Goal: Task Accomplishment & Management: Complete application form

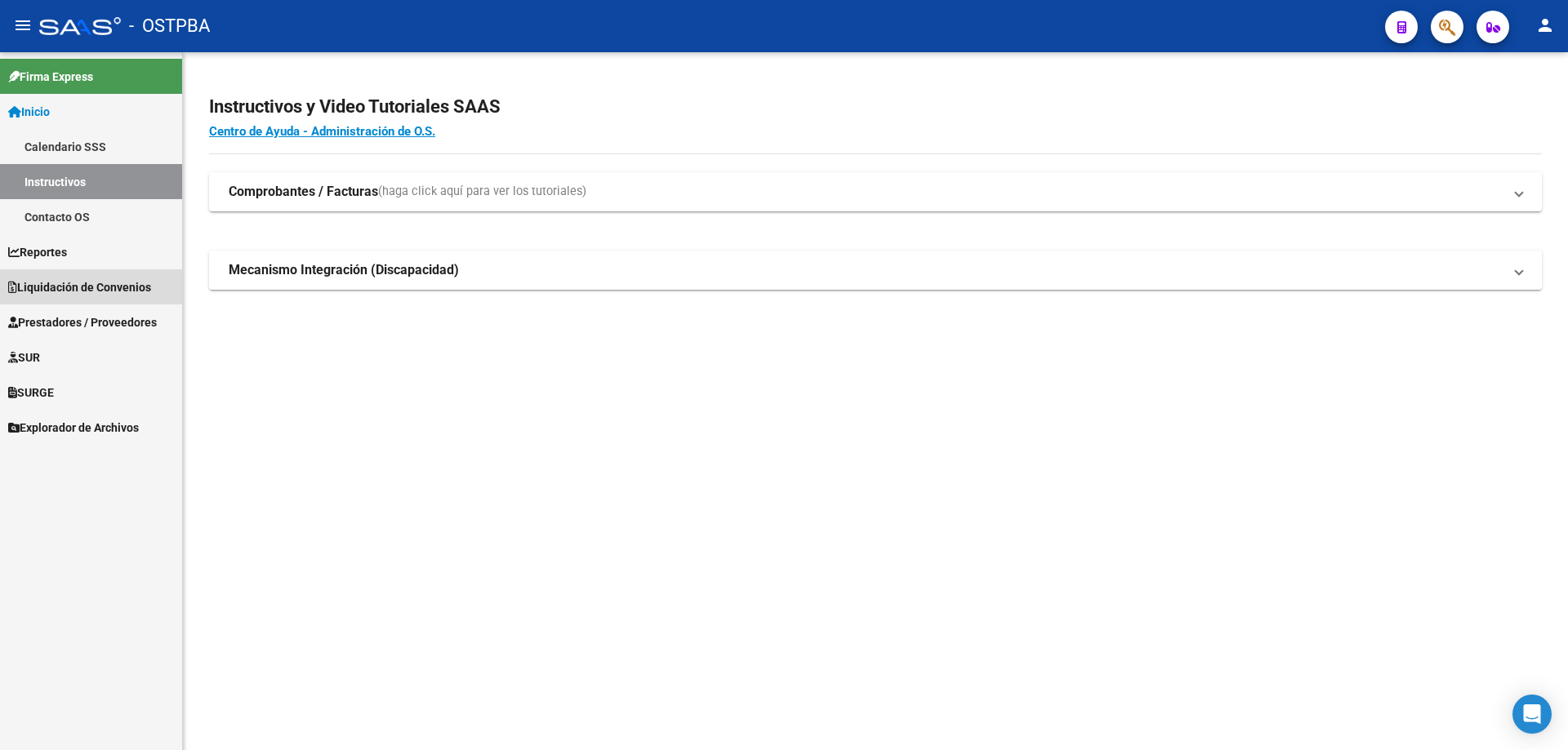
click at [81, 283] on span "Liquidación de Convenios" at bounding box center [79, 287] width 143 height 18
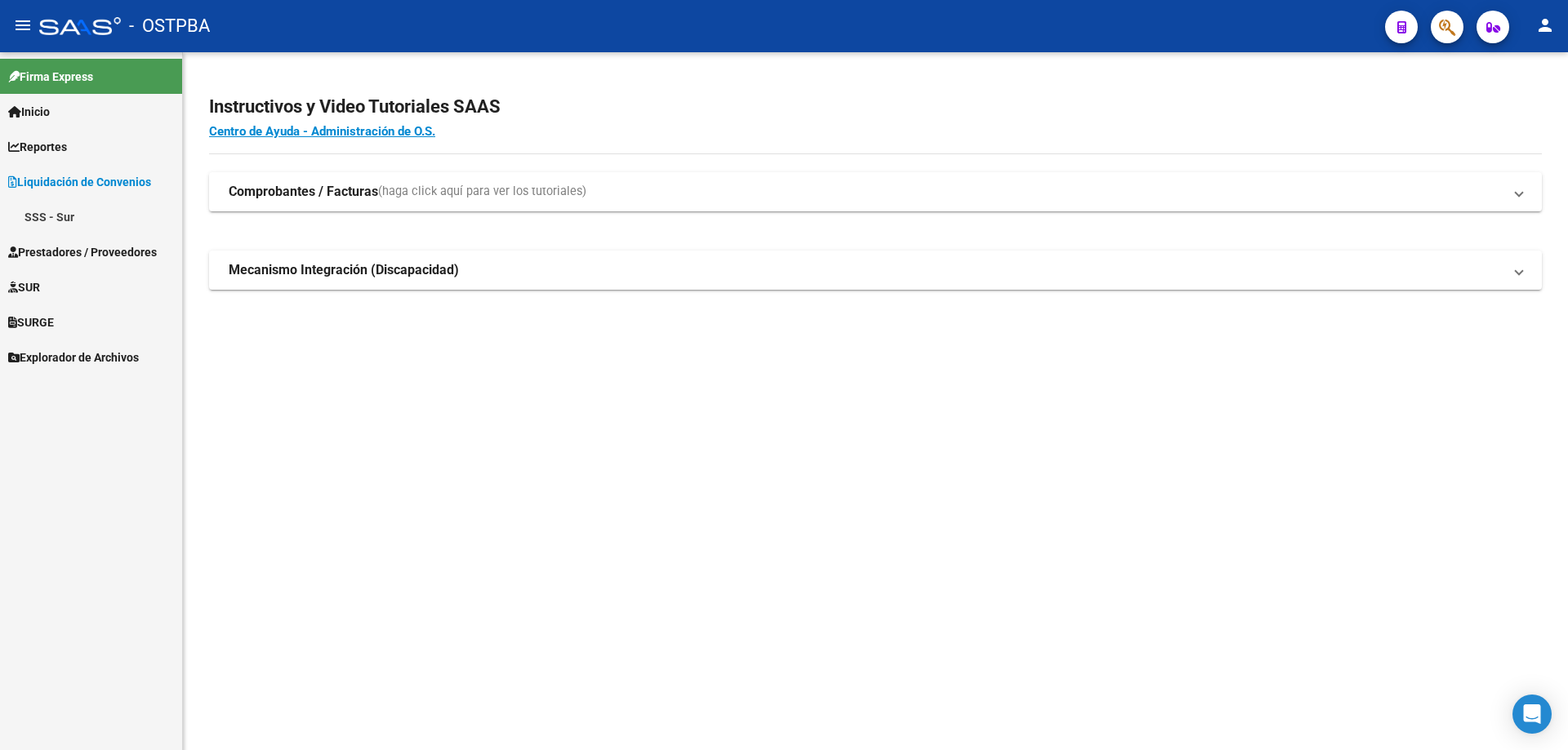
click at [45, 251] on span "Prestadores / Proveedores" at bounding box center [82, 252] width 148 height 18
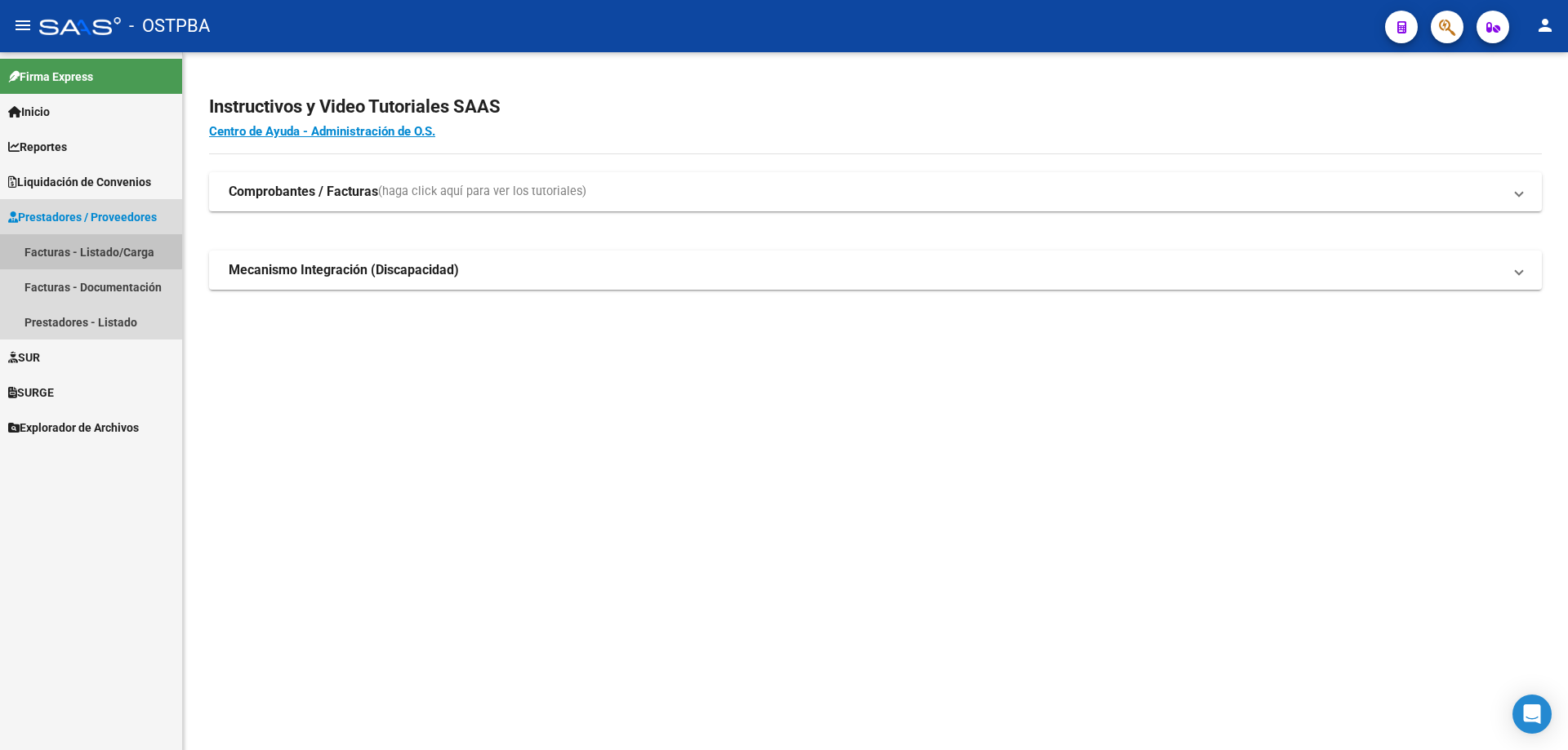
click at [58, 249] on link "Facturas - Listado/Carga" at bounding box center [91, 252] width 182 height 35
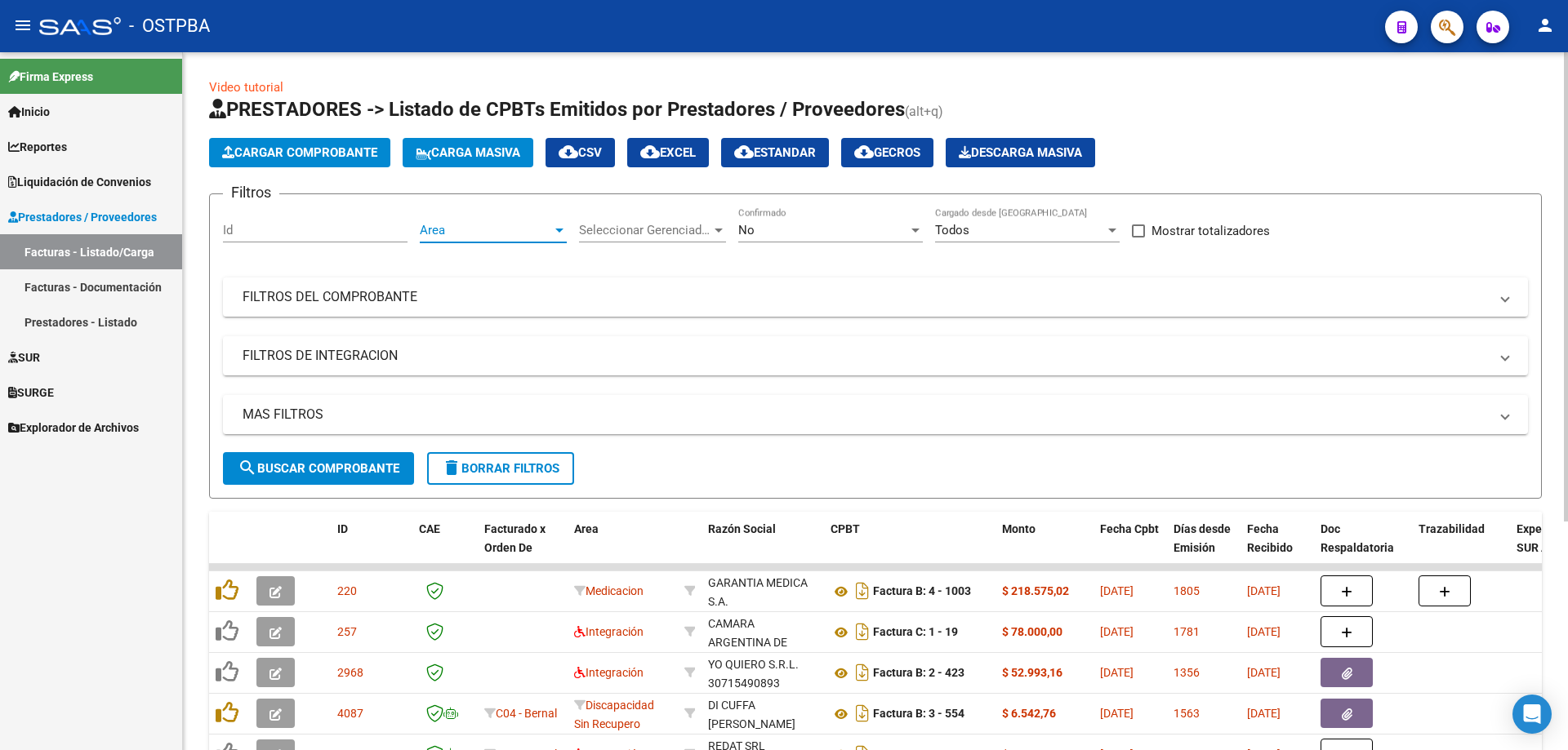
click at [560, 230] on div at bounding box center [558, 230] width 8 height 4
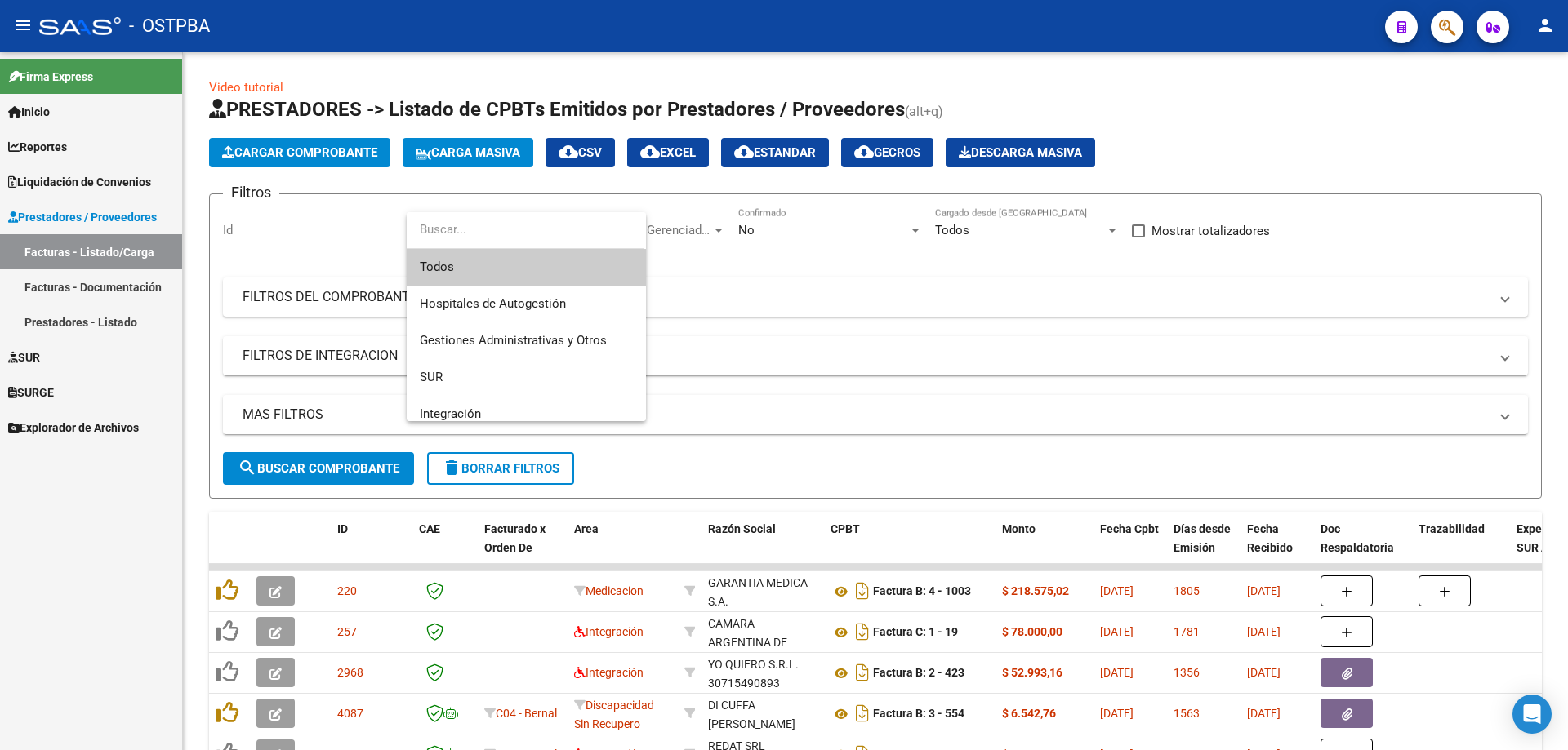
click at [473, 262] on span "Todos" at bounding box center [526, 267] width 213 height 37
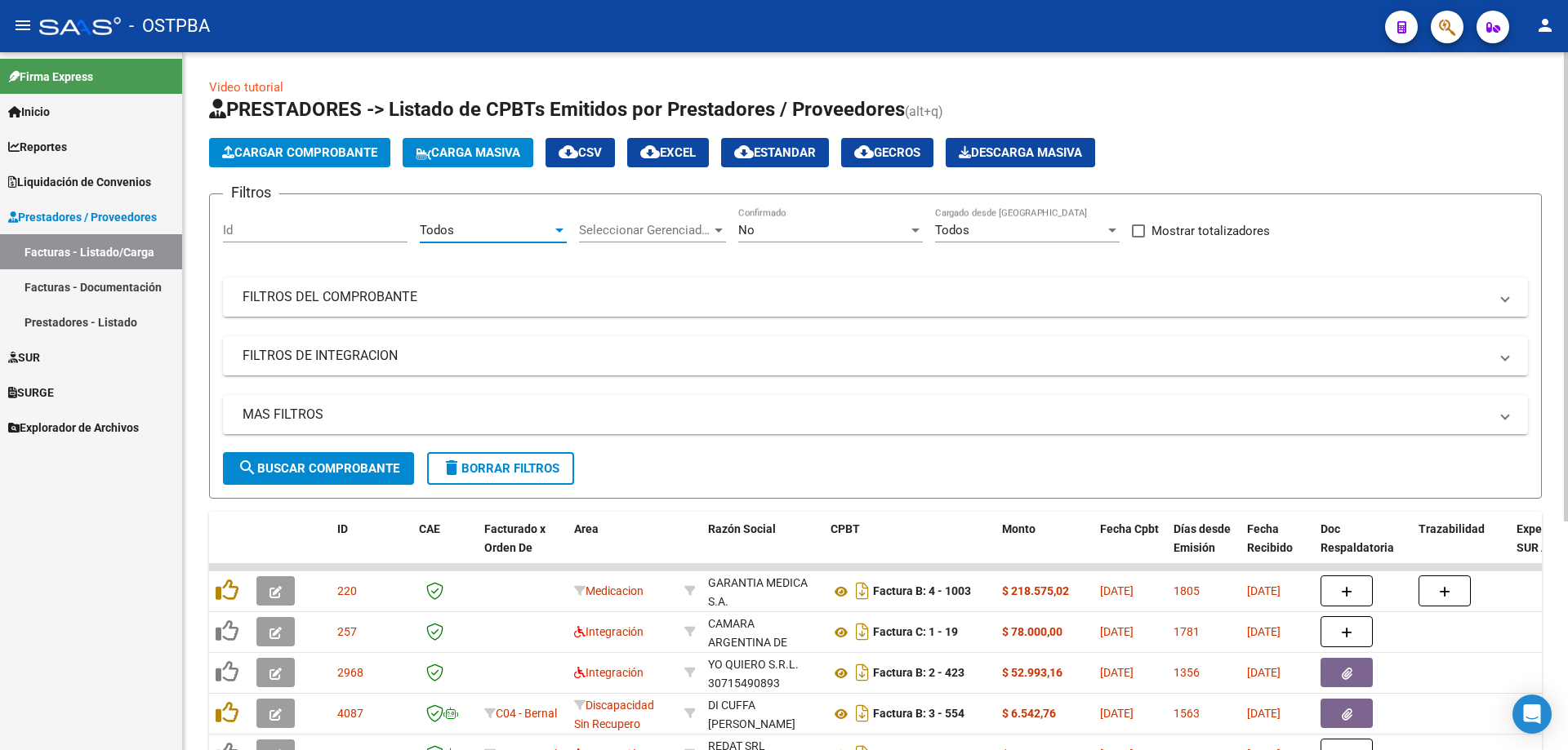
click at [720, 228] on div at bounding box center [718, 230] width 8 height 4
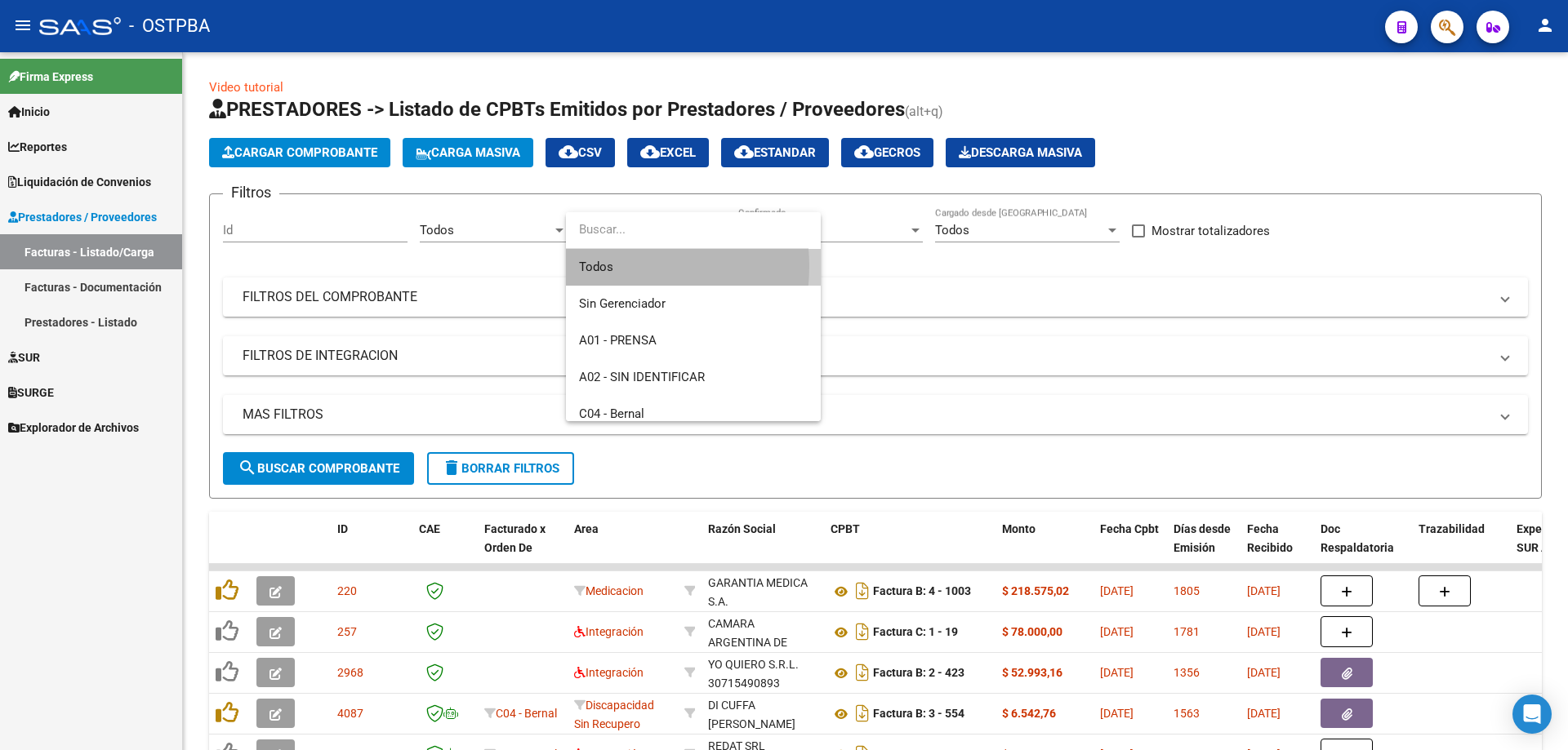
click at [617, 266] on span "Todos" at bounding box center [693, 267] width 229 height 37
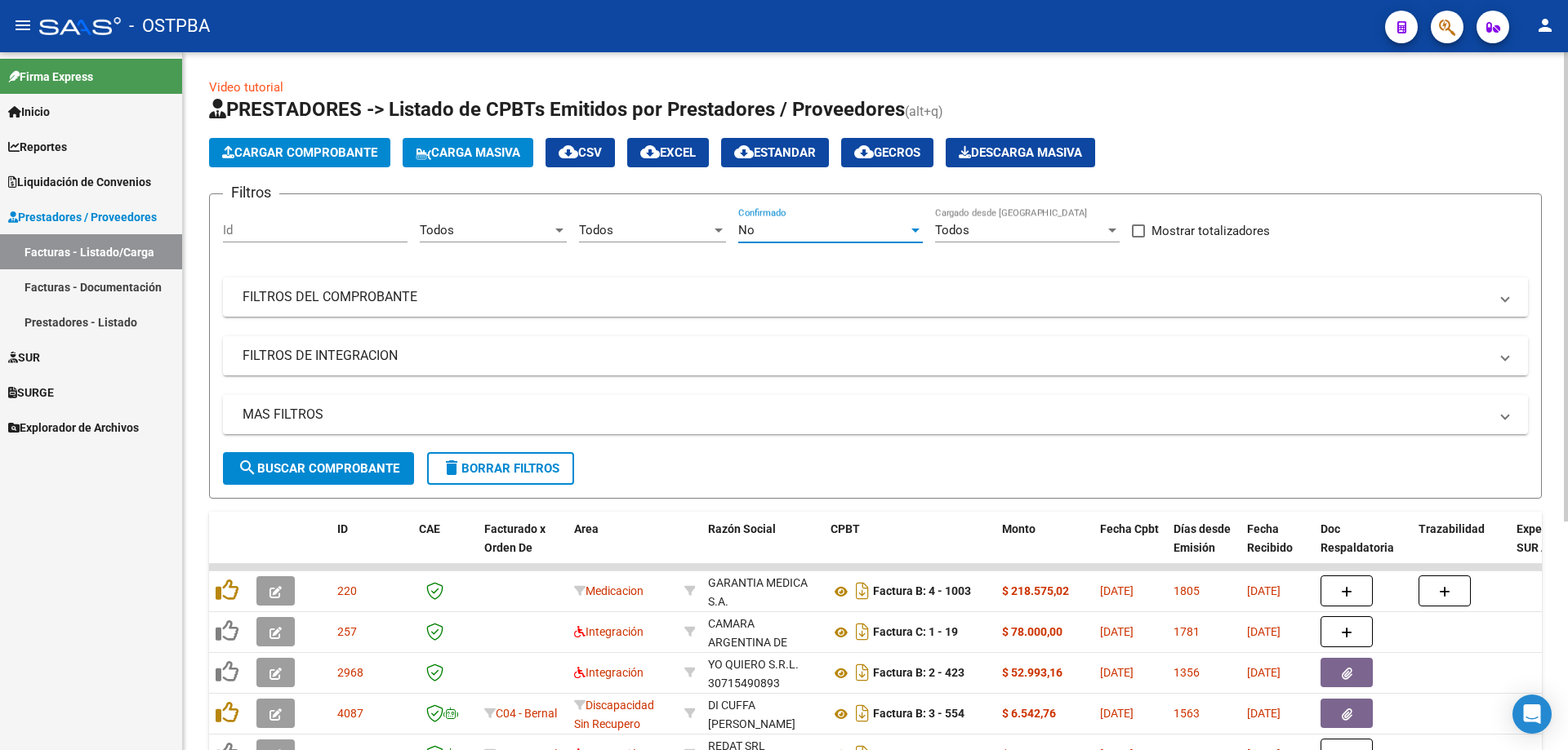
click at [914, 228] on div at bounding box center [914, 230] width 8 height 4
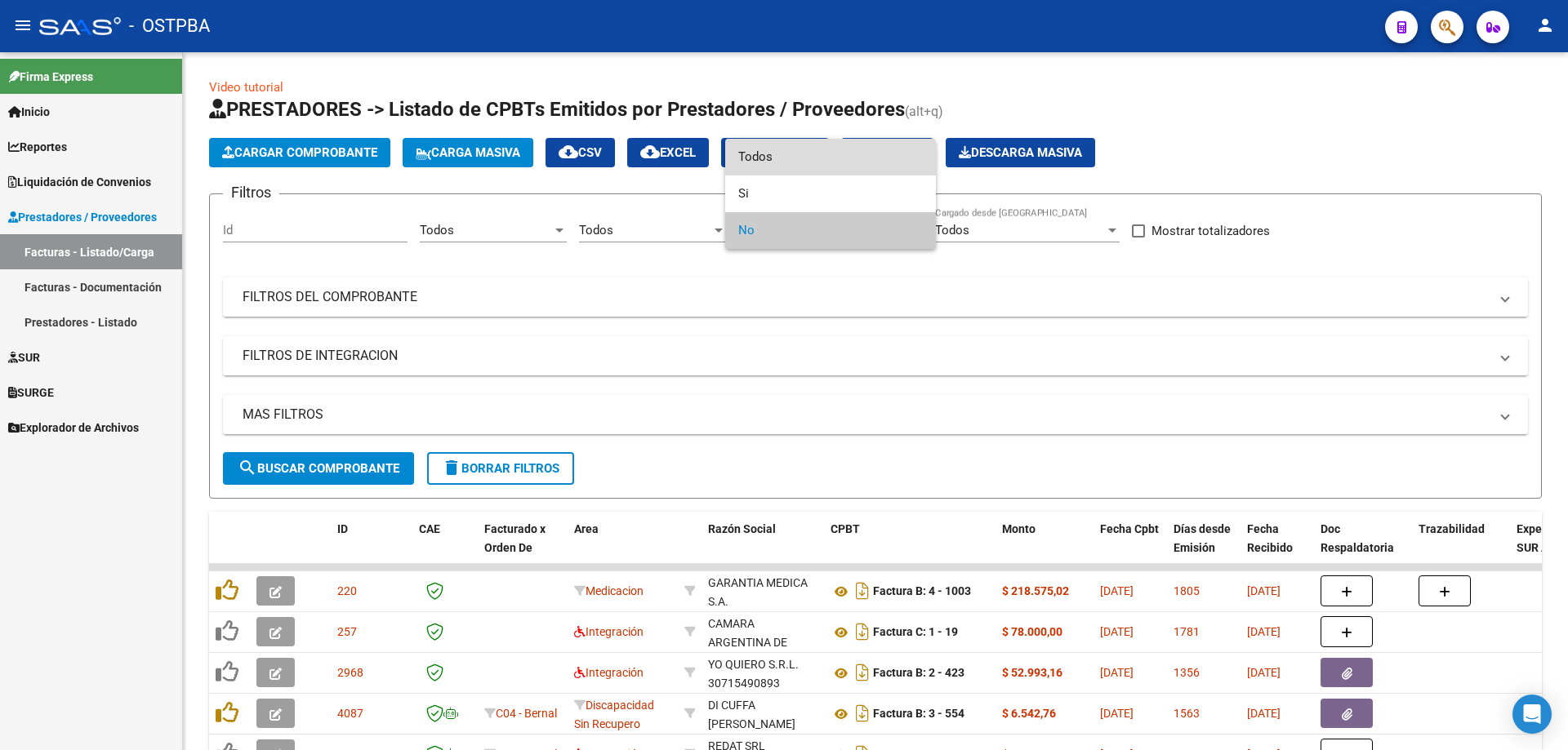
click at [777, 158] on span "Todos" at bounding box center [830, 157] width 184 height 37
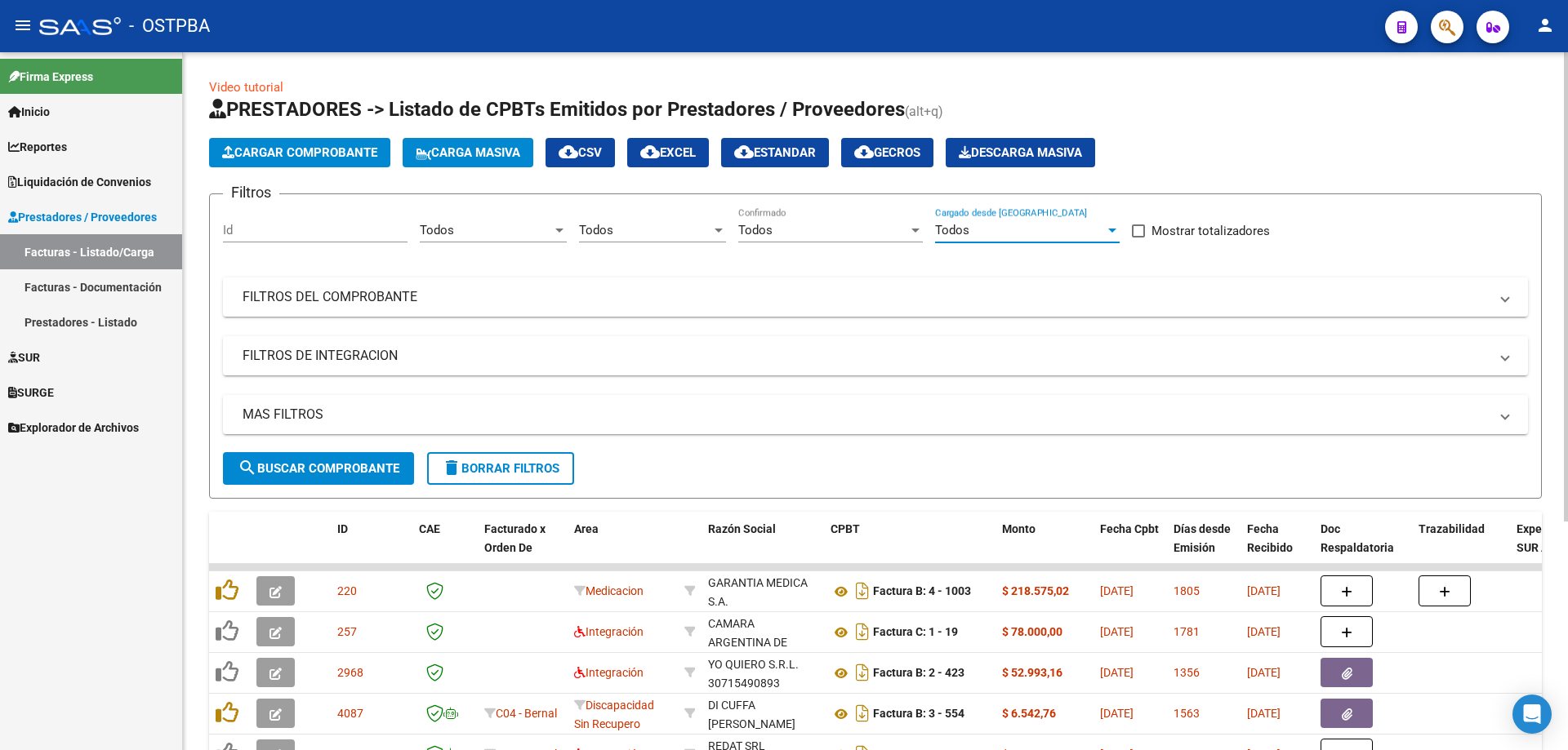
click at [1111, 227] on div at bounding box center [1112, 229] width 15 height 13
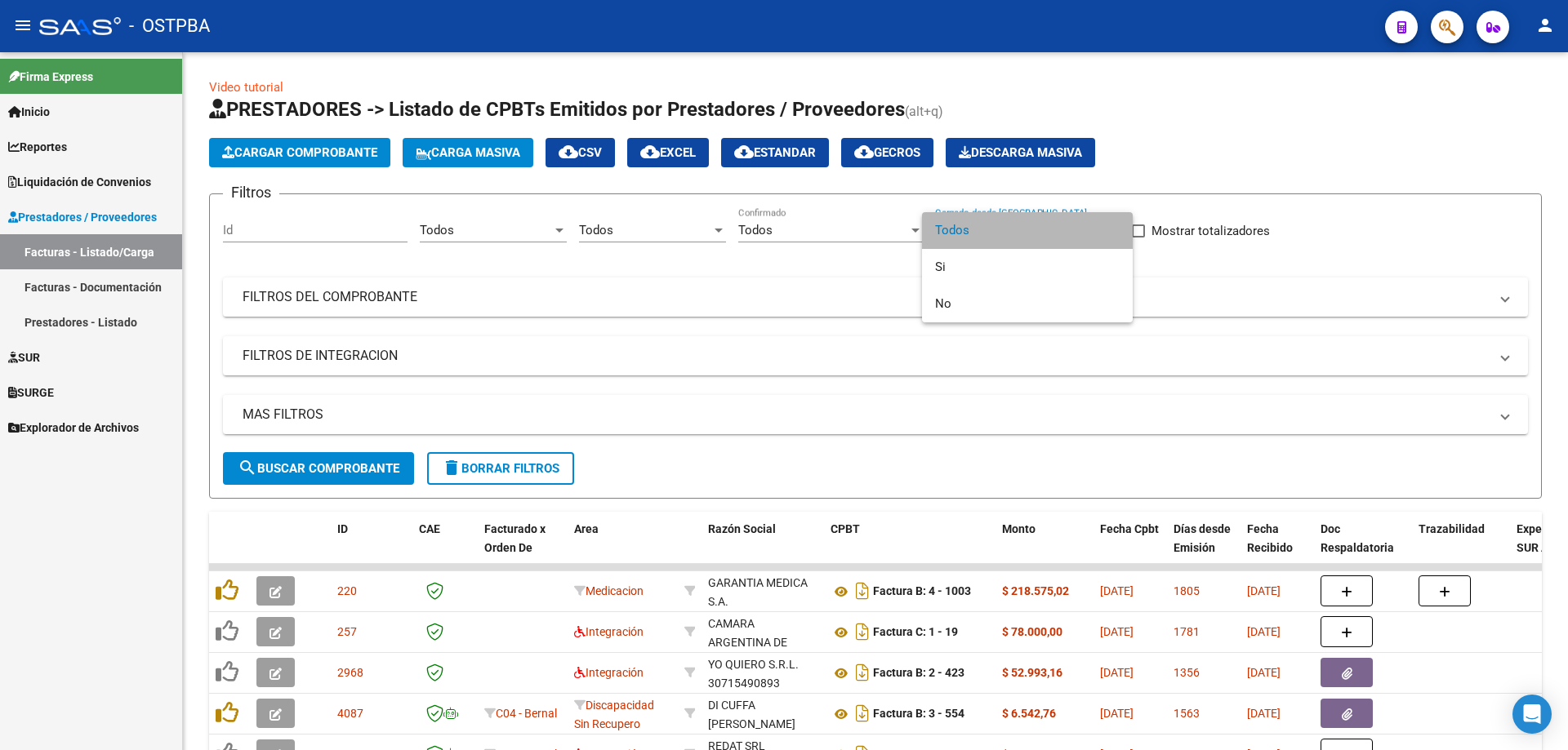
click at [976, 232] on span "Todos" at bounding box center [1026, 230] width 184 height 37
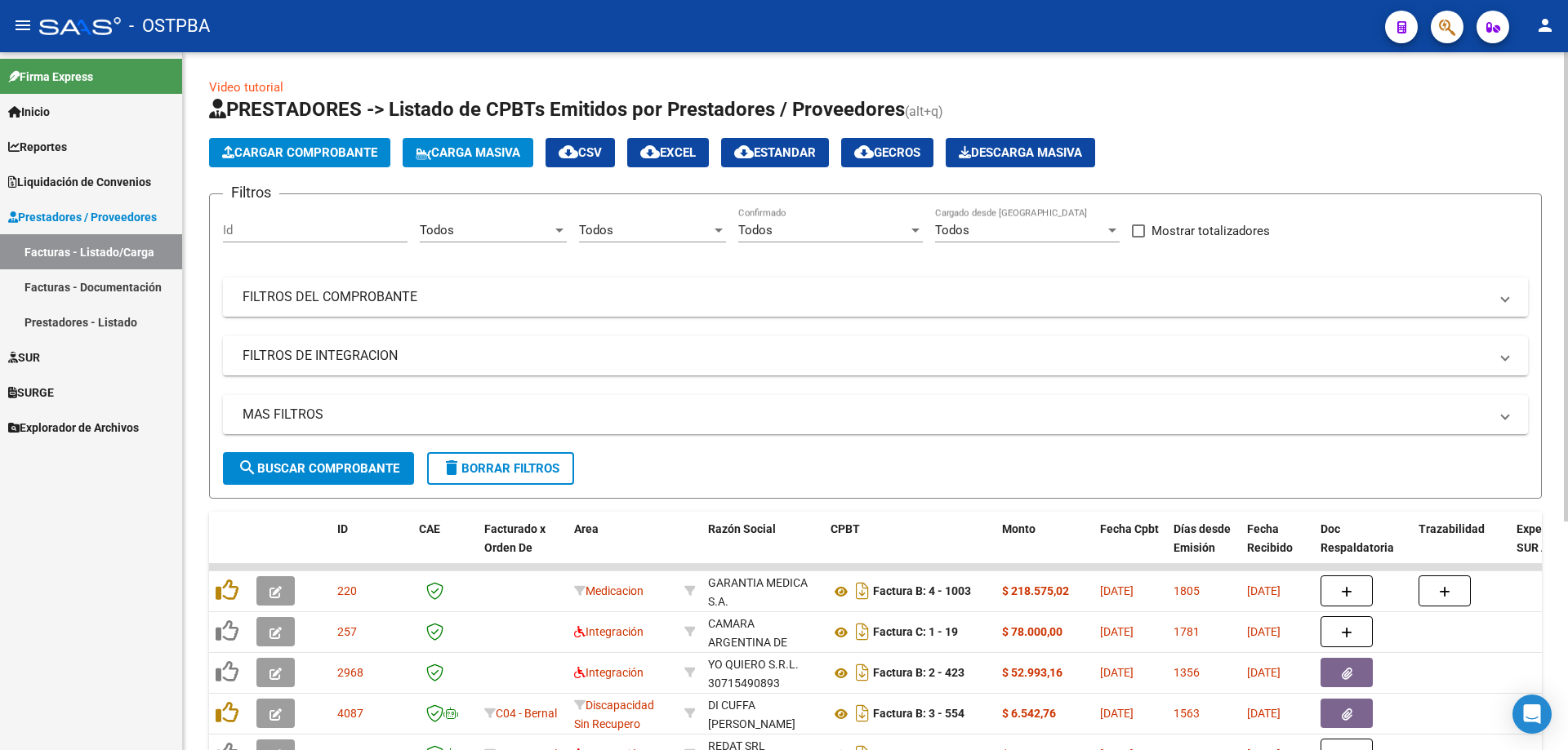
click at [312, 285] on mat-expansion-panel-header "FILTROS DEL COMPROBANTE" at bounding box center [874, 297] width 1304 height 39
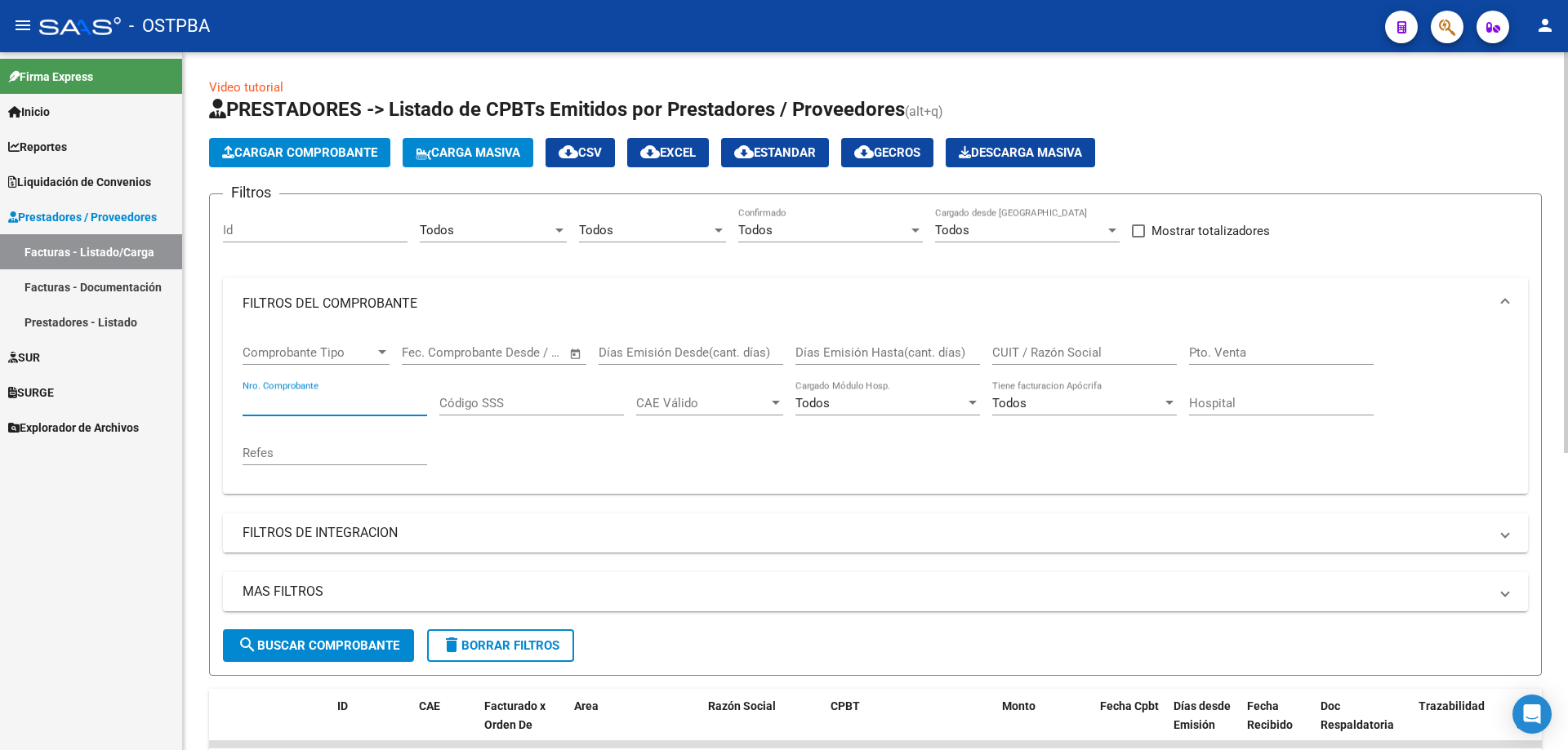
click at [258, 400] on input "Nro. Comprobante" at bounding box center [334, 403] width 184 height 15
type input "1082765"
click at [321, 647] on span "search Buscar Comprobante" at bounding box center [318, 645] width 161 height 15
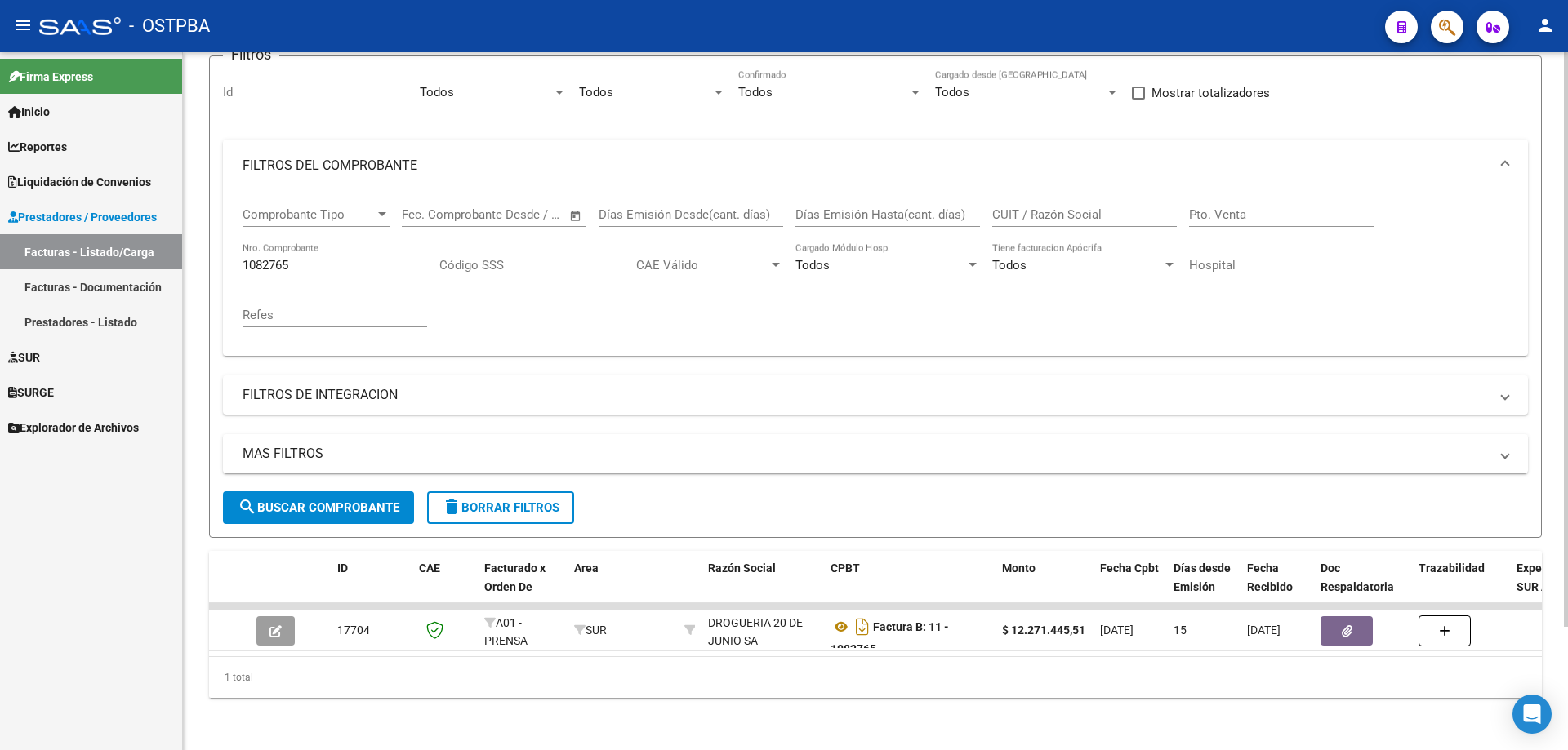
scroll to position [150, 0]
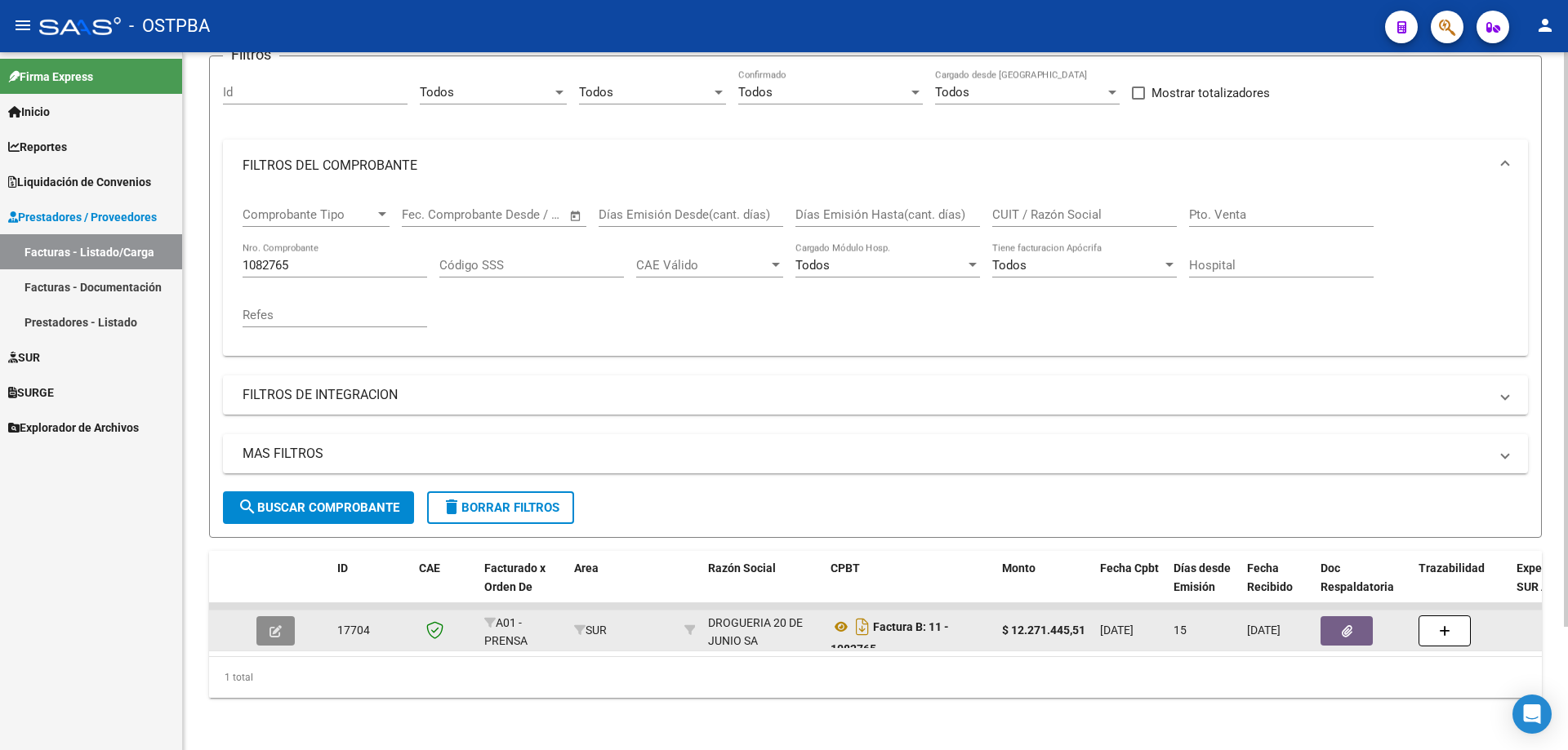
click at [274, 625] on icon "button" at bounding box center [276, 631] width 12 height 12
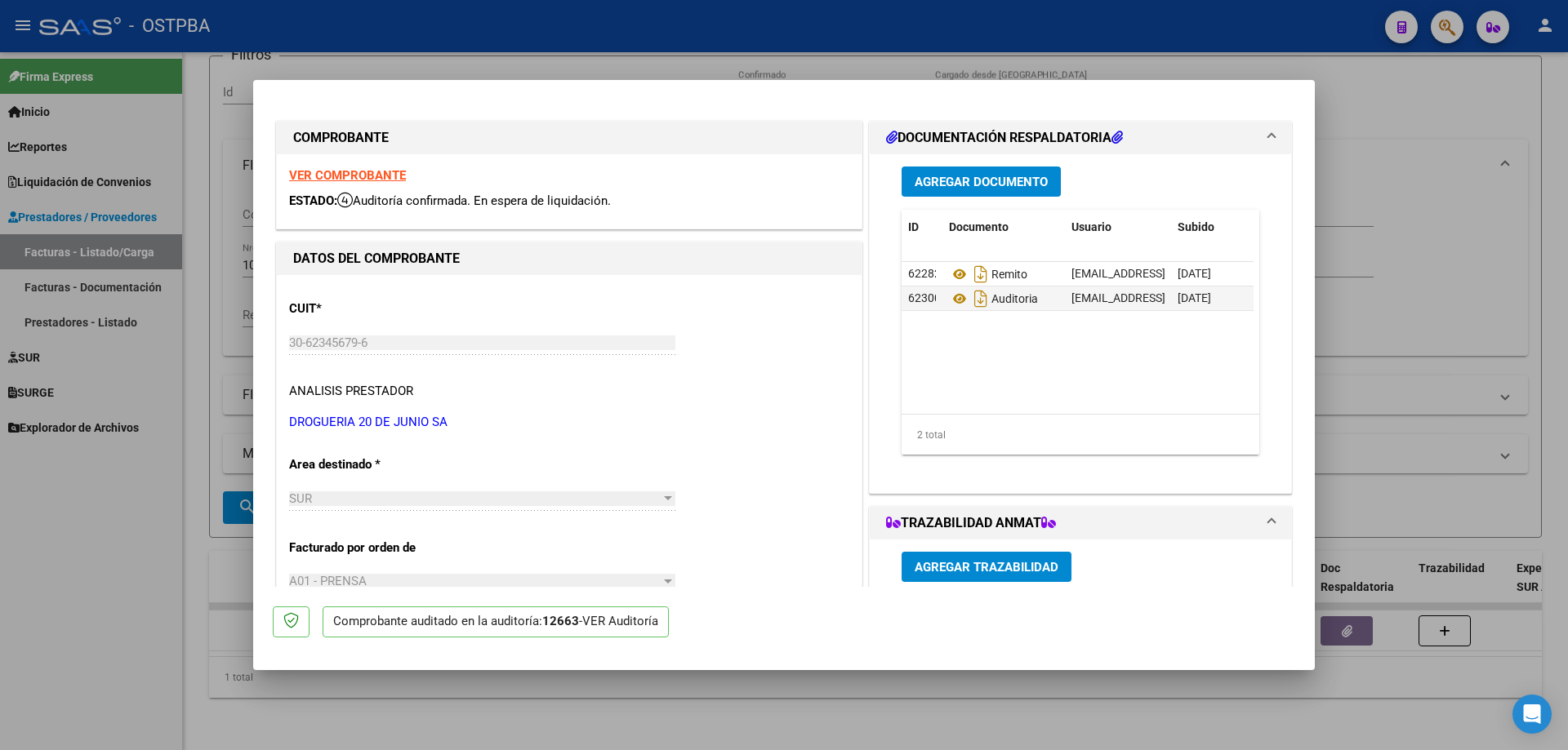
click at [330, 173] on strong "VER COMPROBANTE" at bounding box center [347, 175] width 117 height 15
click at [948, 272] on icon at bounding box center [959, 274] width 21 height 19
click at [951, 297] on icon at bounding box center [959, 298] width 21 height 19
click at [705, 731] on div at bounding box center [784, 375] width 1568 height 750
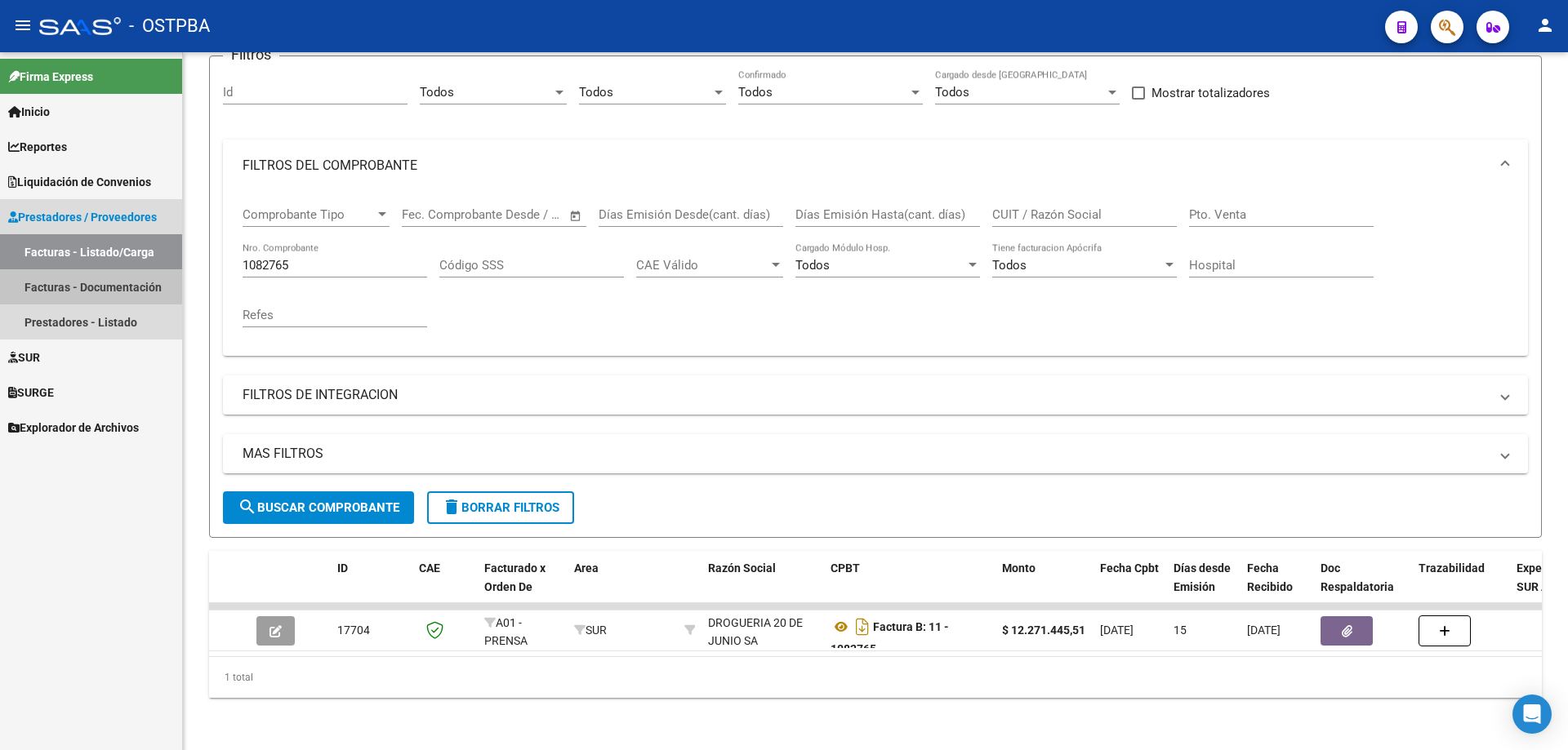
click at [88, 282] on link "Facturas - Documentación" at bounding box center [91, 287] width 182 height 35
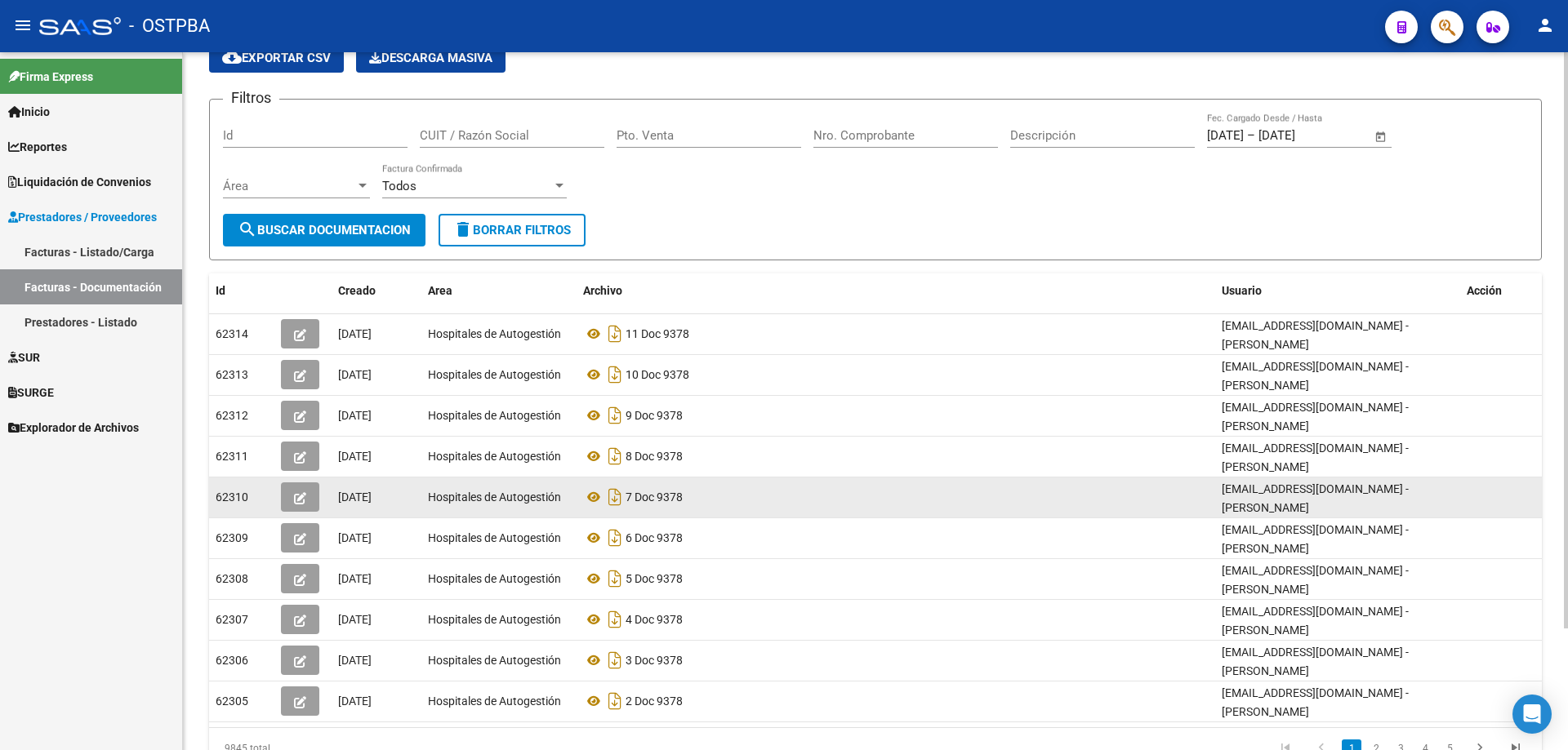
scroll to position [147, 0]
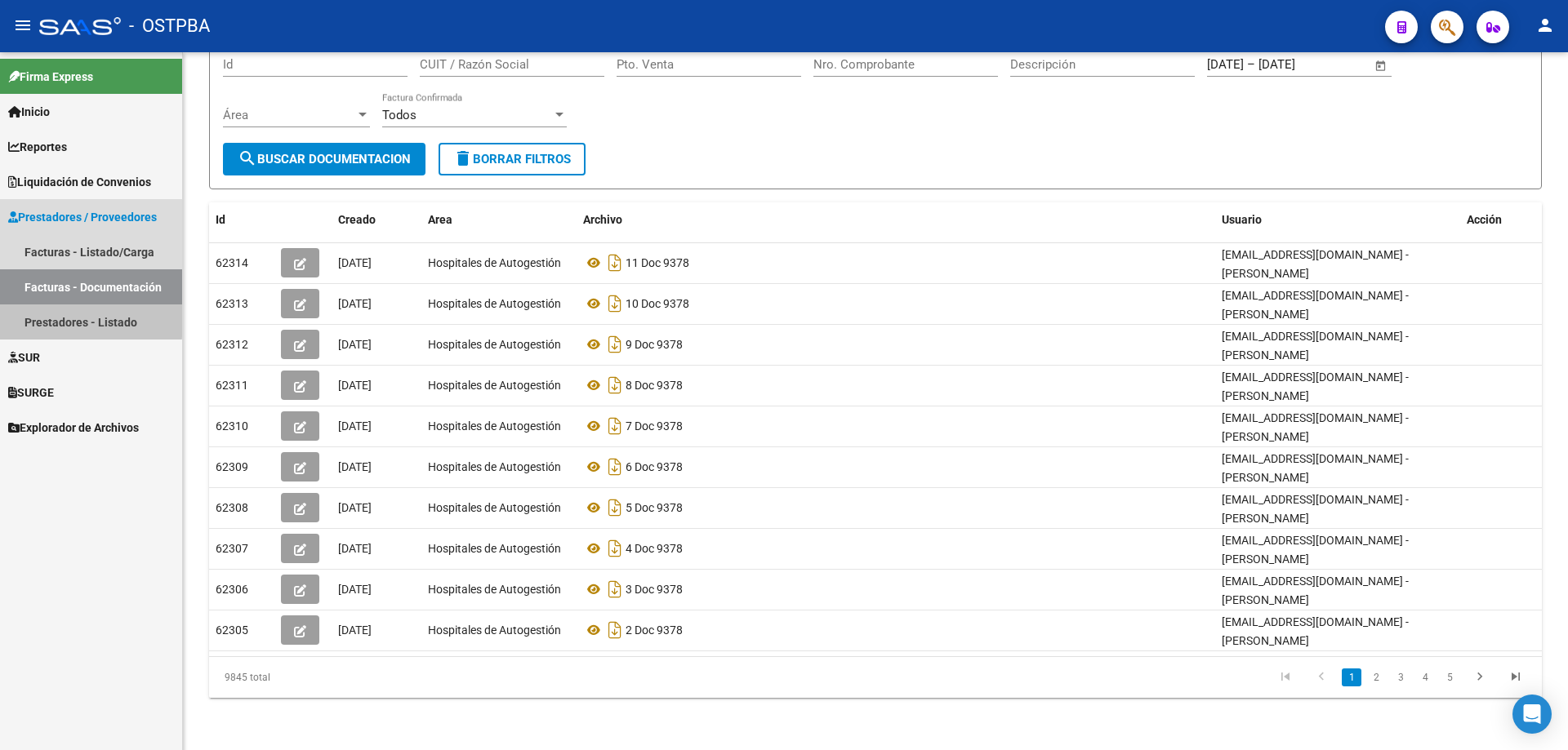
click at [58, 317] on link "Prestadores - Listado" at bounding box center [91, 322] width 182 height 35
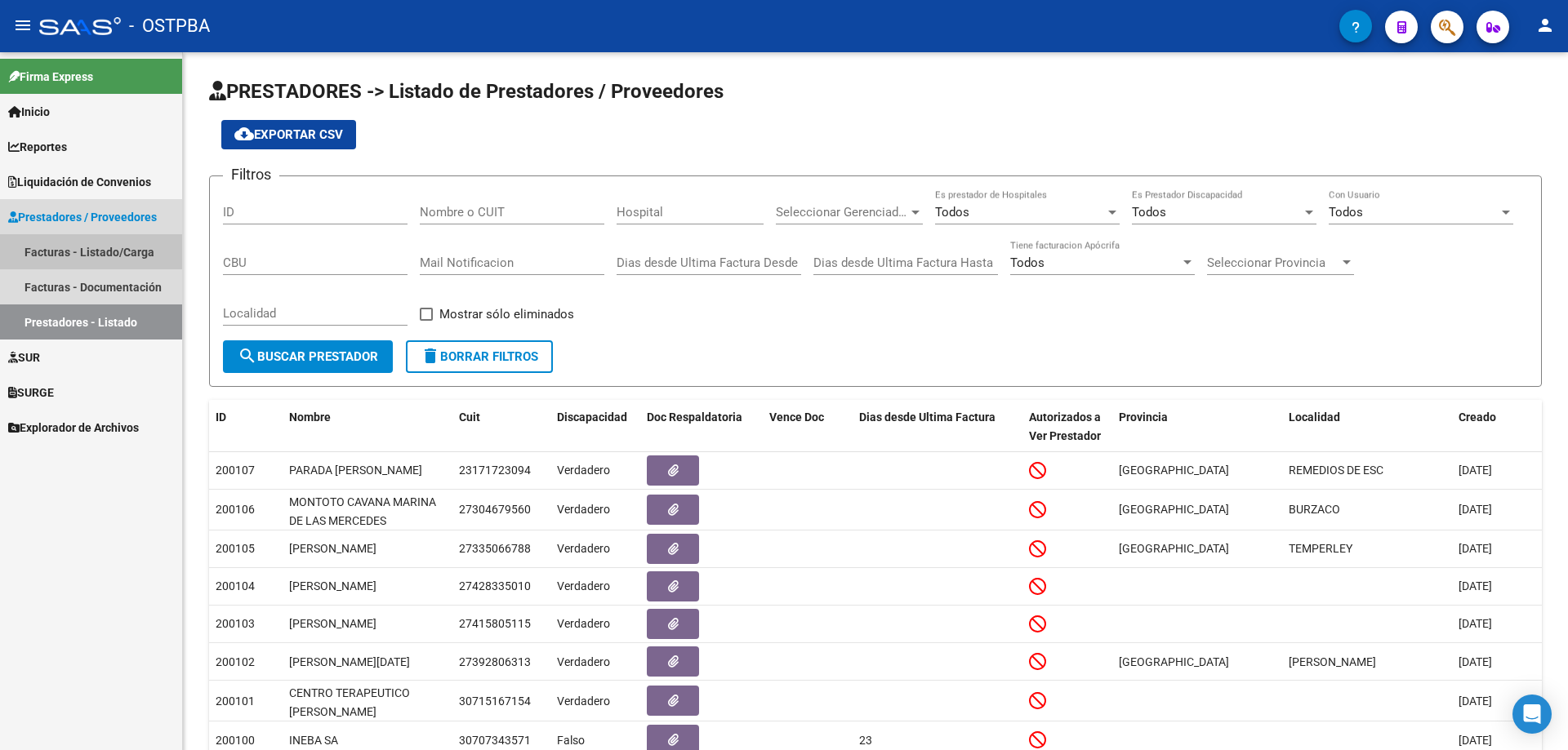
click at [80, 248] on link "Facturas - Listado/Carga" at bounding box center [91, 252] width 182 height 35
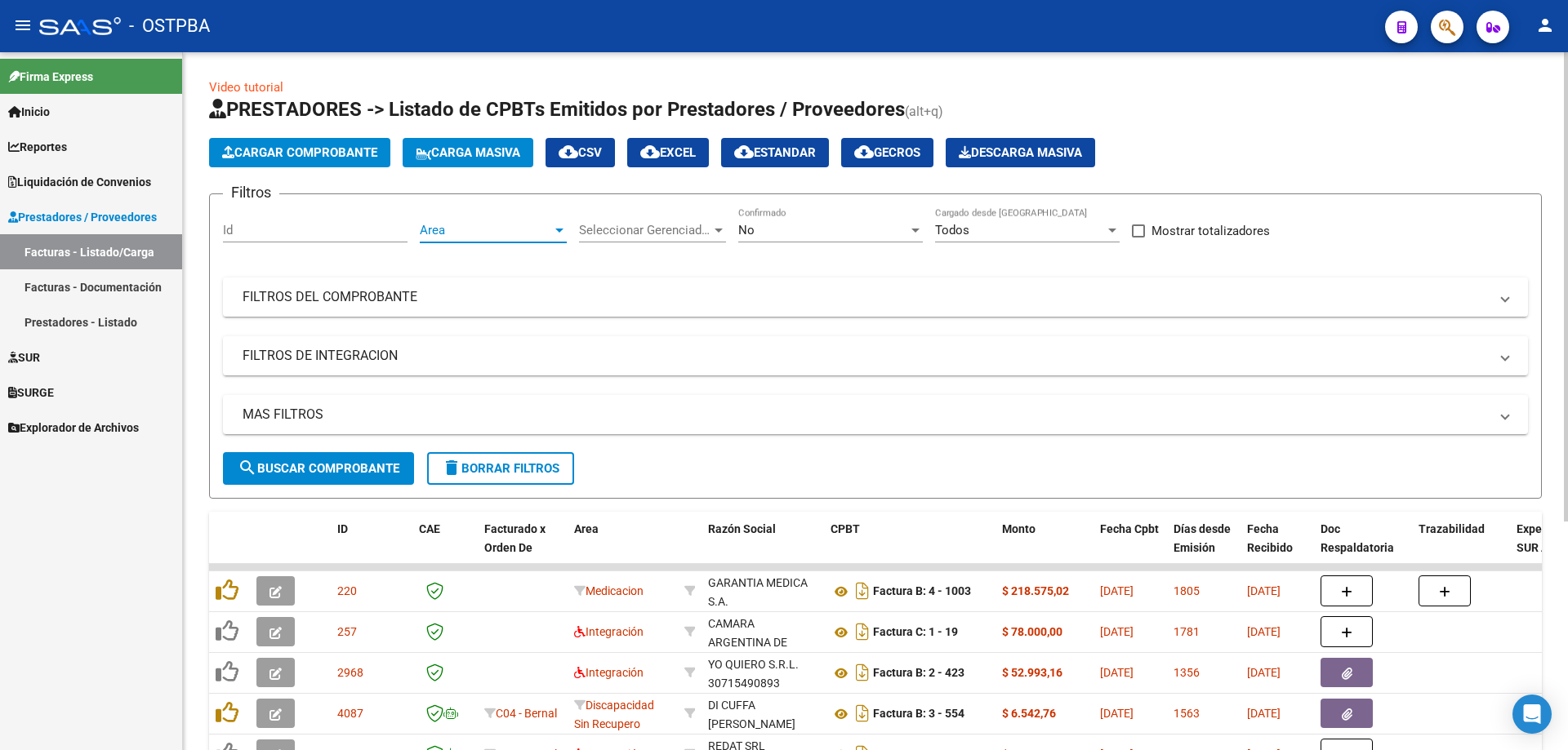
click at [560, 227] on div at bounding box center [559, 229] width 15 height 13
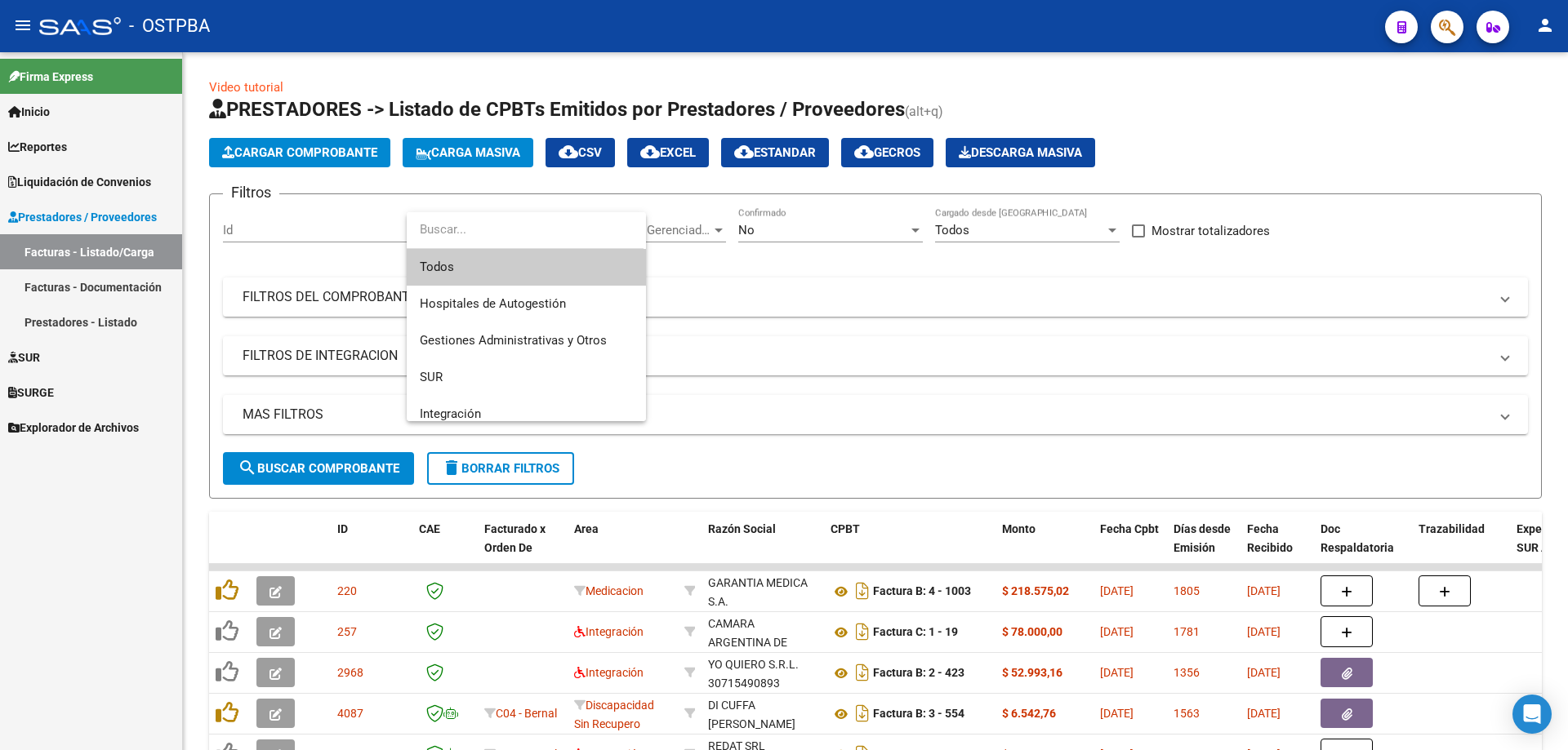
click at [448, 264] on span "Todos" at bounding box center [526, 267] width 213 height 37
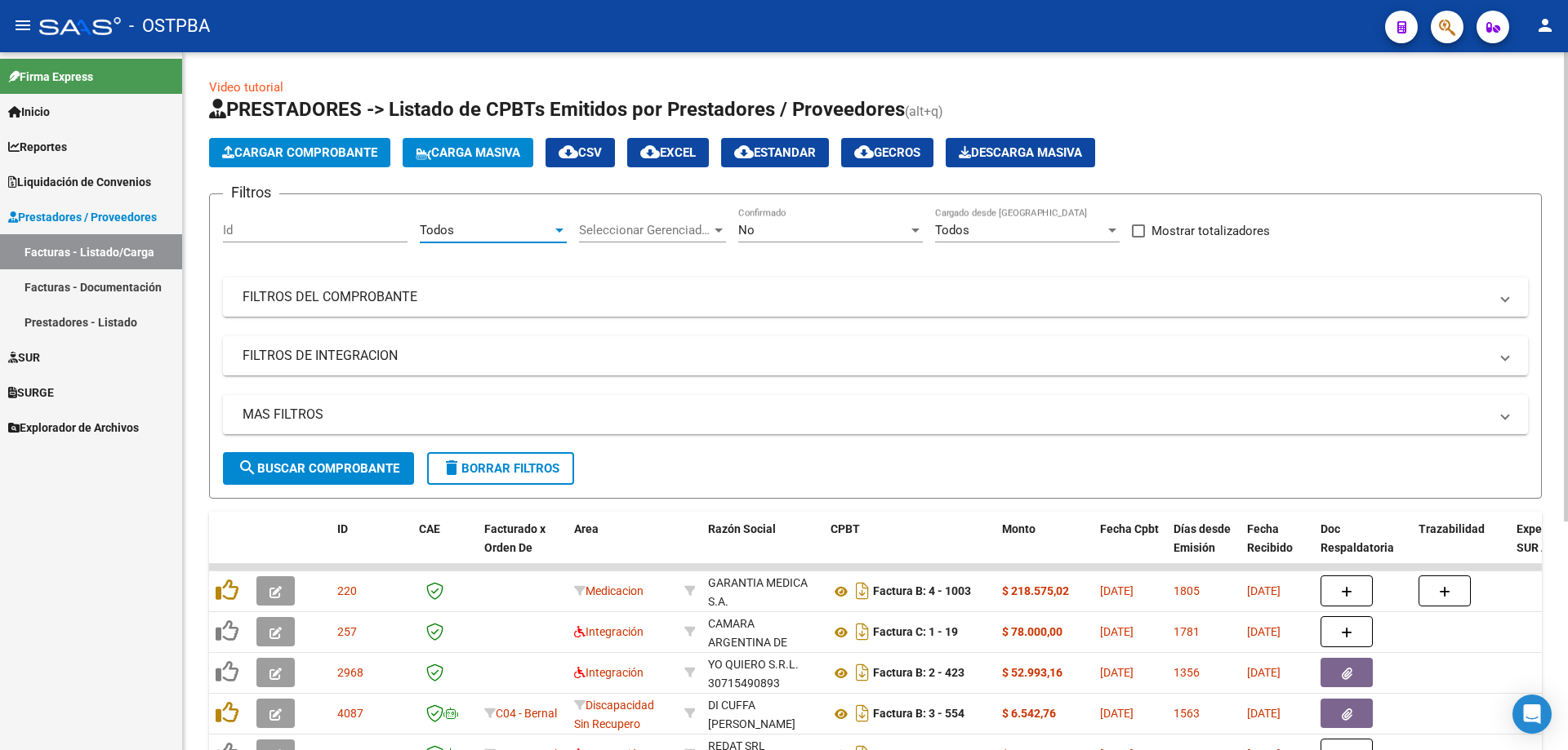
click at [716, 229] on div at bounding box center [718, 230] width 8 height 4
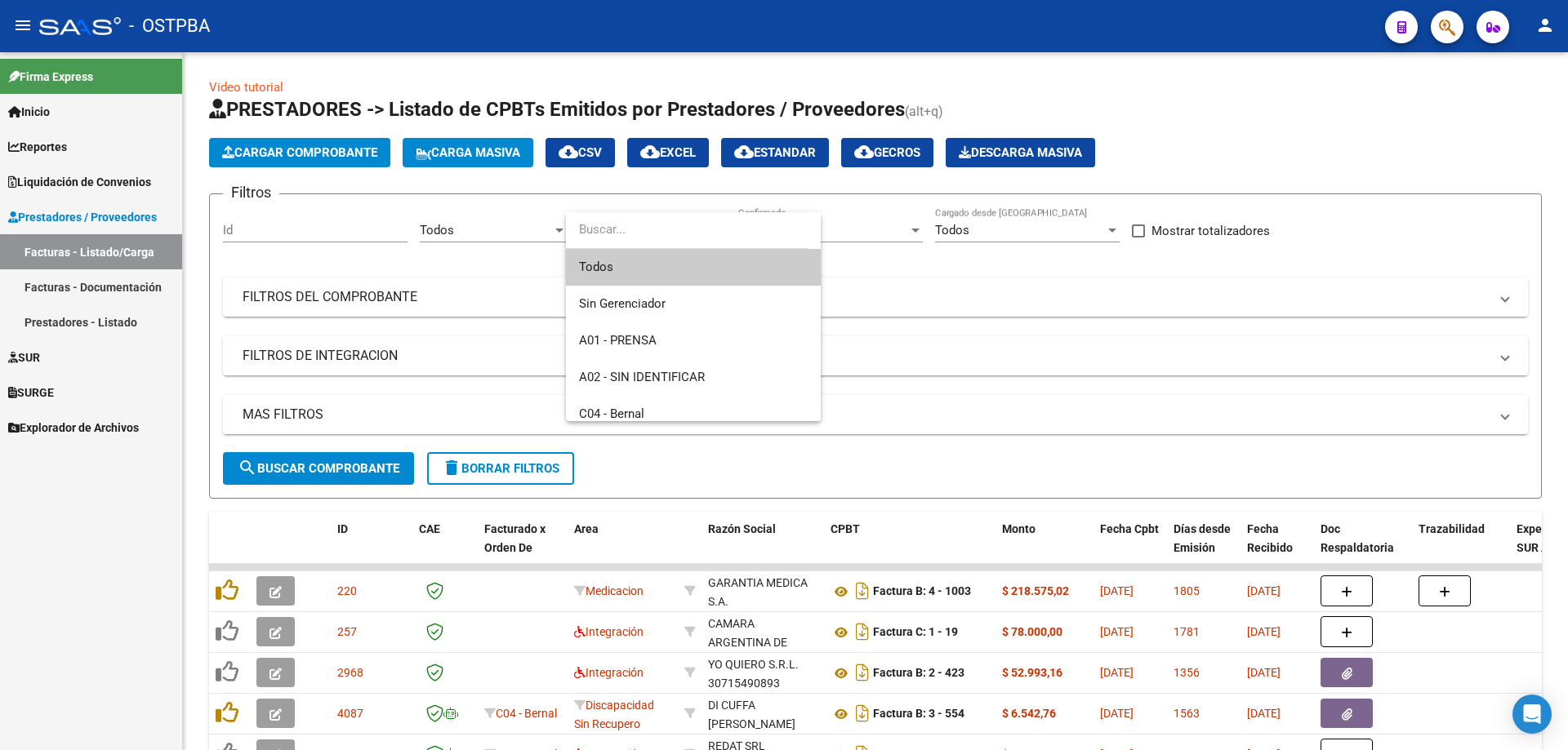
click at [627, 263] on span "Todos" at bounding box center [693, 267] width 229 height 37
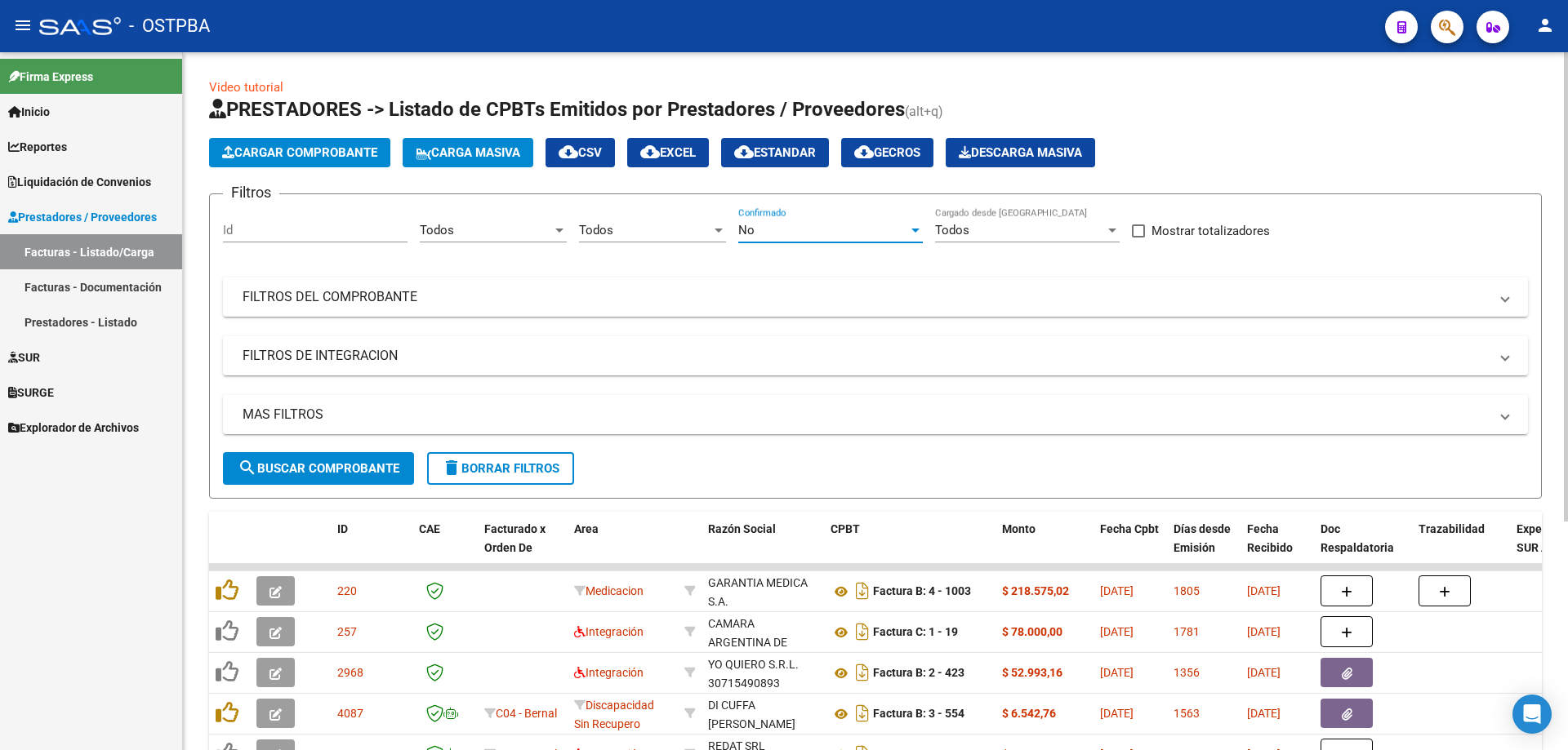
click at [914, 229] on div at bounding box center [914, 230] width 8 height 4
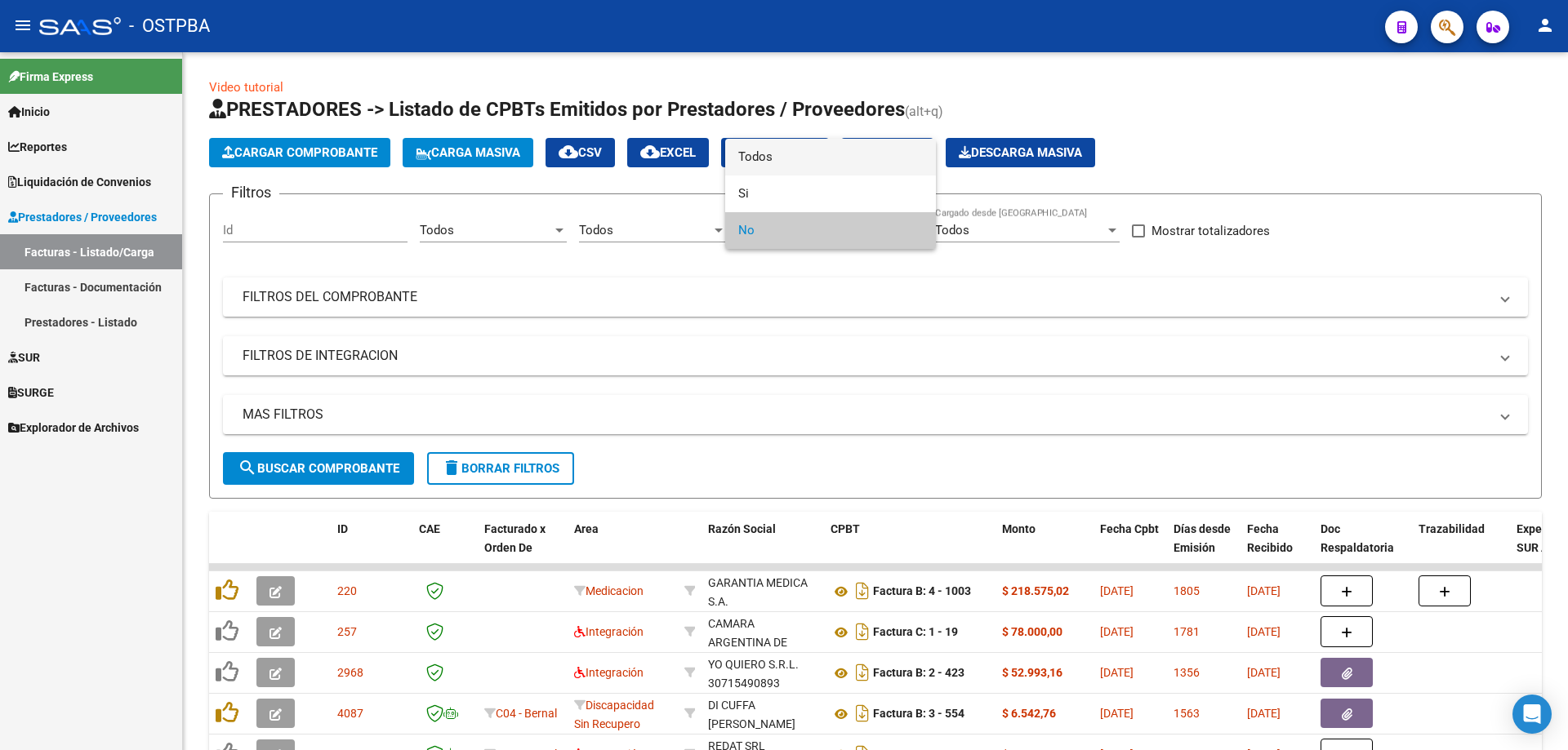
click at [770, 159] on span "Todos" at bounding box center [830, 157] width 184 height 37
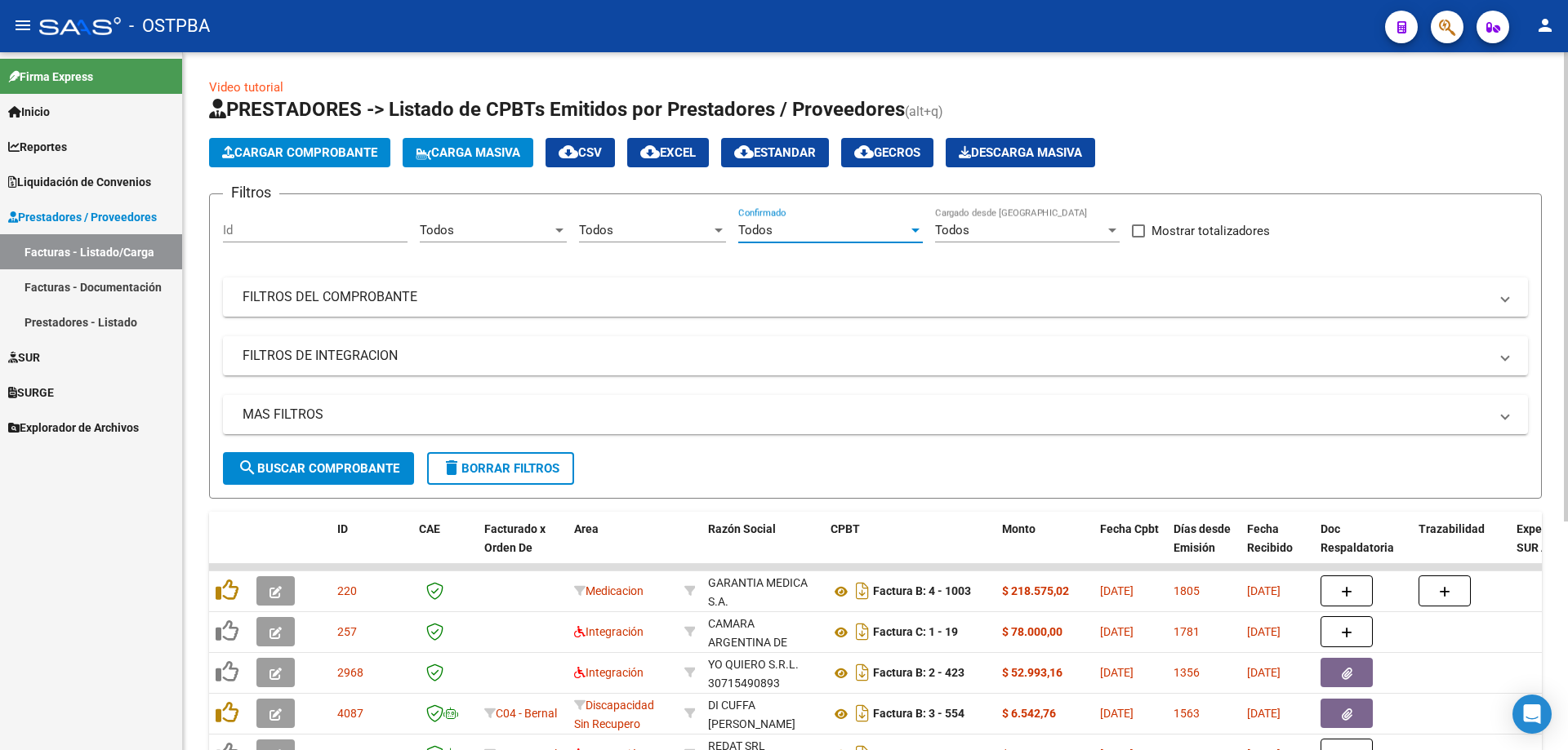
click at [325, 143] on button "Cargar Comprobante" at bounding box center [300, 153] width 181 height 30
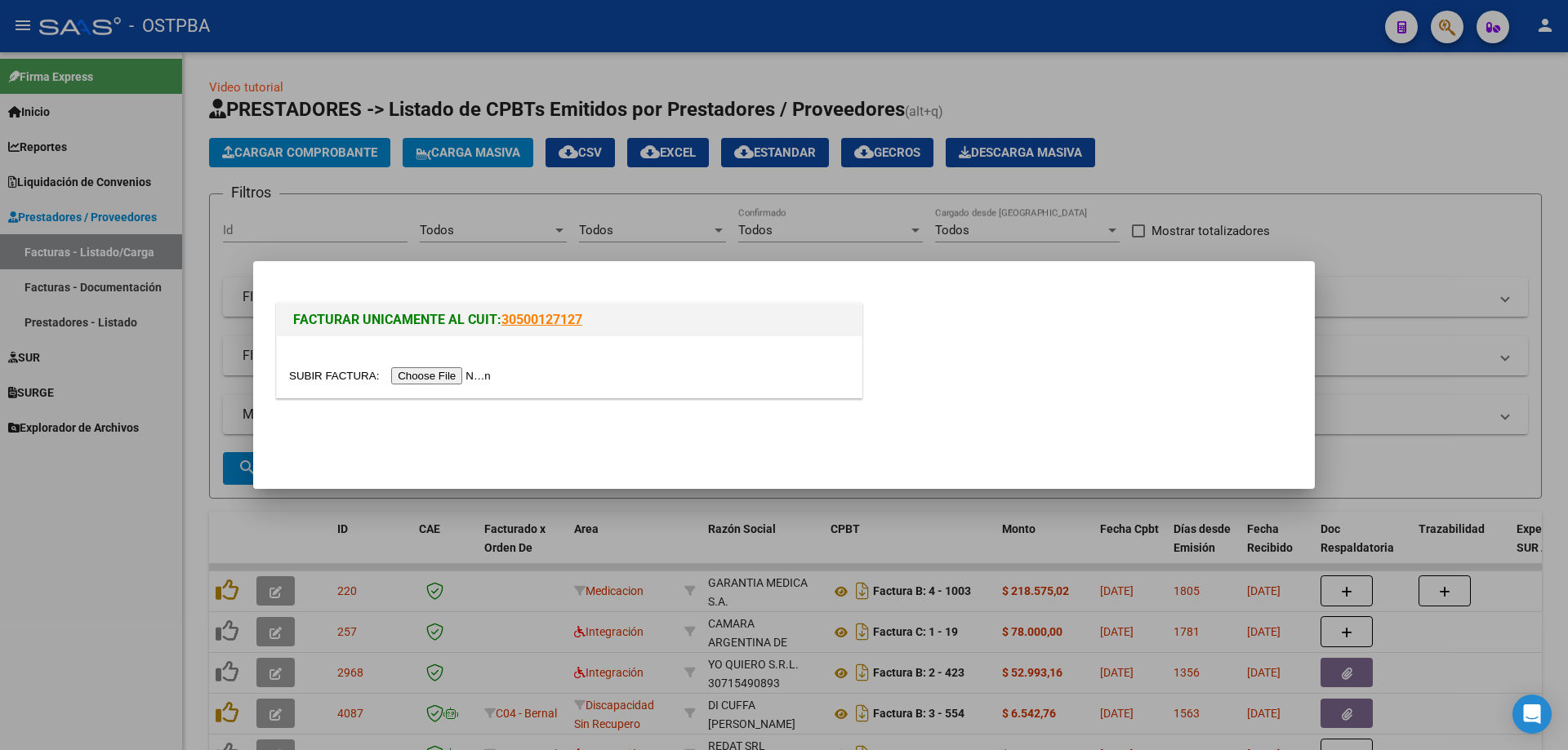
click at [154, 133] on div at bounding box center [784, 375] width 1568 height 750
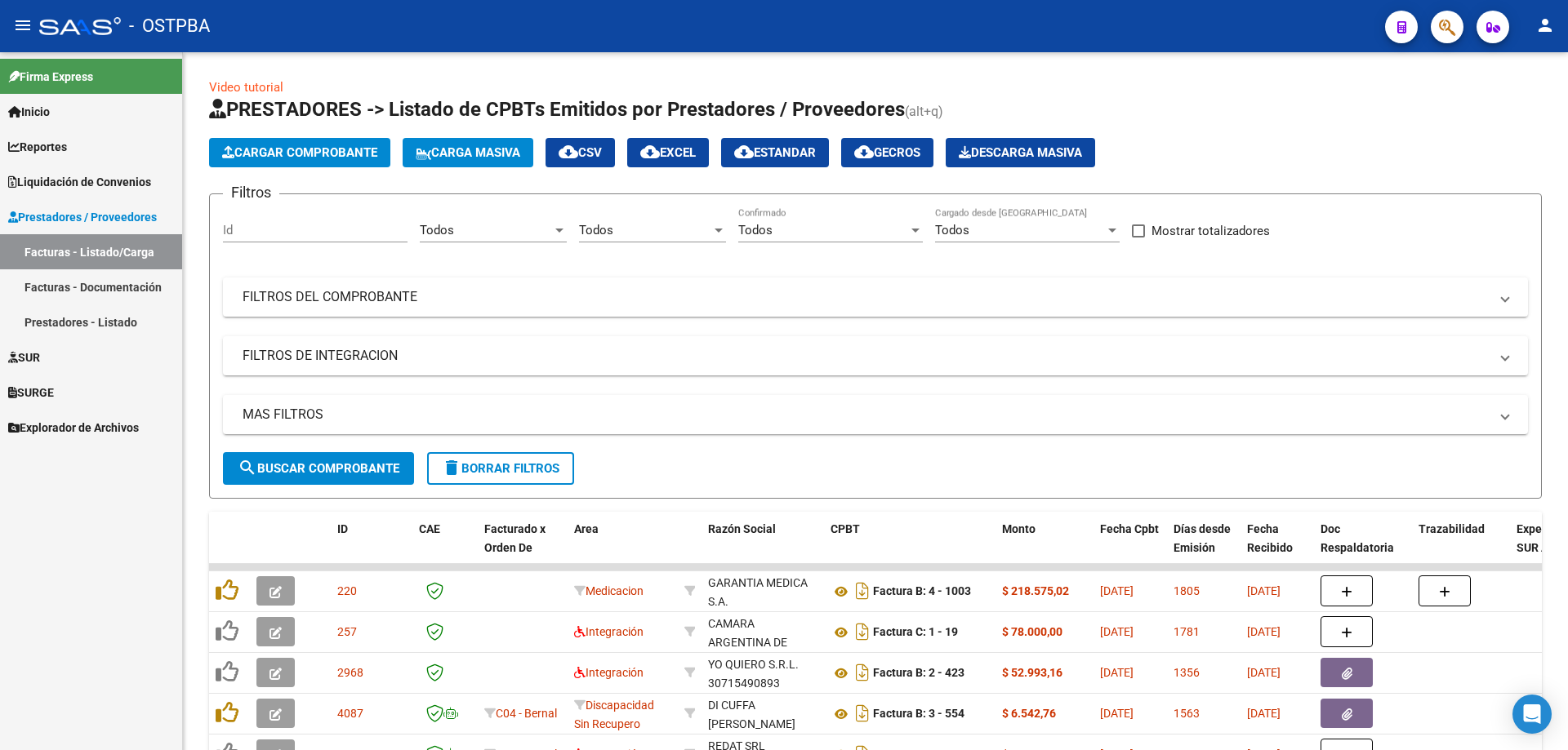
click at [58, 425] on span "Explorador de Archivos" at bounding box center [73, 427] width 131 height 18
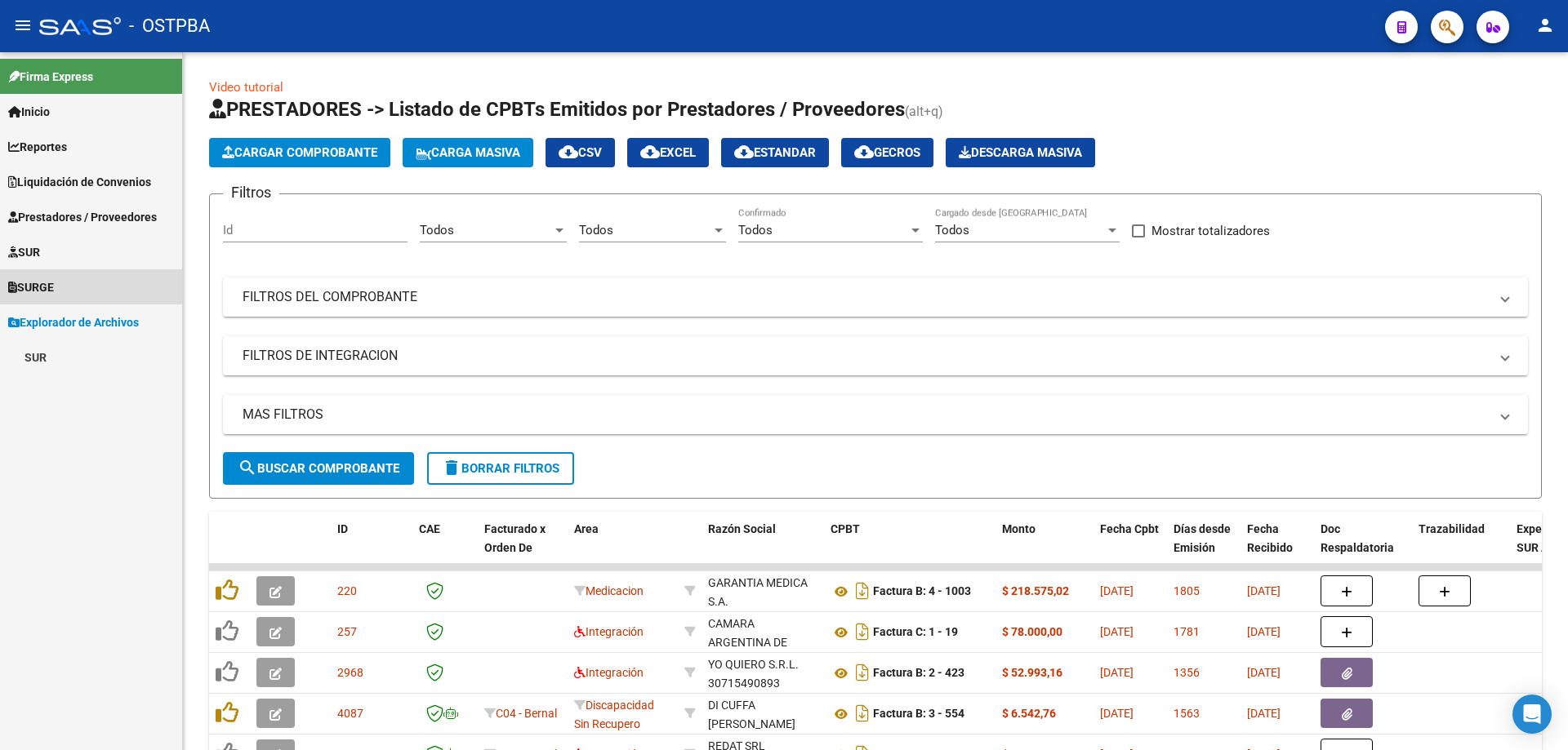
click at [44, 284] on span "SURGE" at bounding box center [31, 287] width 45 height 18
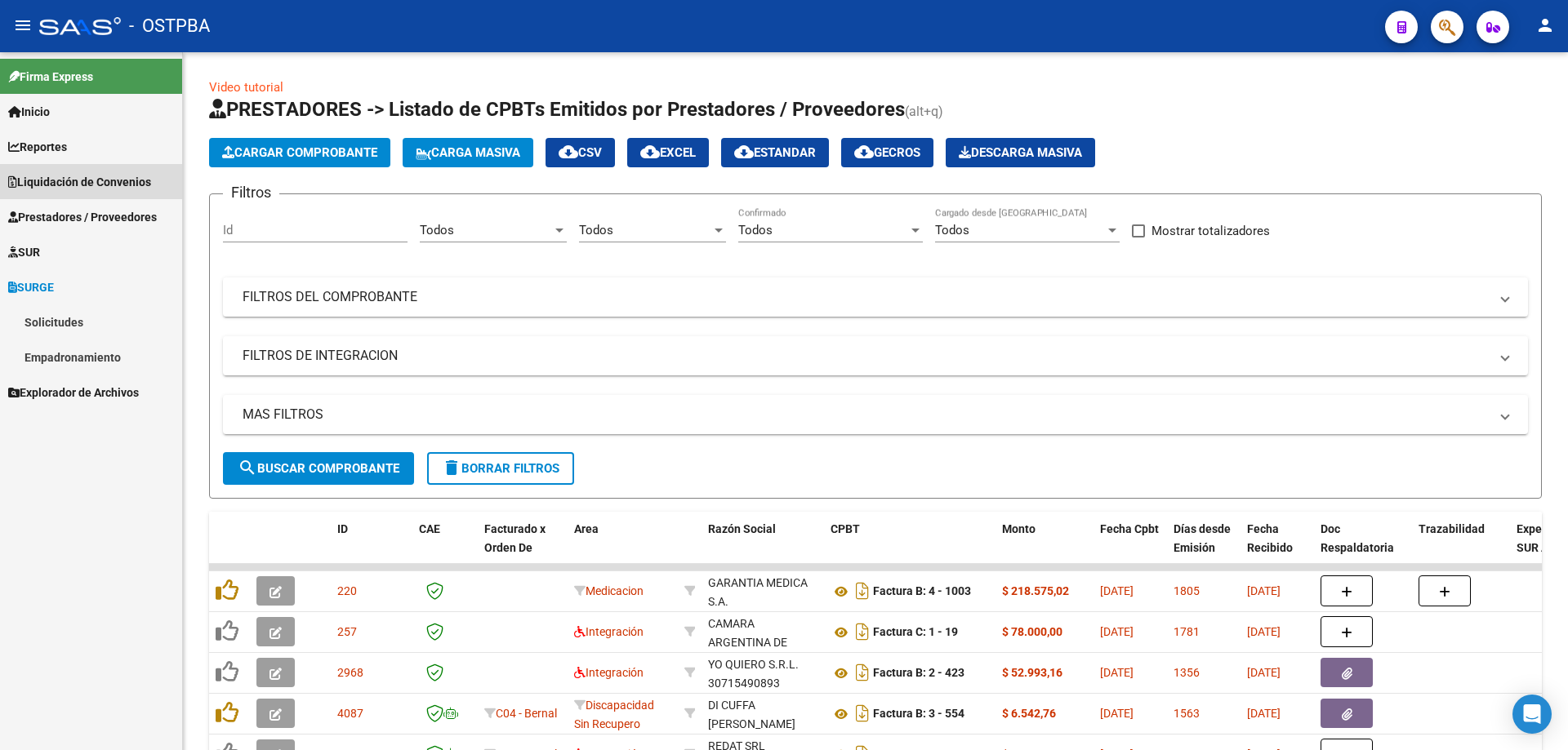
click at [55, 180] on span "Liquidación de Convenios" at bounding box center [79, 181] width 143 height 18
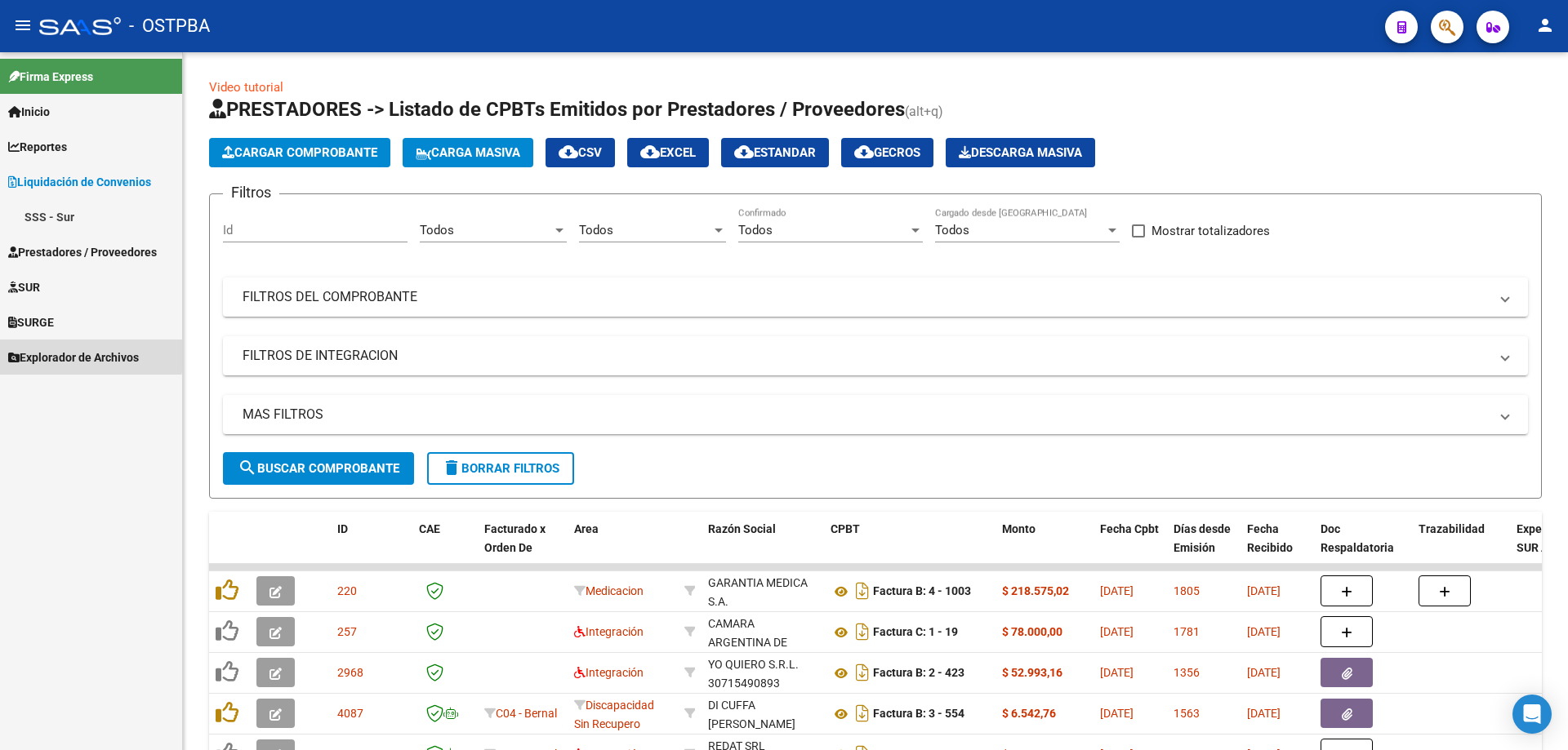
click at [62, 352] on span "Explorador de Archivos" at bounding box center [73, 358] width 131 height 18
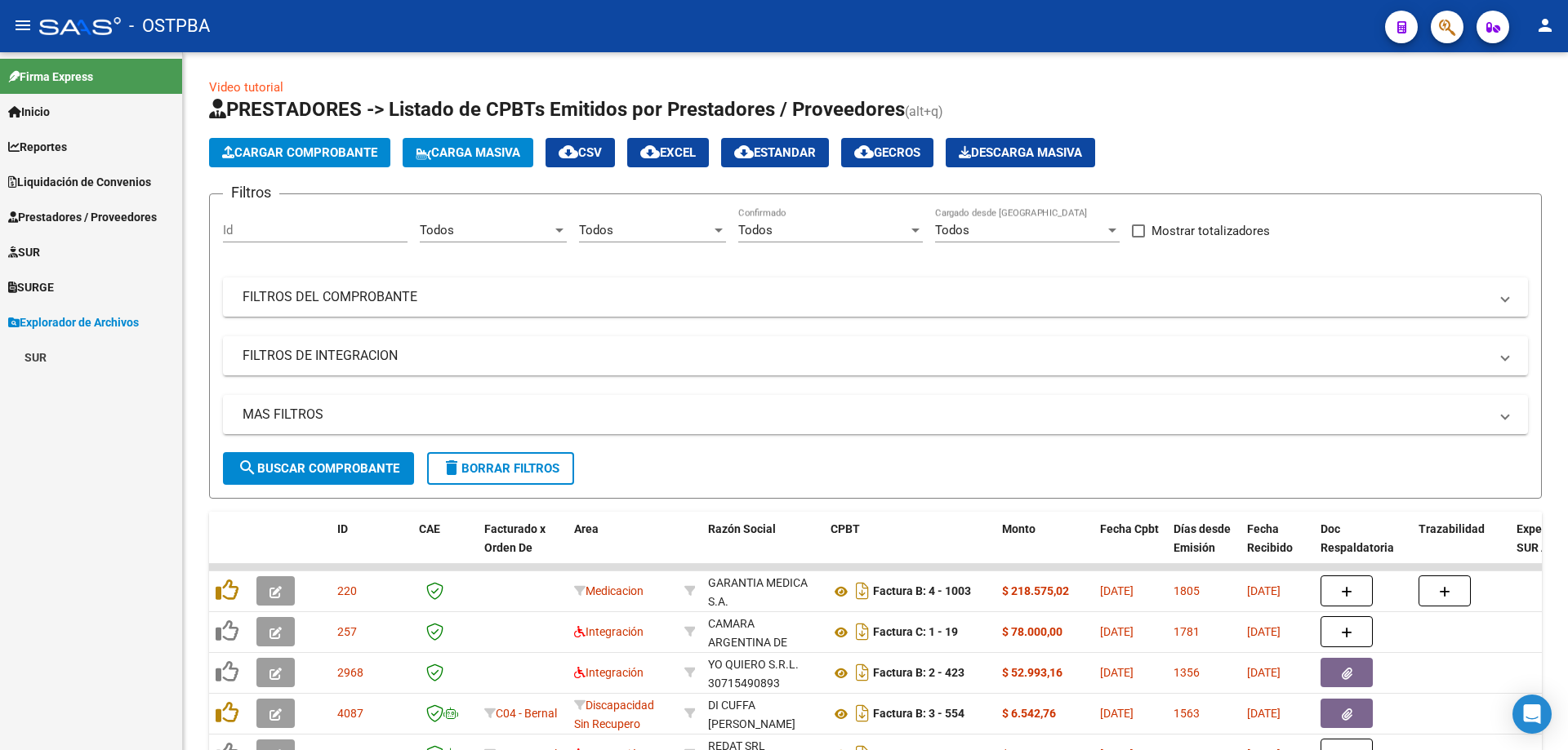
click at [62, 352] on link "SUR" at bounding box center [91, 357] width 182 height 35
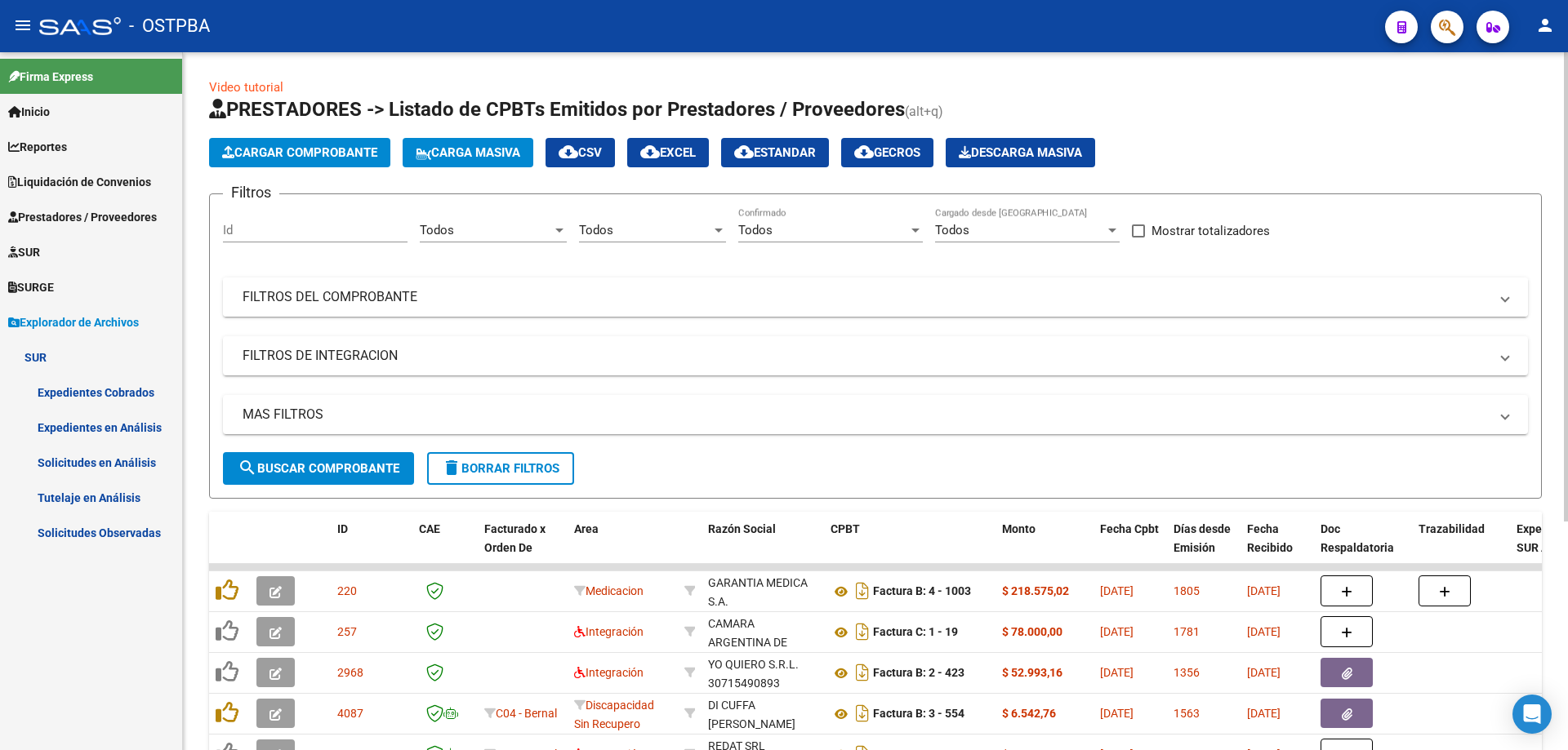
click at [295, 297] on mat-panel-title "FILTROS DEL COMPROBANTE" at bounding box center [866, 297] width 1246 height 18
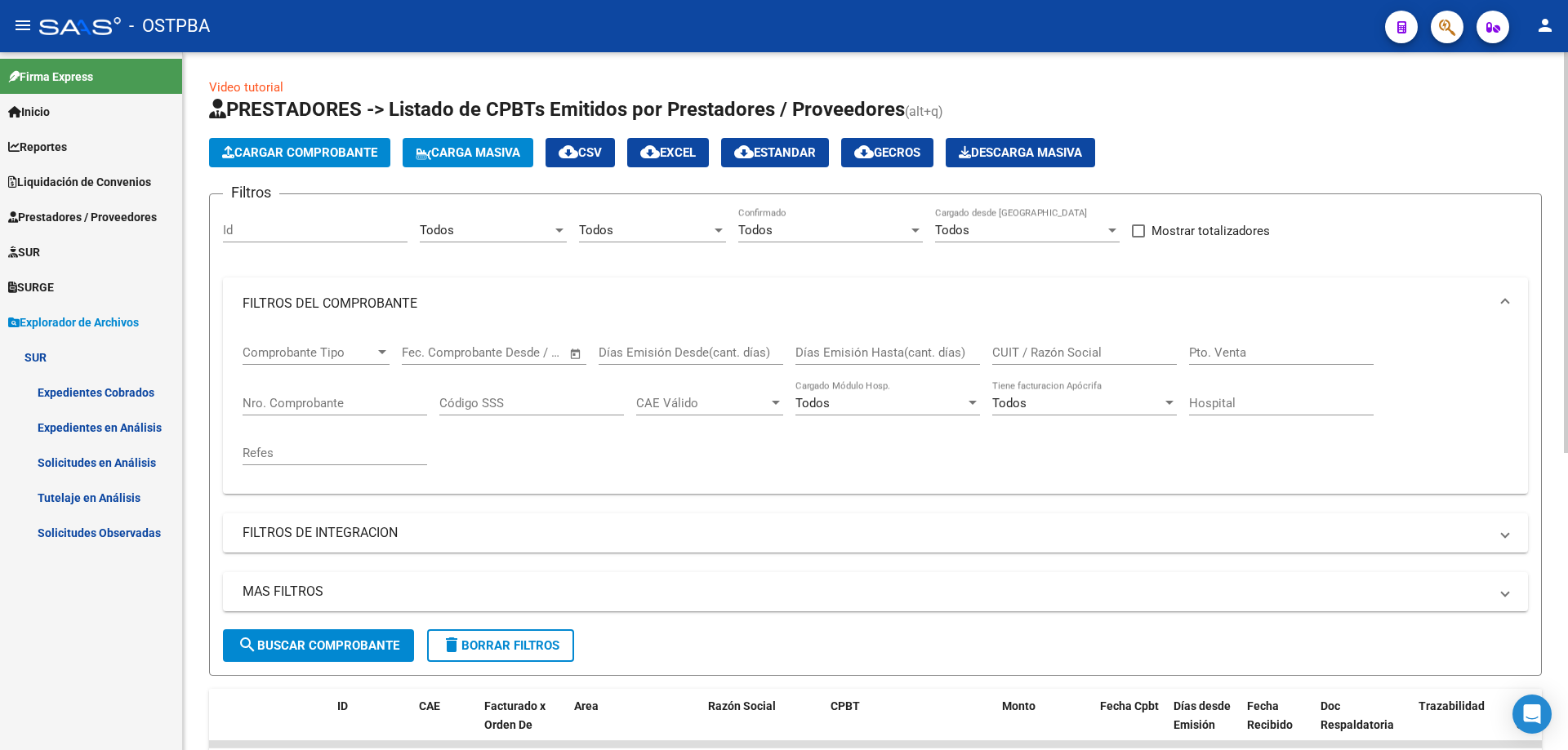
click at [264, 399] on input "Nro. Comprobante" at bounding box center [334, 403] width 184 height 15
click at [286, 643] on span "search Buscar Comprobante" at bounding box center [318, 645] width 161 height 15
click at [314, 392] on div "1082765 Nro. Comprobante" at bounding box center [334, 398] width 184 height 35
type input "1"
click at [271, 638] on span "search Buscar Comprobante" at bounding box center [318, 645] width 161 height 15
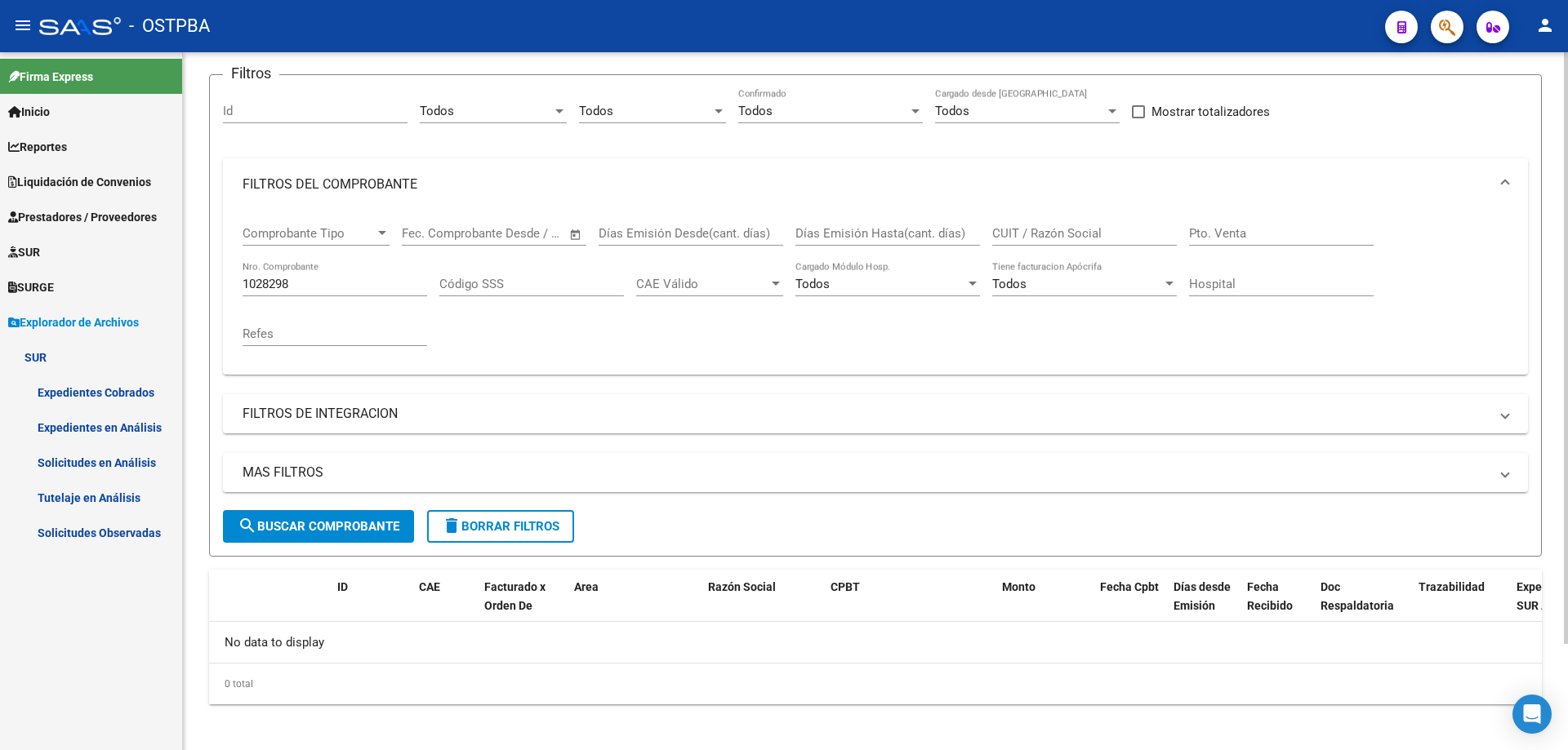
scroll to position [126, 0]
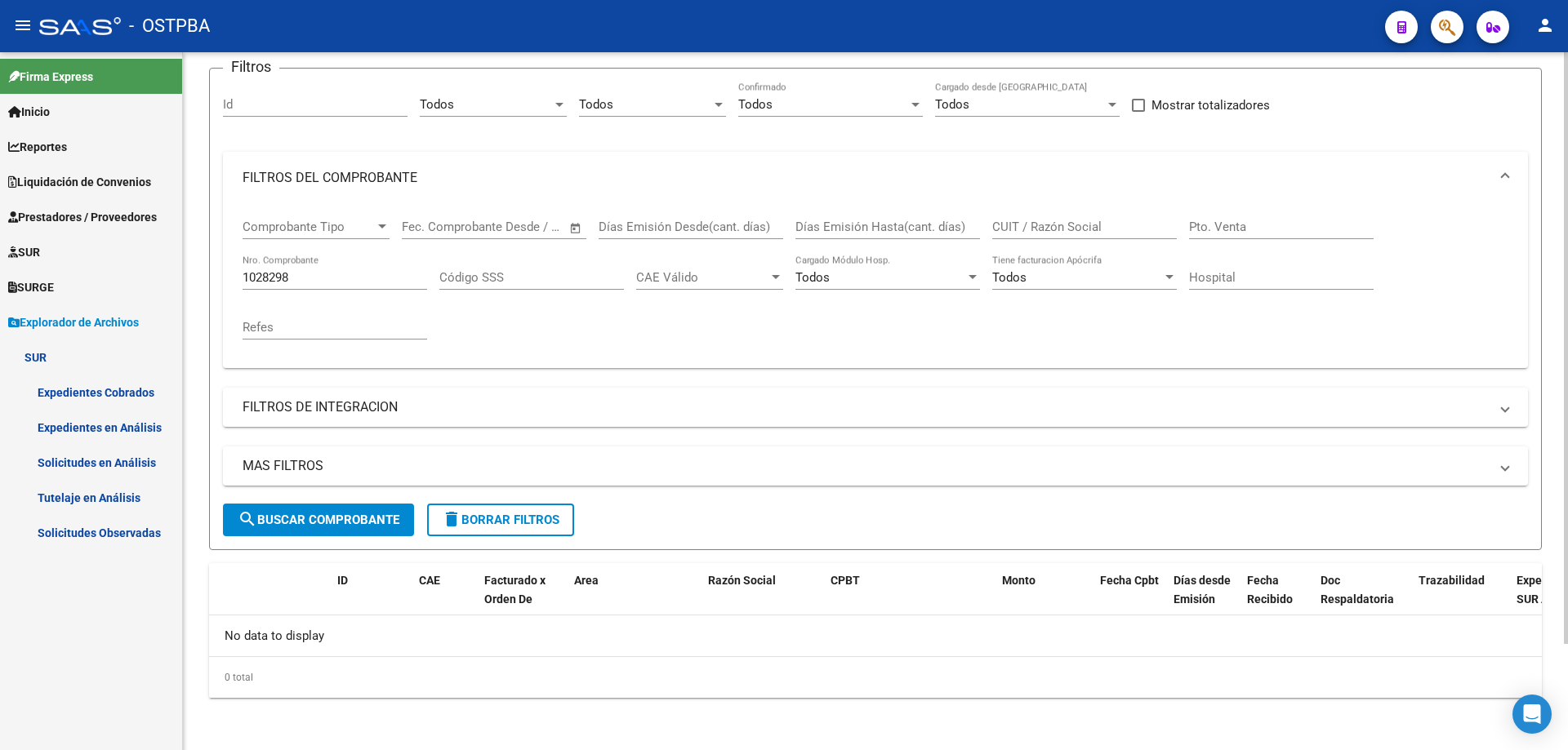
click at [261, 274] on input "1028298" at bounding box center [334, 277] width 184 height 15
type input "1058298"
click at [331, 515] on span "search Buscar Comprobante" at bounding box center [318, 520] width 161 height 15
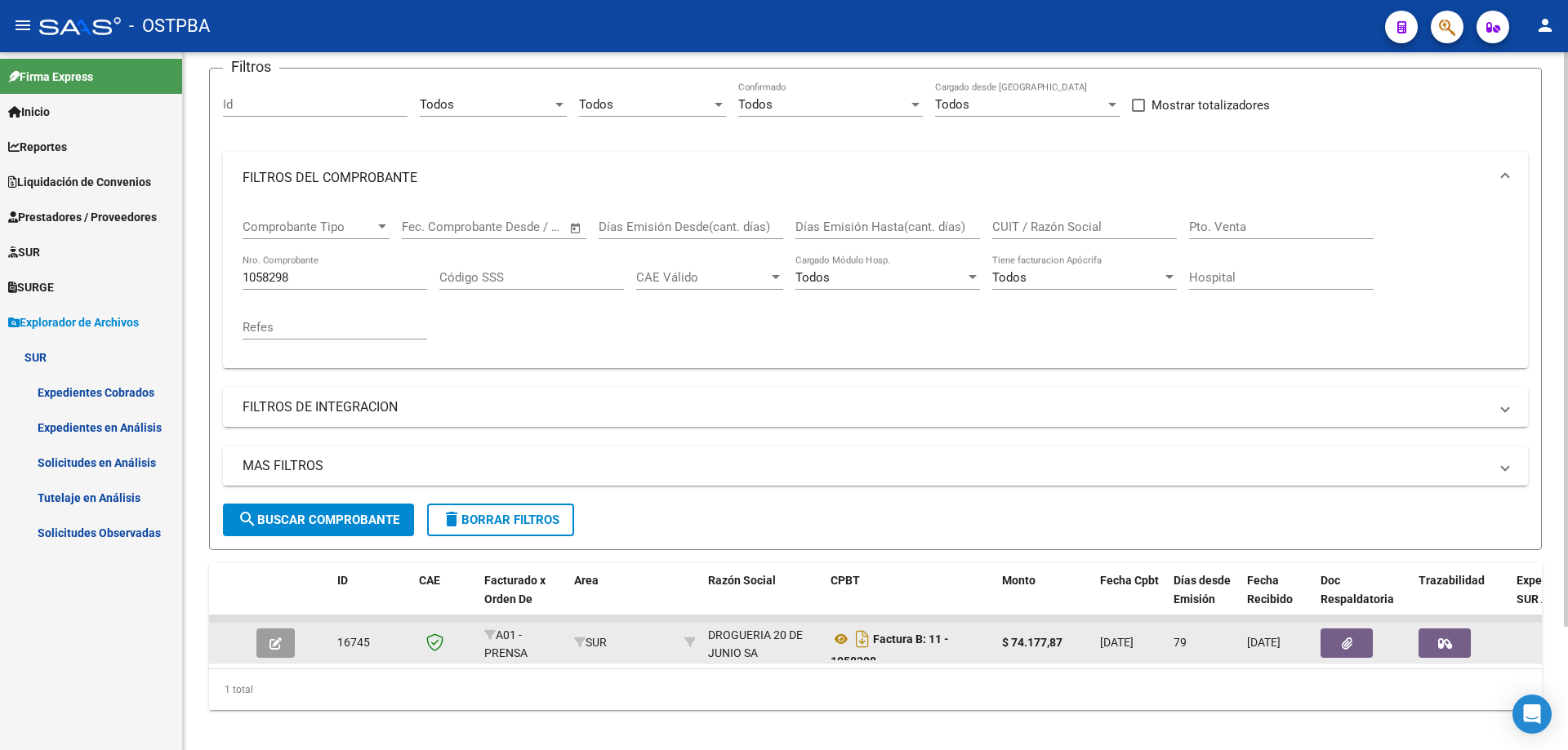
click at [272, 643] on icon "button" at bounding box center [276, 644] width 12 height 12
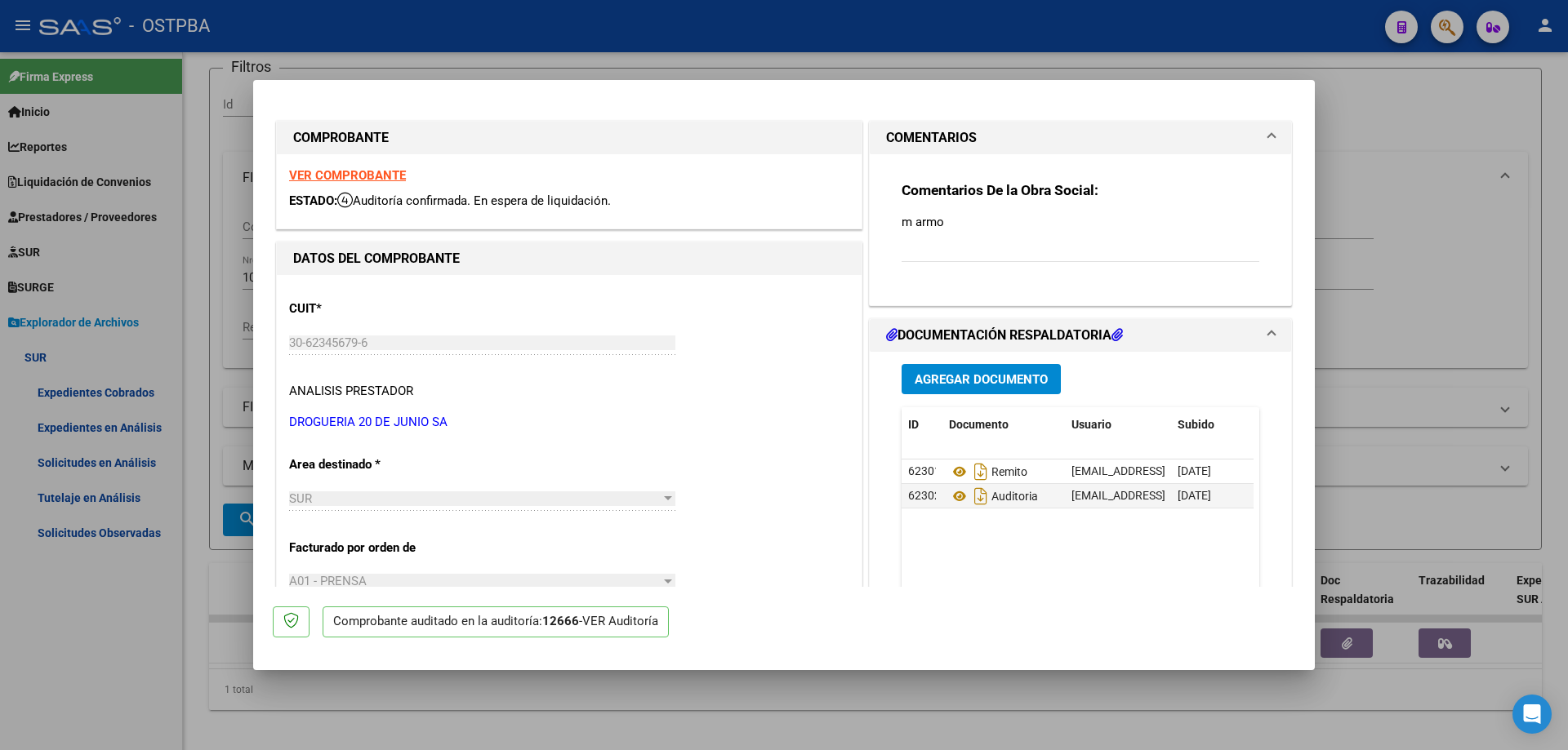
click at [339, 167] on div "VER COMPROBANTE ESTADO: Auditoría confirmada. En espera de liquidación." at bounding box center [569, 191] width 585 height 74
click at [337, 172] on strong "VER COMPROBANTE" at bounding box center [347, 175] width 117 height 15
click at [956, 467] on icon at bounding box center [959, 472] width 21 height 19
click at [950, 494] on icon at bounding box center [959, 496] width 21 height 19
click at [572, 728] on div at bounding box center [784, 375] width 1568 height 750
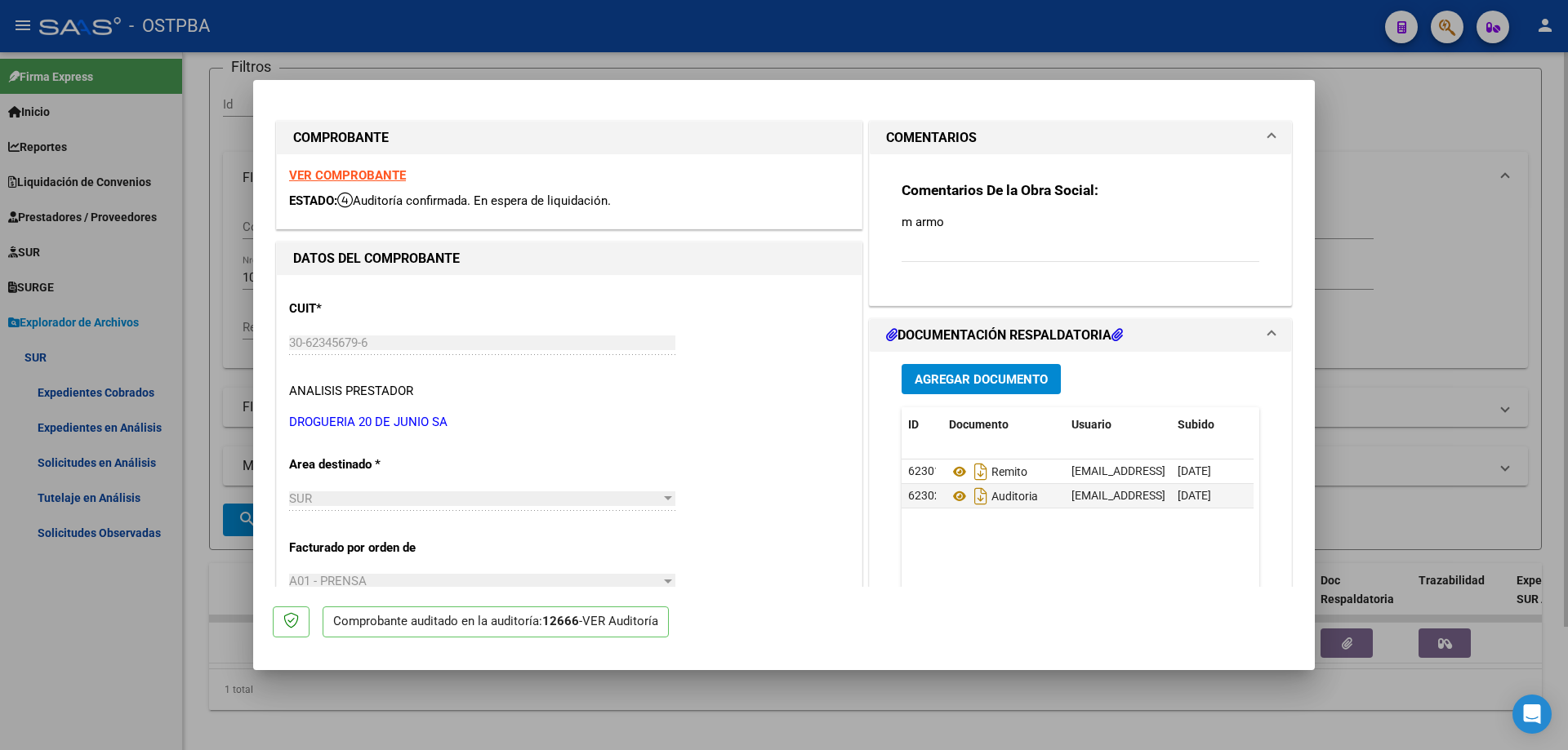
type input "$ 0,00"
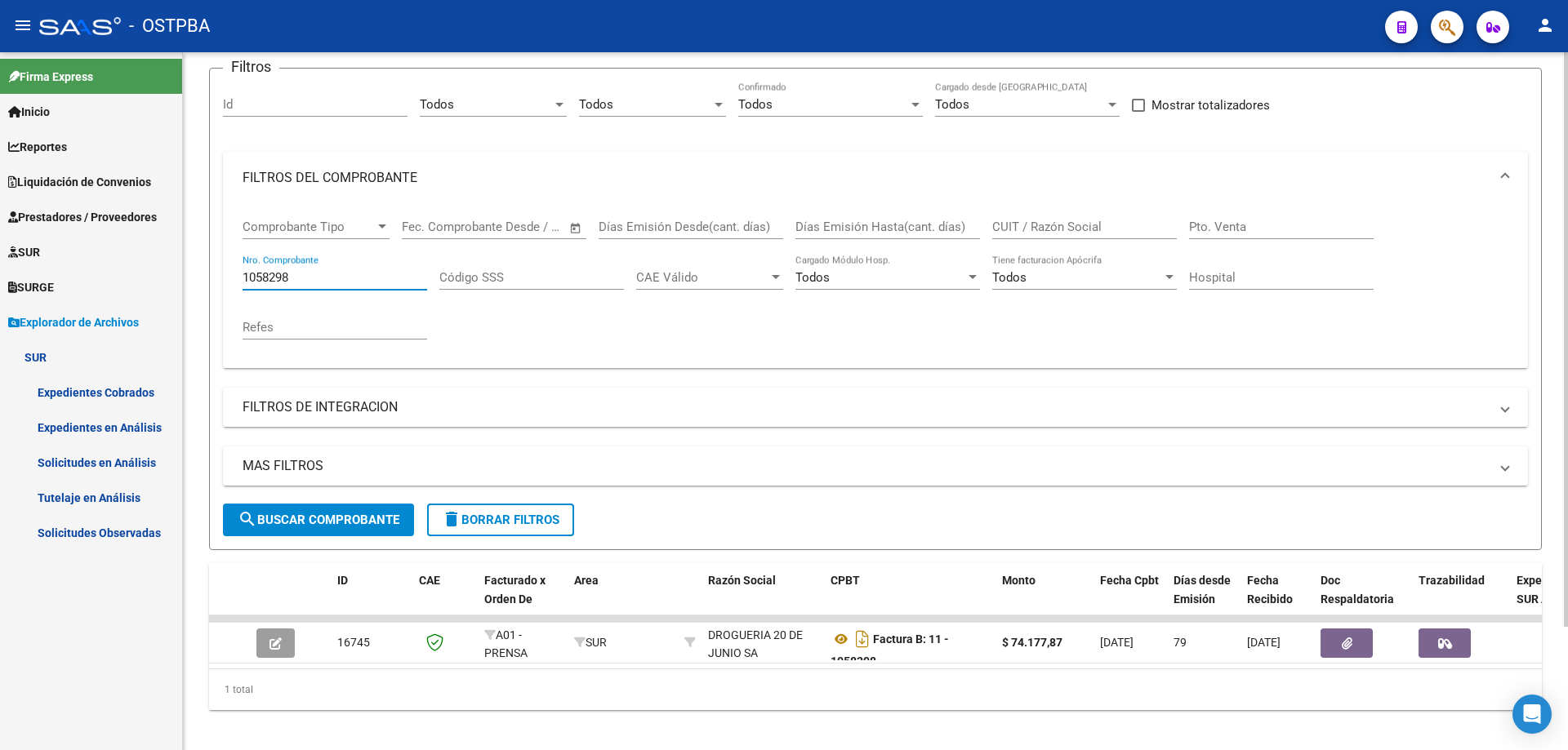
click at [325, 273] on input "1058298" at bounding box center [334, 277] width 184 height 15
type input "1"
type input "20628"
click at [302, 517] on span "search Buscar Comprobante" at bounding box center [318, 520] width 161 height 15
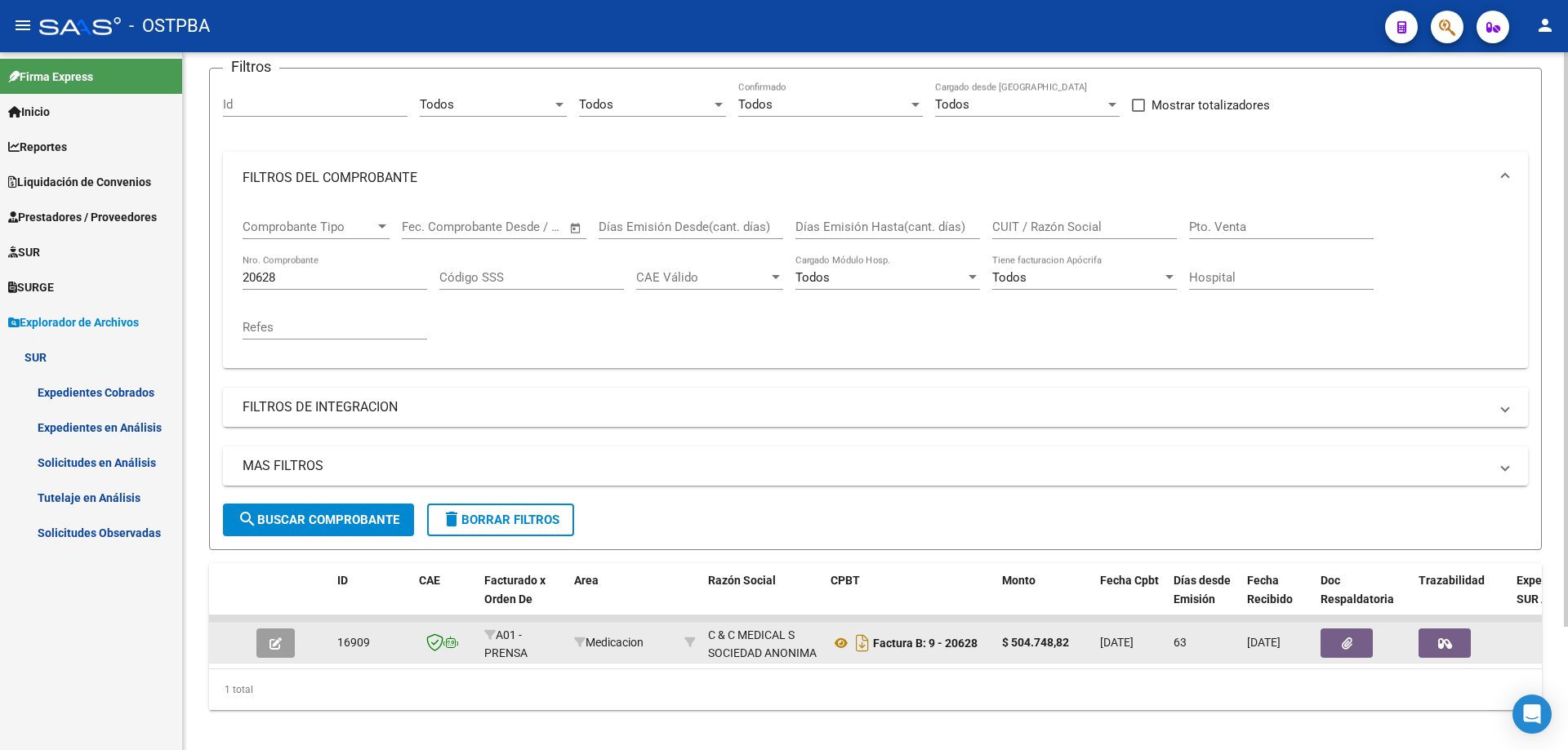
click at [275, 644] on icon "button" at bounding box center [276, 644] width 12 height 12
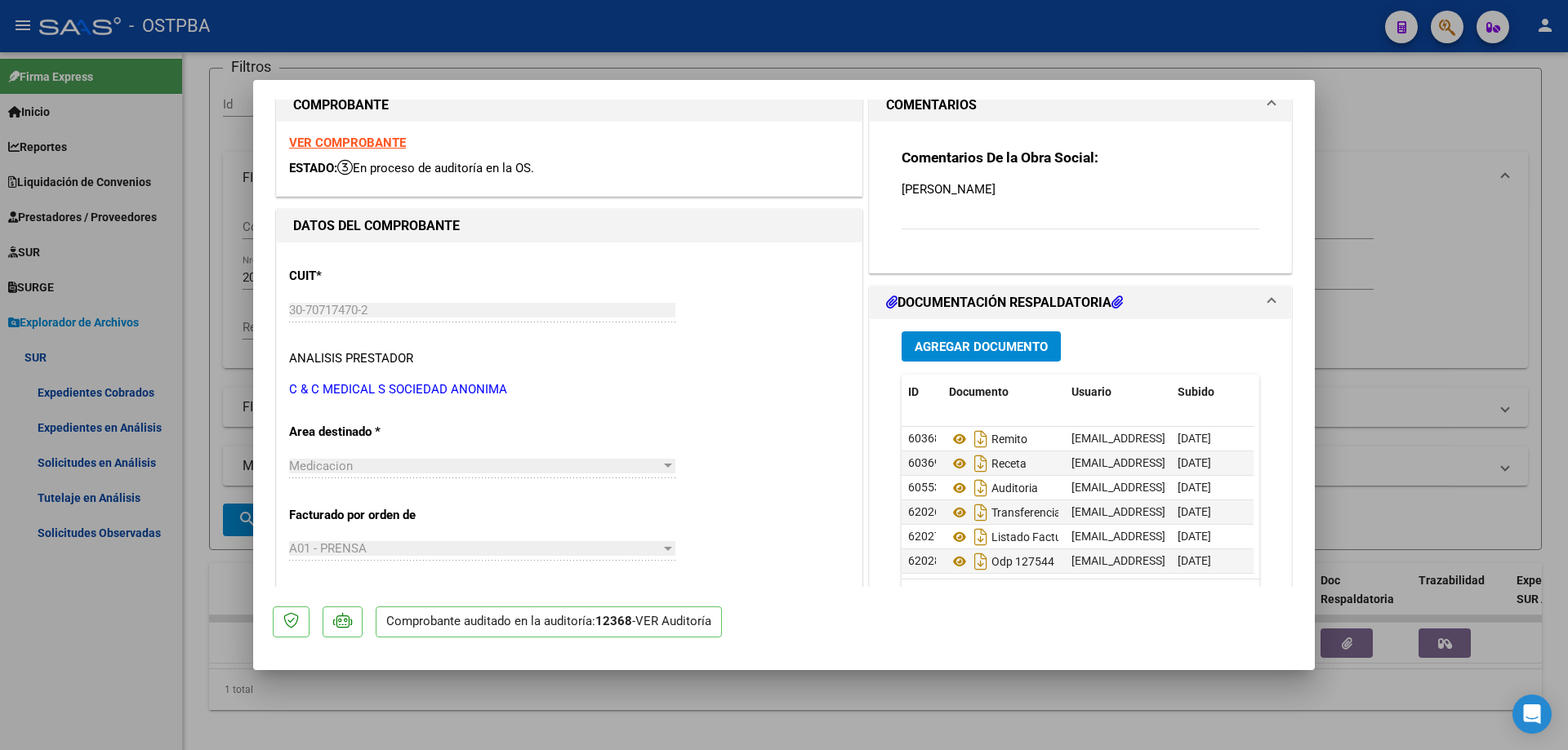
scroll to position [0, 0]
click at [947, 344] on span "Agregar Documento" at bounding box center [981, 346] width 134 height 15
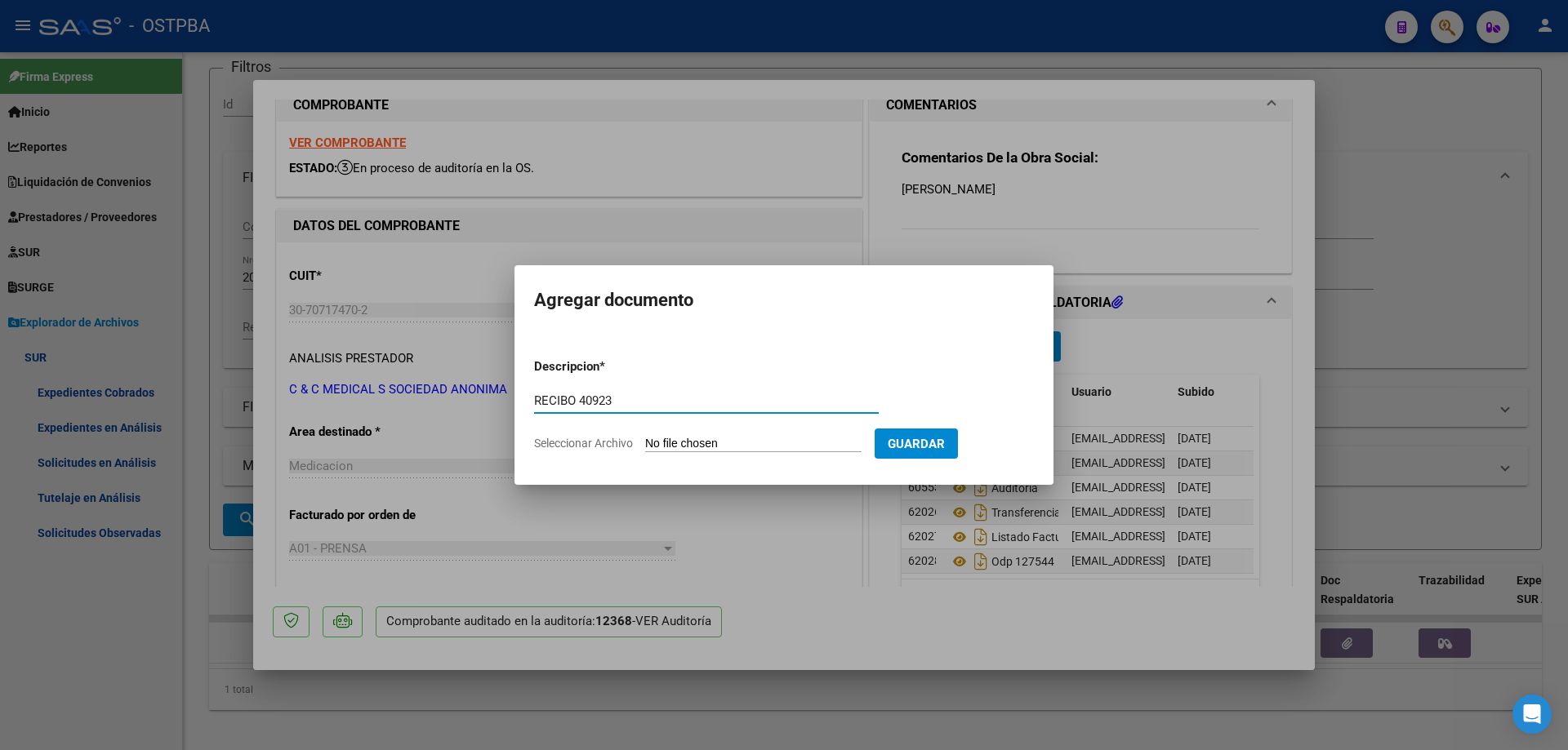
type input "RECIBO 40923"
click at [739, 444] on input "Seleccionar Archivo" at bounding box center [753, 445] width 216 height 16
type input "C:\fakepath\IMG_20250917_0001.pdf"
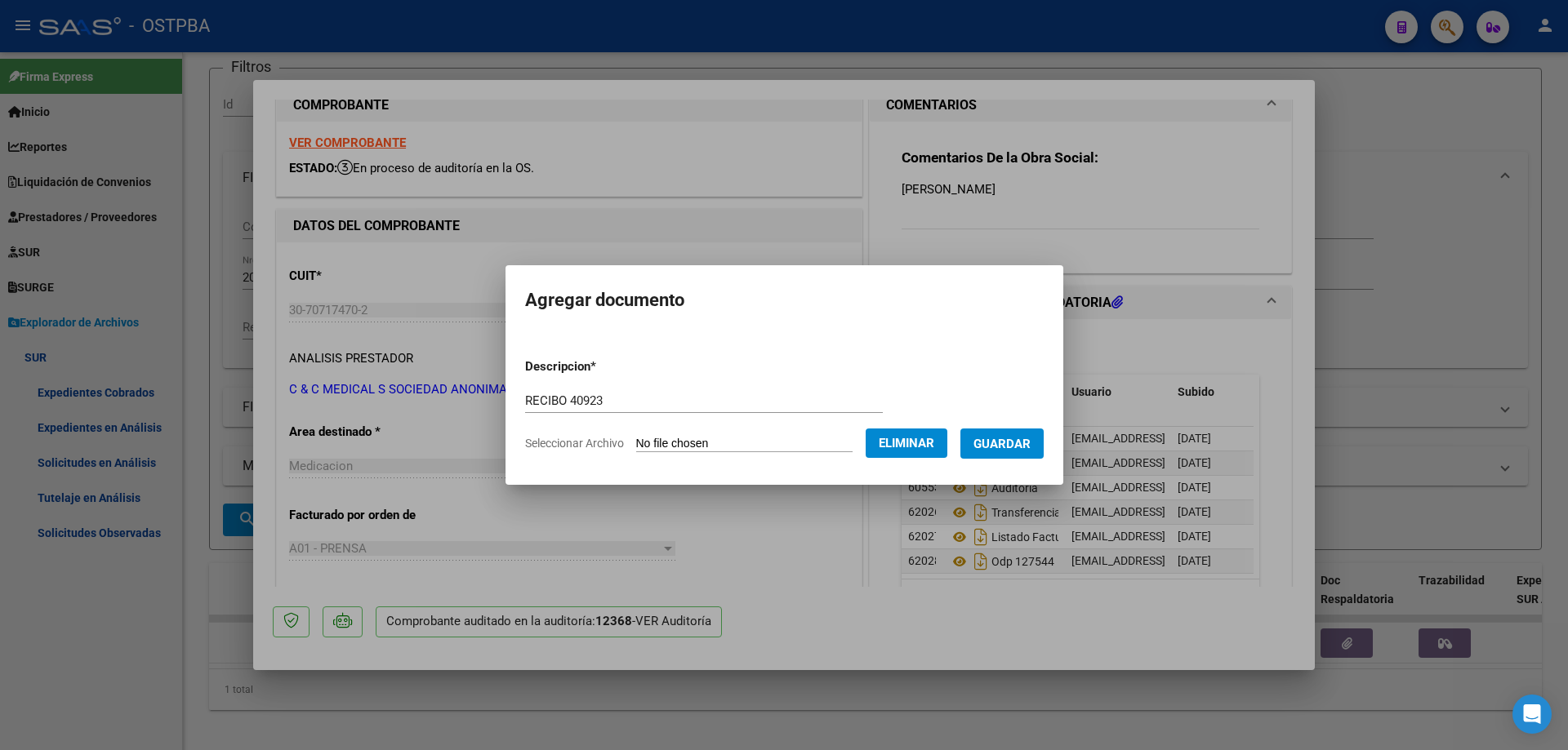
click at [1017, 440] on span "Guardar" at bounding box center [1002, 444] width 58 height 15
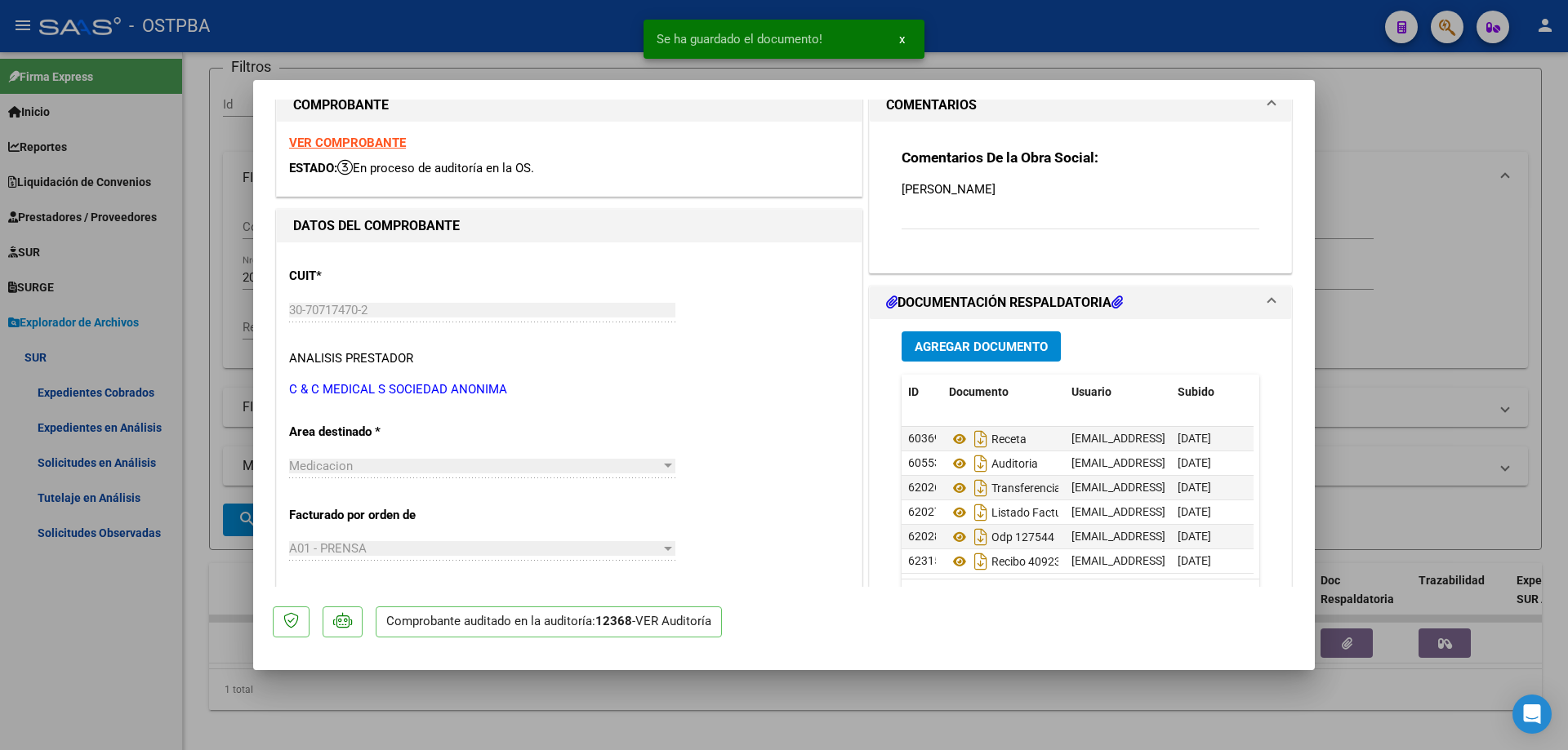
scroll to position [37, 0]
click at [951, 552] on icon at bounding box center [959, 562] width 21 height 19
click at [814, 721] on div at bounding box center [784, 375] width 1568 height 750
type input "$ 0,00"
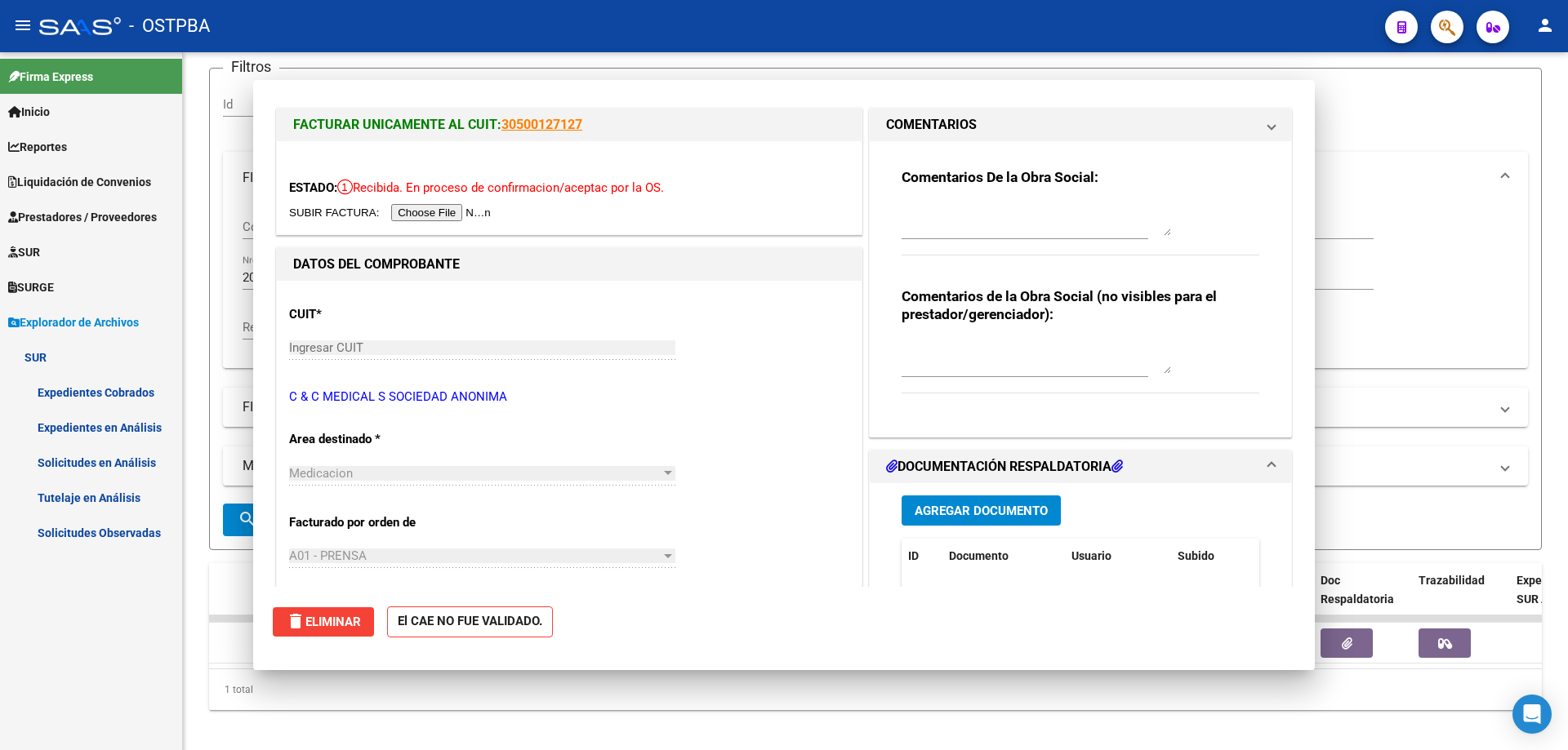
scroll to position [0, 0]
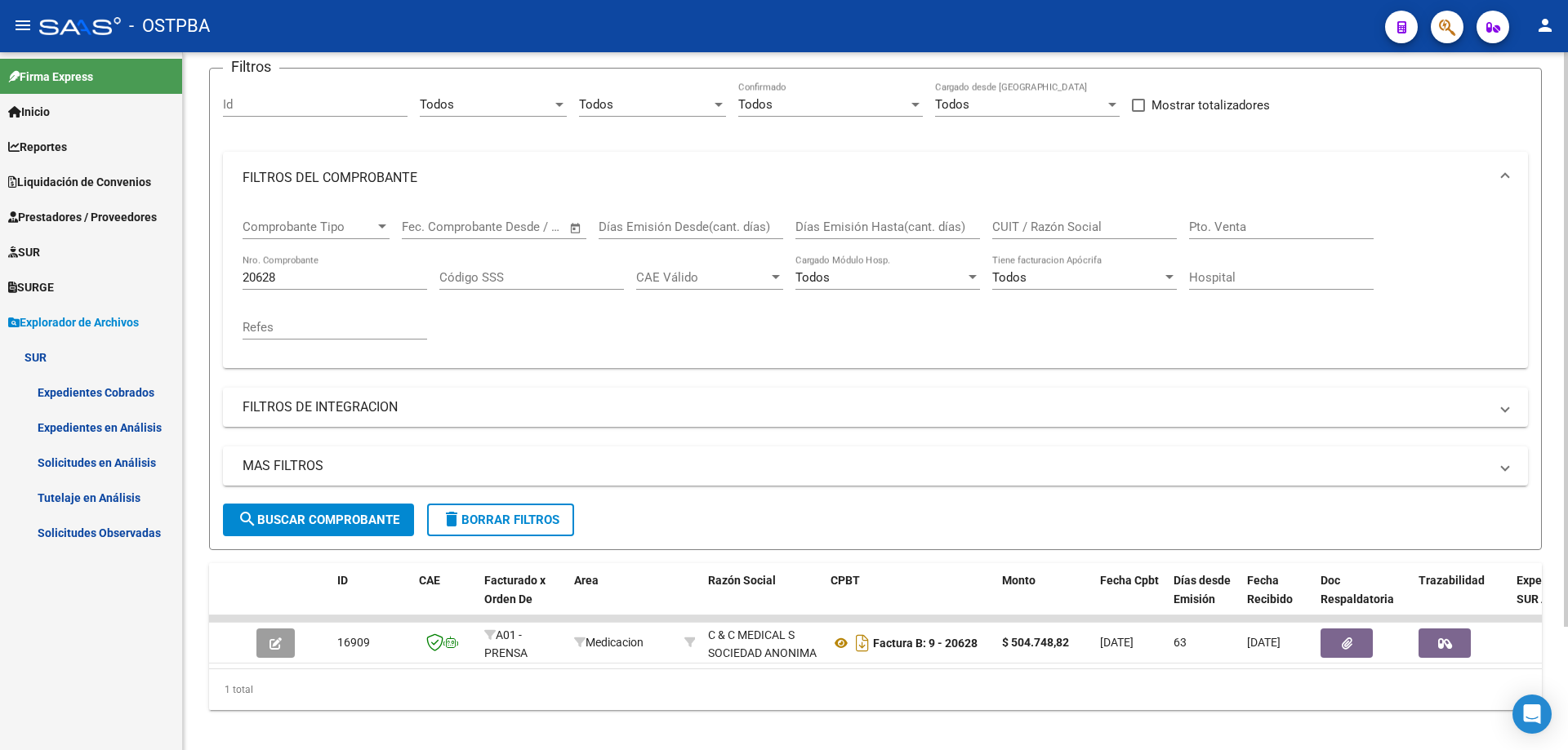
click at [339, 278] on input "20628" at bounding box center [334, 277] width 184 height 15
type input "20627"
click at [304, 515] on span "search Buscar Comprobante" at bounding box center [318, 520] width 161 height 15
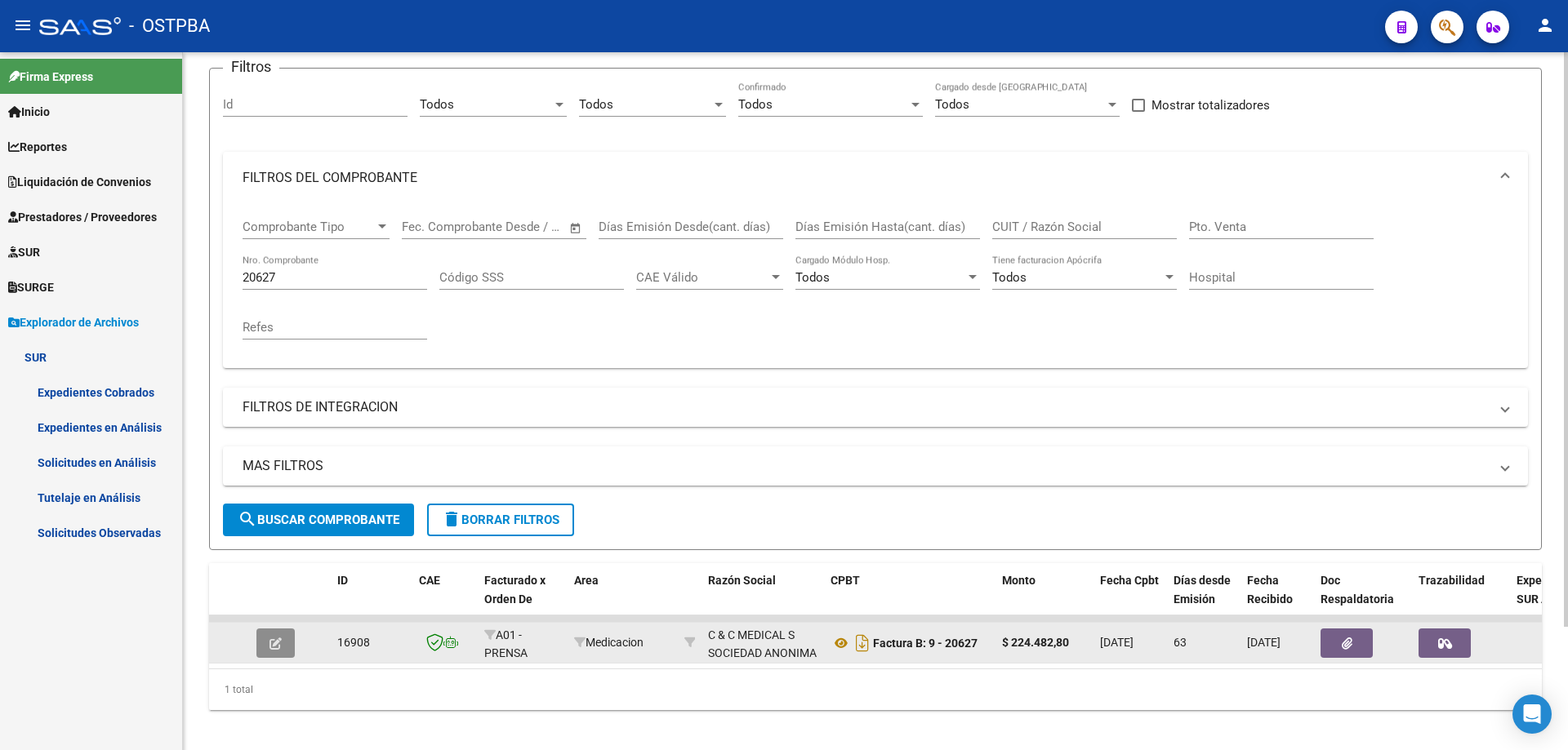
click at [286, 643] on button "button" at bounding box center [276, 644] width 38 height 30
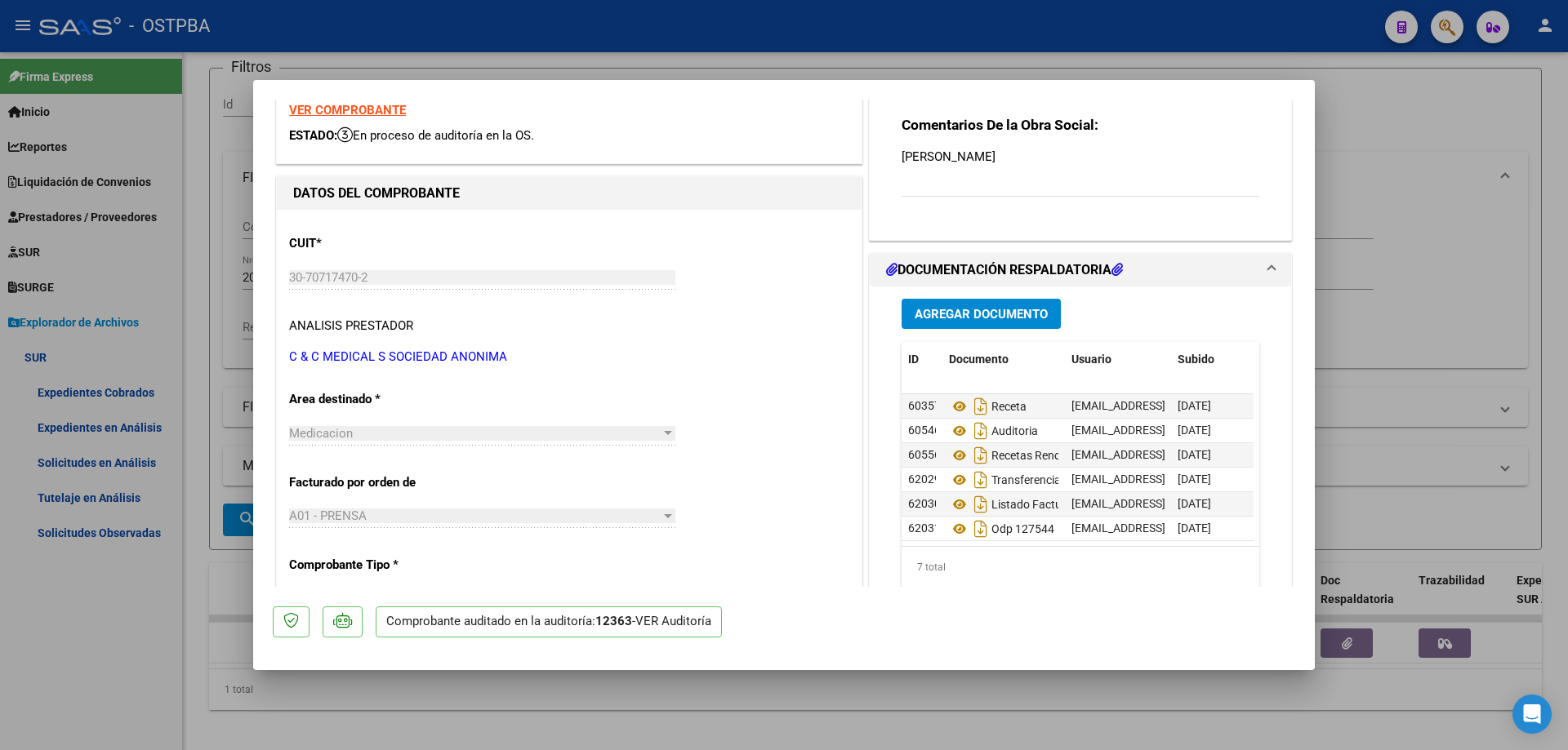
scroll to position [37, 0]
click at [941, 308] on span "Agregar Documento" at bounding box center [981, 314] width 134 height 15
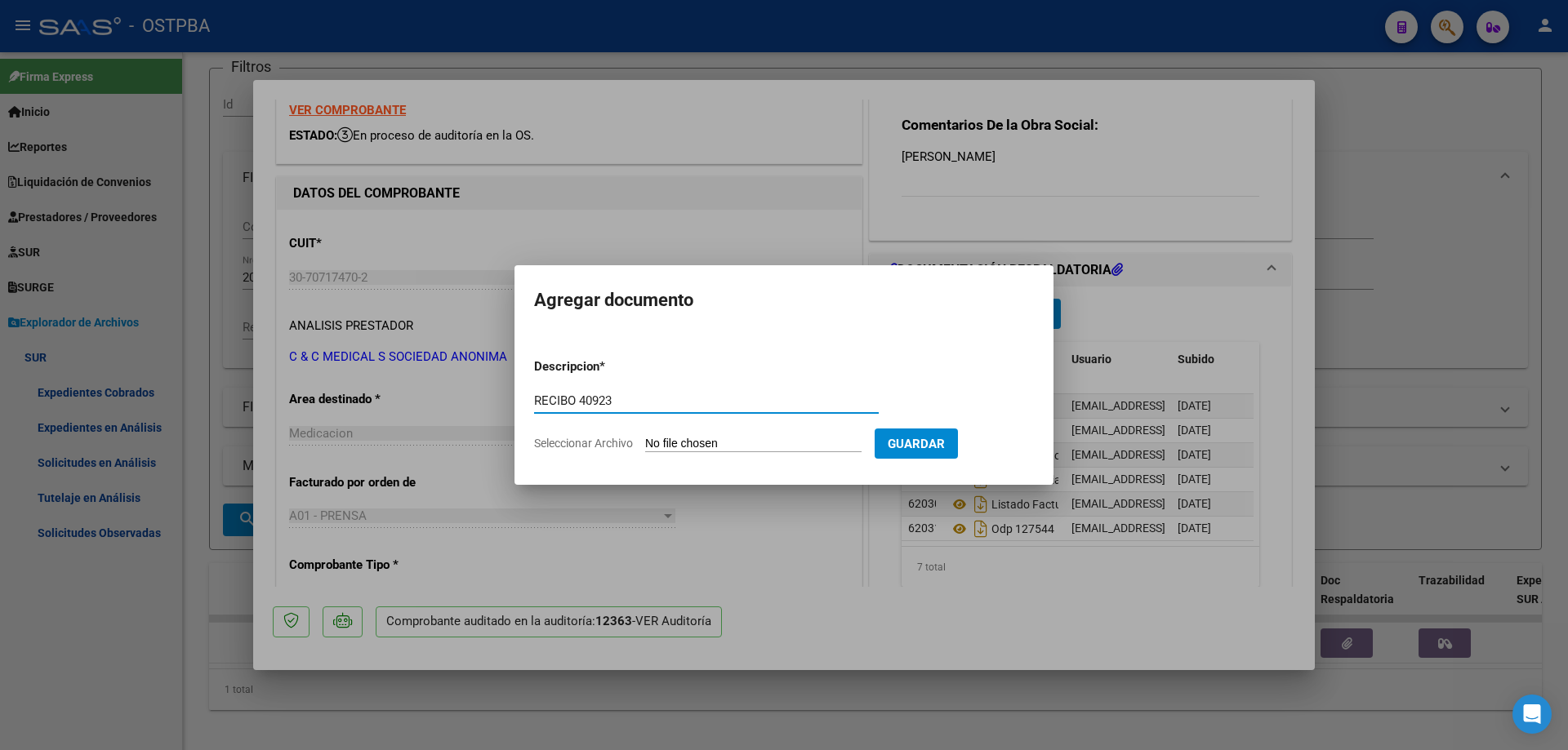
type input "RECIBO 40923"
click at [722, 442] on input "Seleccionar Archivo" at bounding box center [753, 445] width 216 height 16
type input "C:\fakepath\IMG_20250917_0001.pdf"
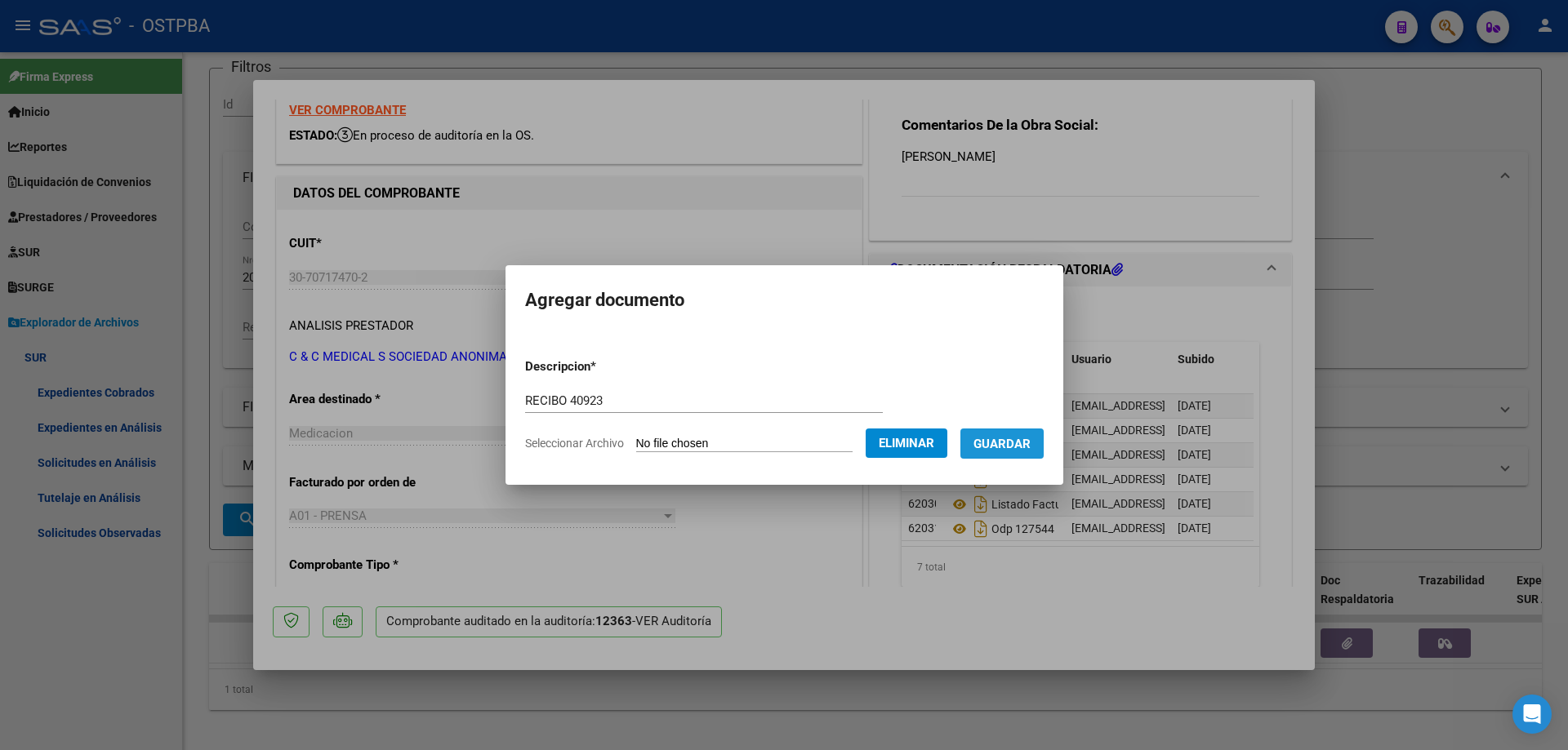
click at [1020, 444] on span "Guardar" at bounding box center [1002, 444] width 58 height 15
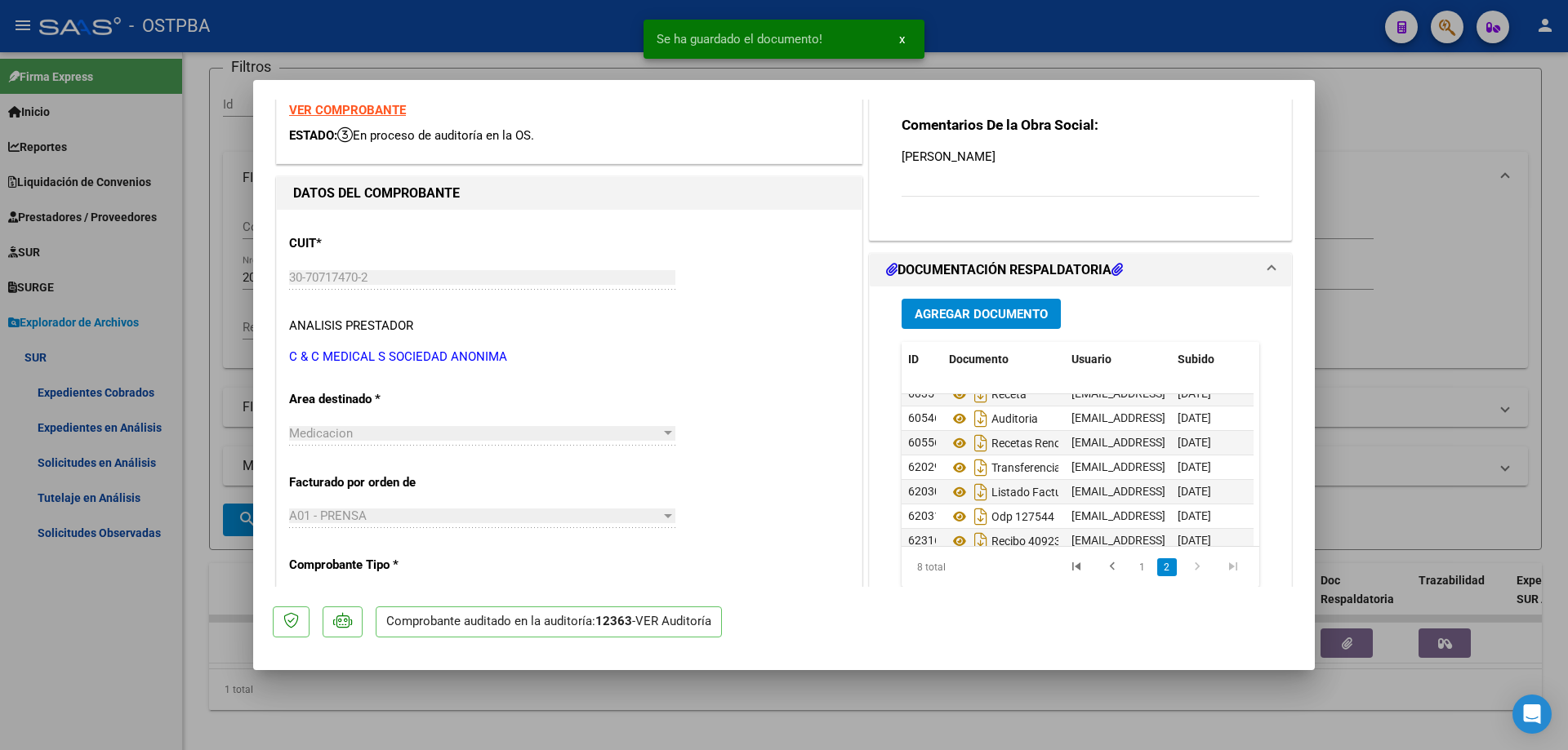
scroll to position [61, 0]
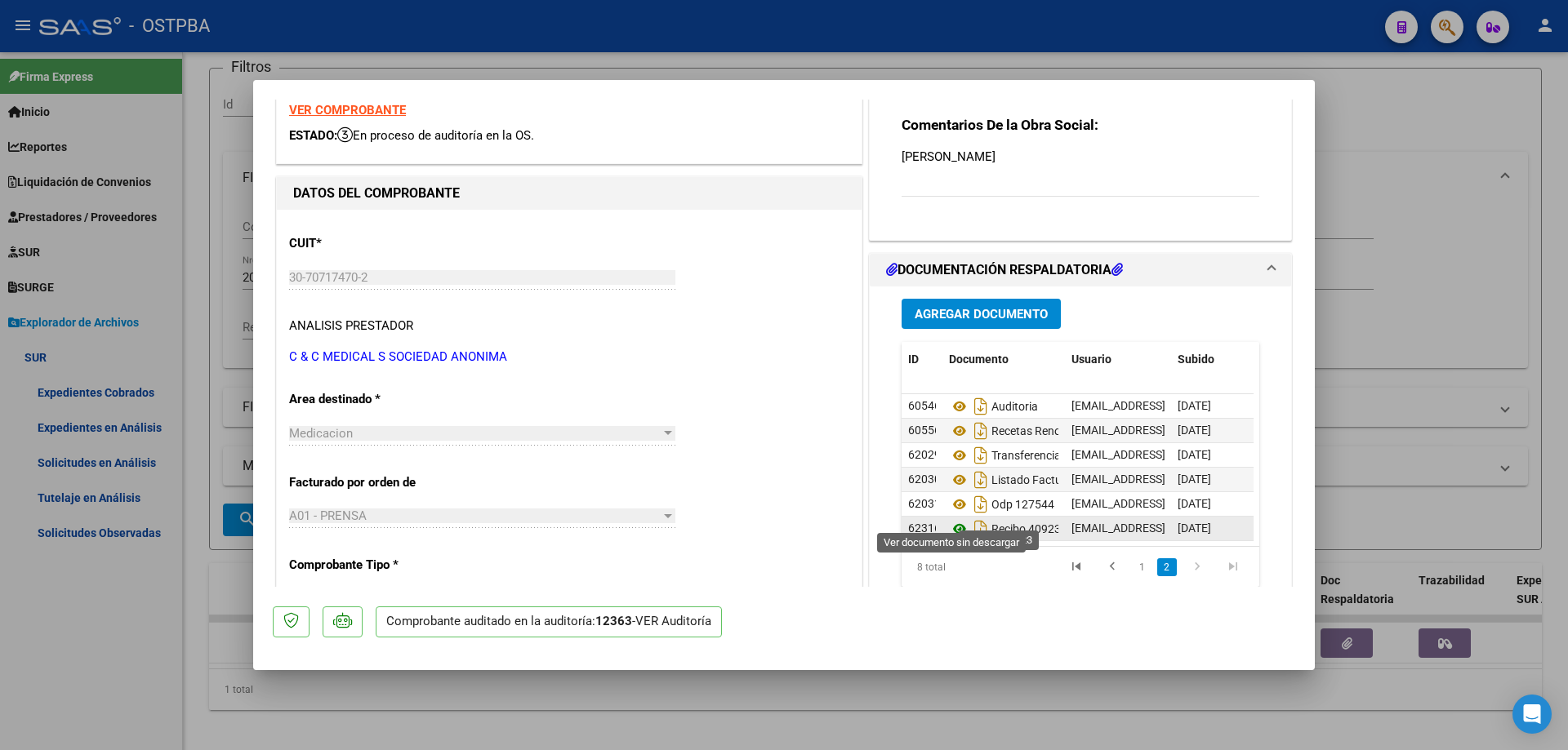
click at [952, 519] on icon at bounding box center [959, 528] width 21 height 19
click at [609, 725] on div at bounding box center [784, 375] width 1568 height 750
type input "$ 0,00"
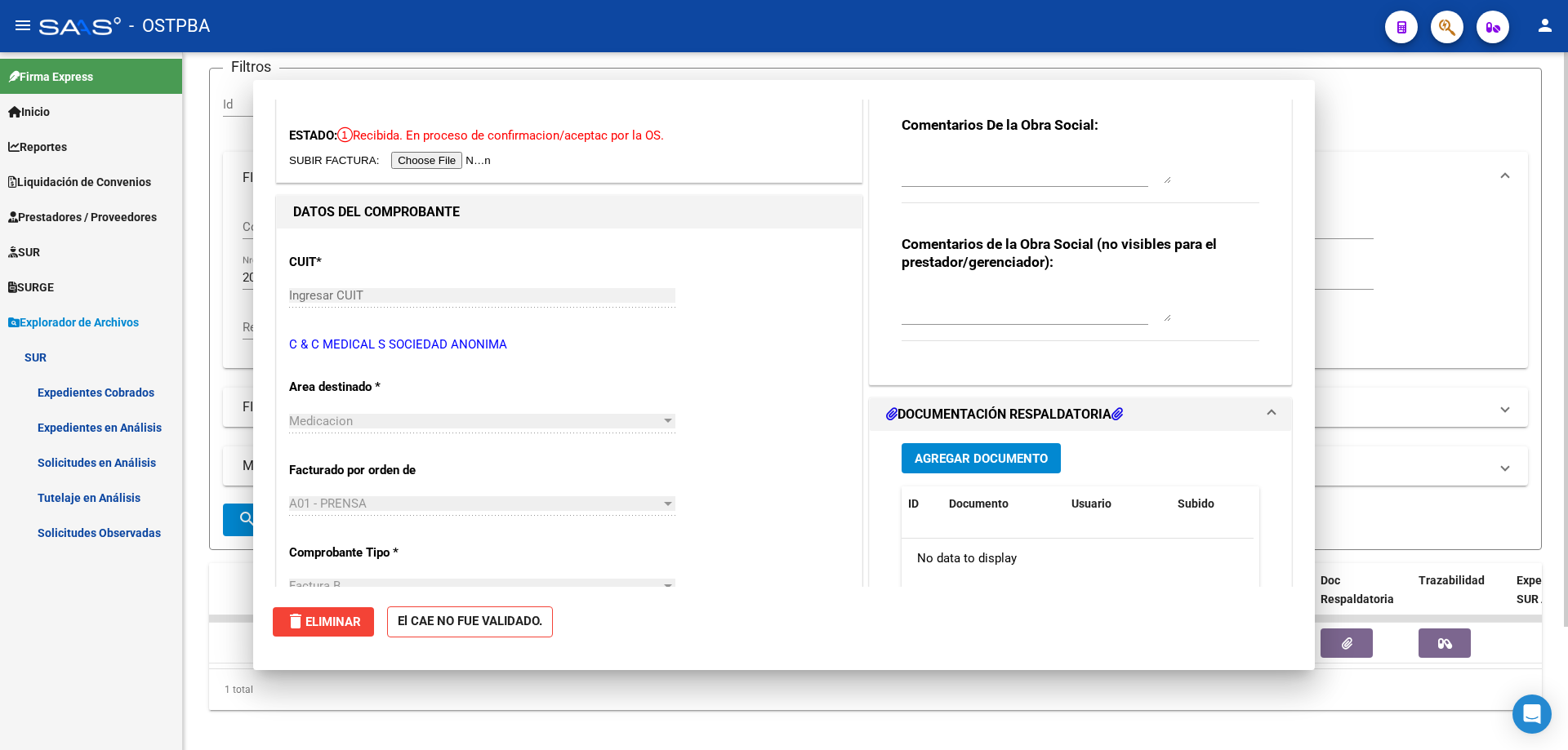
scroll to position [0, 0]
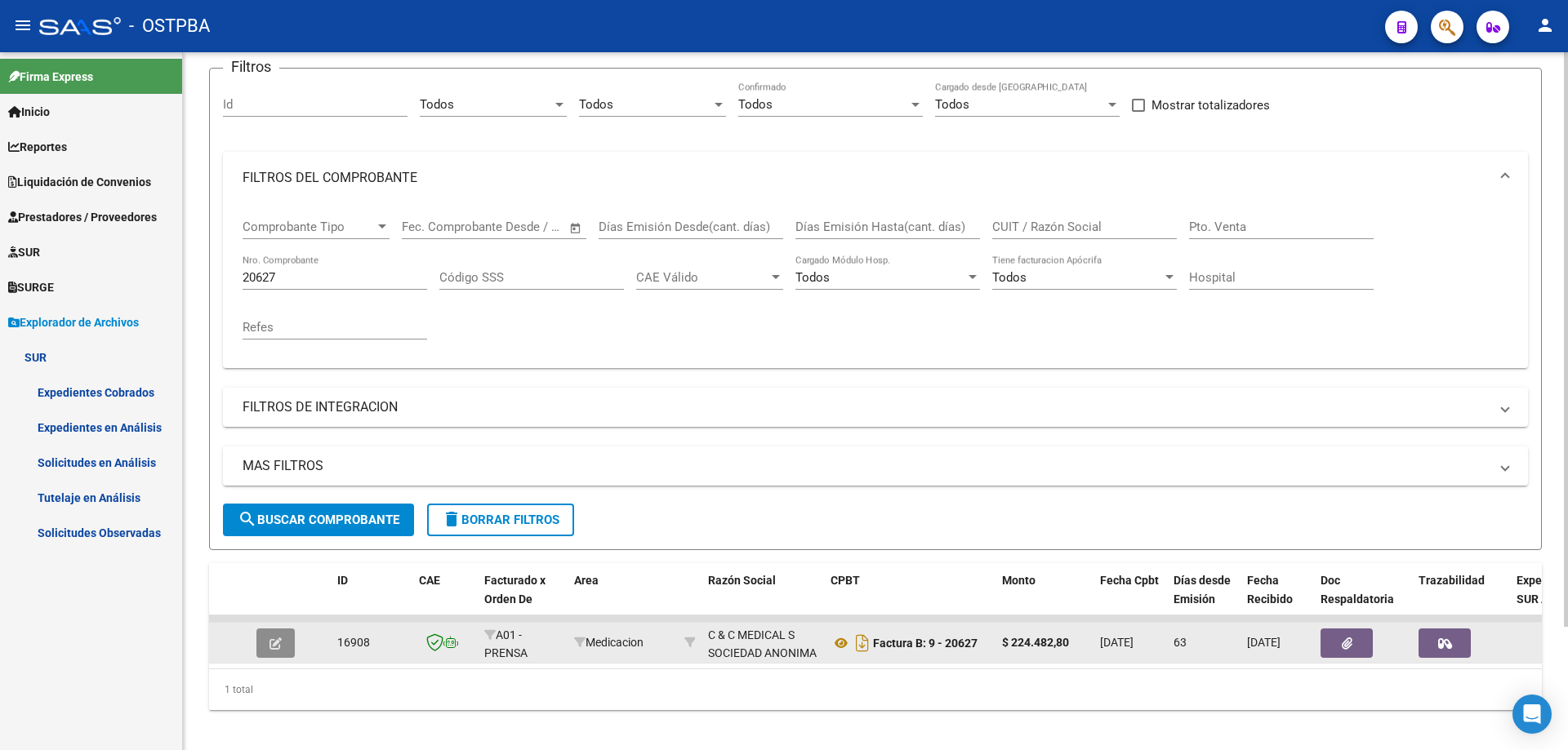
click at [277, 638] on icon "button" at bounding box center [276, 644] width 12 height 12
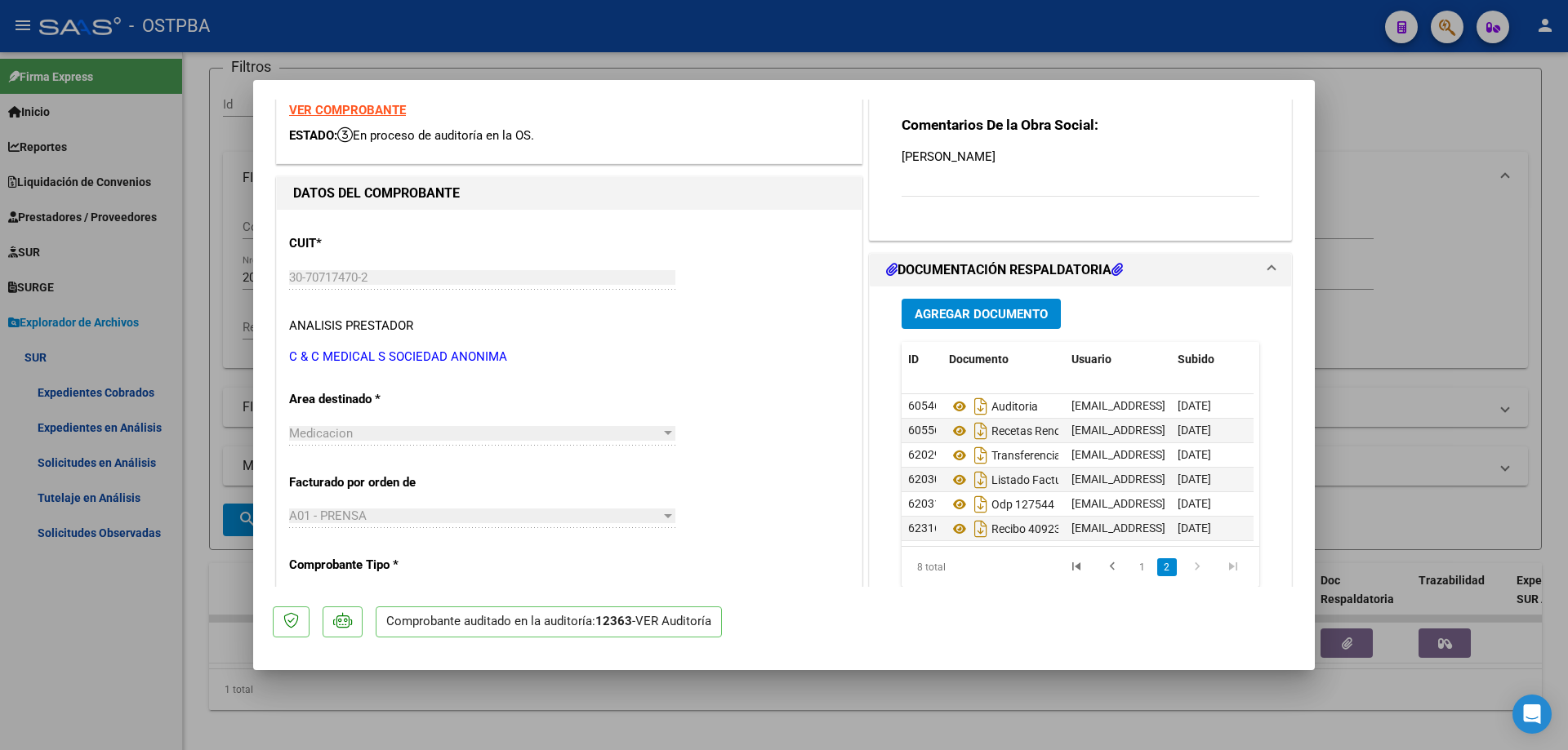
scroll to position [61, 0]
click at [840, 712] on div at bounding box center [784, 375] width 1568 height 750
type input "$ 0,00"
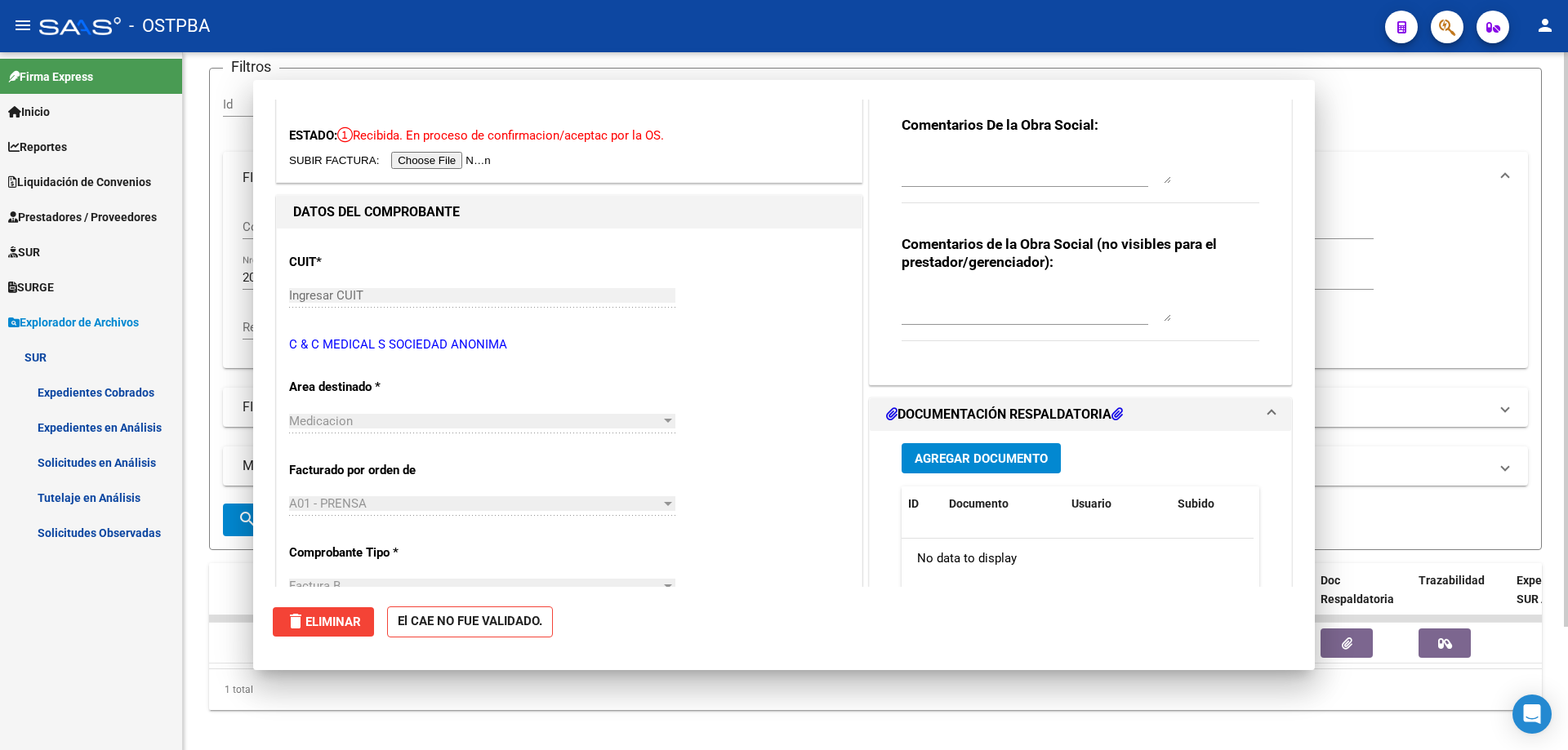
scroll to position [0, 0]
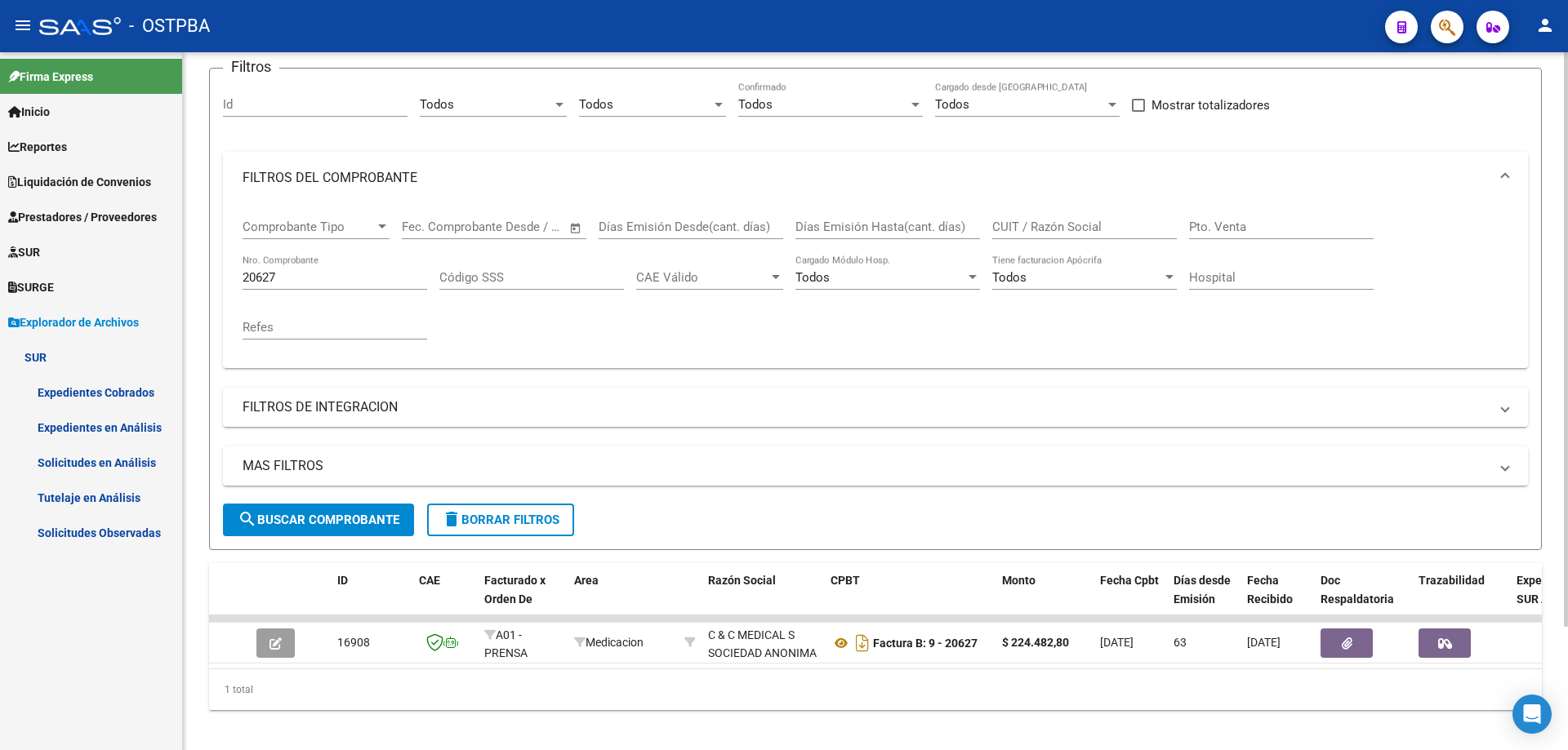
click at [339, 264] on div "20627 Nro. Comprobante" at bounding box center [334, 272] width 184 height 35
type input "20622"
click at [292, 516] on span "search Buscar Comprobante" at bounding box center [318, 520] width 161 height 15
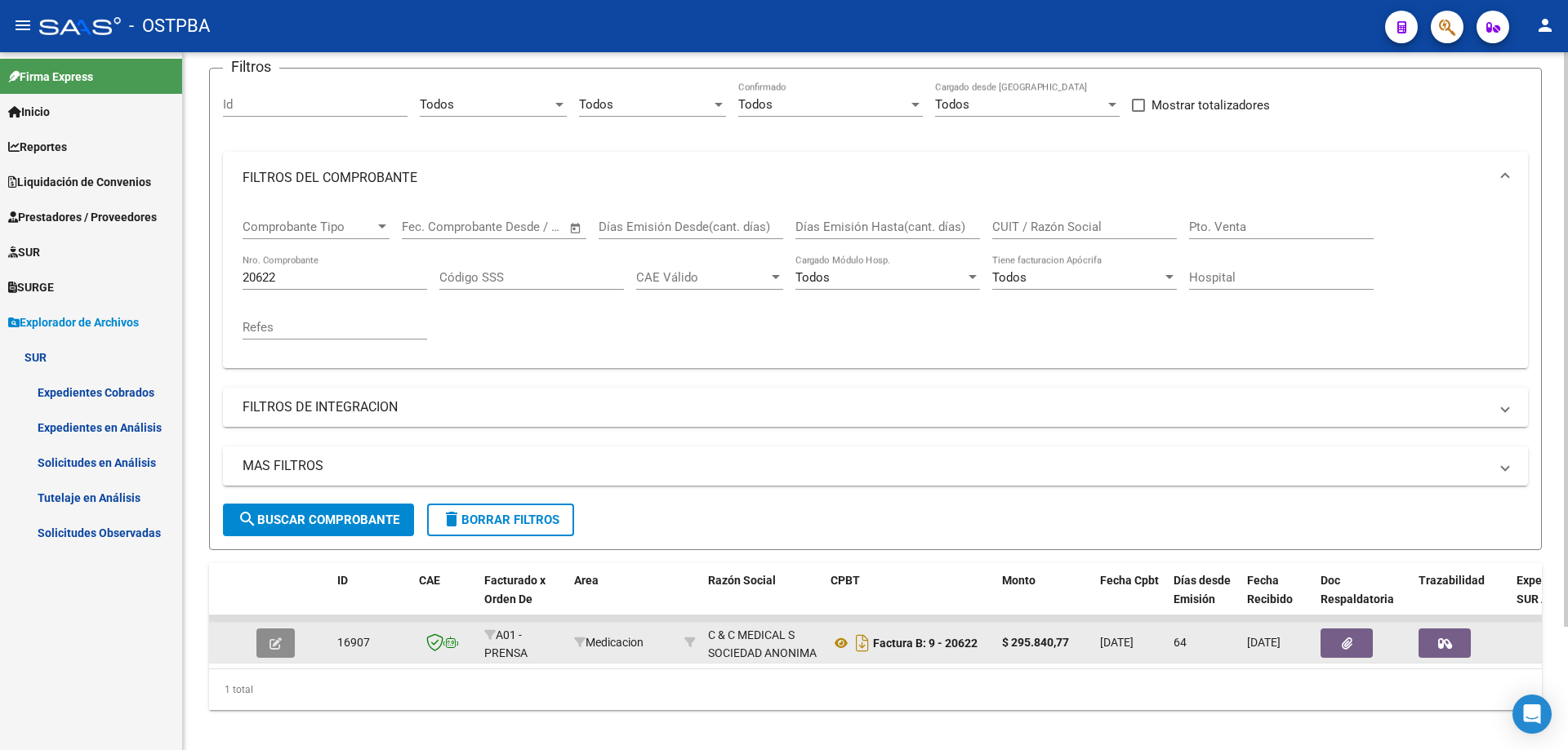
click at [272, 644] on icon "button" at bounding box center [276, 644] width 12 height 12
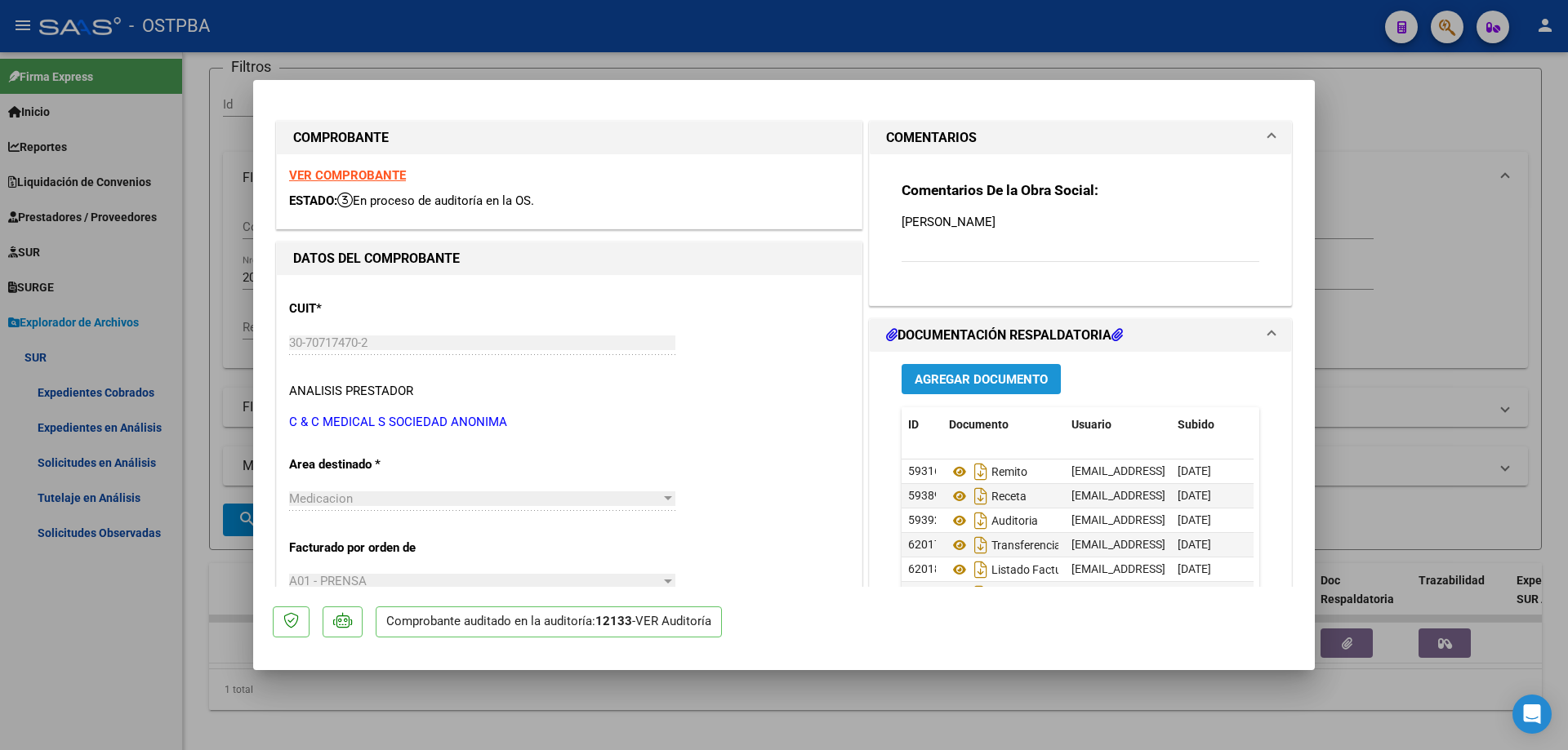
click at [978, 378] on span "Agregar Documento" at bounding box center [981, 379] width 134 height 15
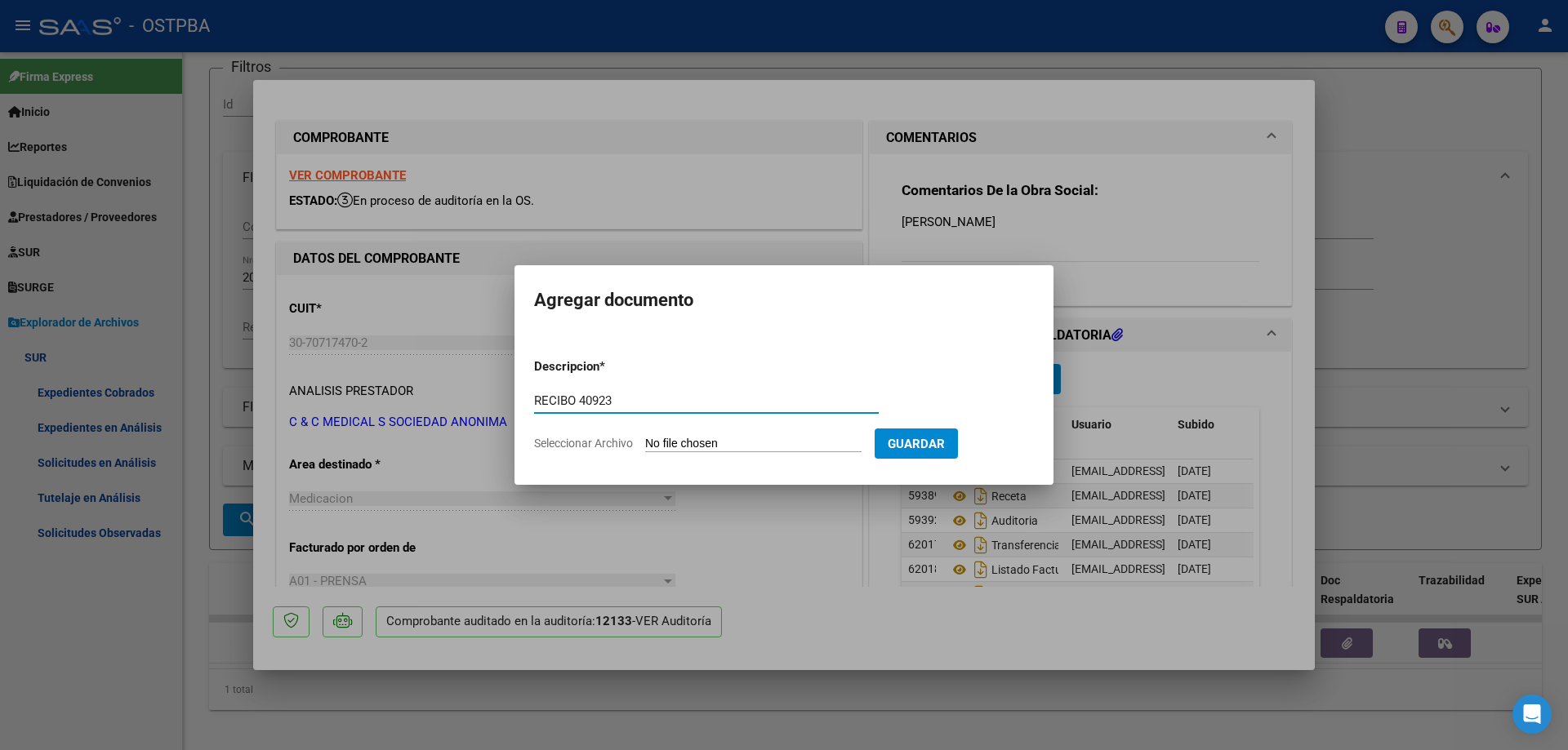
type input "RECIBO 40923"
click at [702, 442] on input "Seleccionar Archivo" at bounding box center [753, 445] width 216 height 16
type input "C:\fakepath\IMG_20250917_0001.pdf"
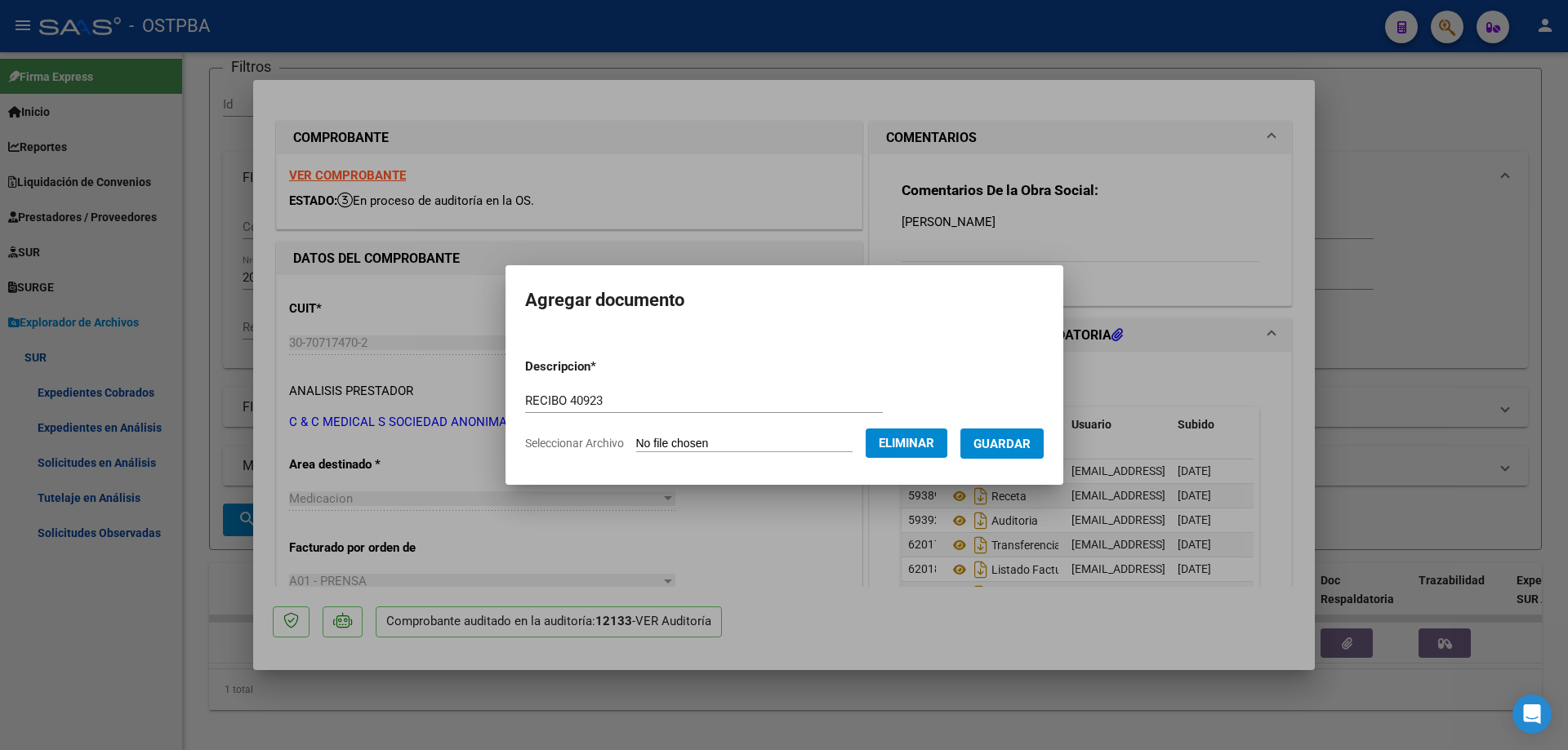
click at [1030, 444] on span "Guardar" at bounding box center [1002, 444] width 58 height 15
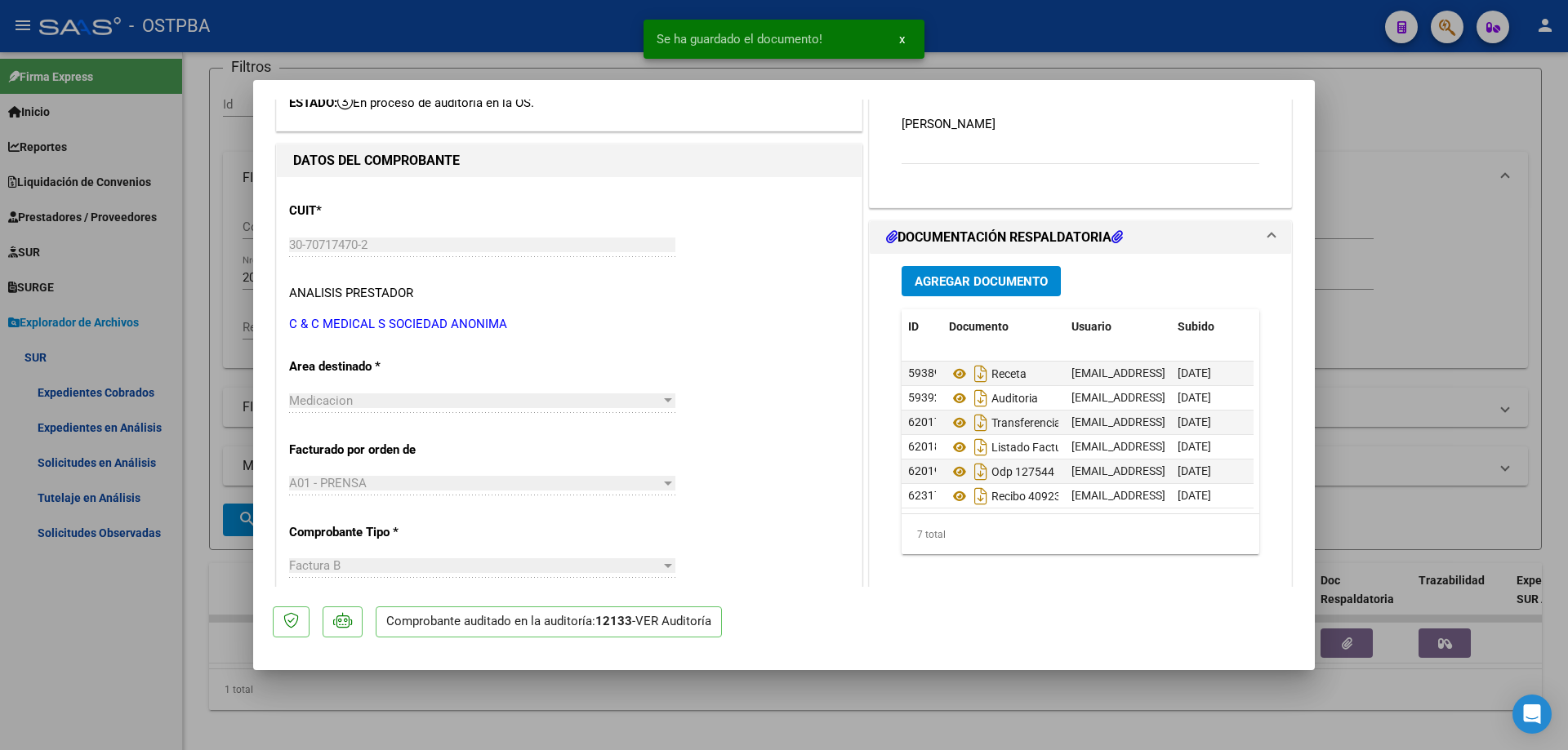
scroll to position [37, 0]
click at [782, 715] on div at bounding box center [784, 375] width 1568 height 750
type input "$ 0,00"
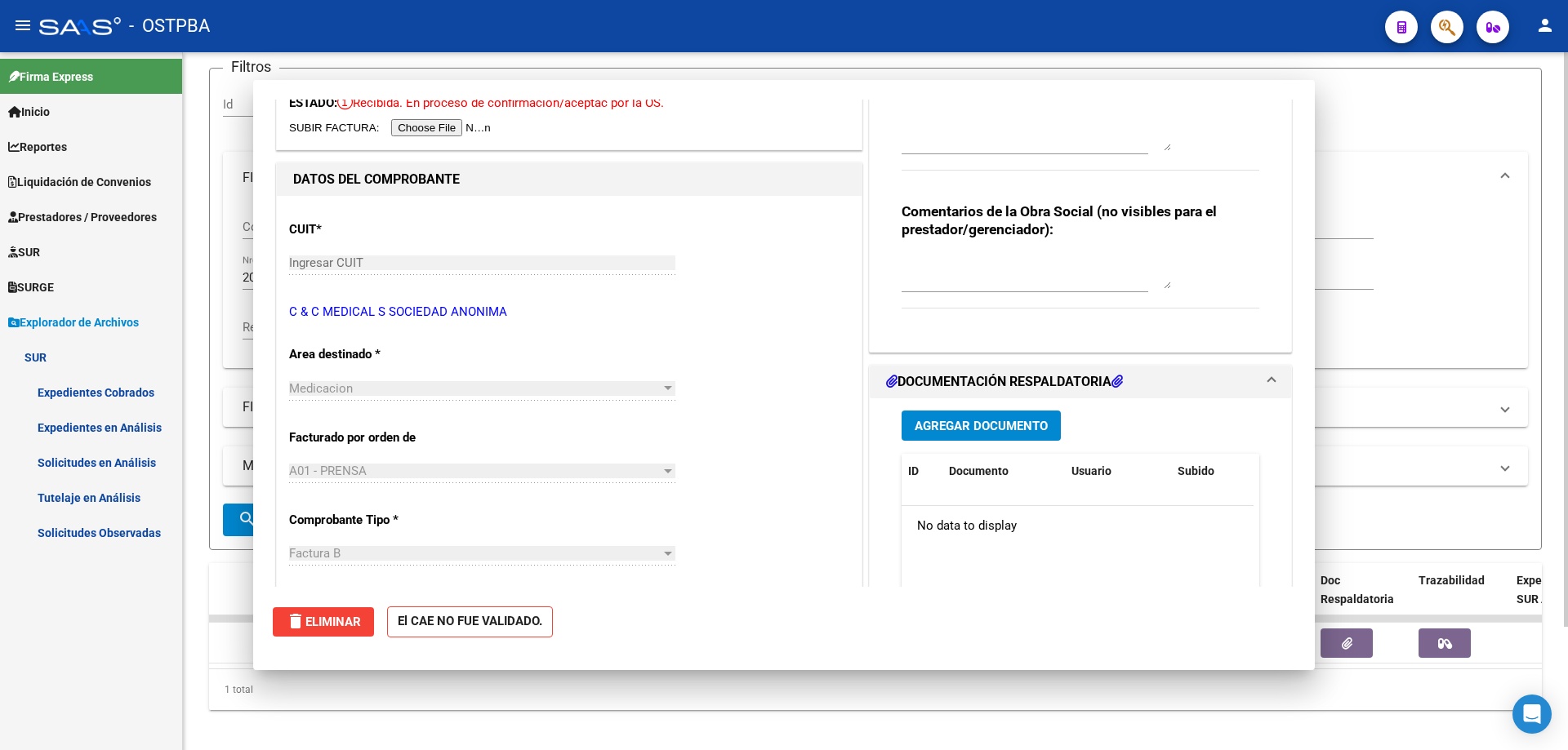
scroll to position [0, 0]
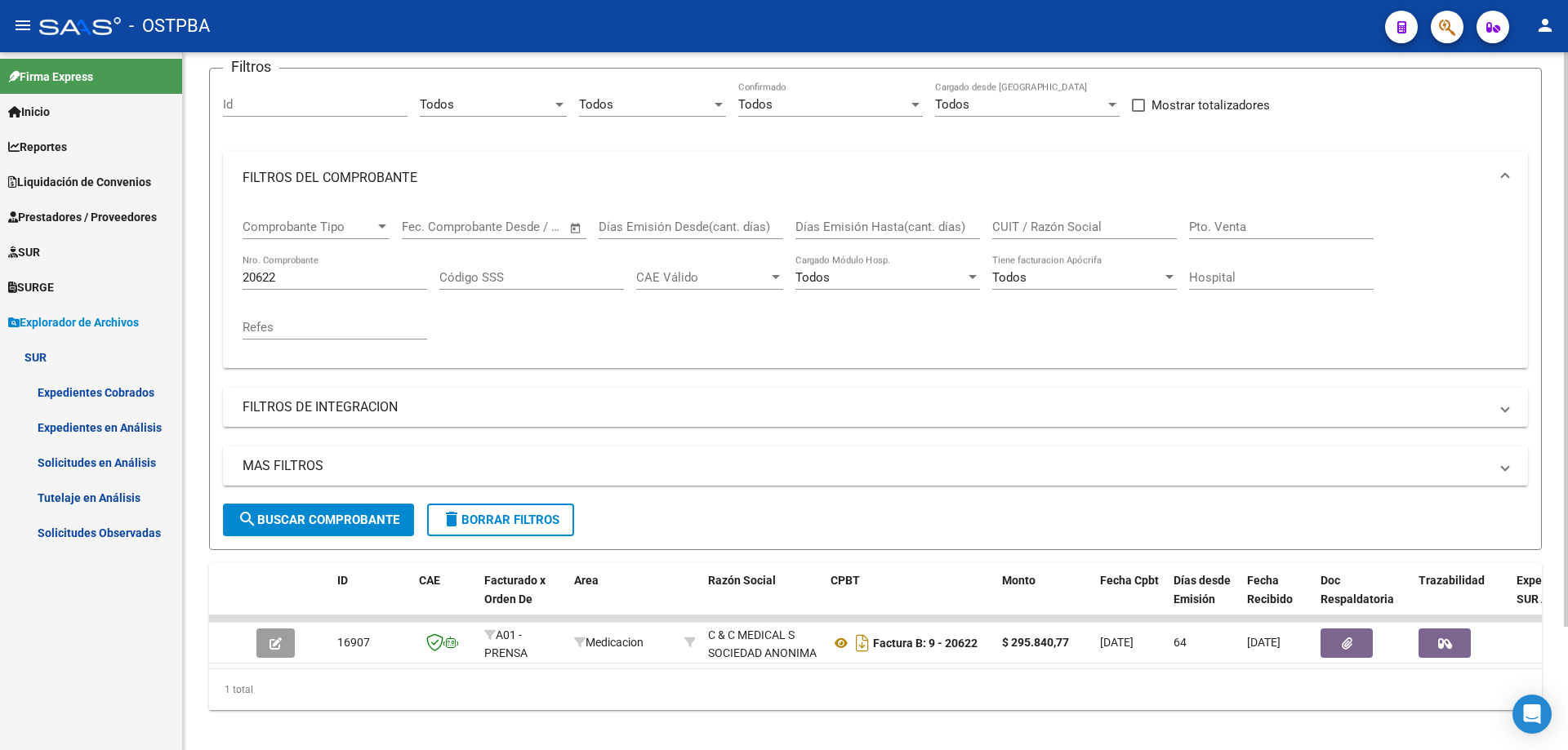
click at [353, 273] on input "20622" at bounding box center [334, 277] width 184 height 15
type input "20567"
click at [337, 517] on span "search Buscar Comprobante" at bounding box center [318, 520] width 161 height 15
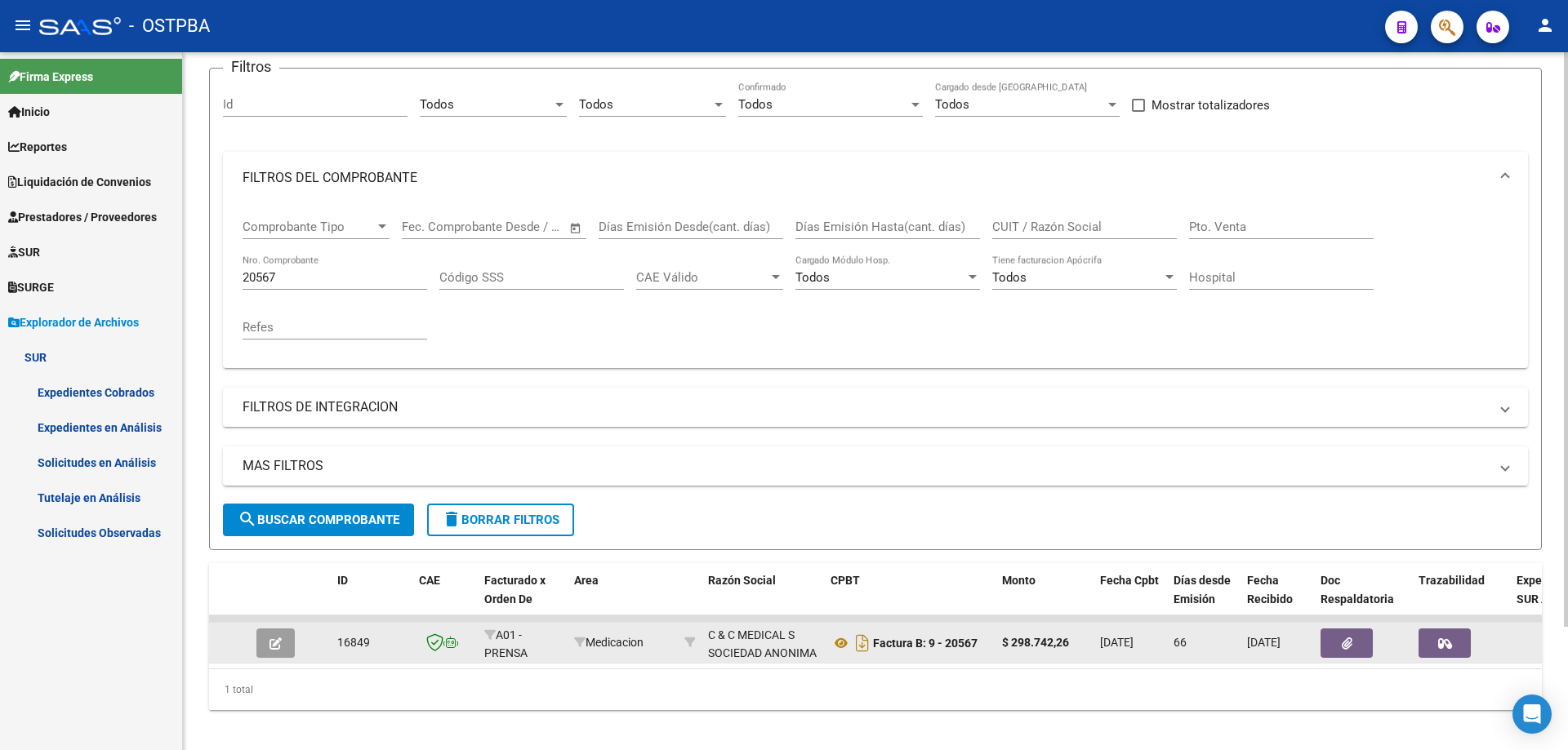
click at [277, 643] on icon "button" at bounding box center [276, 644] width 12 height 12
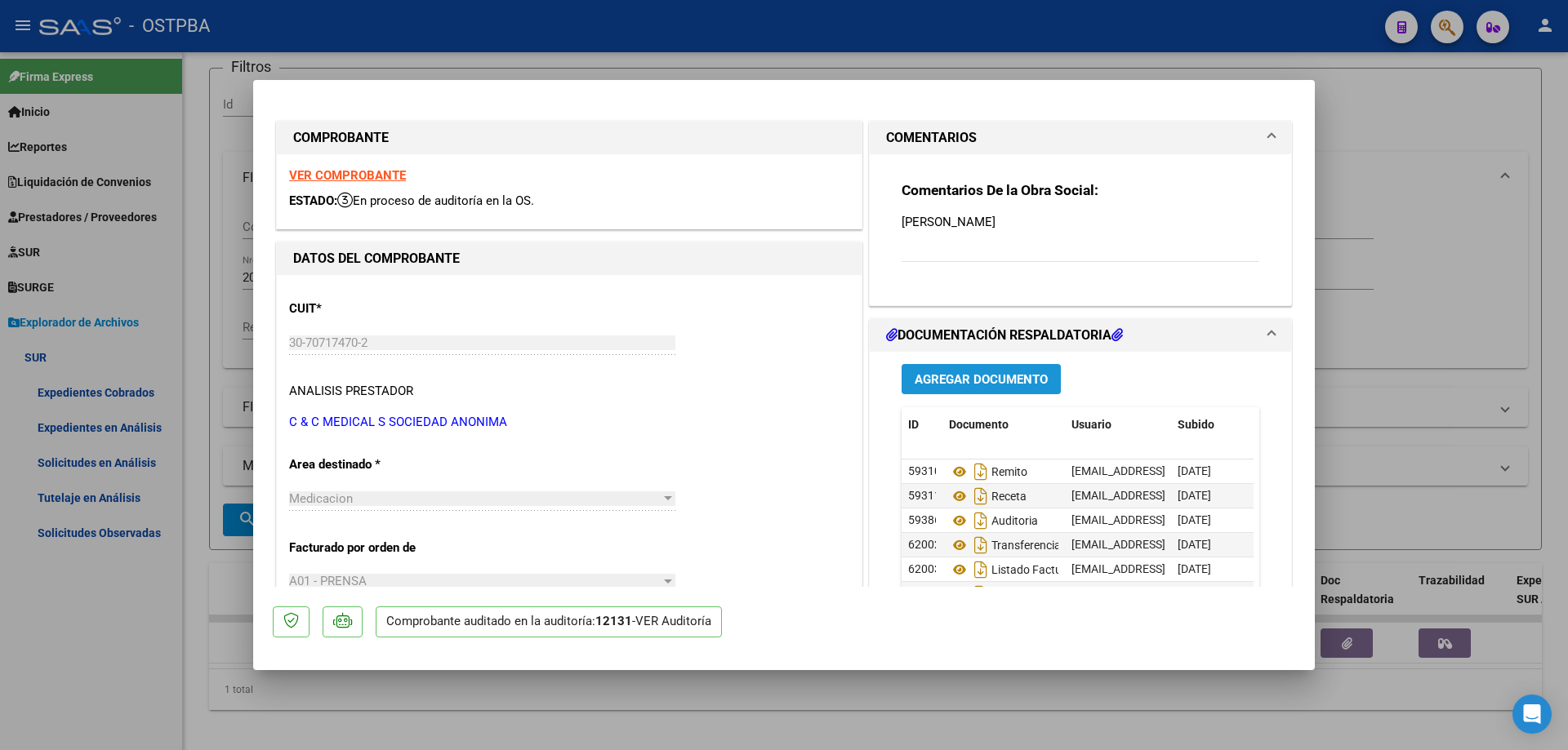
click at [930, 373] on span "Agregar Documento" at bounding box center [981, 379] width 134 height 15
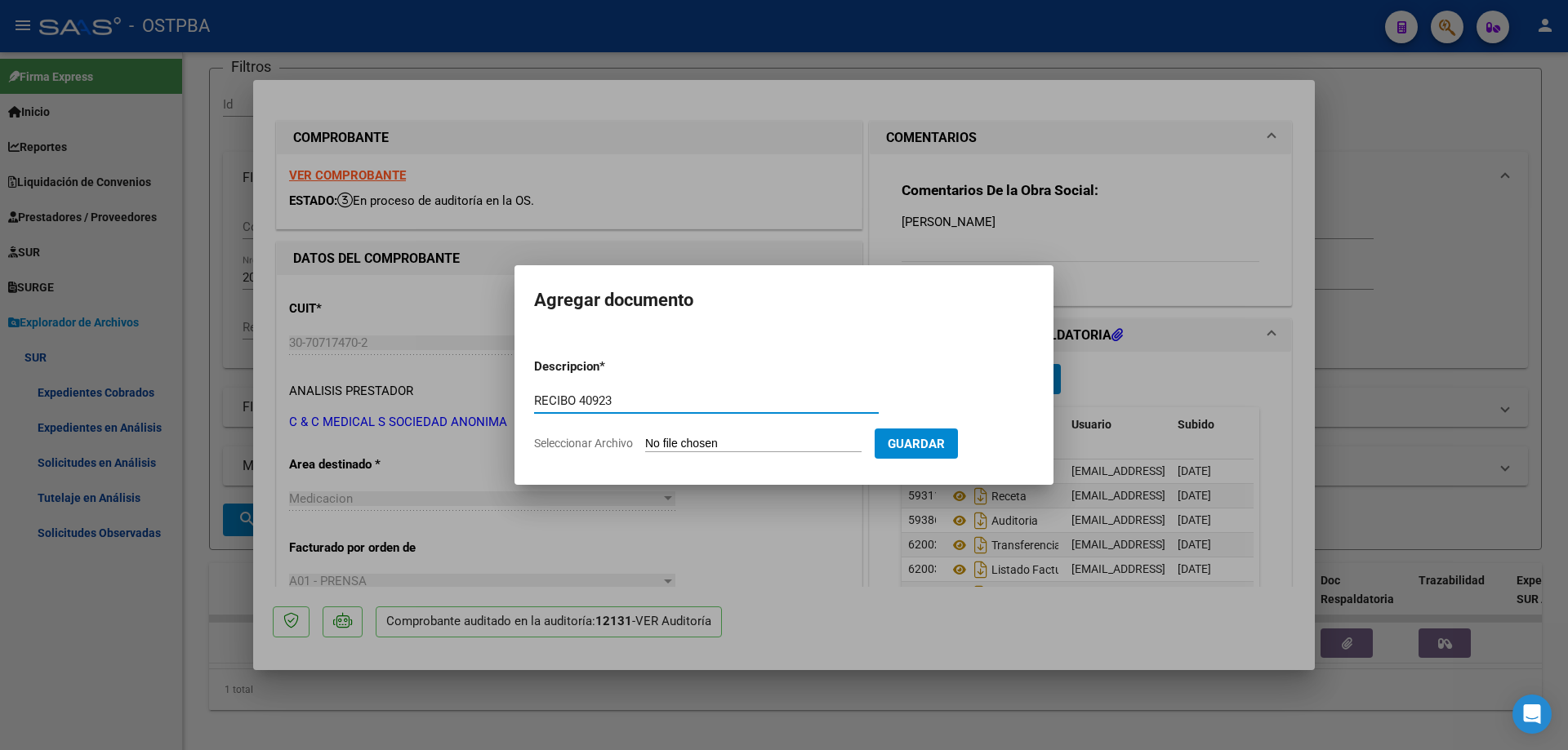
type input "RECIBO 40923"
click at [729, 441] on input "Seleccionar Archivo" at bounding box center [753, 445] width 216 height 16
type input "C:\fakepath\IMG_20250917_0001.pdf"
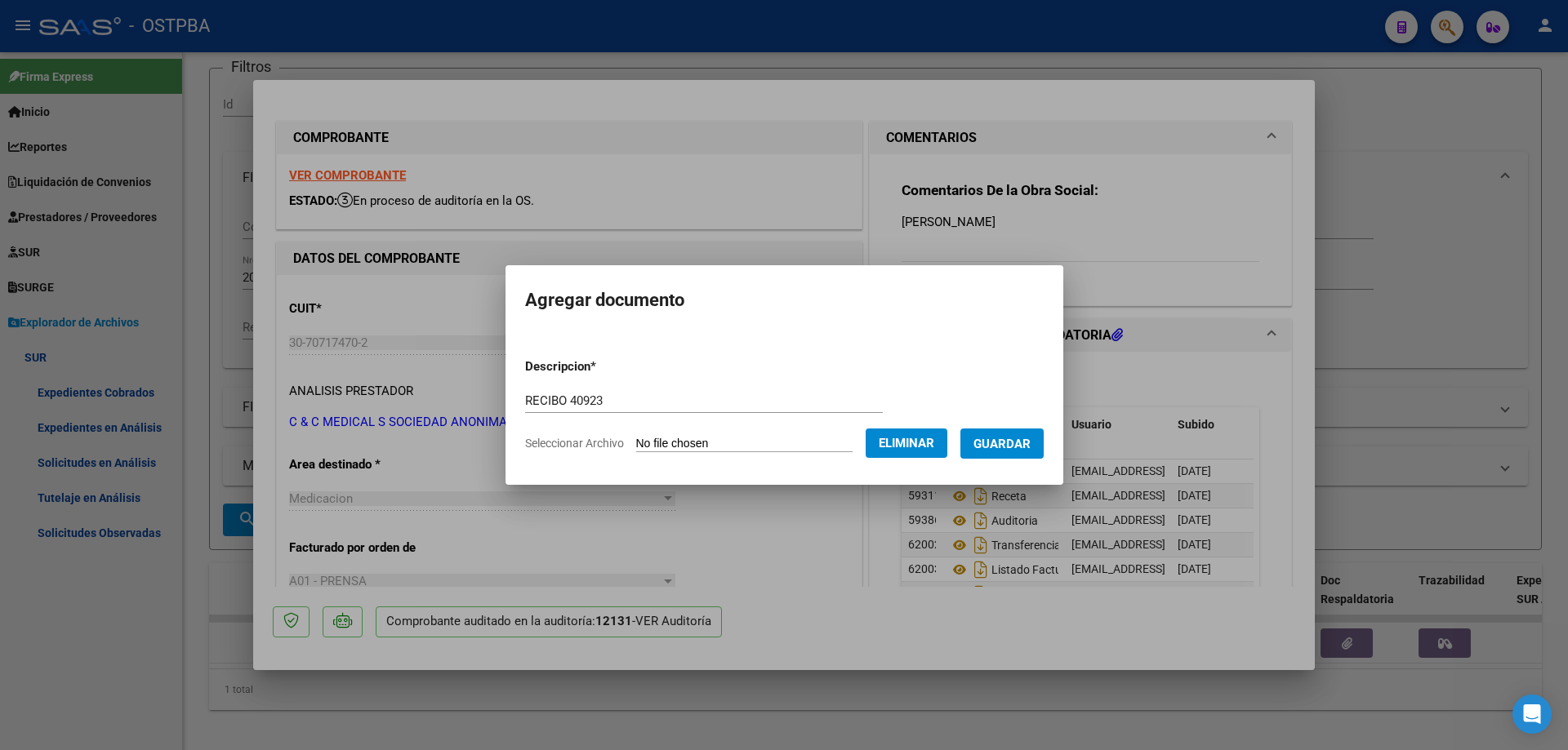
click at [1011, 445] on span "Guardar" at bounding box center [1002, 444] width 58 height 15
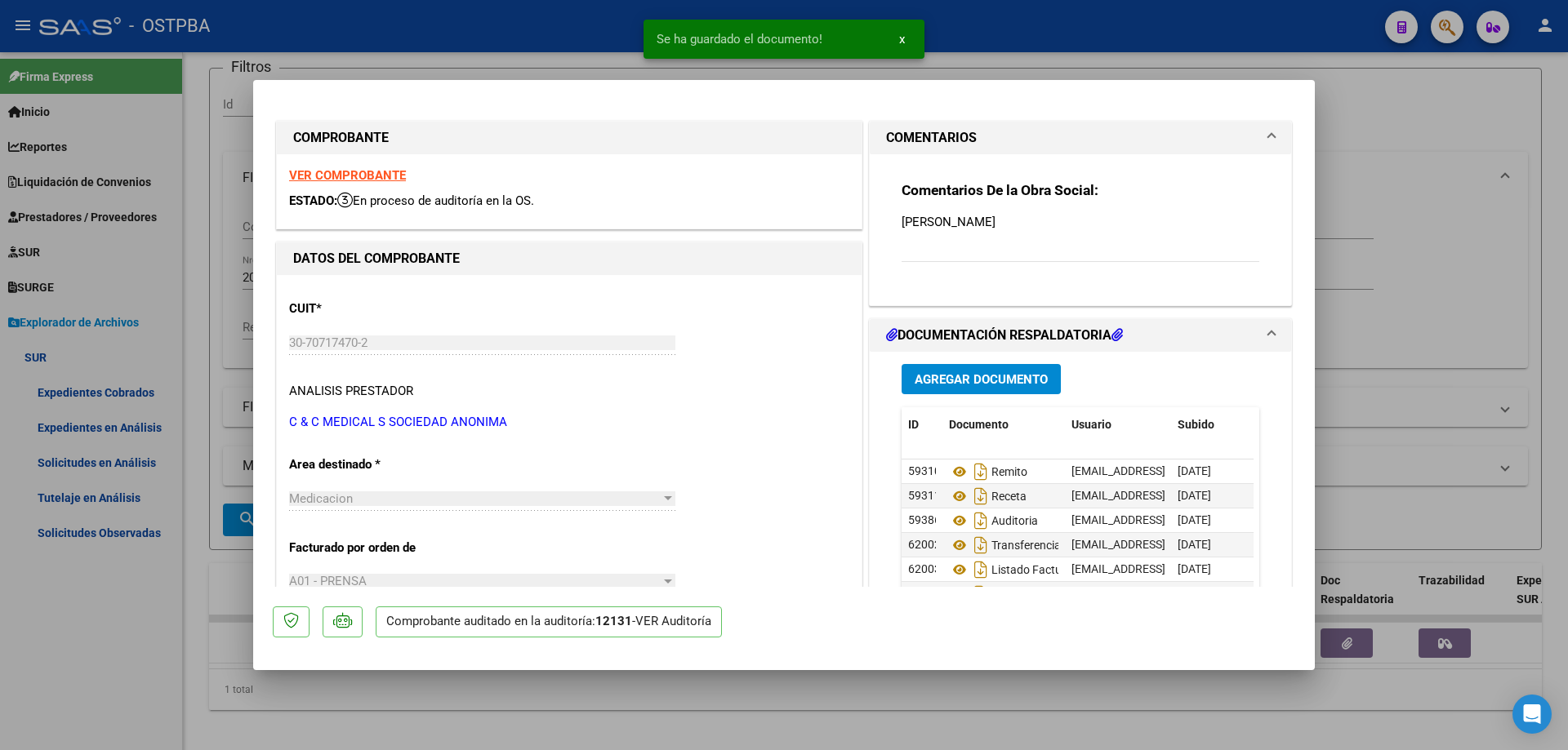
click at [918, 699] on div at bounding box center [784, 375] width 1568 height 750
type input "$ 0,00"
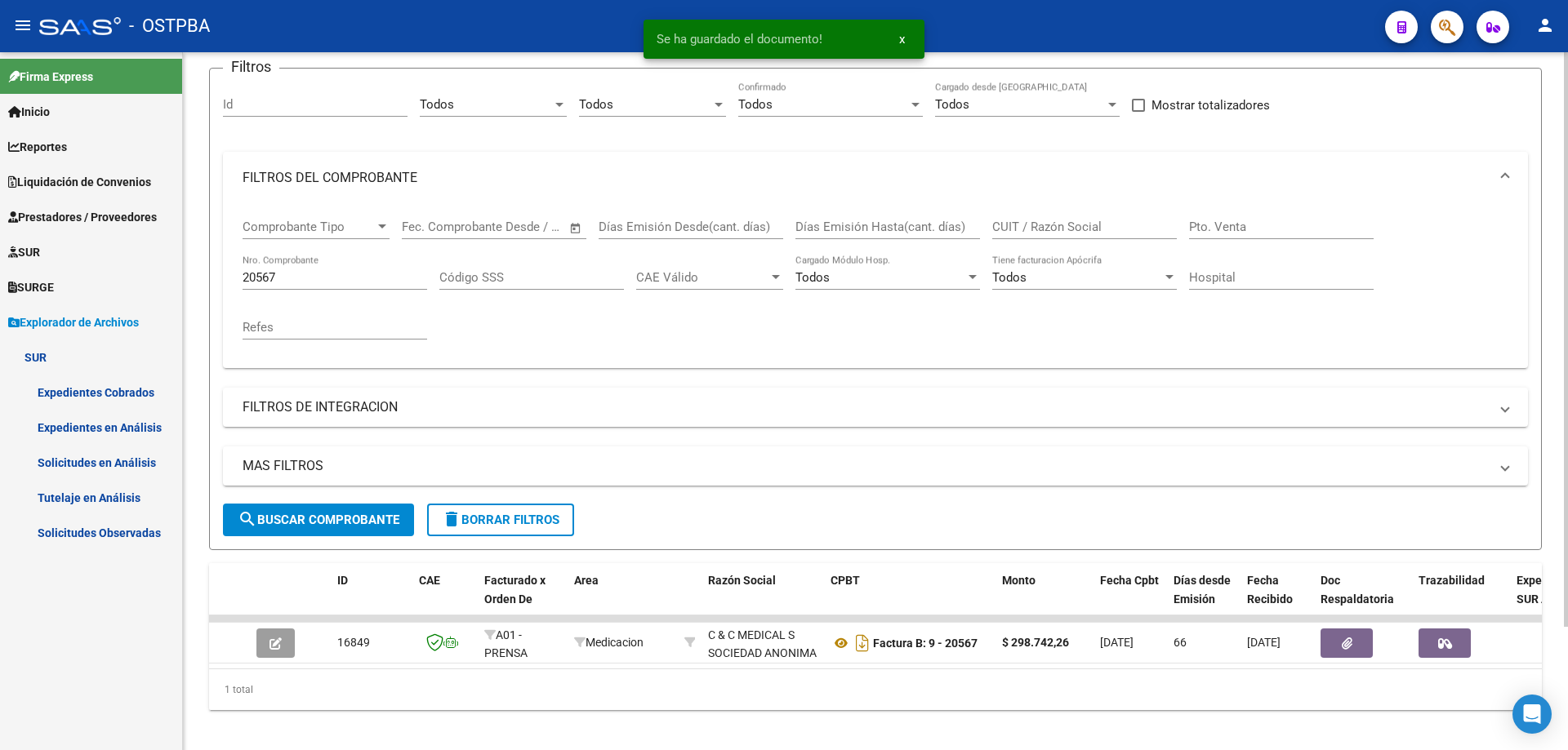
click at [329, 275] on input "20567" at bounding box center [334, 277] width 184 height 15
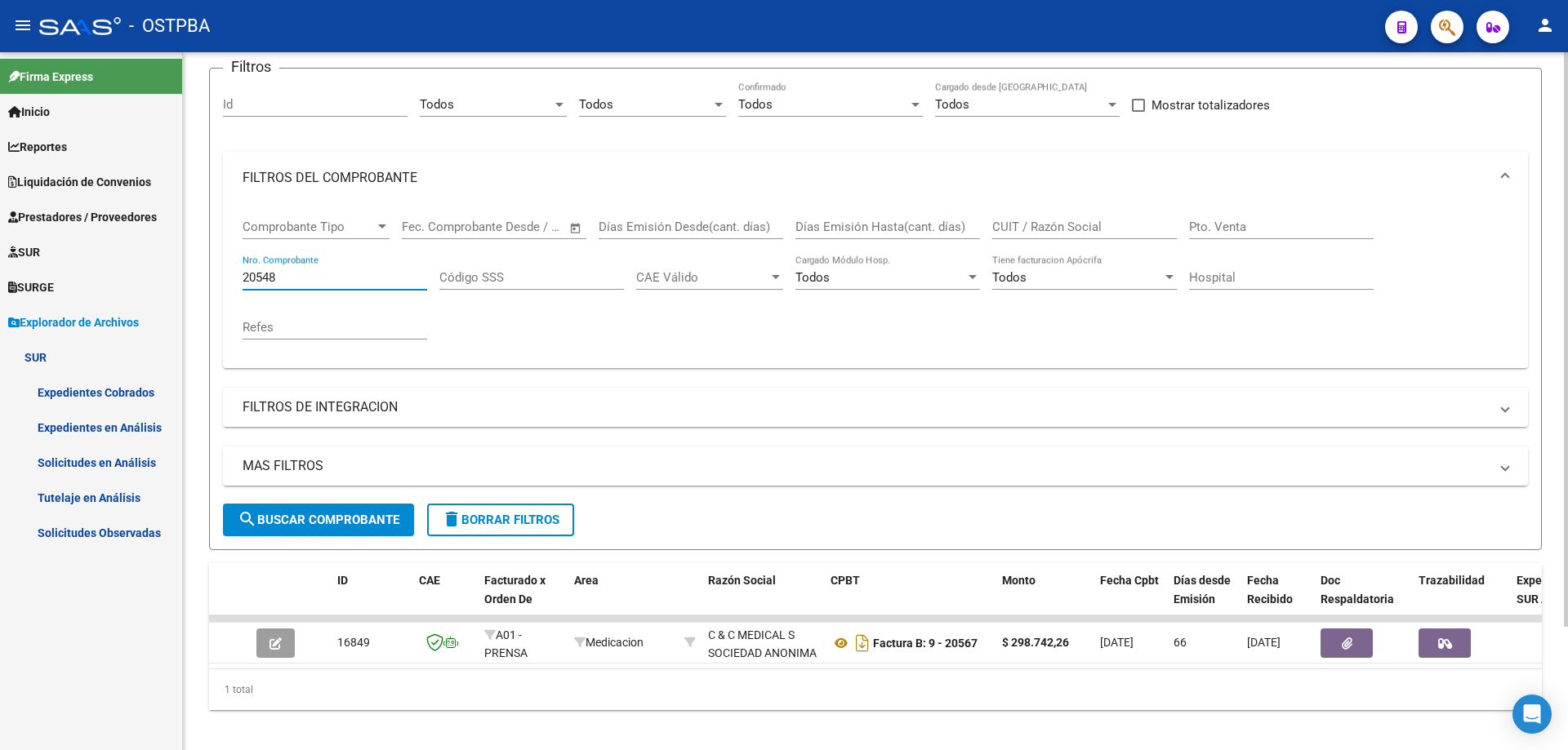
type input "20548"
click at [319, 518] on span "search Buscar Comprobante" at bounding box center [318, 520] width 161 height 15
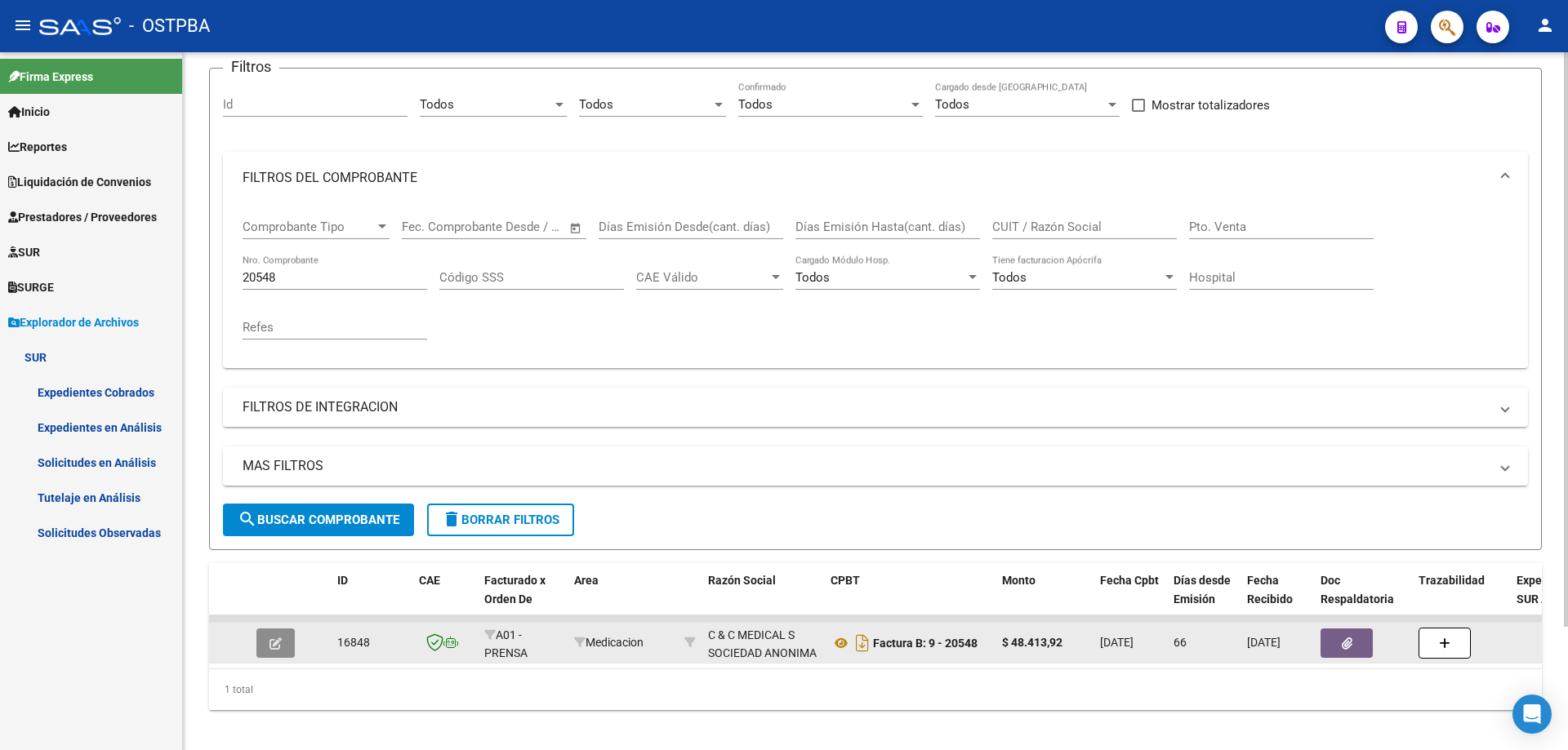
click at [281, 639] on icon "button" at bounding box center [276, 644] width 12 height 12
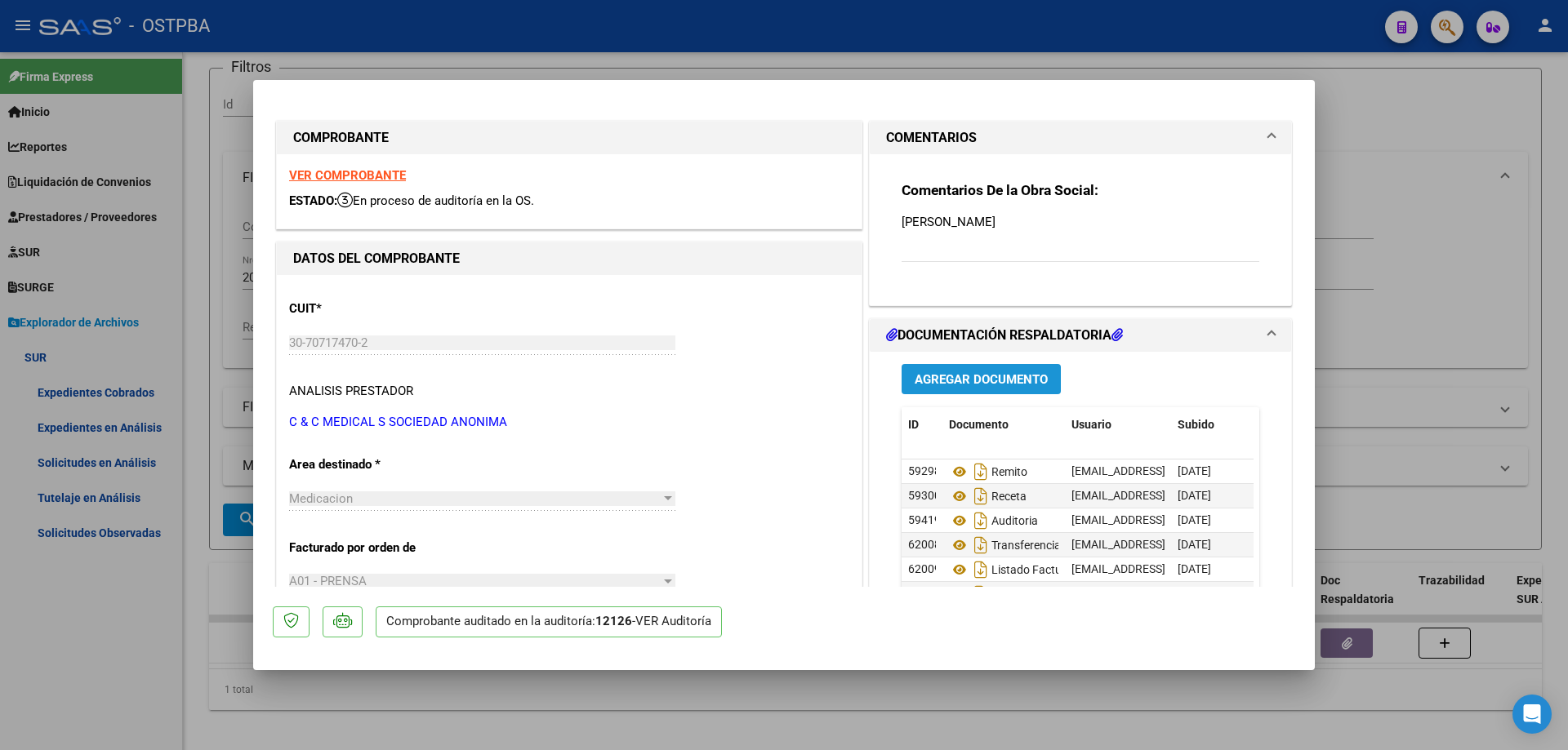
click at [986, 380] on span "Agregar Documento" at bounding box center [981, 379] width 134 height 15
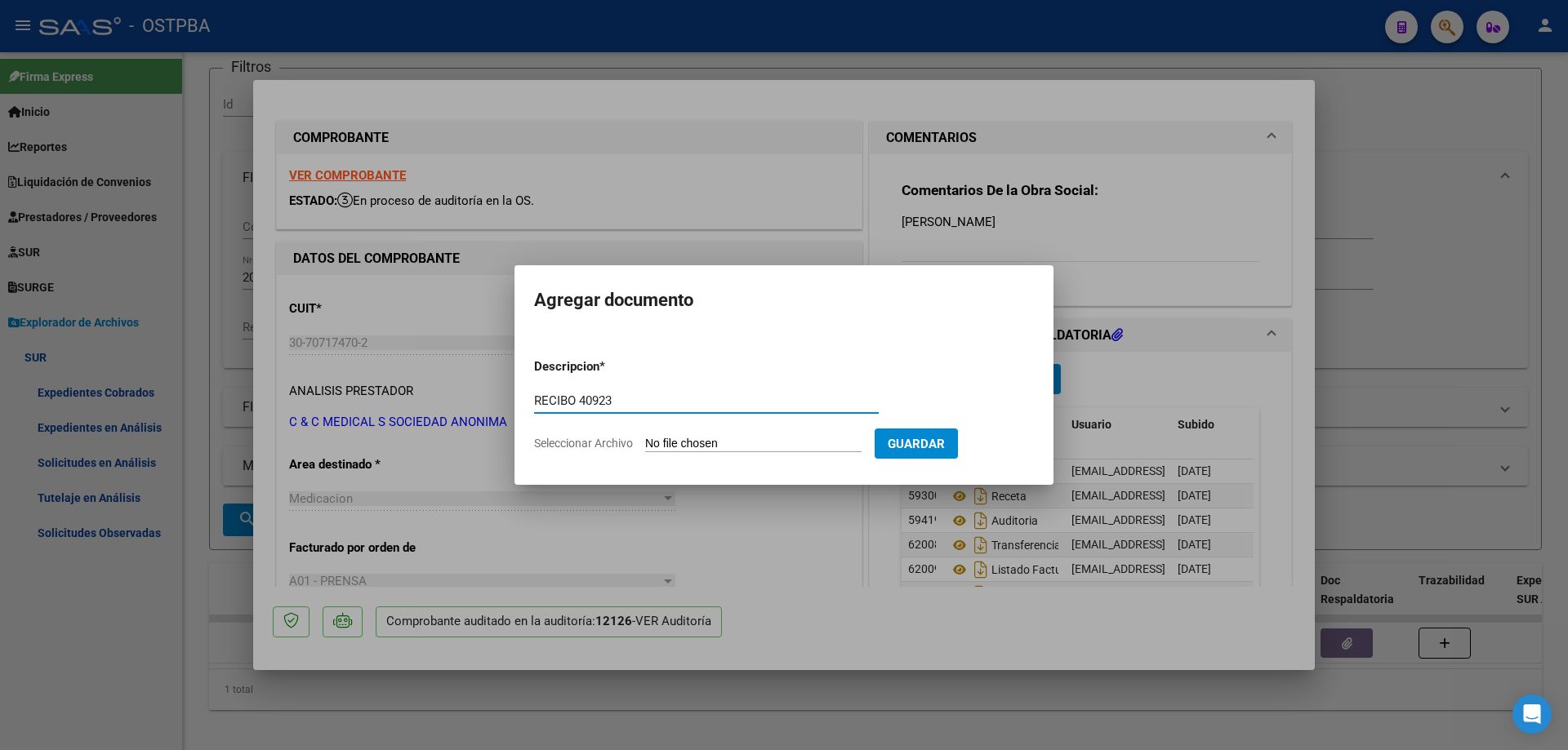
type input "RECIBO 40923"
click at [702, 445] on input "Seleccionar Archivo" at bounding box center [753, 445] width 216 height 16
type input "C:\fakepath\IMG_20250917_0001.pdf"
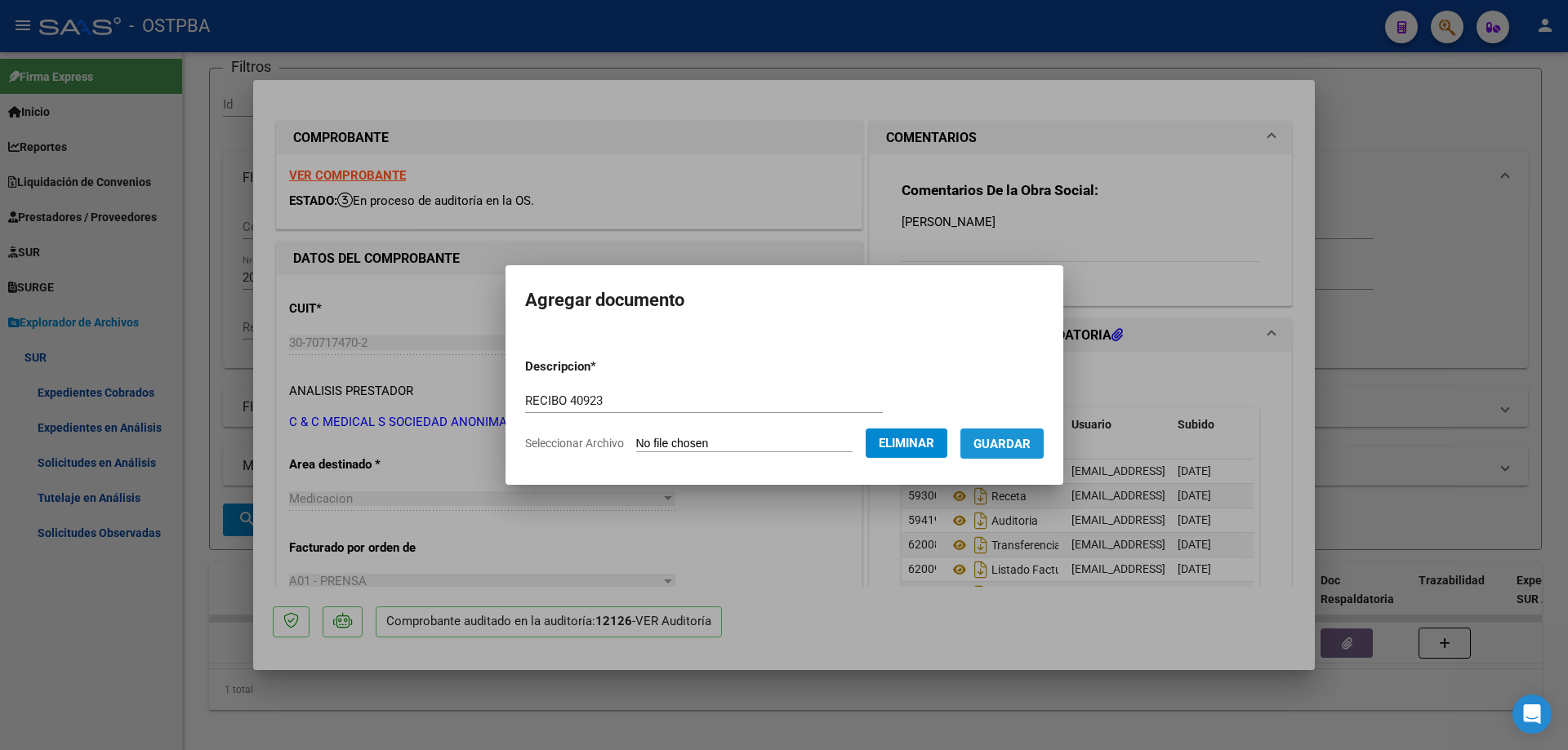
click at [1017, 439] on span "Guardar" at bounding box center [1002, 444] width 58 height 15
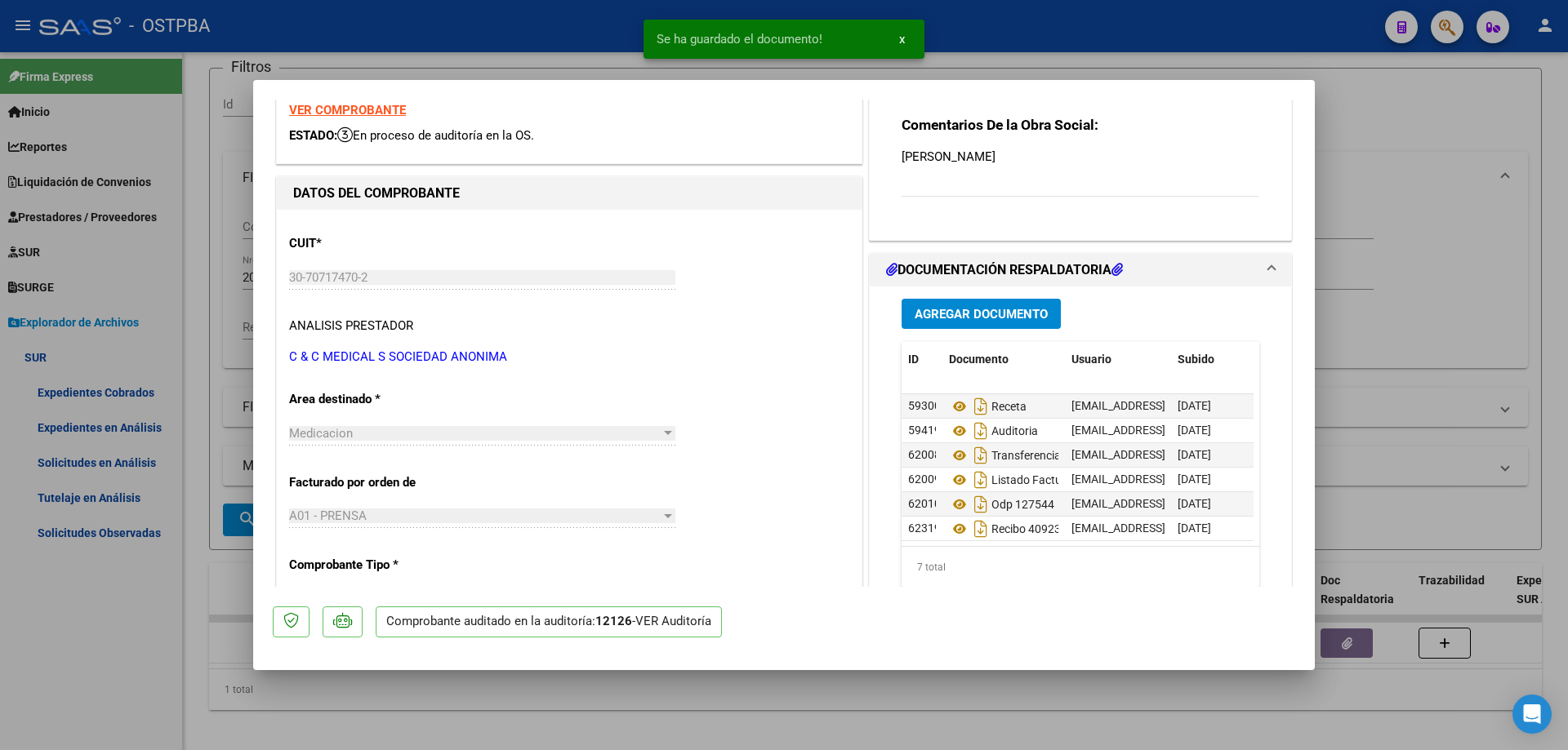
scroll to position [37, 0]
click at [832, 692] on div at bounding box center [784, 375] width 1568 height 750
type input "$ 0,00"
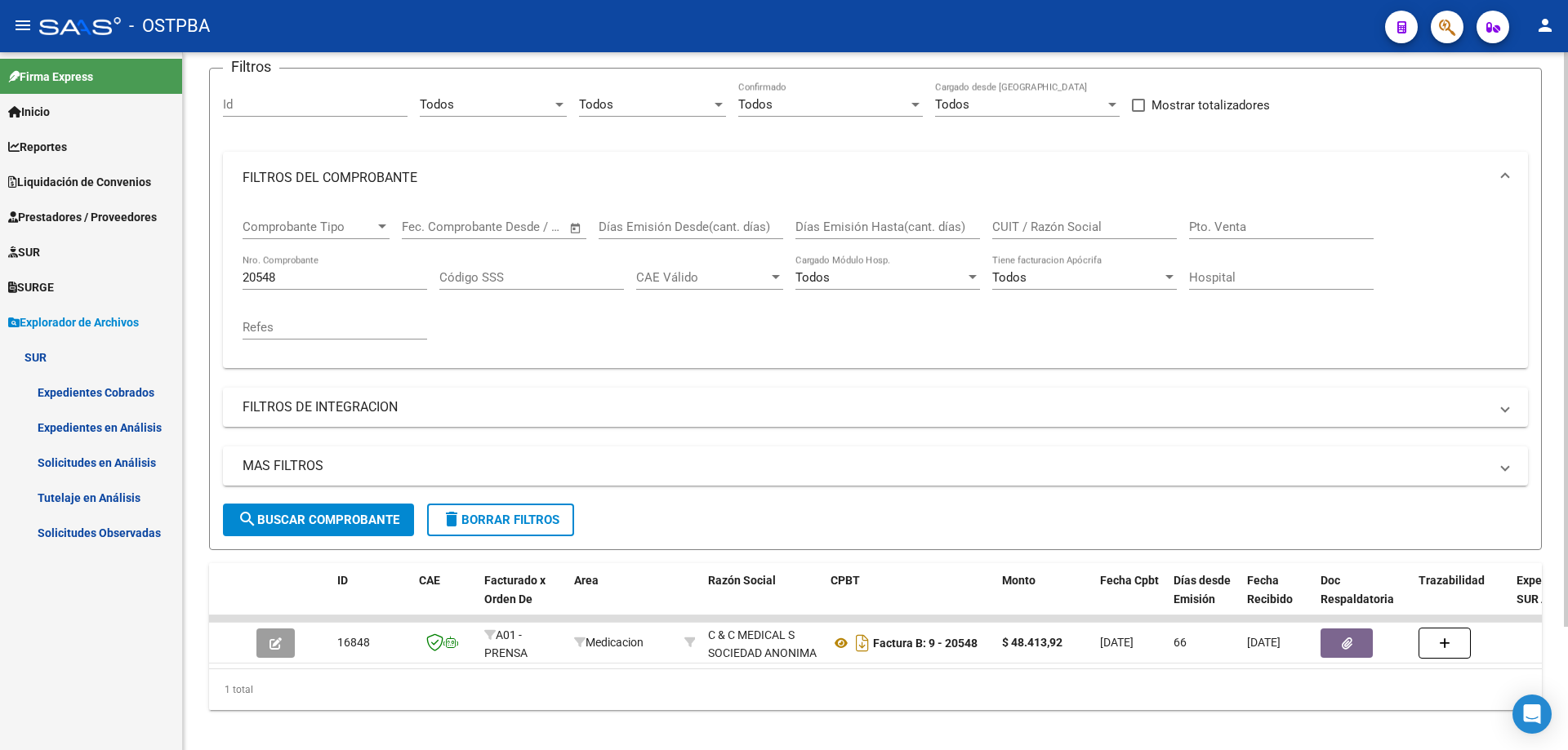
click at [326, 278] on input "20548" at bounding box center [334, 277] width 184 height 15
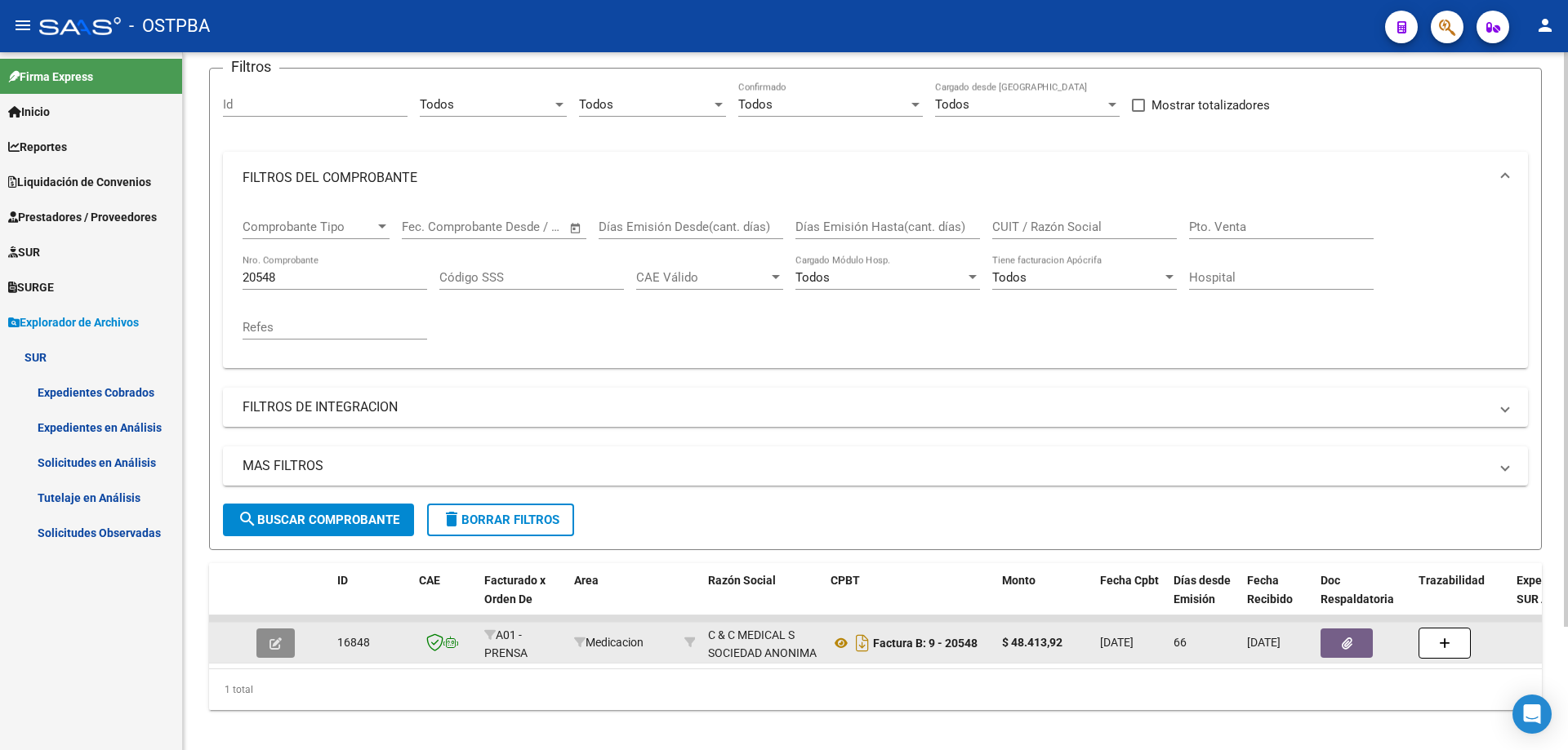
click at [283, 642] on button "button" at bounding box center [276, 644] width 38 height 30
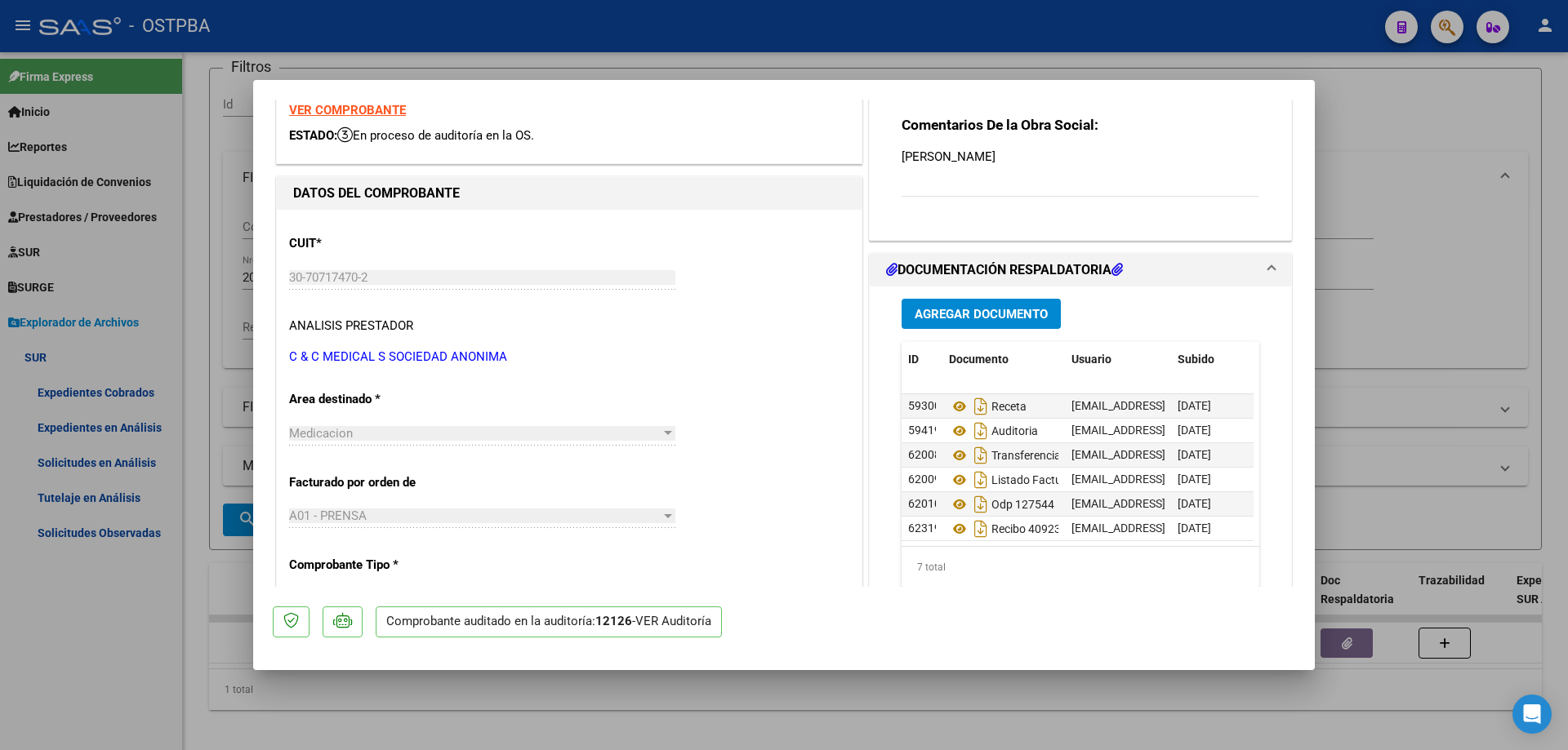
click at [800, 728] on div at bounding box center [784, 375] width 1568 height 750
type input "$ 0,00"
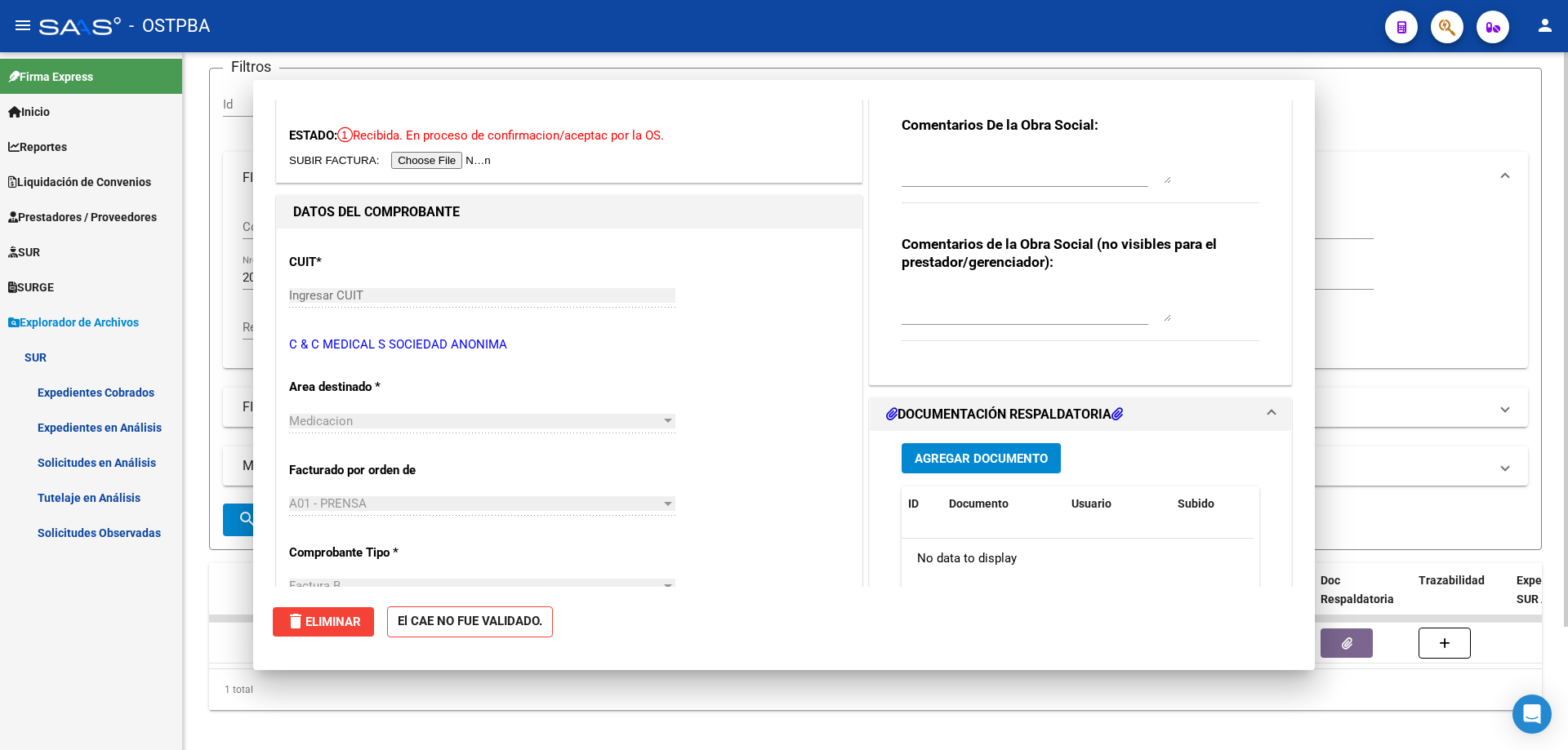
scroll to position [0, 0]
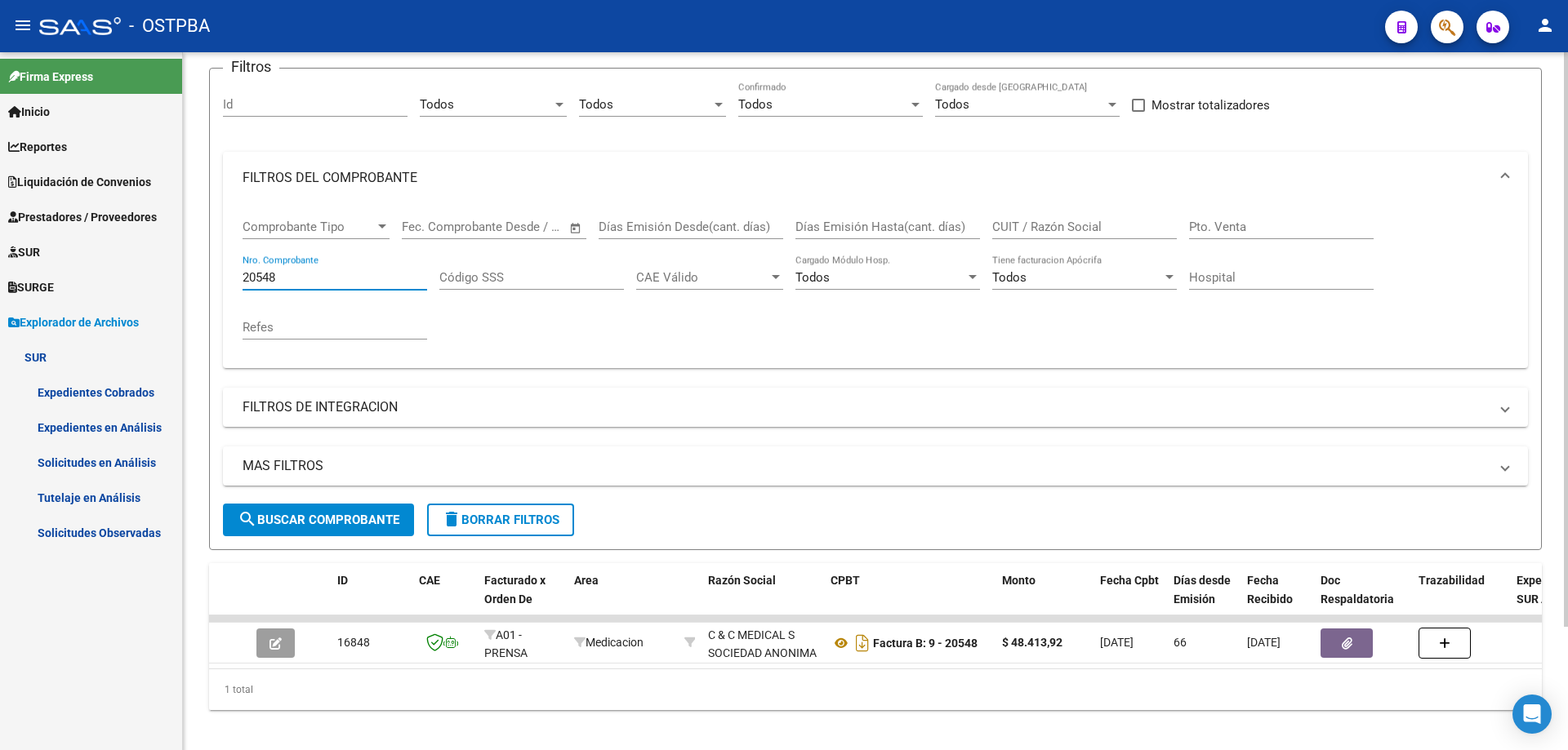
click at [337, 270] on input "20548" at bounding box center [334, 277] width 184 height 15
type input "20546"
click at [387, 515] on span "search Buscar Comprobante" at bounding box center [318, 520] width 161 height 15
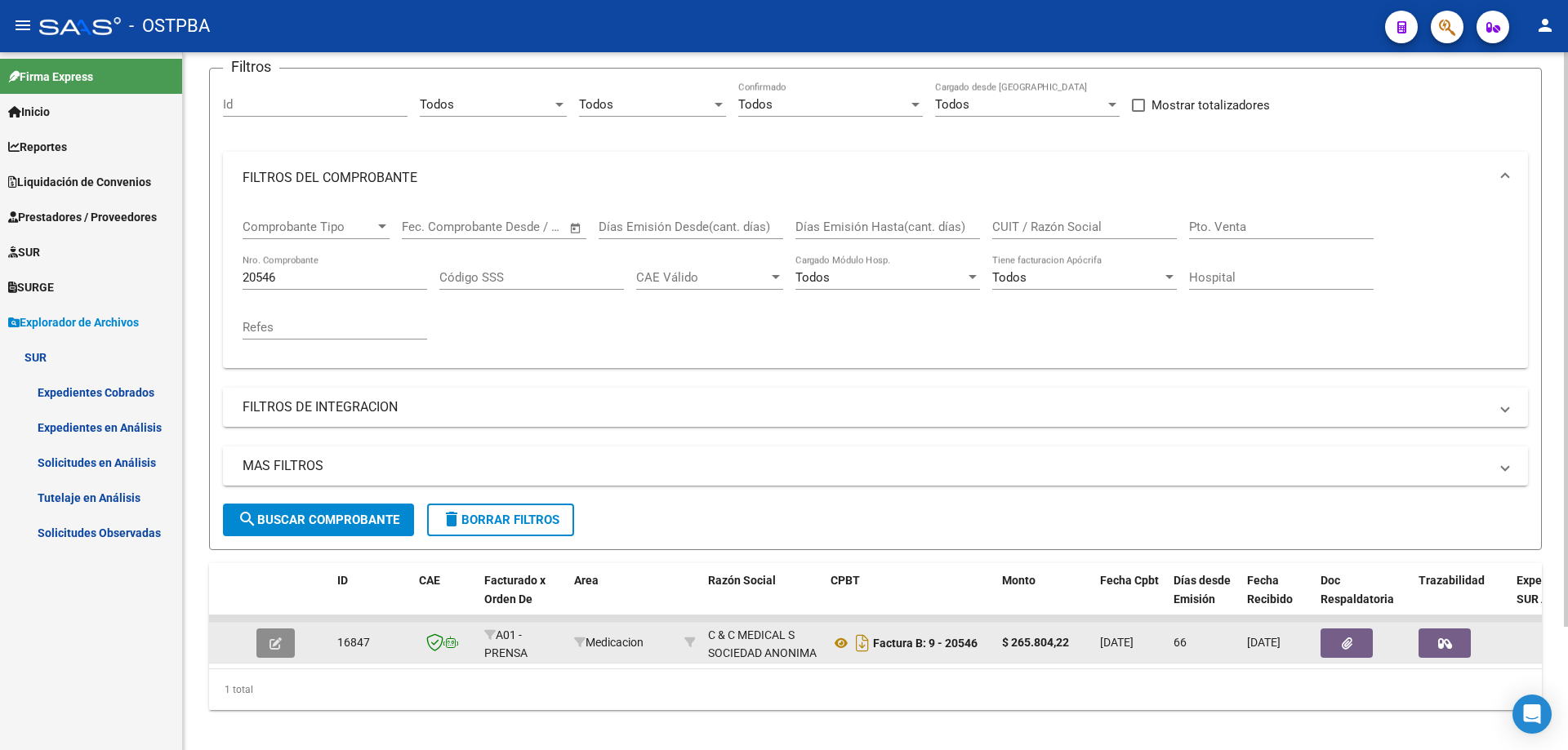
click at [268, 643] on button "button" at bounding box center [276, 644] width 38 height 30
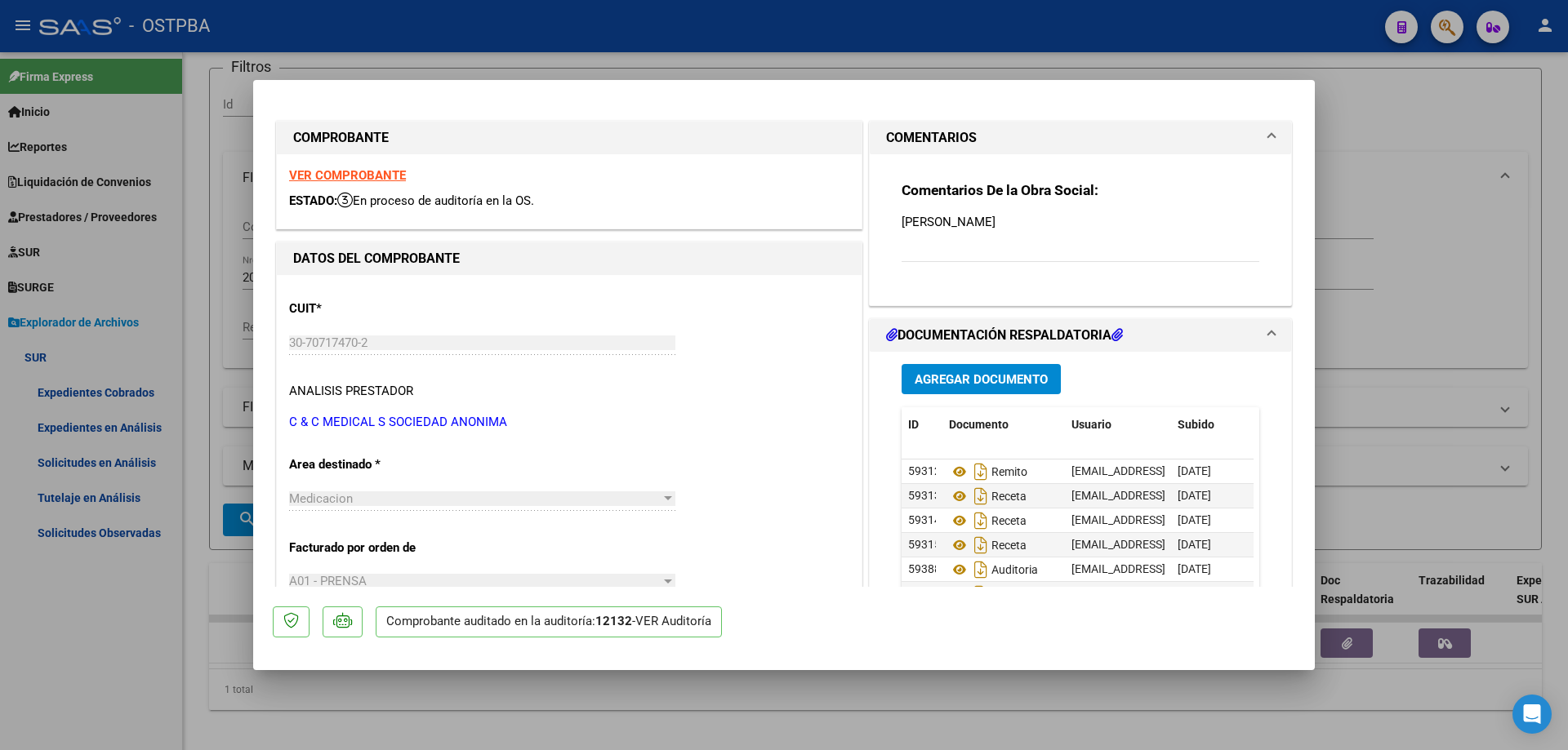
click at [959, 375] on span "Agregar Documento" at bounding box center [981, 379] width 134 height 15
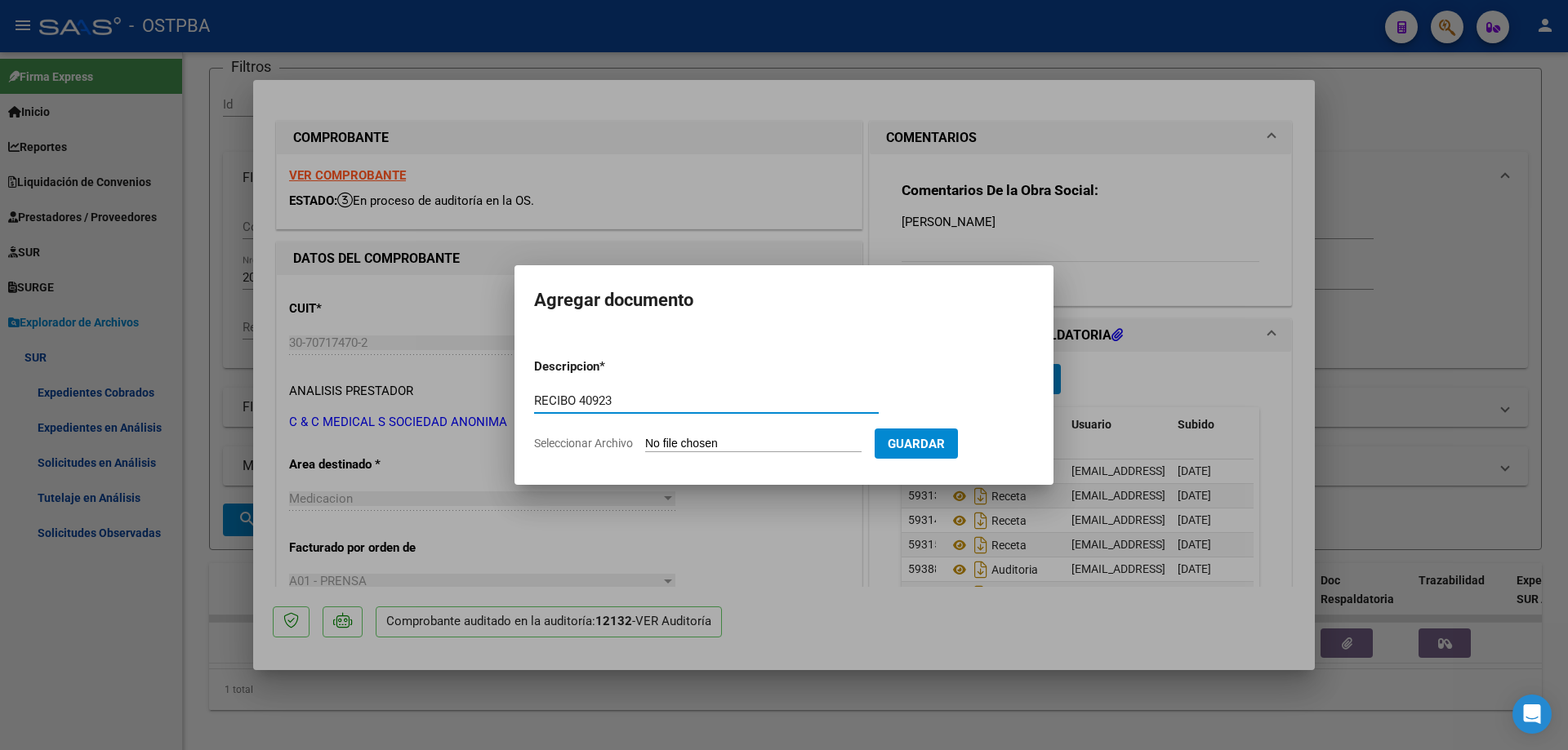
type input "RECIBO 40923"
click at [704, 444] on input "Seleccionar Archivo" at bounding box center [753, 445] width 216 height 16
type input "C:\fakepath\IMG_20250917_0001.pdf"
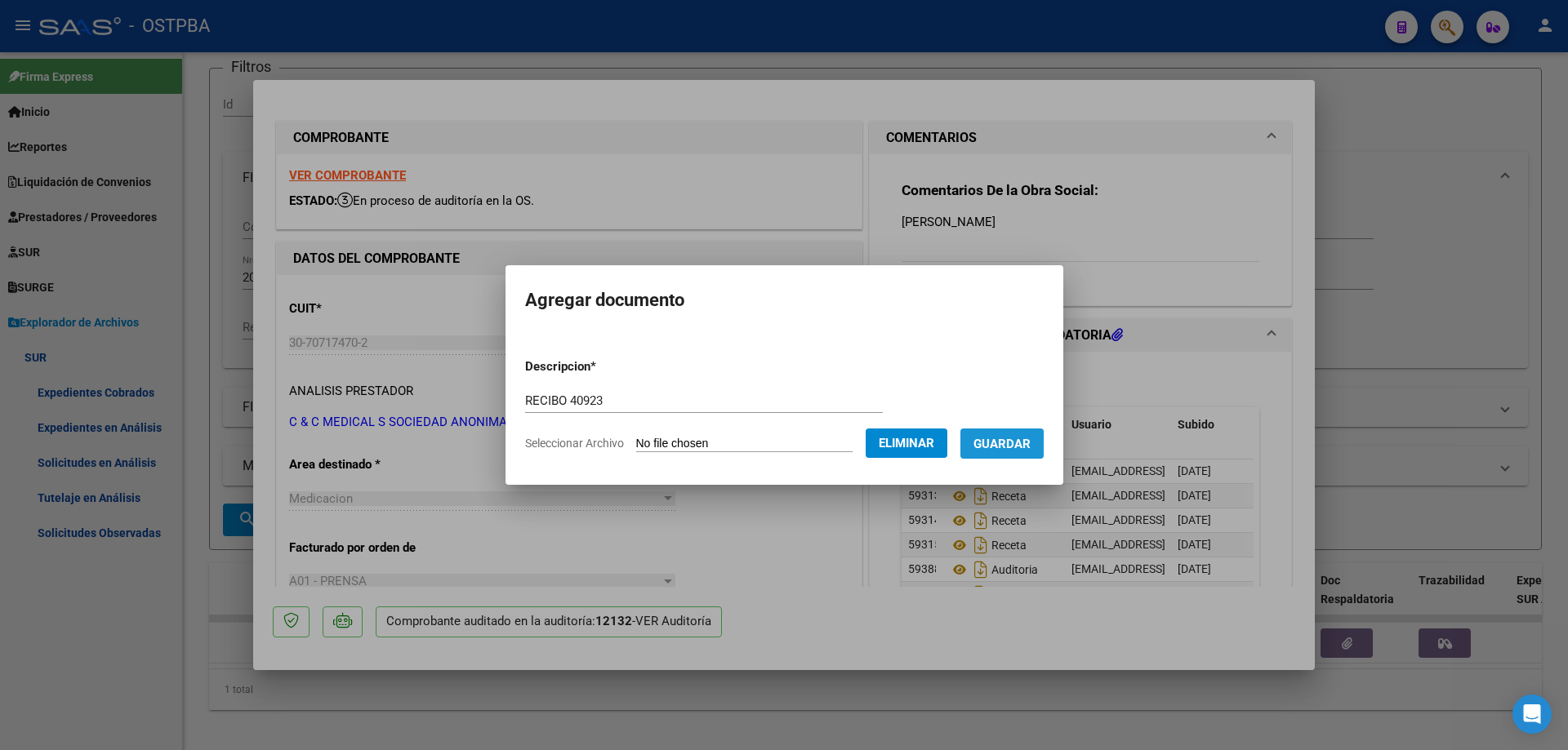
click at [1010, 446] on span "Guardar" at bounding box center [1002, 444] width 58 height 15
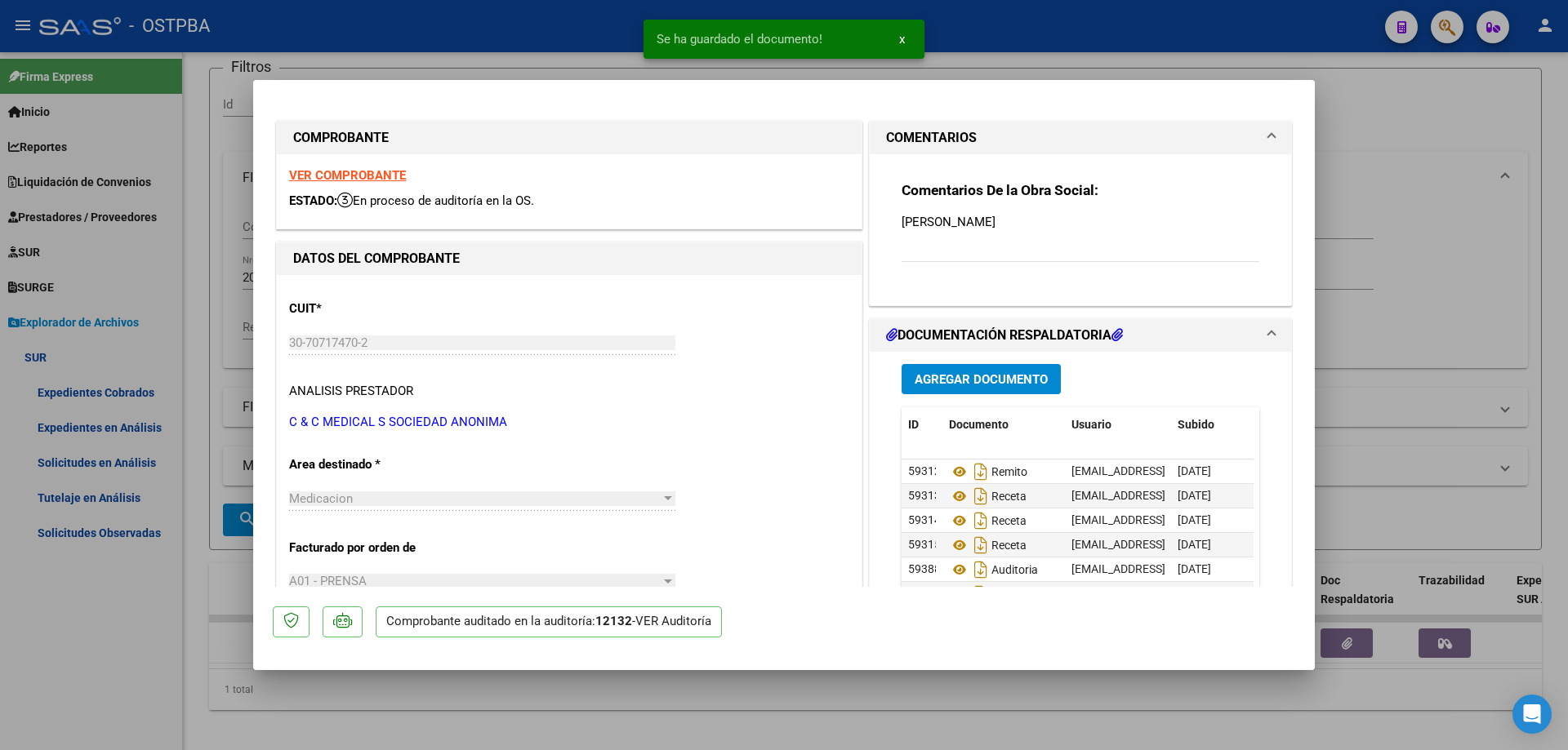
click at [823, 706] on div at bounding box center [784, 375] width 1568 height 750
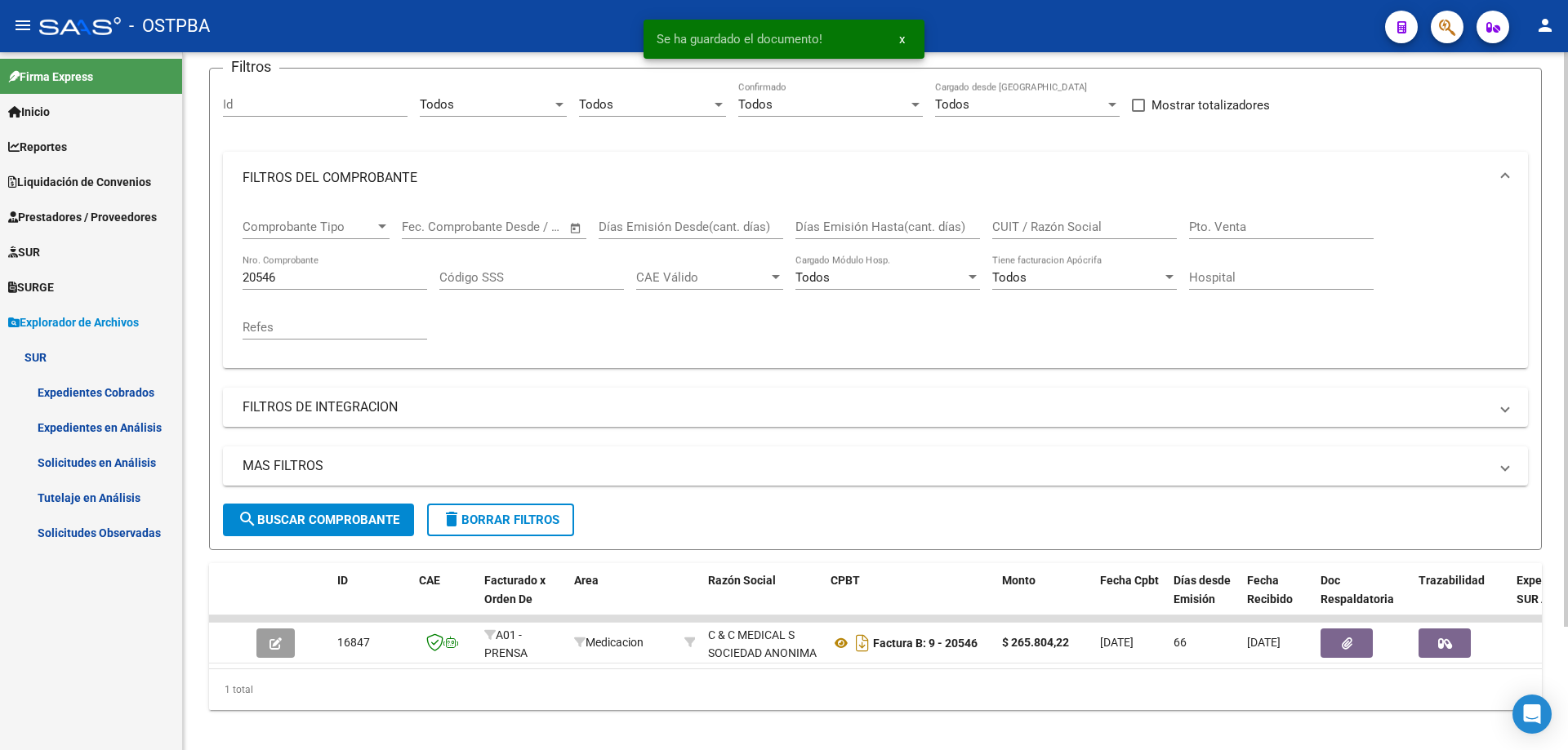
click at [324, 268] on div "20546 Nro. Comprobante" at bounding box center [334, 272] width 184 height 35
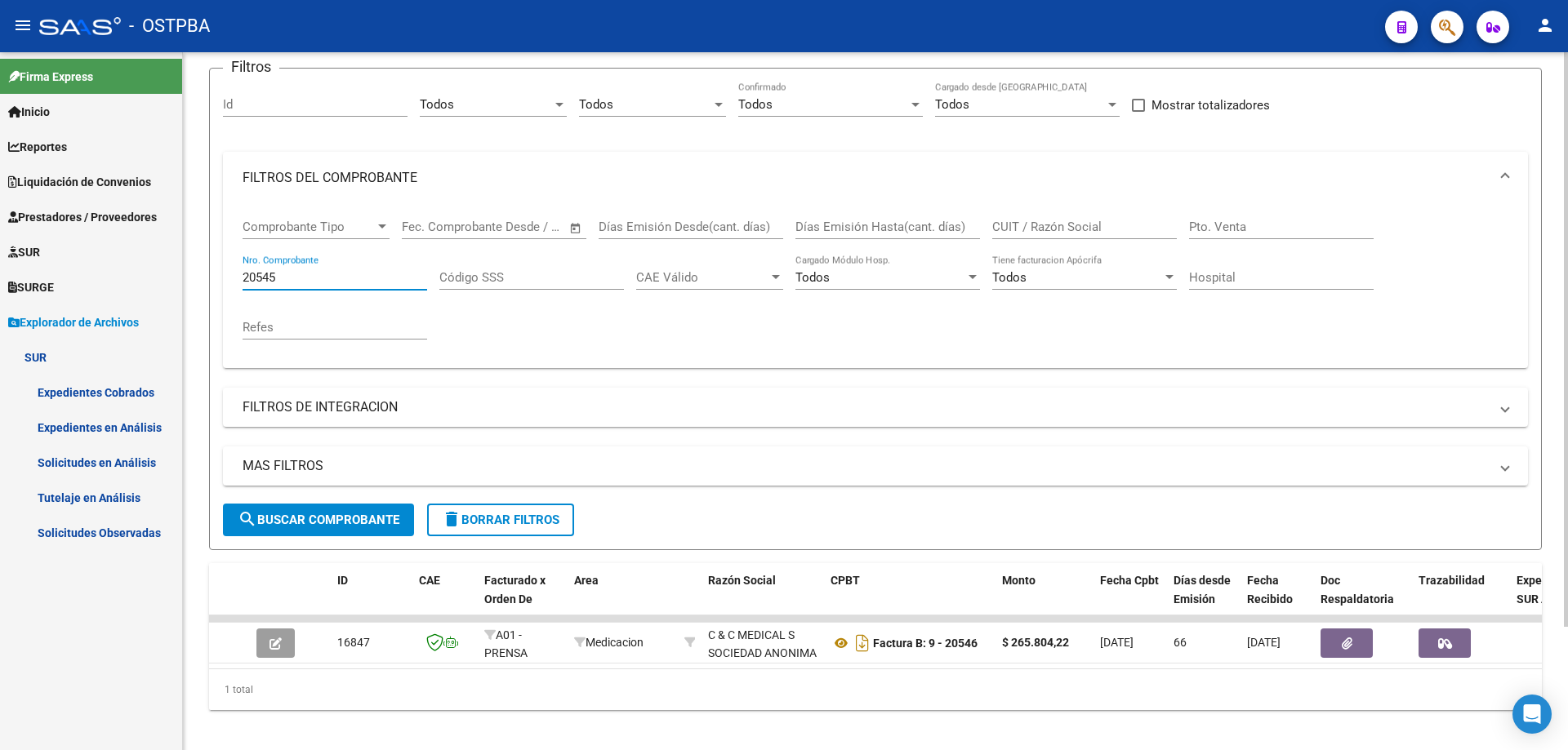
type input "20545"
click at [286, 519] on span "search Buscar Comprobante" at bounding box center [318, 520] width 161 height 15
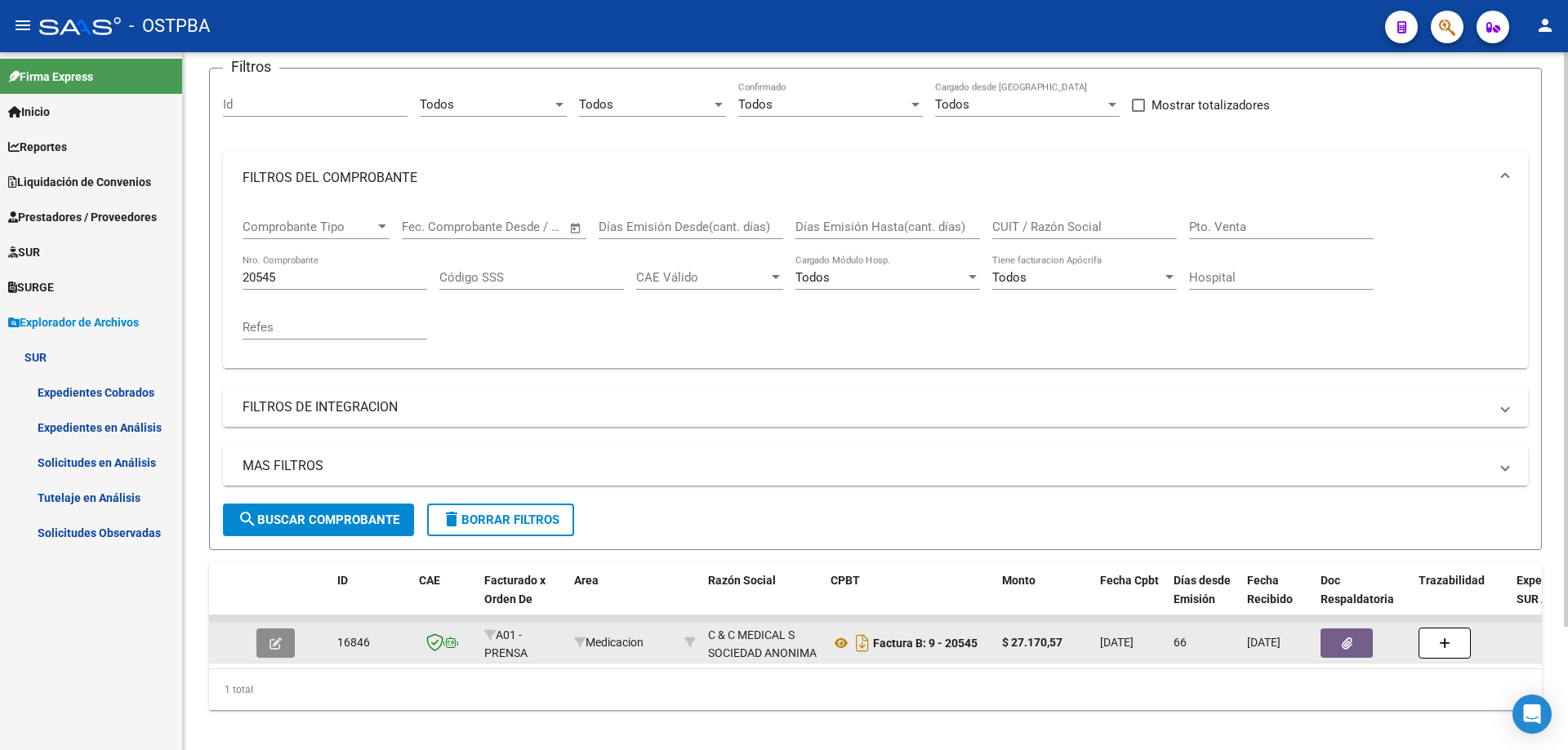
click at [272, 636] on span "button" at bounding box center [276, 643] width 12 height 15
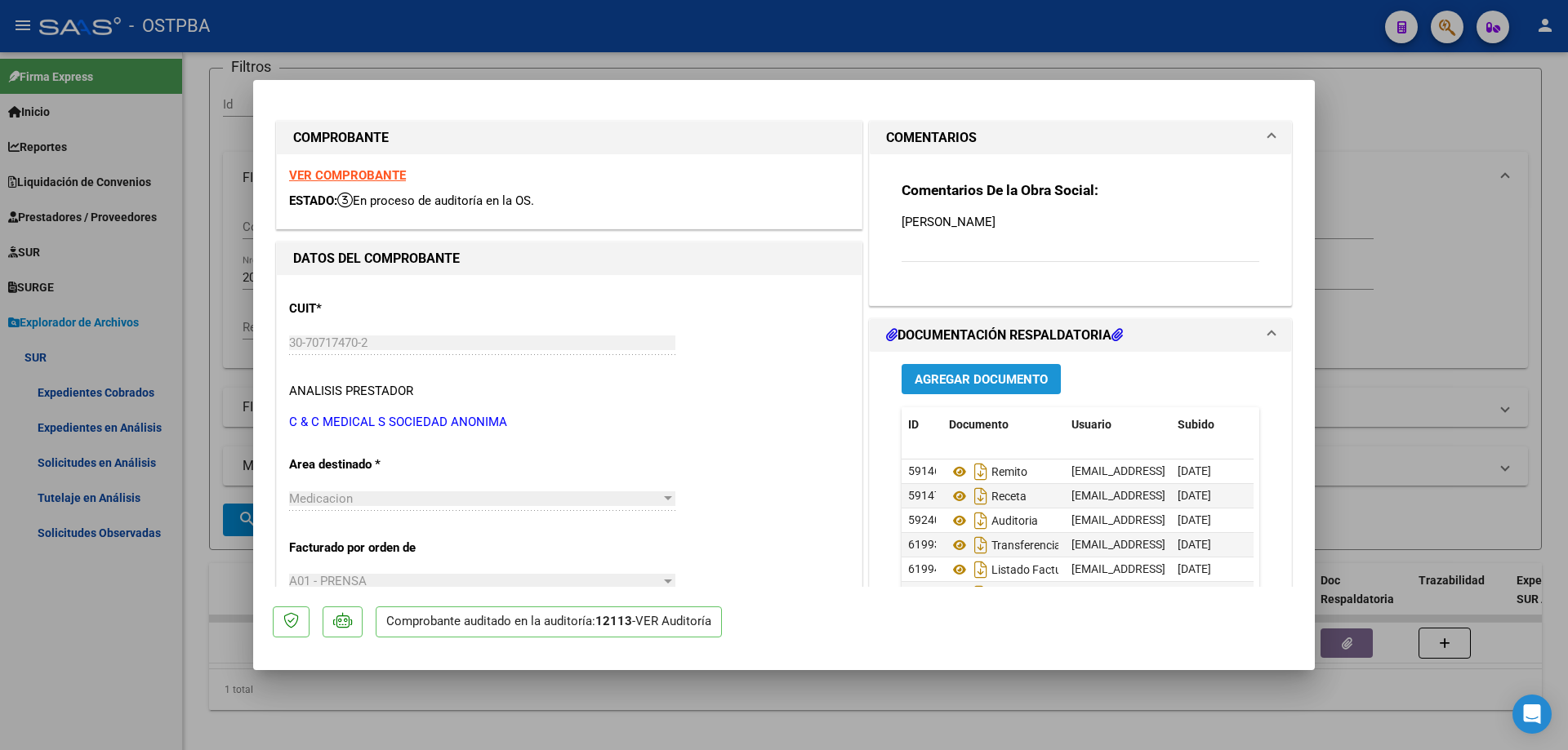
click at [948, 378] on span "Agregar Documento" at bounding box center [981, 379] width 134 height 15
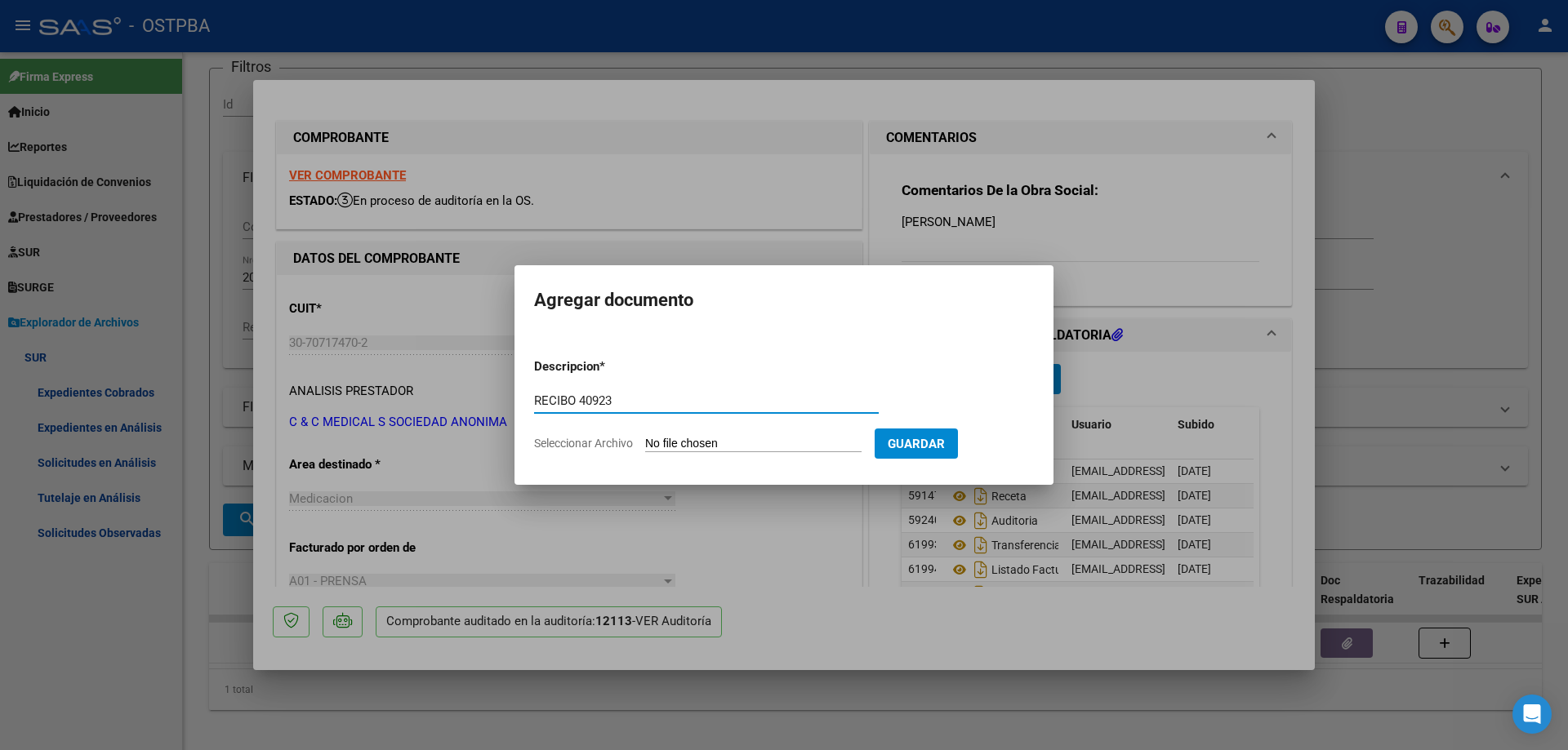
type input "RECIBO 40923"
click at [725, 440] on input "Seleccionar Archivo" at bounding box center [753, 445] width 216 height 16
type input "C:\fakepath\IMG_20250917_0001.pdf"
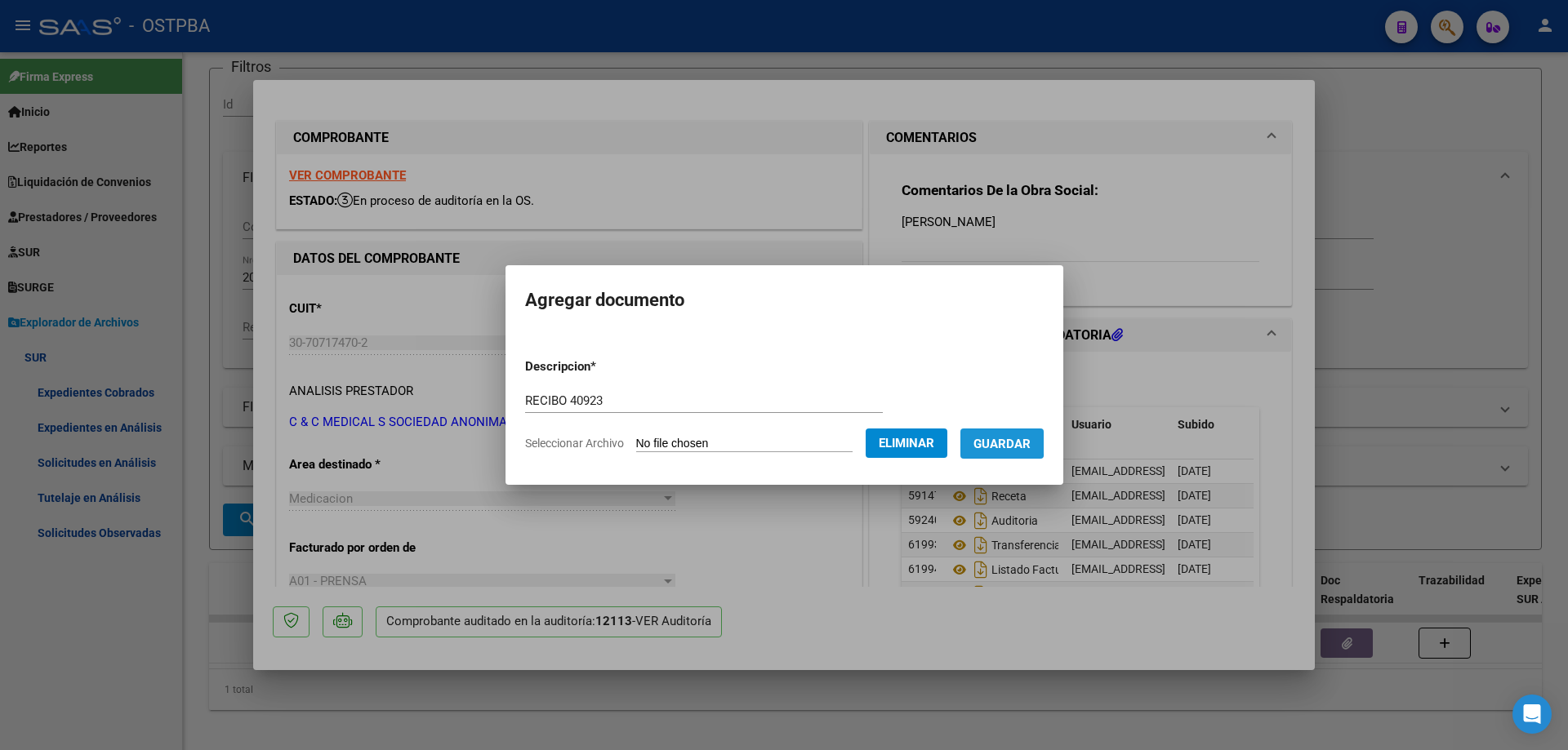
click at [1009, 440] on span "Guardar" at bounding box center [1002, 444] width 58 height 15
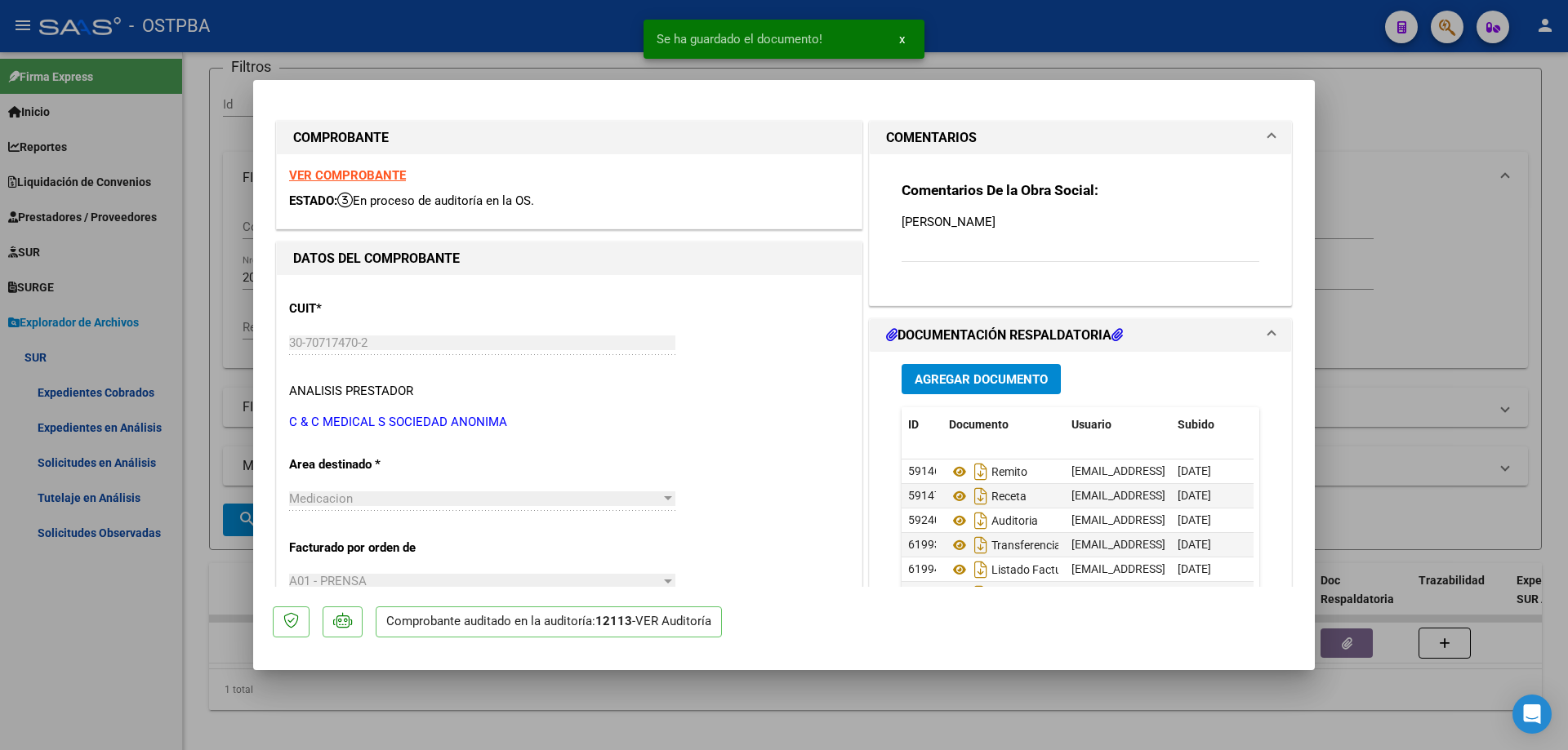
click at [791, 710] on div at bounding box center [784, 375] width 1568 height 750
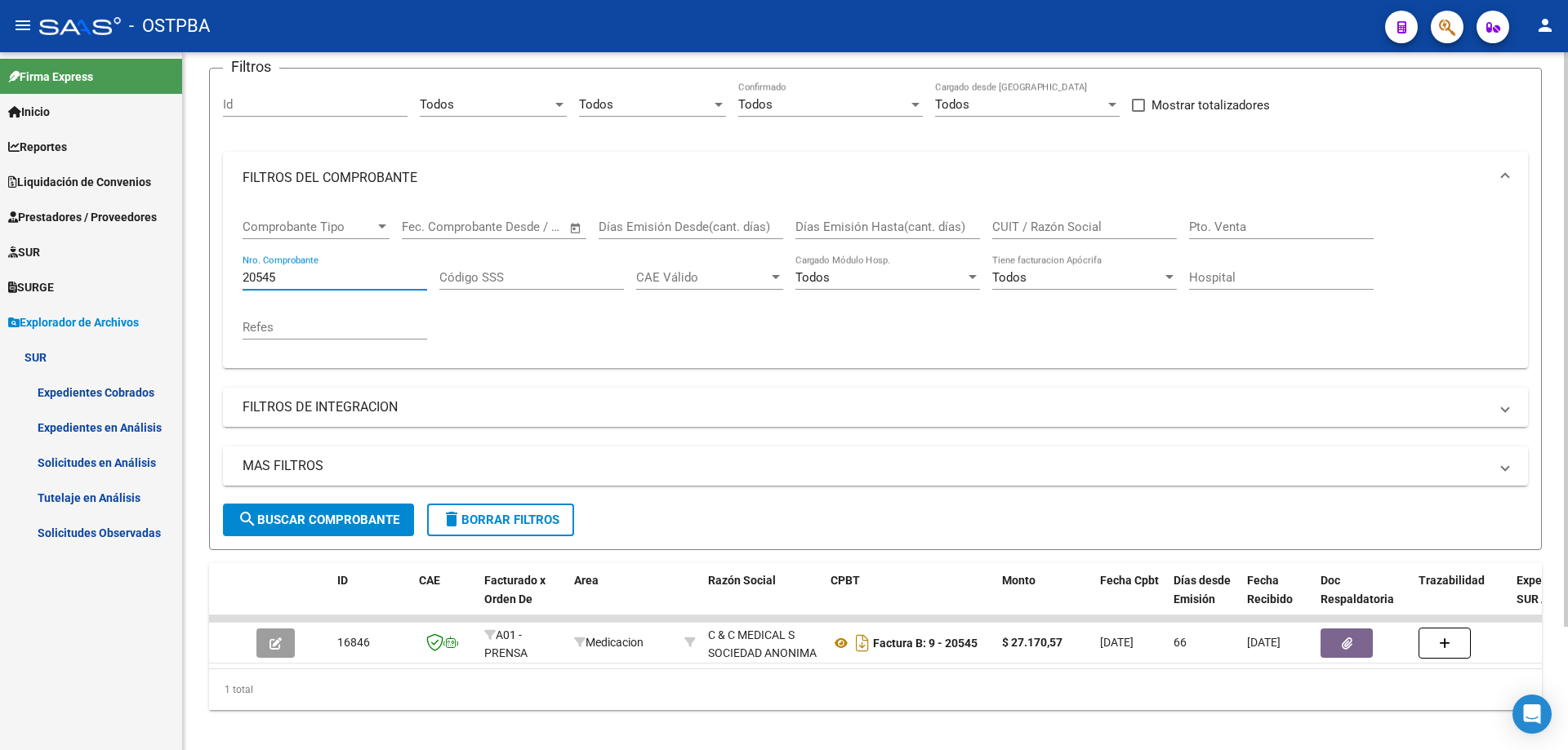
click at [302, 279] on input "20545" at bounding box center [334, 277] width 184 height 15
type input "20543"
click at [299, 521] on span "search Buscar Comprobante" at bounding box center [318, 520] width 161 height 15
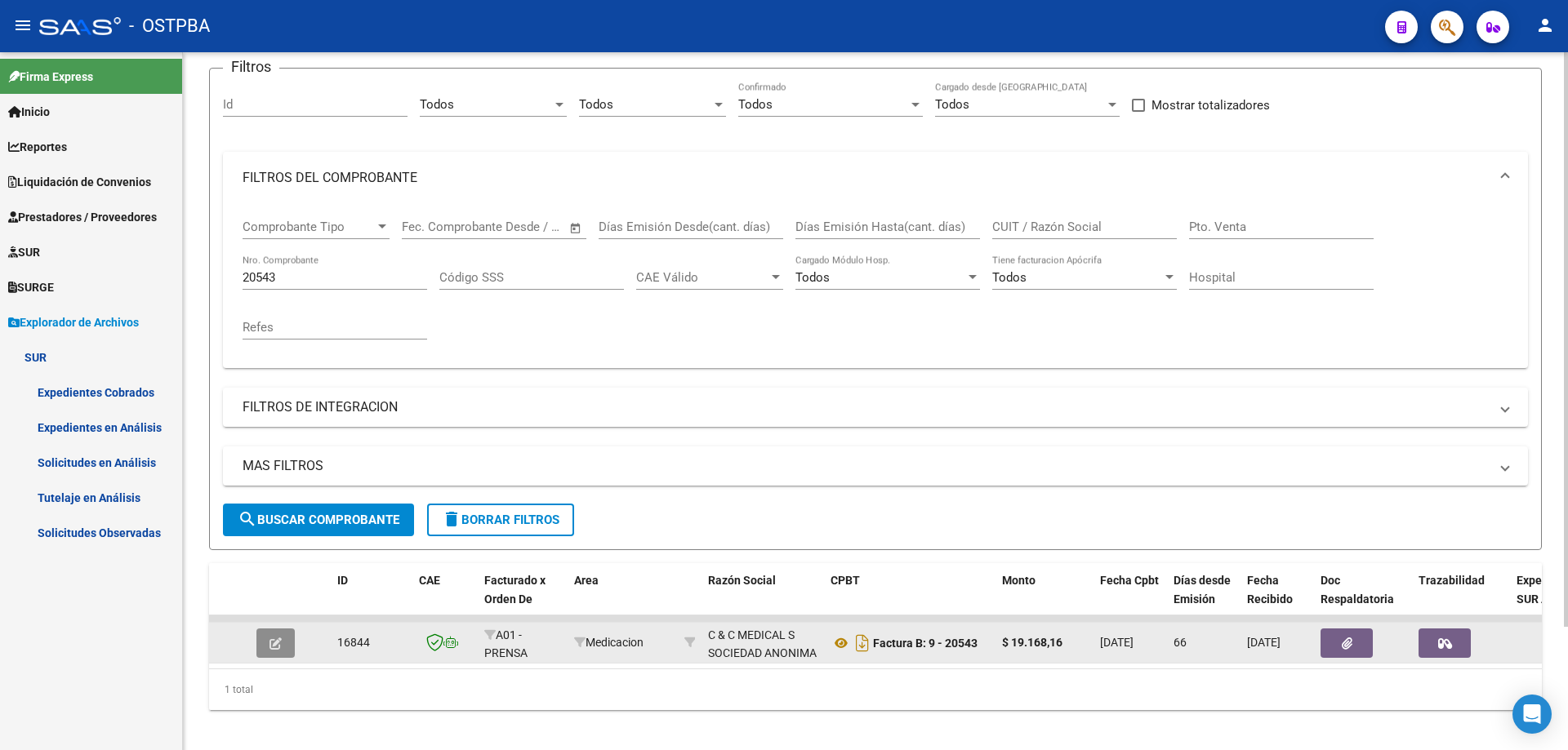
click at [280, 643] on icon "button" at bounding box center [276, 644] width 12 height 12
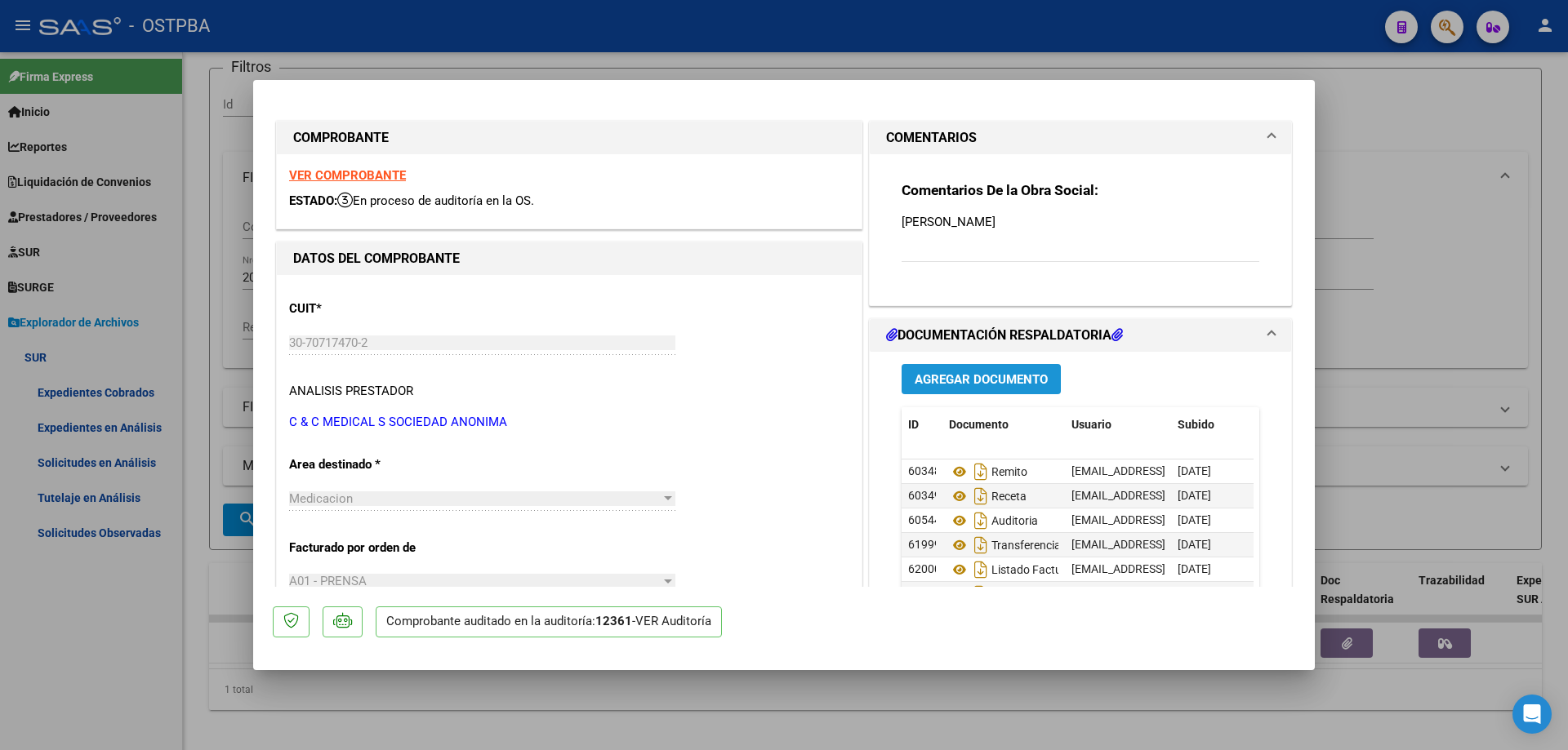
click at [951, 378] on span "Agregar Documento" at bounding box center [981, 379] width 134 height 15
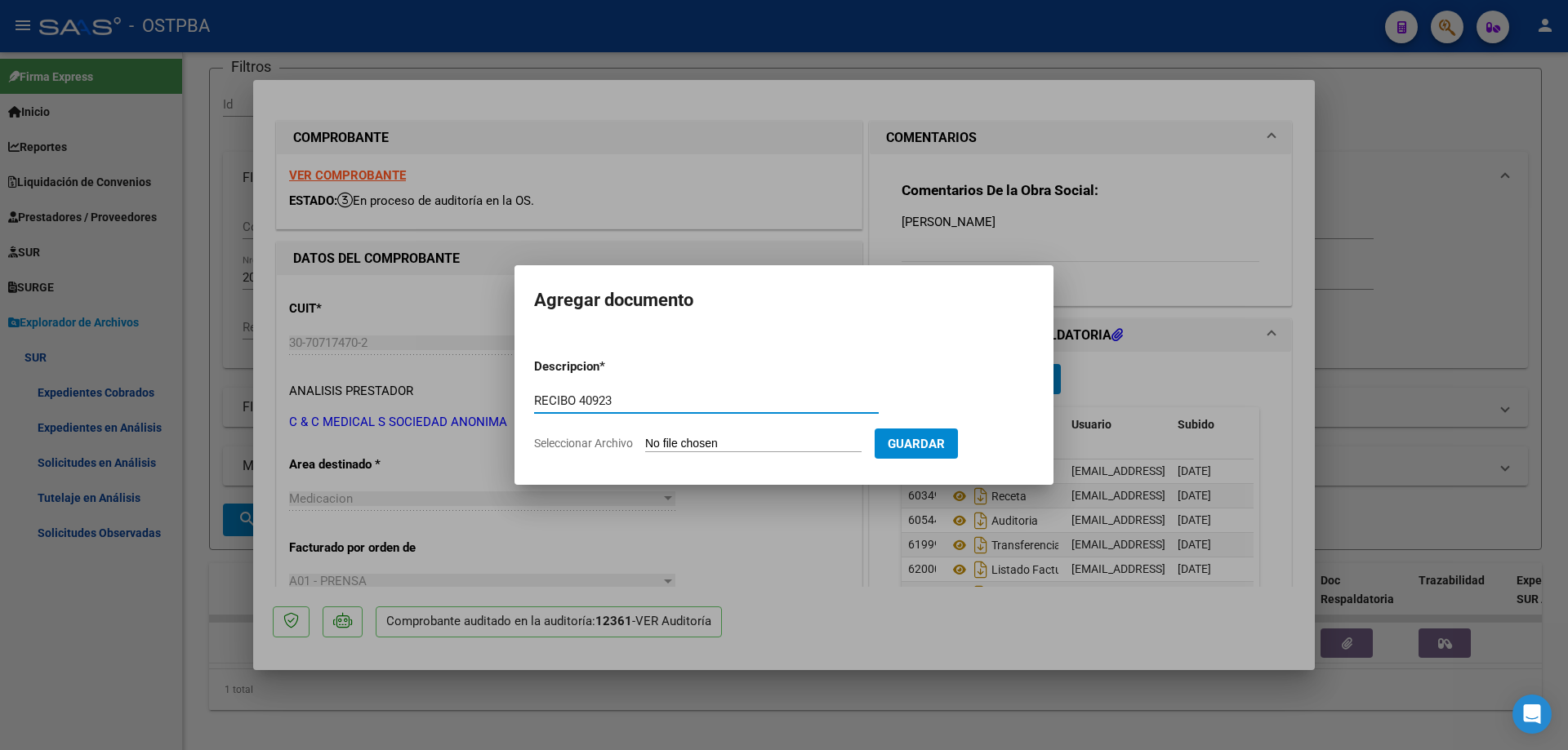
type input "RECIBO 40923"
click at [721, 440] on input "Seleccionar Archivo" at bounding box center [753, 445] width 216 height 16
type input "C:\fakepath\IMG_20250917_0001.pdf"
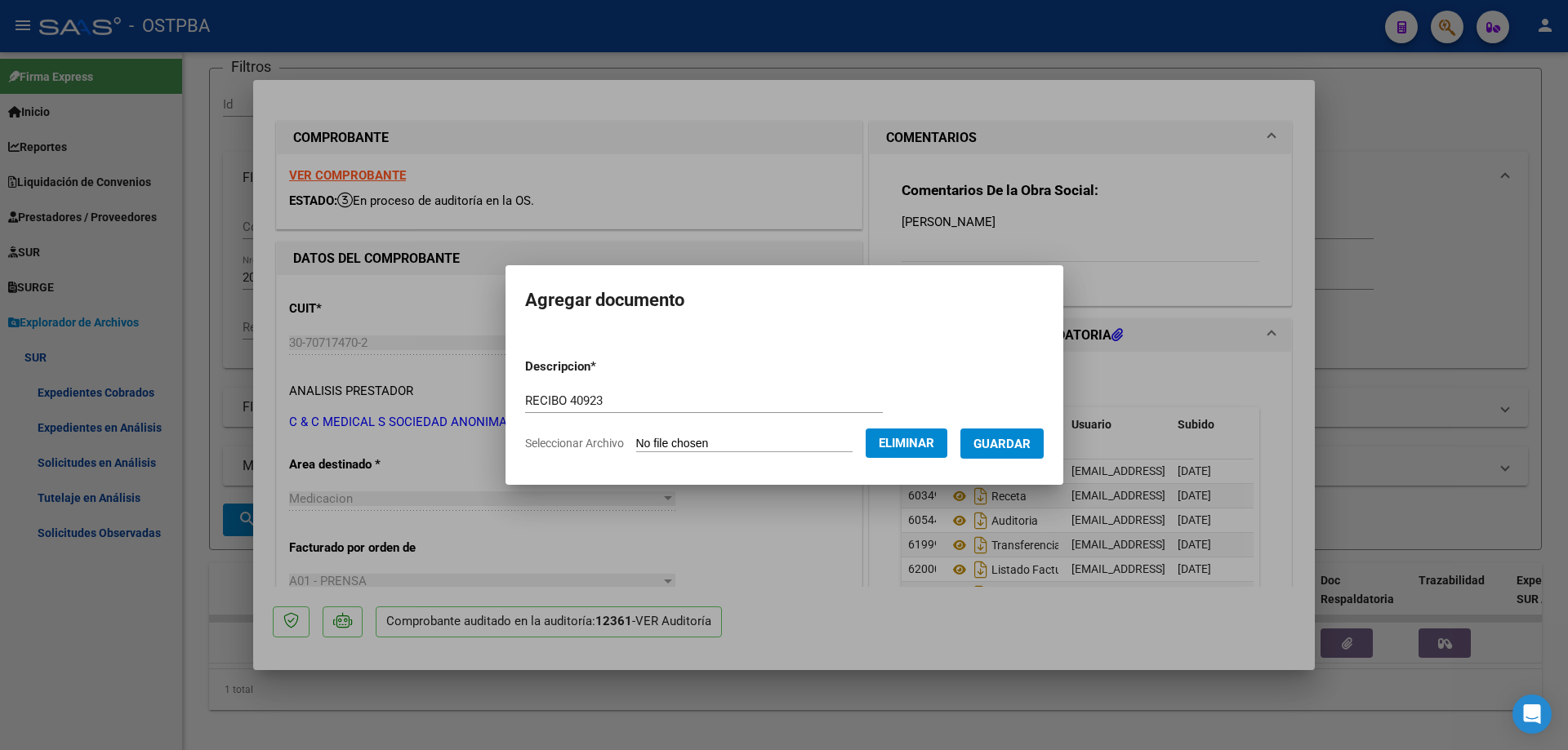
click at [1020, 444] on span "Guardar" at bounding box center [1002, 444] width 58 height 15
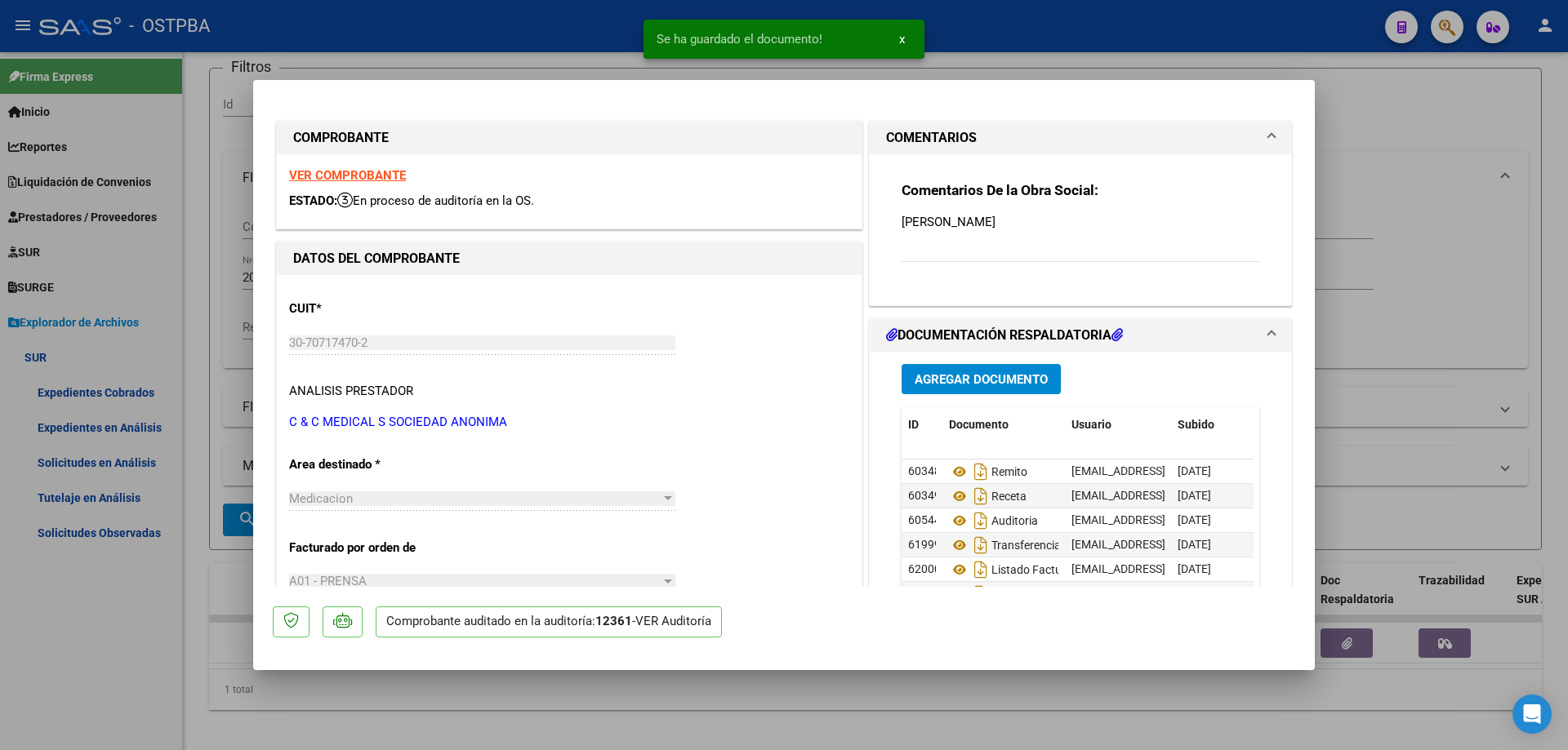
click at [770, 719] on div at bounding box center [784, 375] width 1568 height 750
type input "$ 0,00"
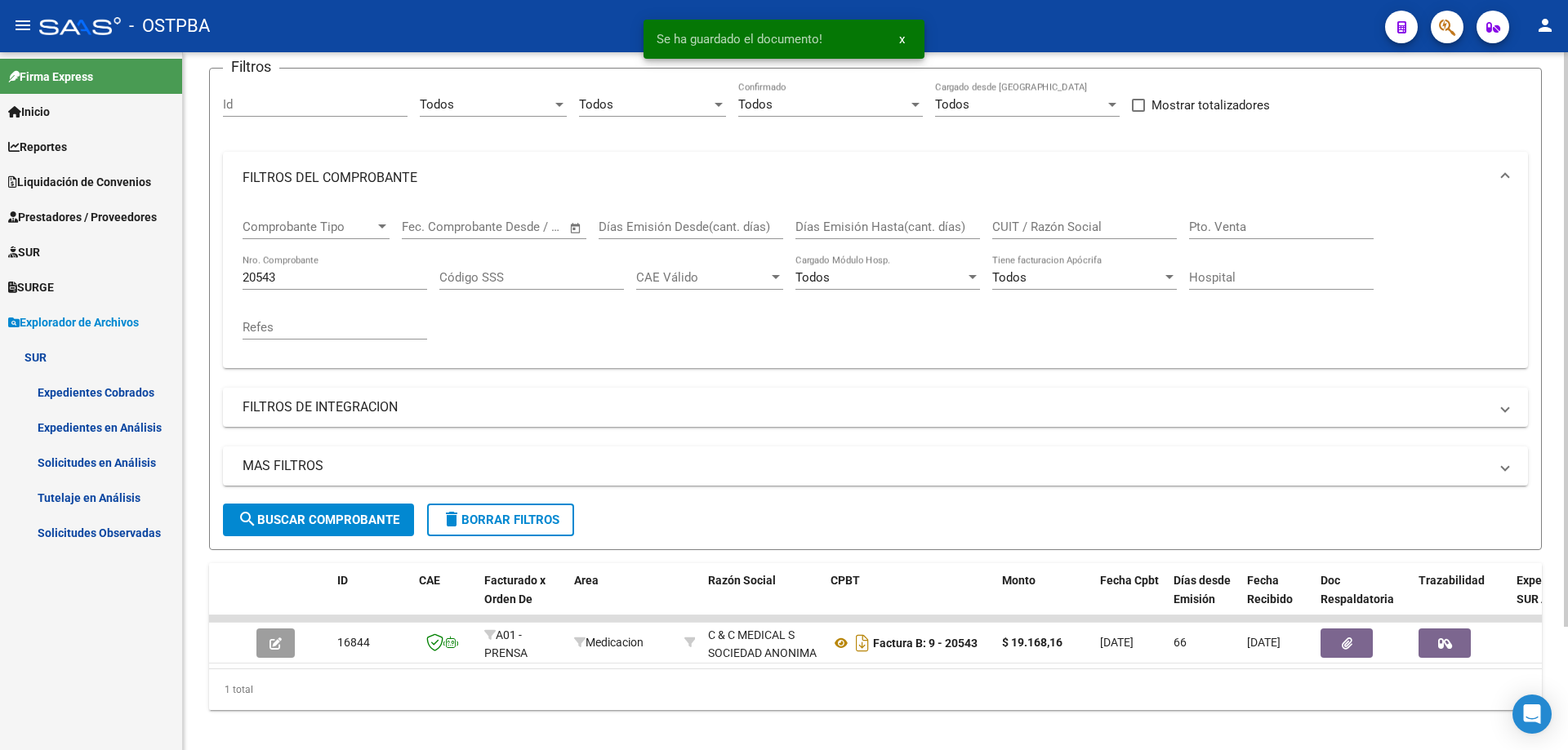
click at [370, 276] on input "20543" at bounding box center [334, 277] width 184 height 15
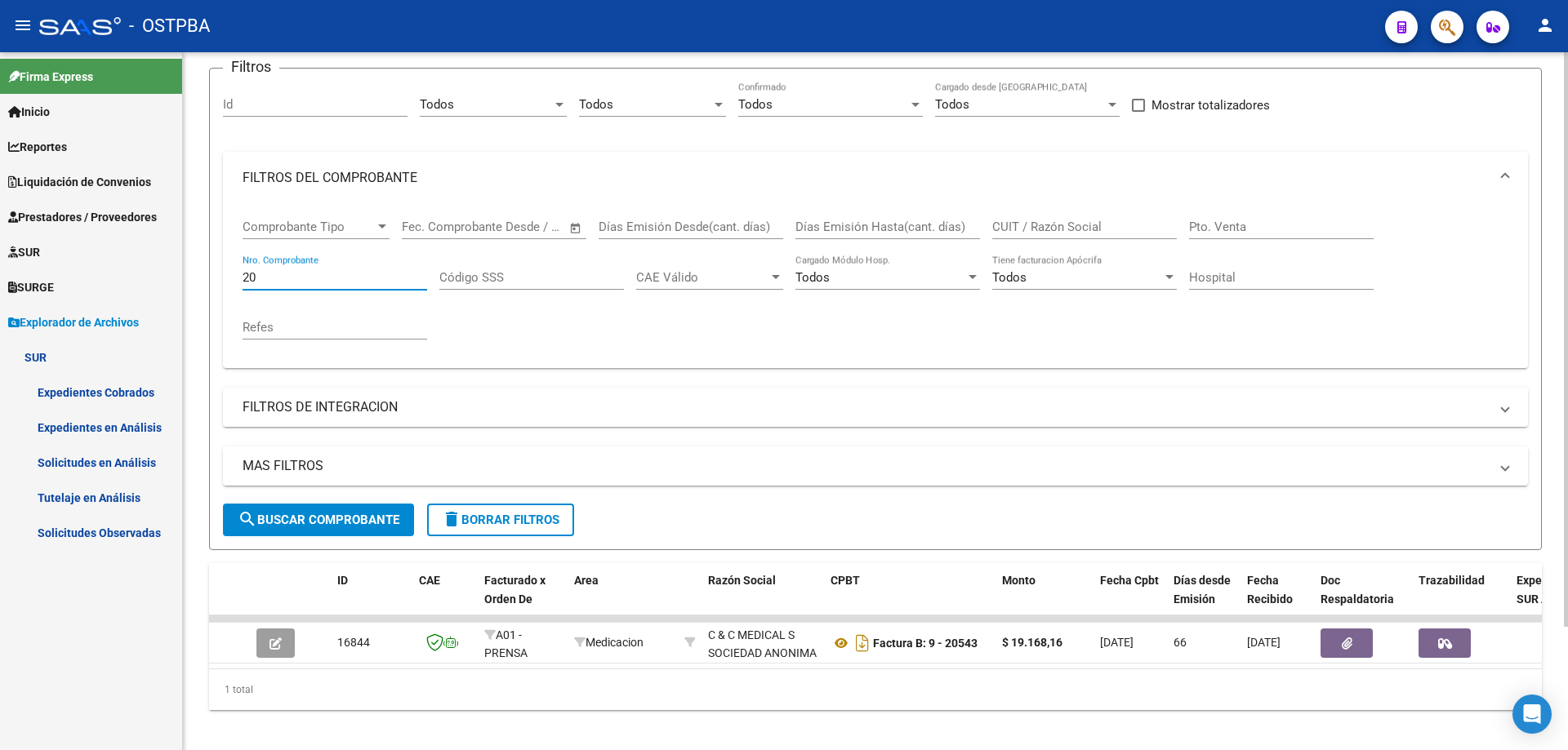
type input "2"
type input "18280"
click at [318, 516] on span "search Buscar Comprobante" at bounding box center [318, 520] width 161 height 15
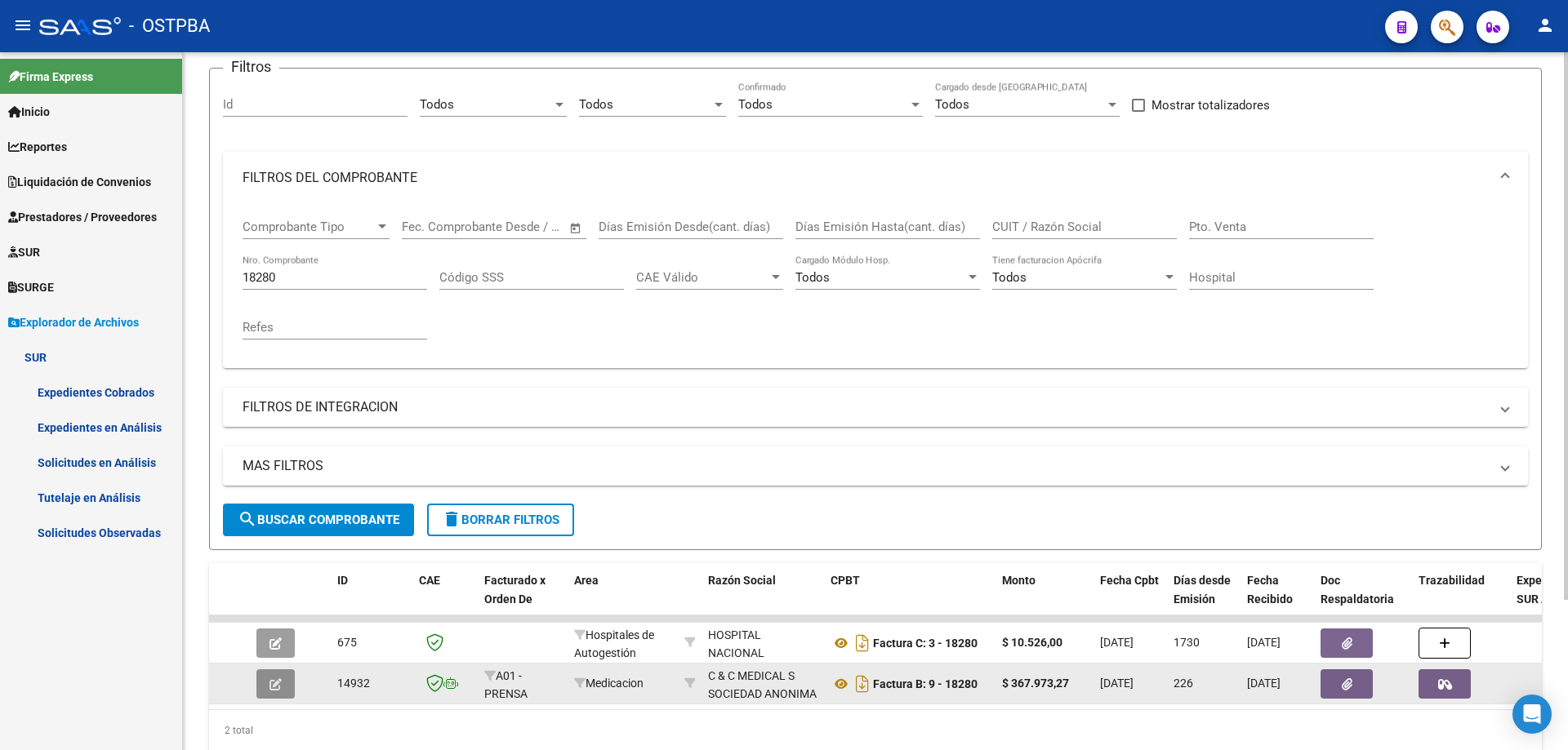
click at [274, 678] on span "button" at bounding box center [276, 684] width 12 height 15
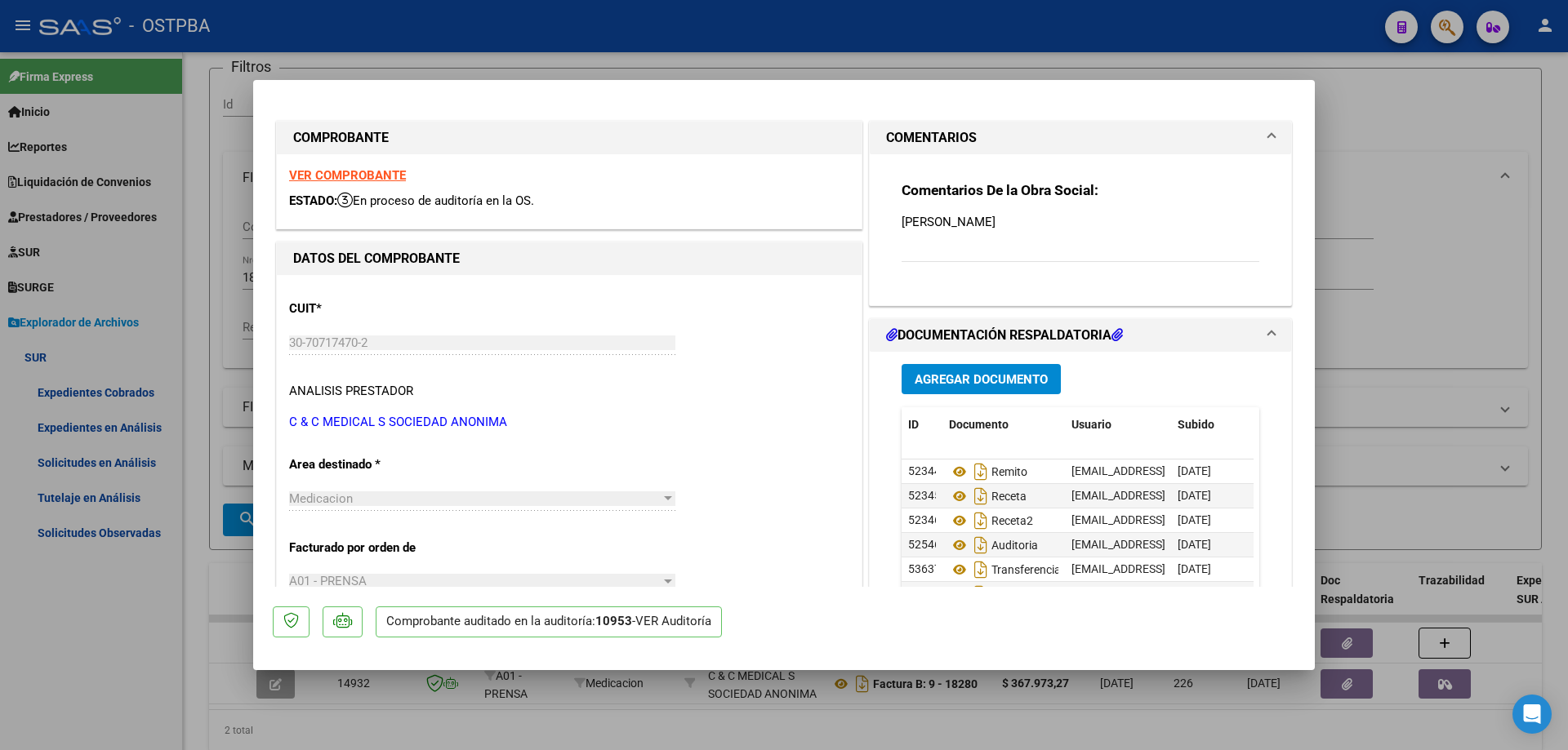
click at [1302, 576] on mat-dialog-content "COMPROBANTE VER COMPROBANTE ESTADO: En proceso de auditoría en la OS. DATOS DEL…" at bounding box center [784, 343] width 1062 height 488
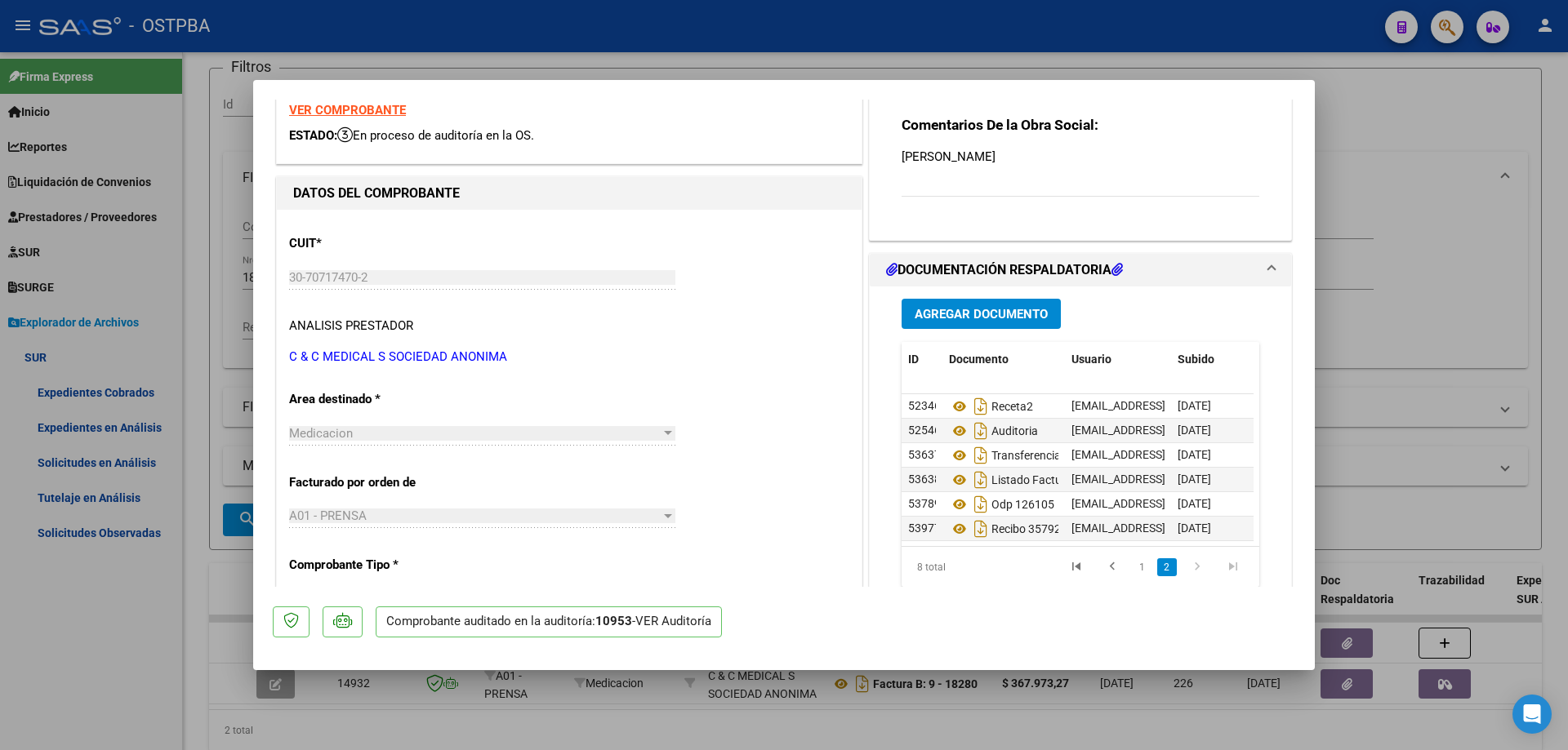
scroll to position [61, 0]
click at [908, 497] on span "53789" at bounding box center [924, 503] width 32 height 13
click at [859, 730] on div at bounding box center [784, 375] width 1568 height 750
type input "$ 0,00"
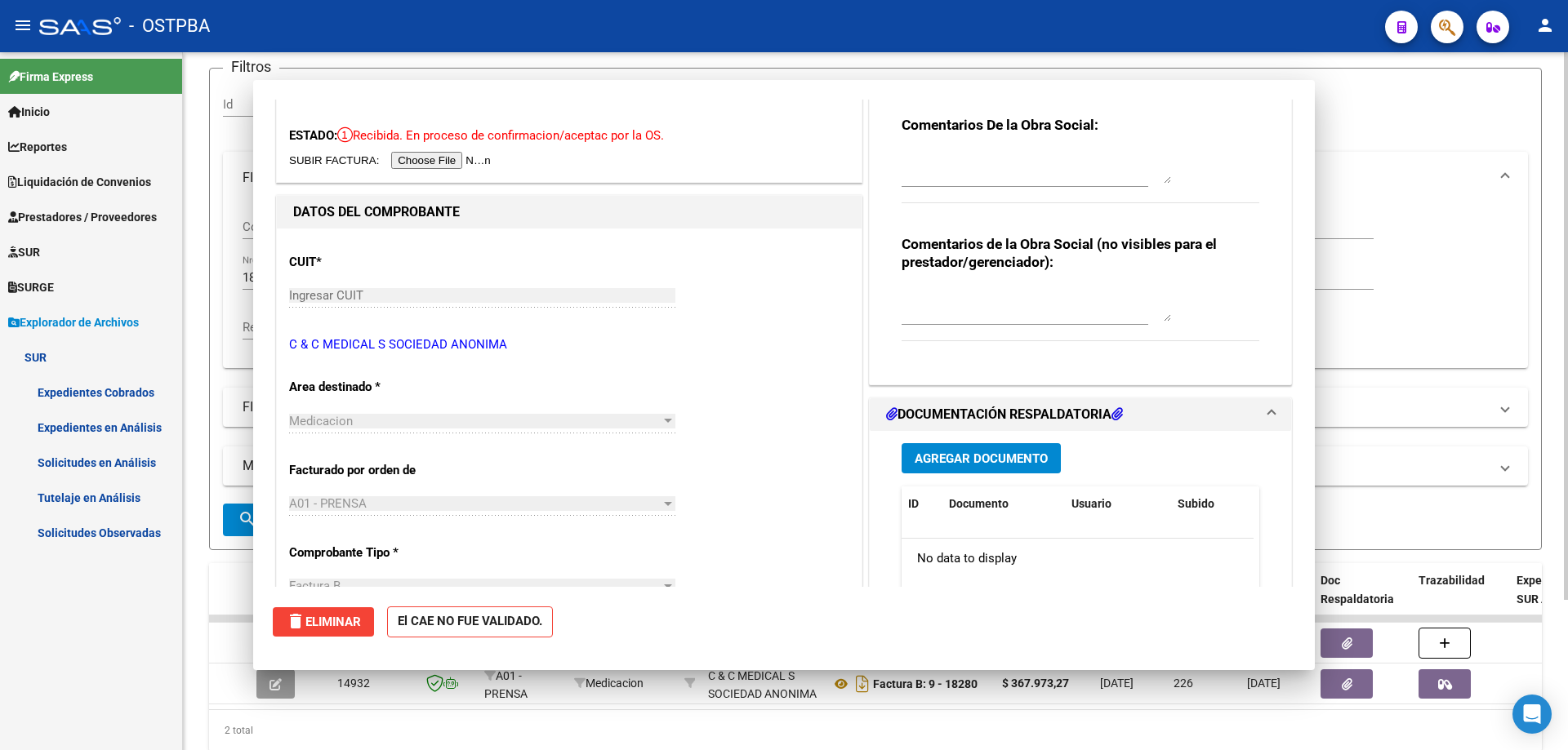
scroll to position [0, 0]
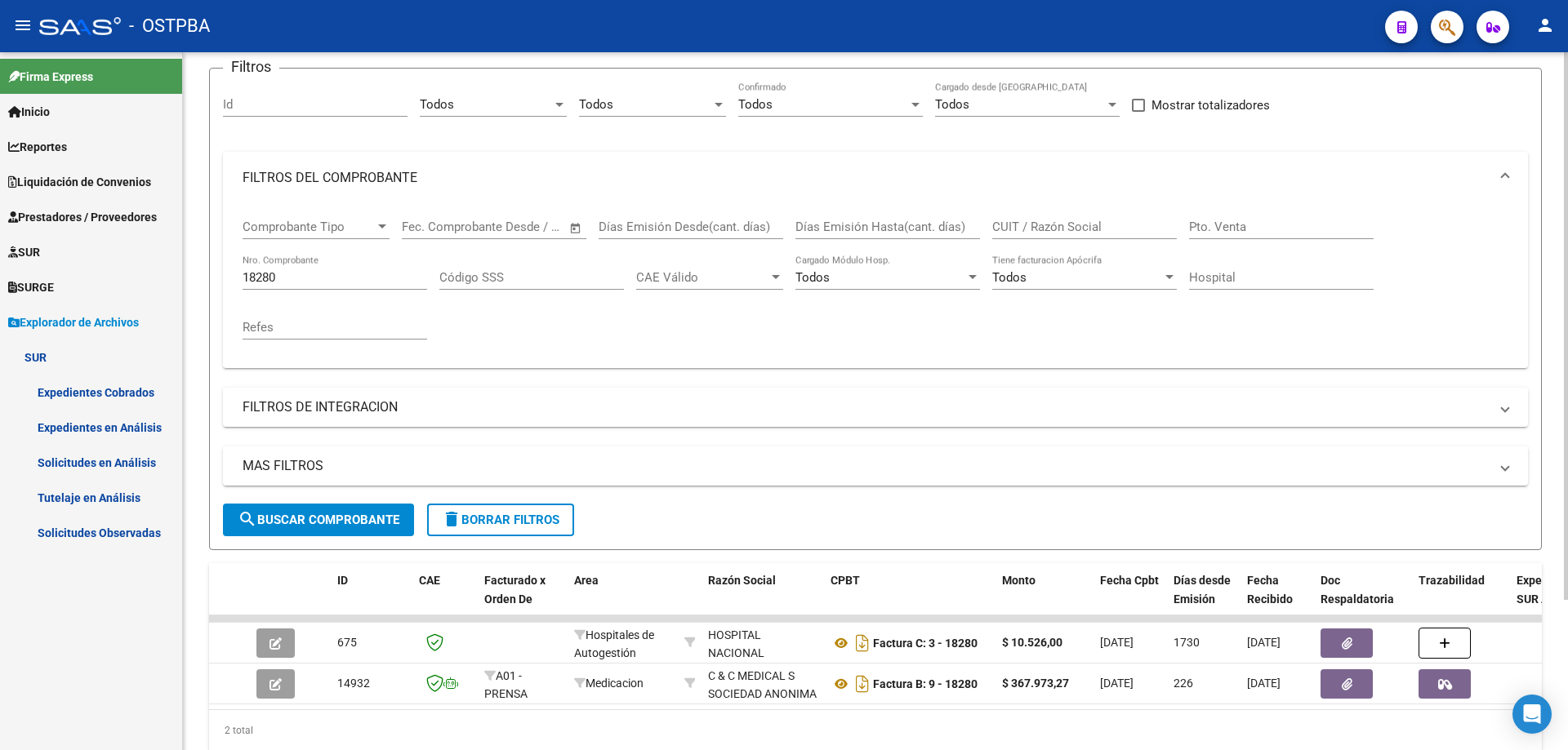
click at [353, 273] on input "18280" at bounding box center [334, 277] width 184 height 15
type input "1"
type input "72916"
click at [274, 515] on span "search Buscar Comprobante" at bounding box center [318, 520] width 161 height 15
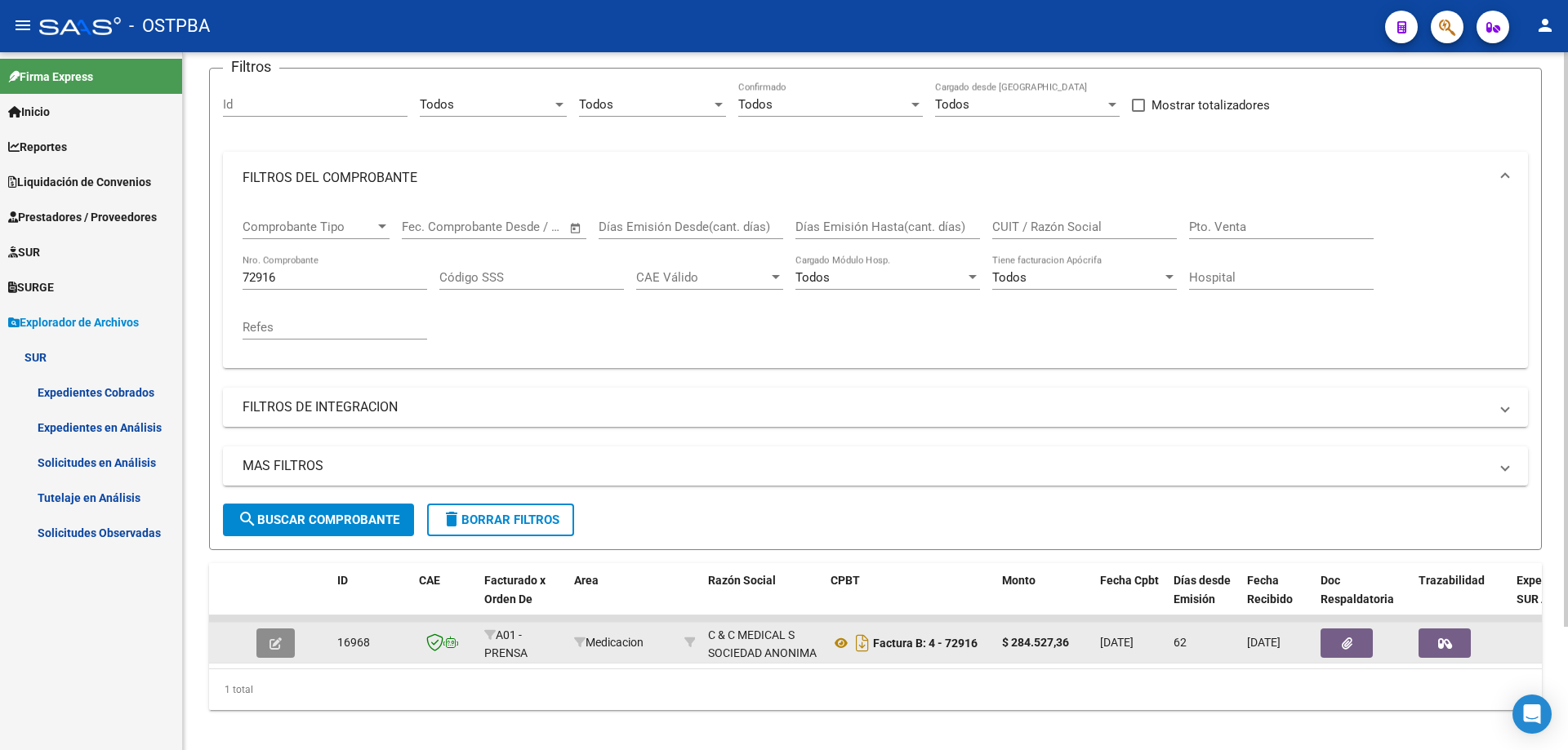
click at [277, 637] on span "button" at bounding box center [276, 643] width 12 height 15
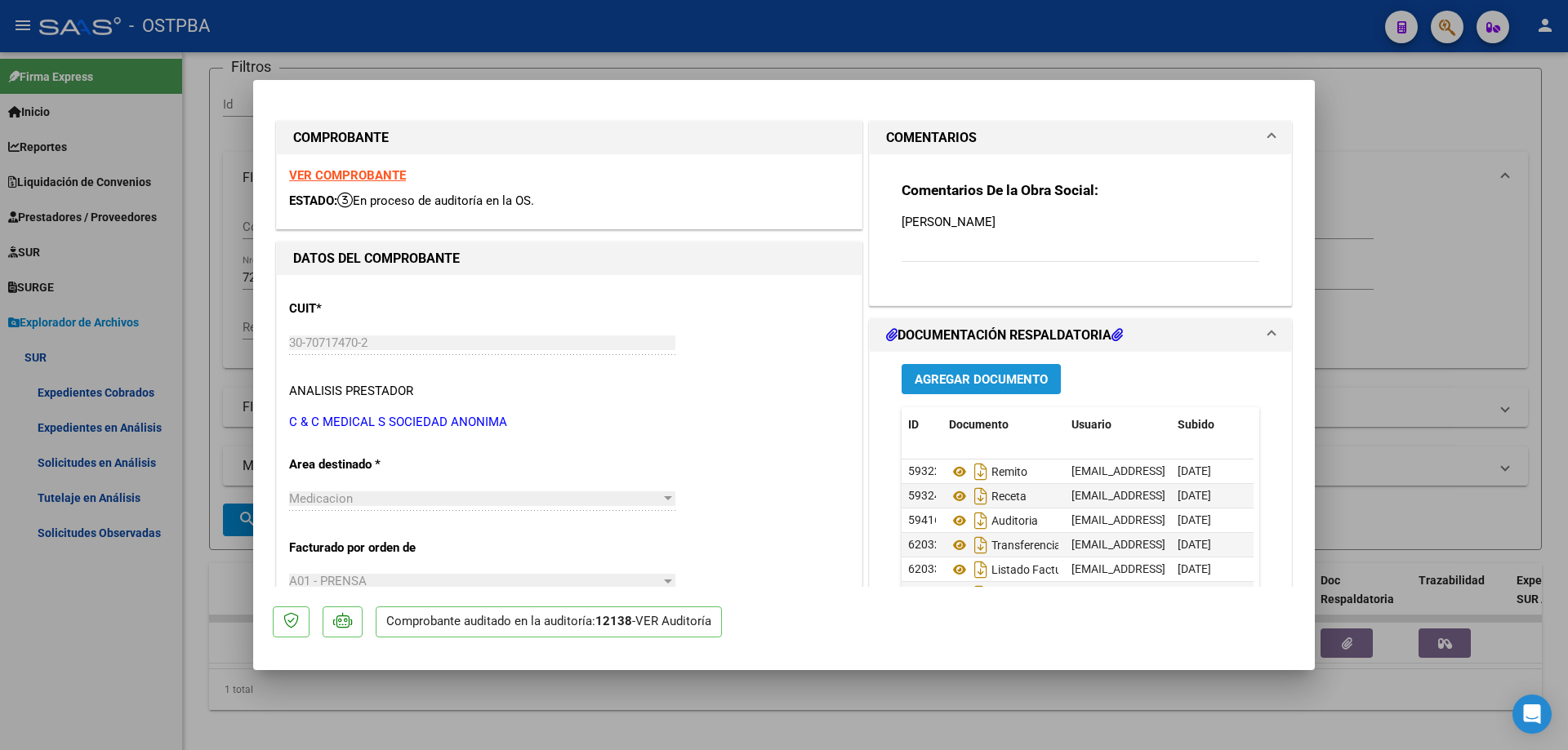
click at [964, 375] on span "Agregar Documento" at bounding box center [981, 379] width 134 height 15
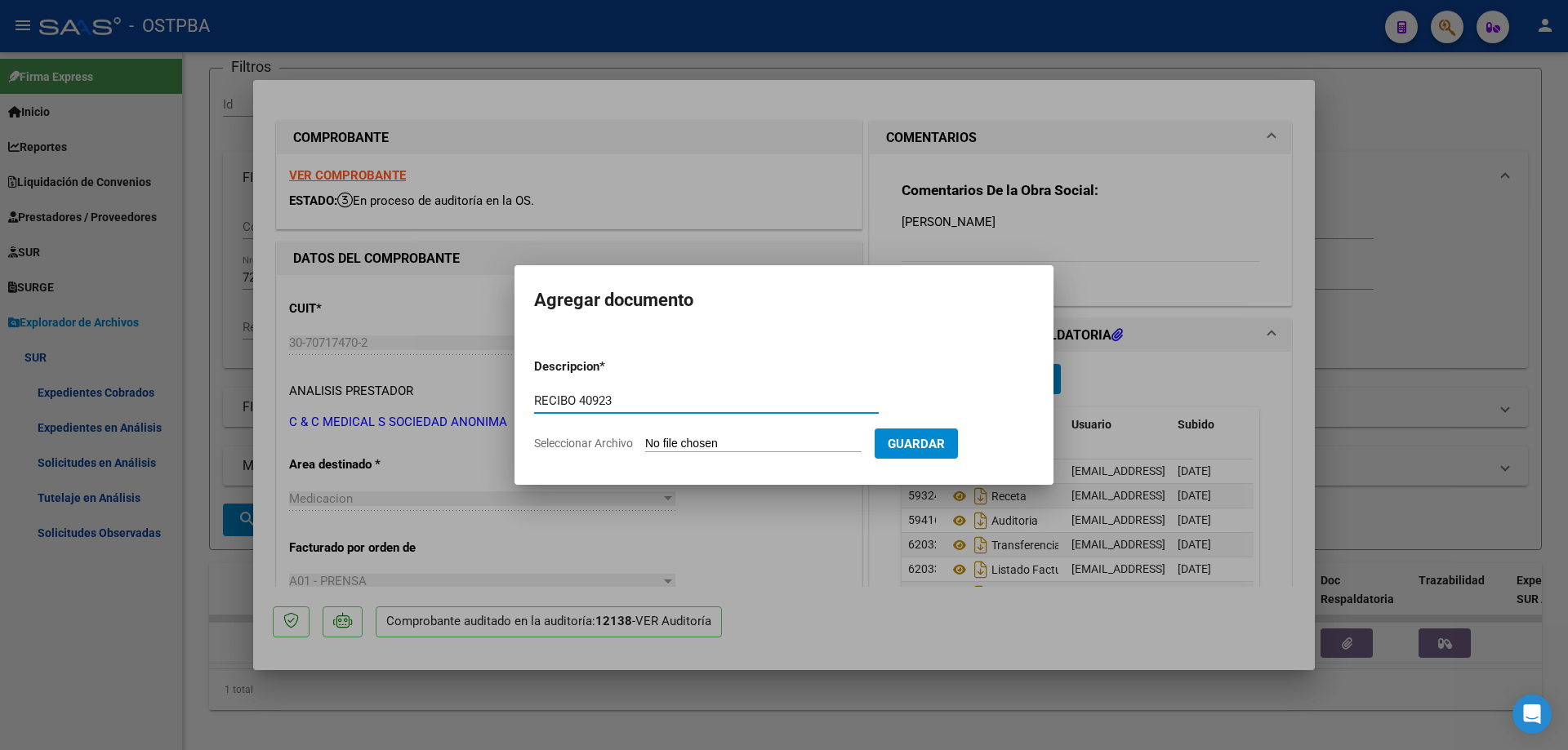
type input "RECIBO 40923"
click at [681, 449] on input "Seleccionar Archivo" at bounding box center [753, 445] width 216 height 16
type input "C:\fakepath\IMG_20250917_0001.pdf"
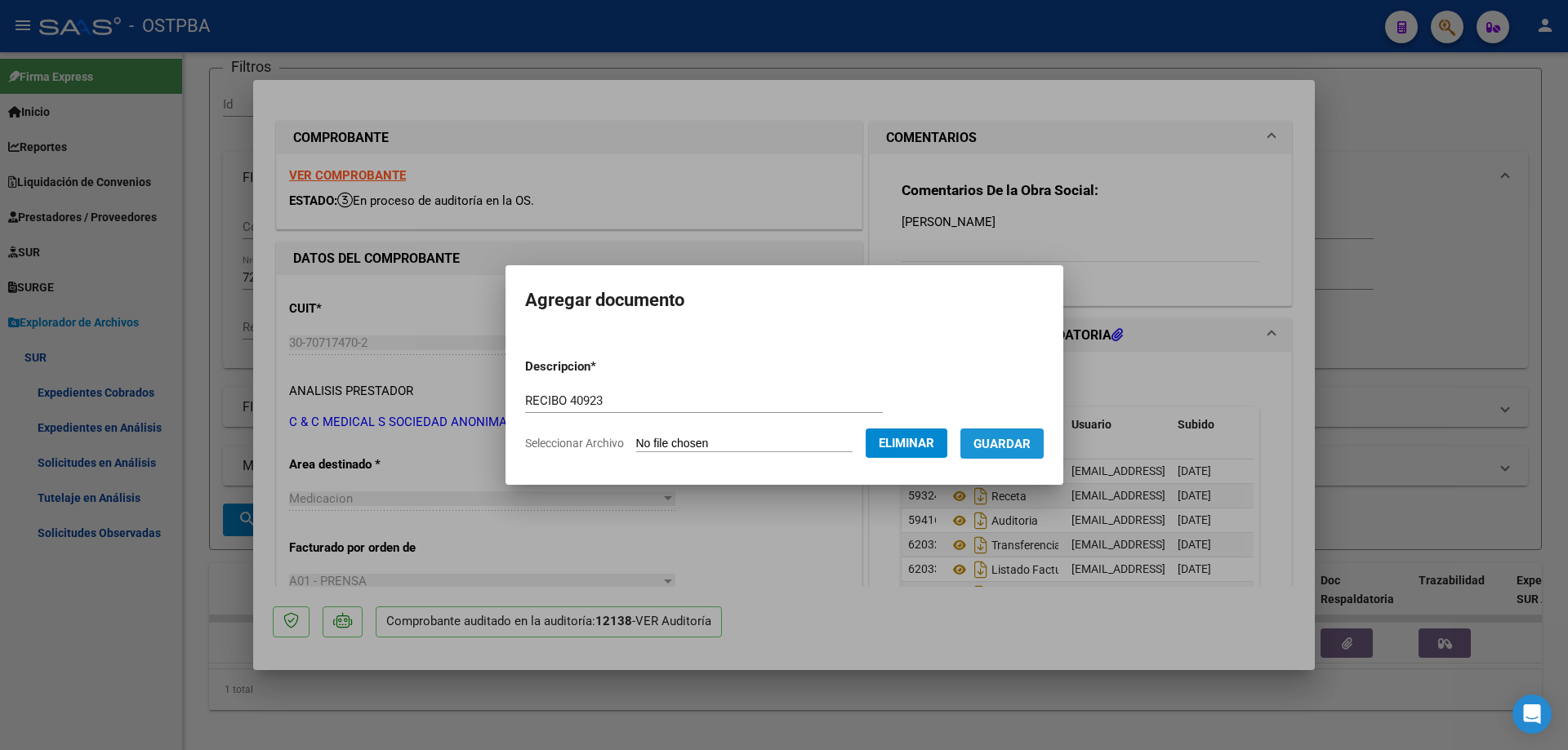
click at [1019, 444] on span "Guardar" at bounding box center [1002, 444] width 58 height 15
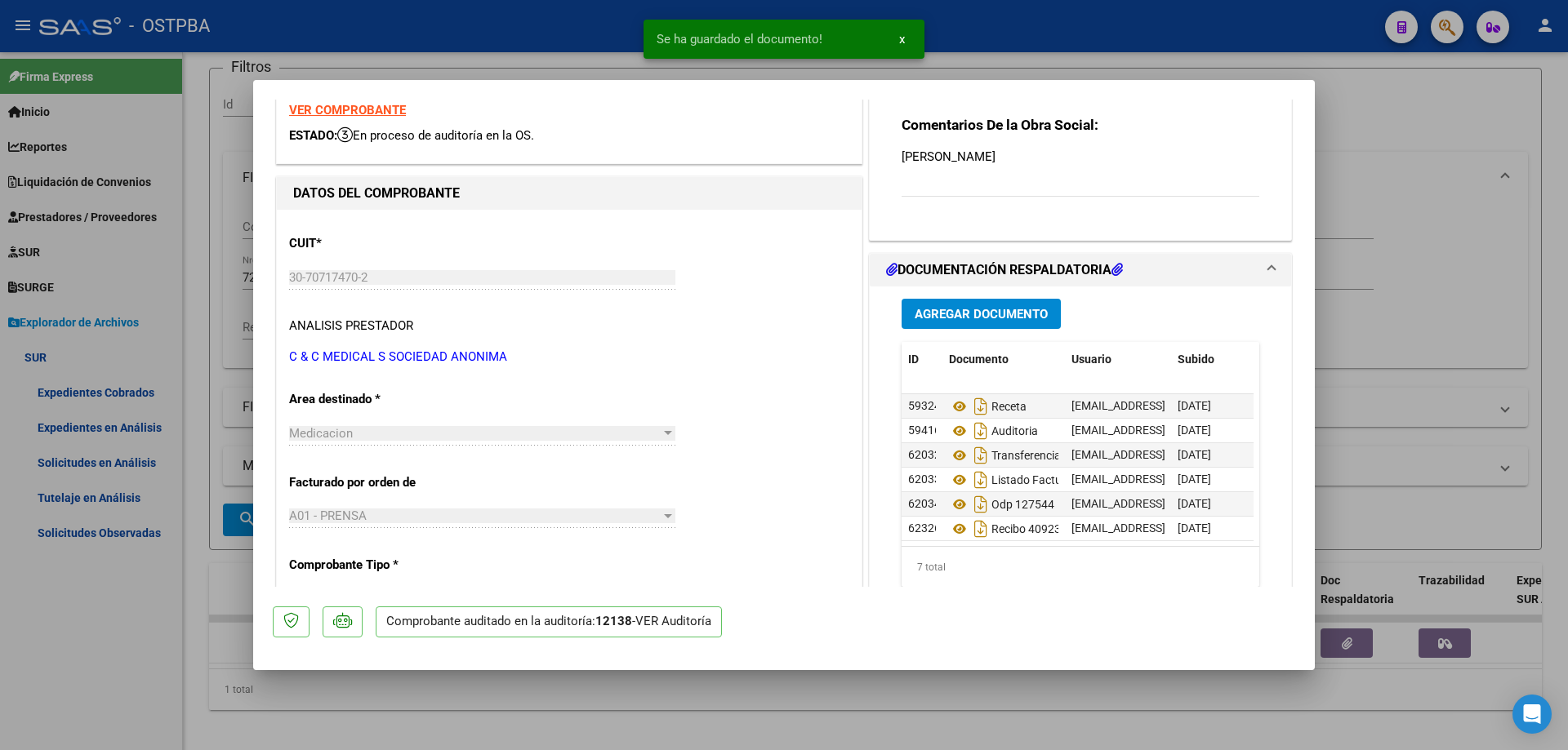
scroll to position [37, 0]
click at [774, 706] on div at bounding box center [784, 375] width 1568 height 750
type input "$ 0,00"
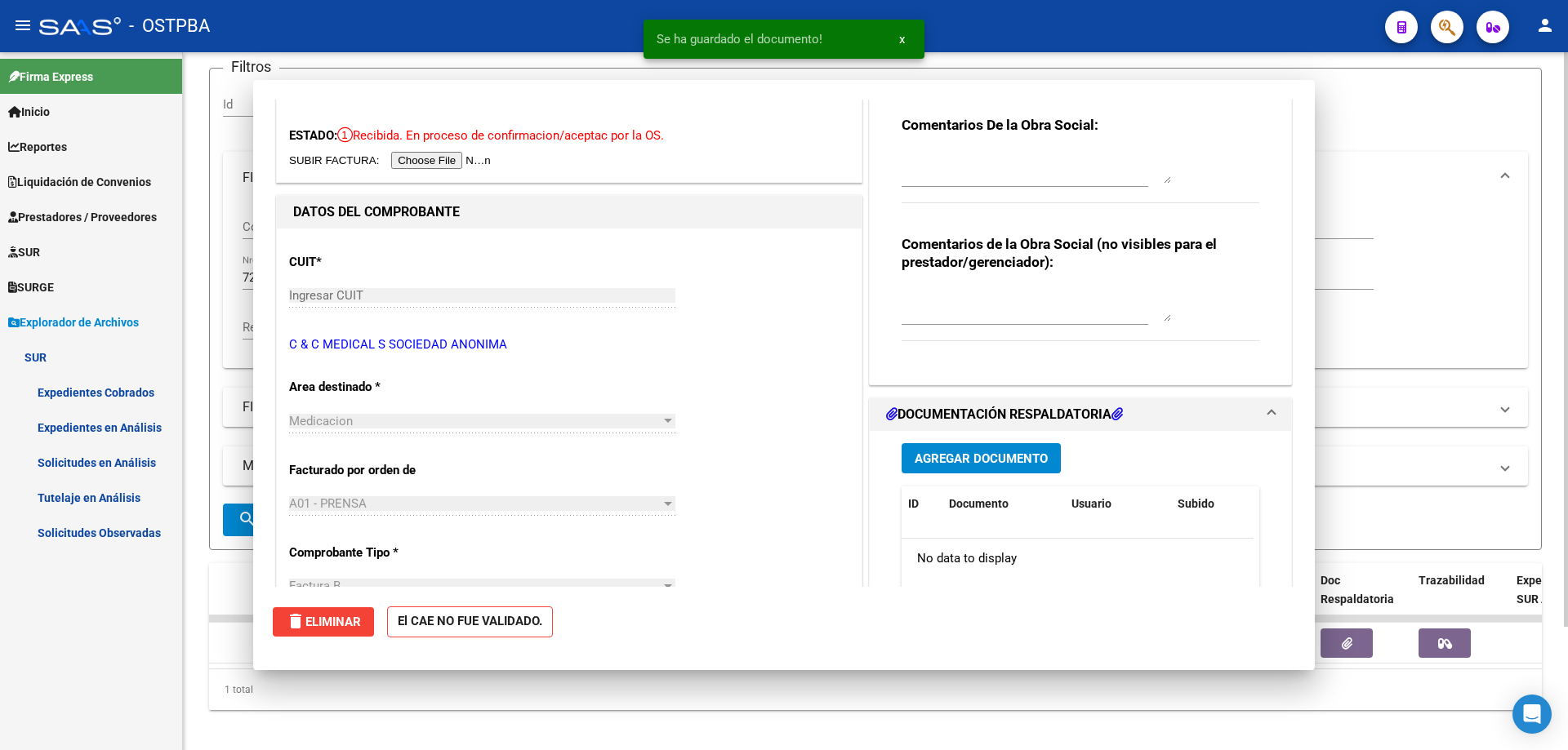
scroll to position [0, 0]
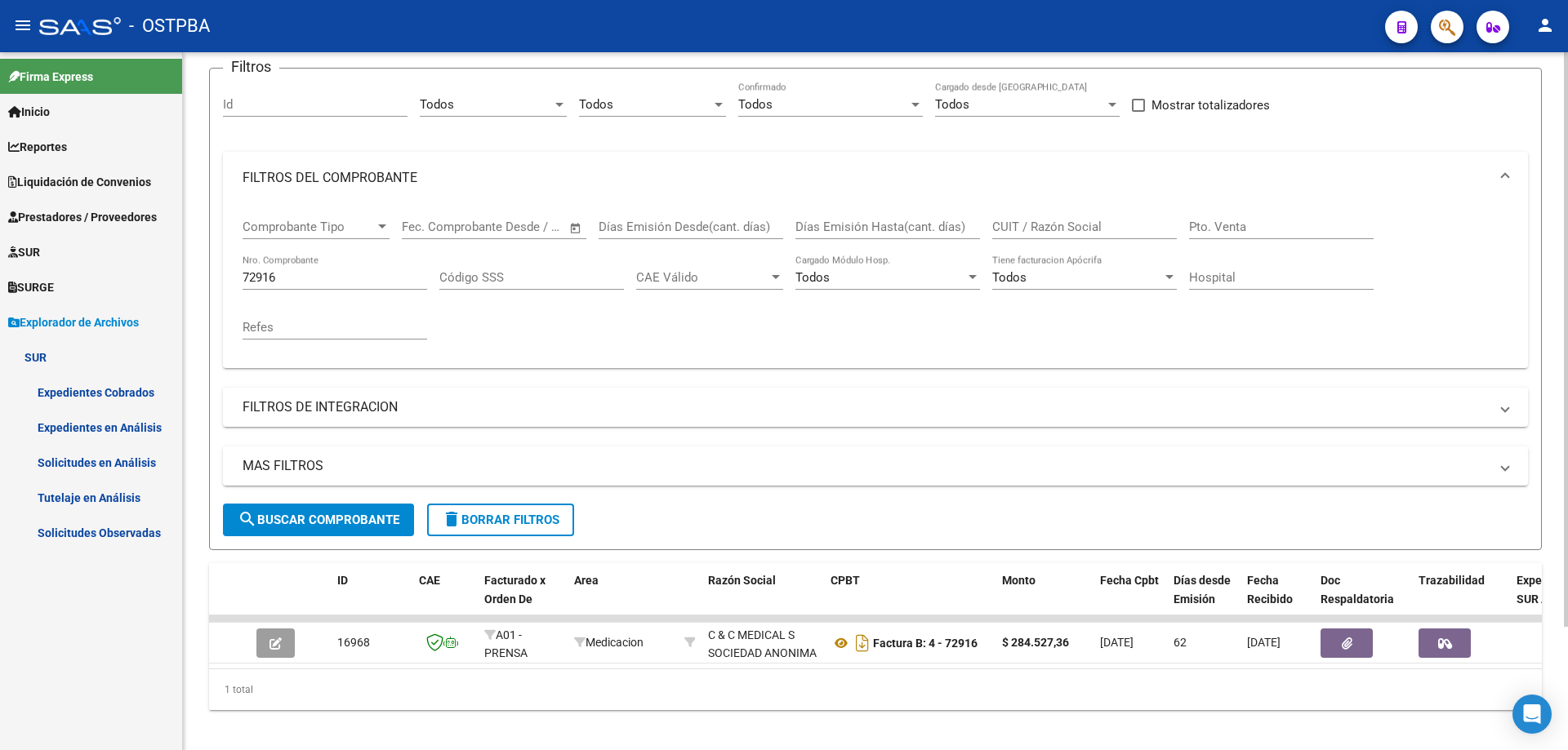
click at [306, 259] on div "72916 Nro. Comprobante" at bounding box center [334, 272] width 184 height 35
type input "72899"
click at [337, 521] on span "search Buscar Comprobante" at bounding box center [318, 520] width 161 height 15
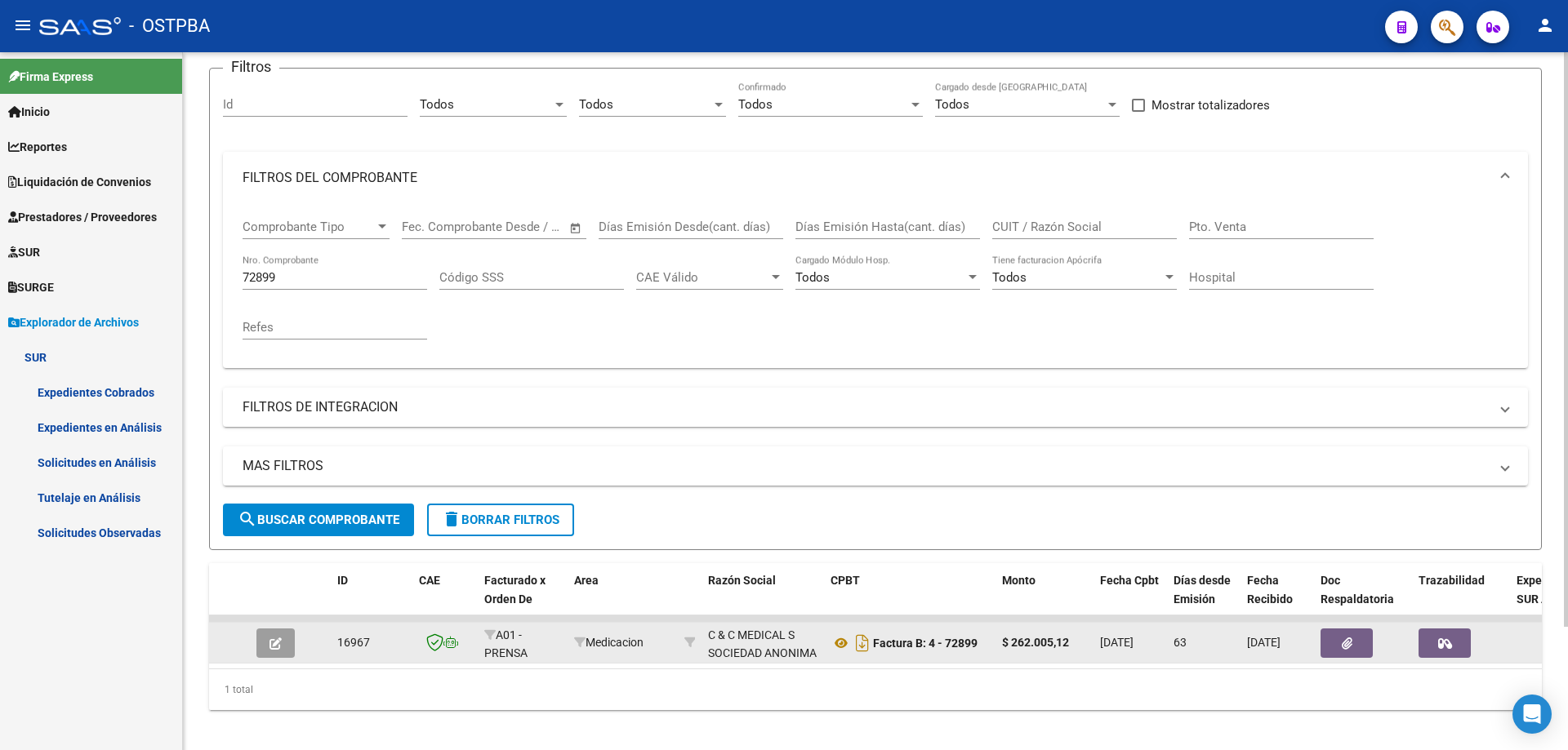
click at [279, 646] on icon "button" at bounding box center [276, 644] width 12 height 12
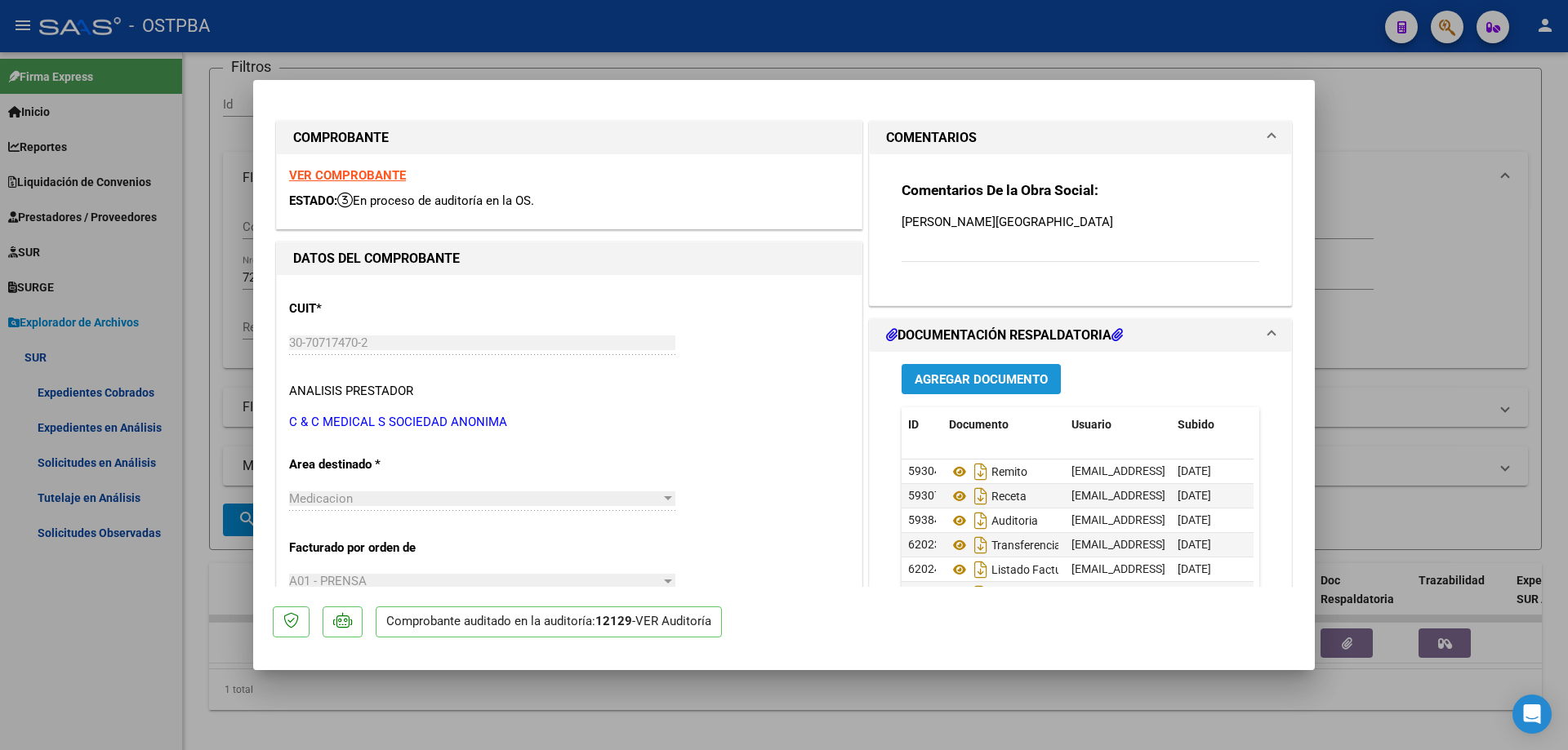
click at [946, 376] on span "Agregar Documento" at bounding box center [981, 379] width 134 height 15
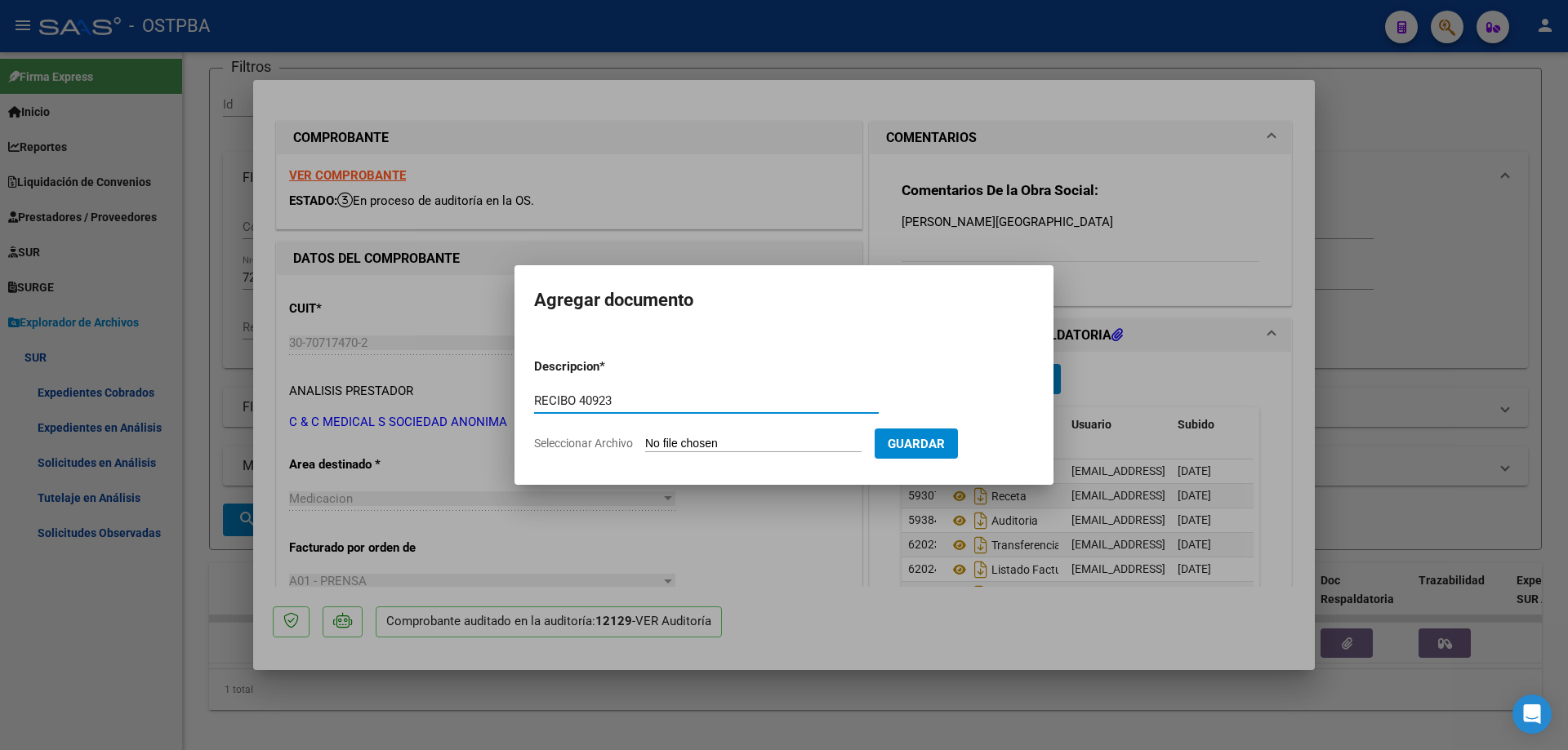
type input "RECIBO 40923"
click at [697, 442] on input "Seleccionar Archivo" at bounding box center [753, 445] width 216 height 16
type input "C:\fakepath\IMG_20250917_0001.pdf"
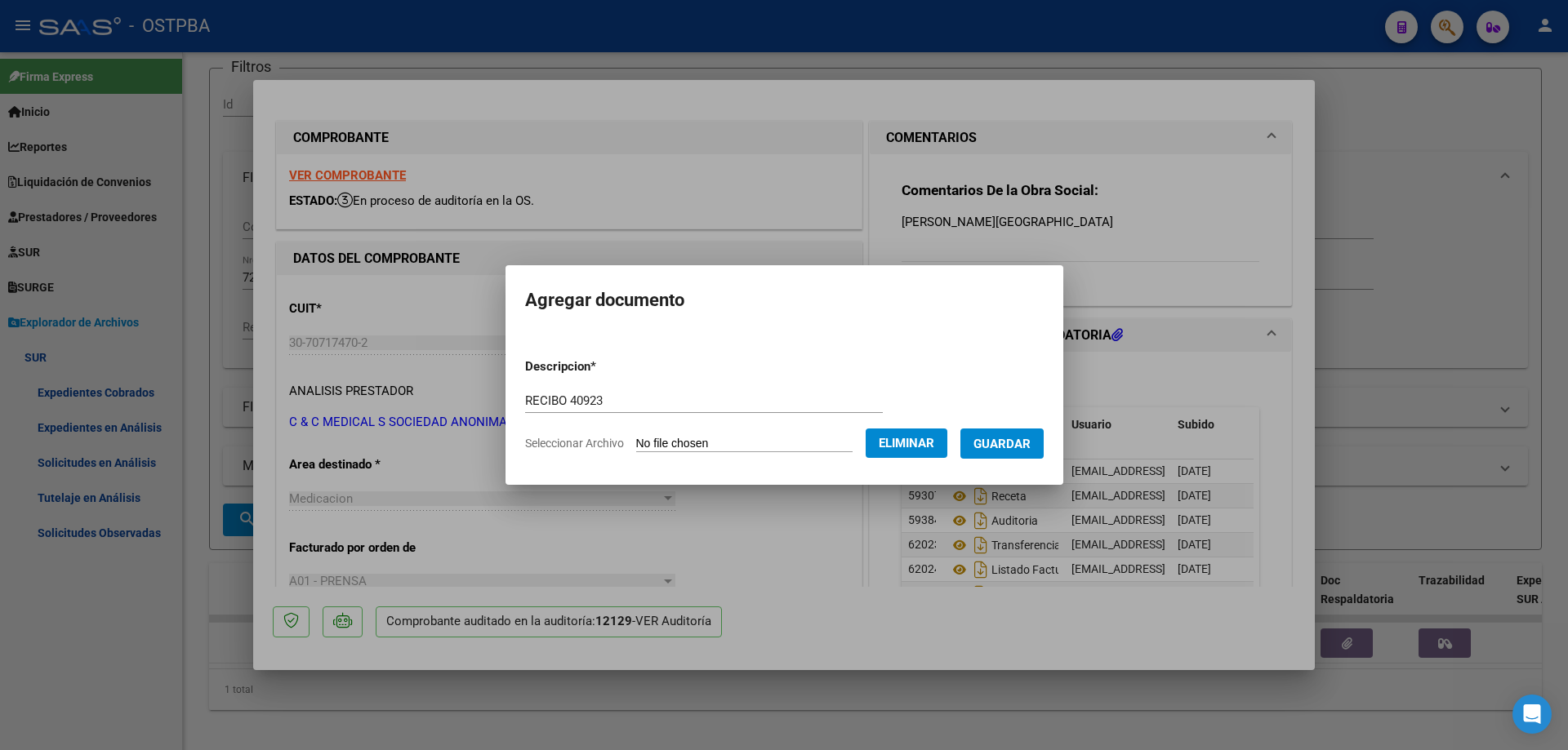
click at [1001, 440] on span "Guardar" at bounding box center [1002, 444] width 58 height 15
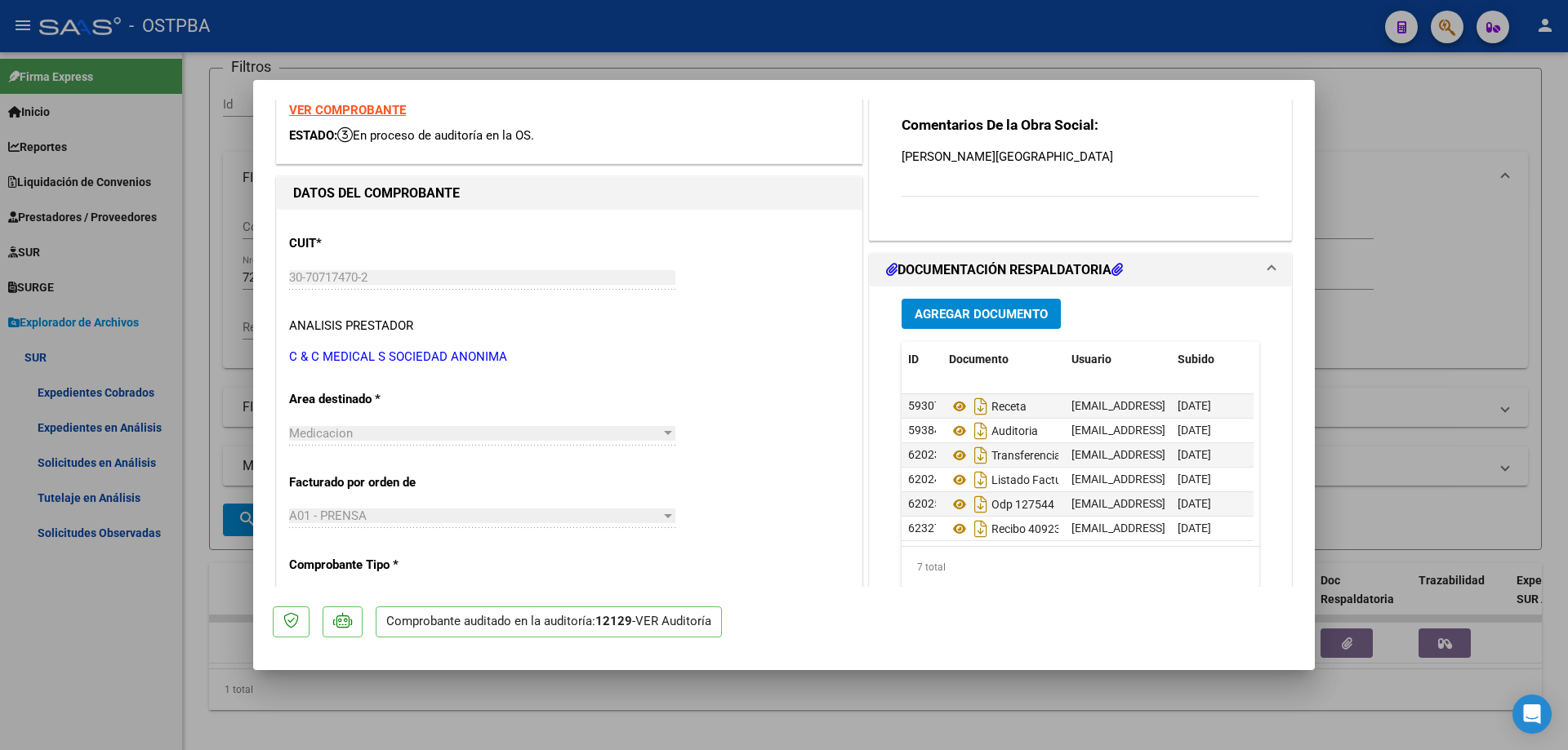
scroll to position [37, 0]
click at [871, 719] on div at bounding box center [784, 375] width 1568 height 750
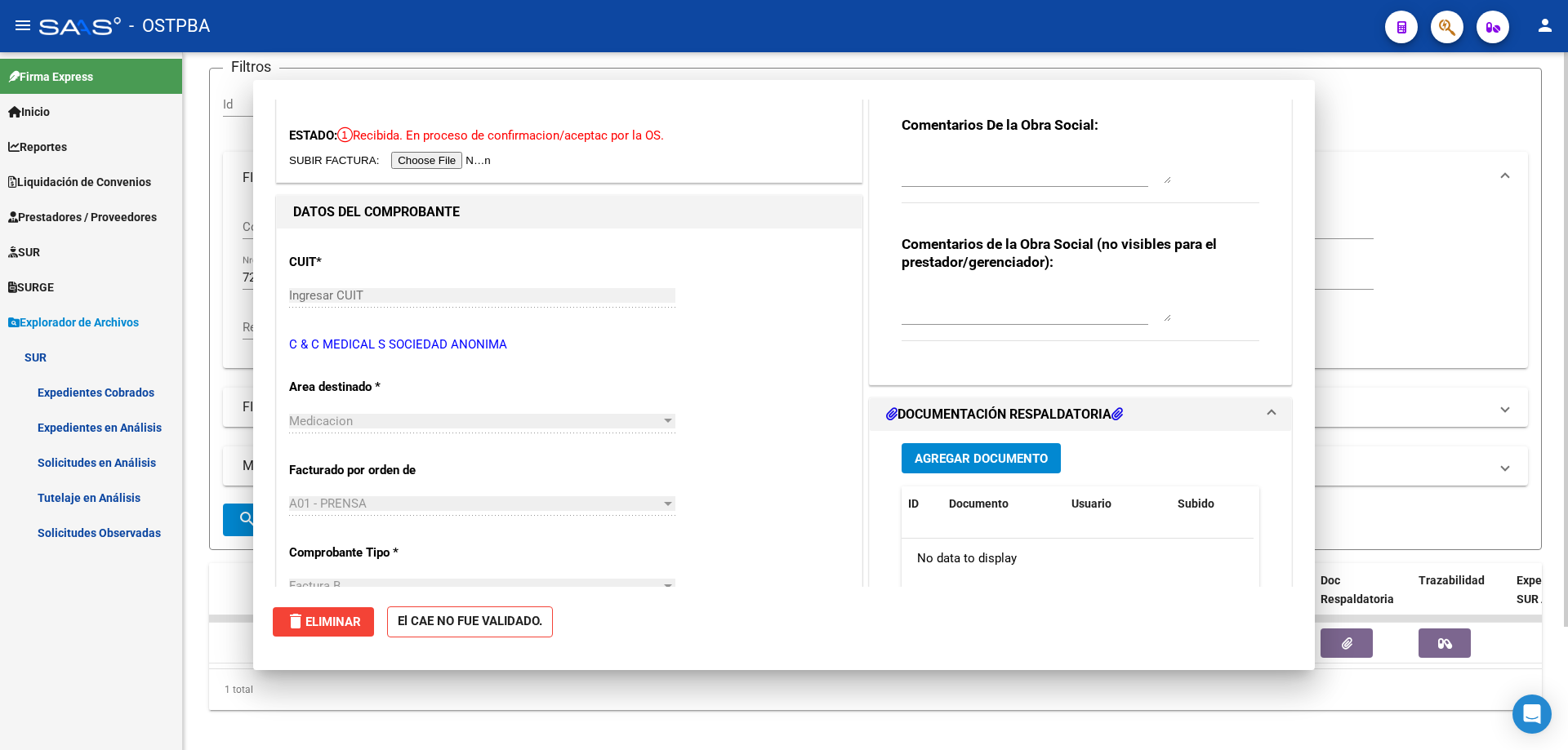
scroll to position [0, 0]
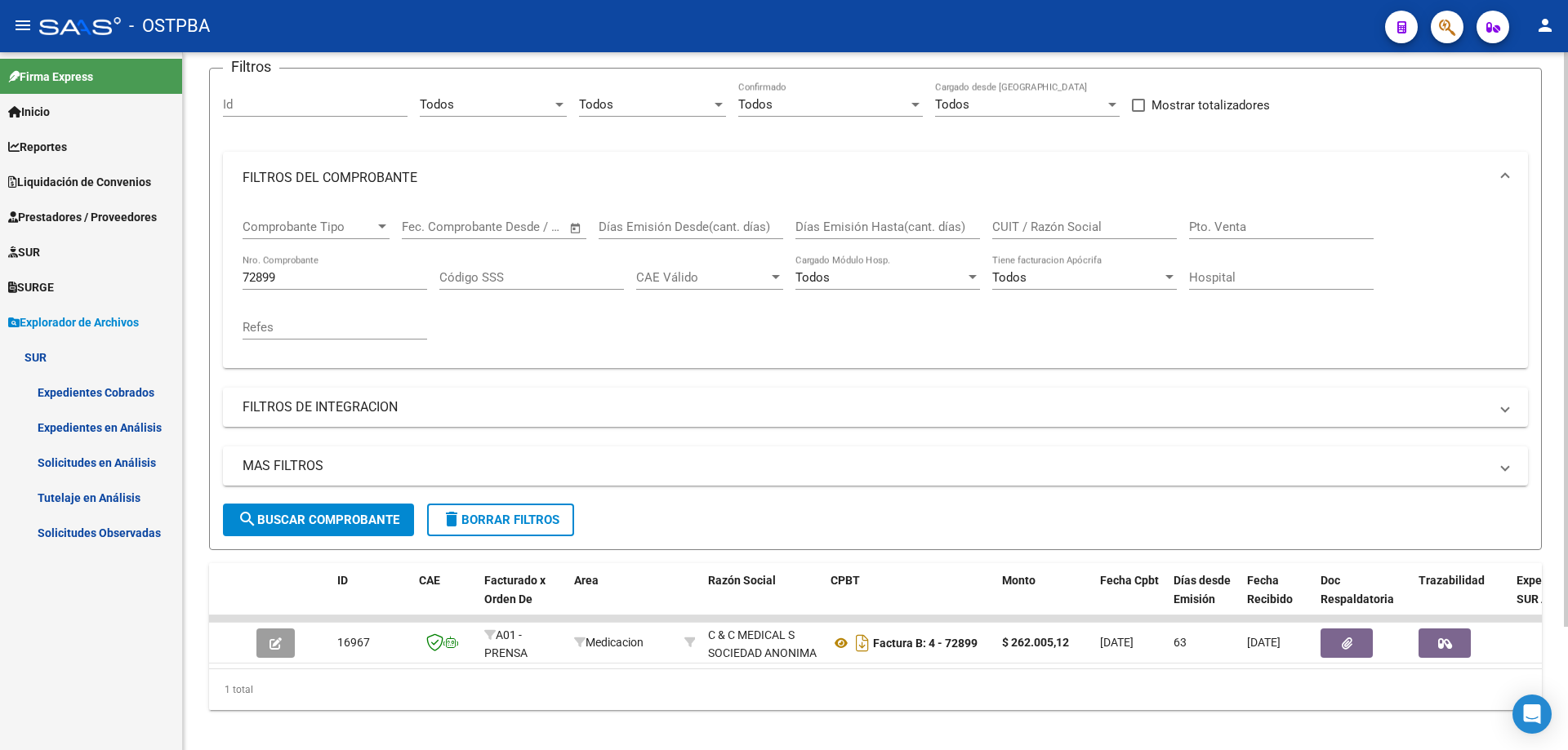
click at [329, 275] on input "72899" at bounding box center [334, 277] width 184 height 15
type input "72844"
click at [314, 509] on button "search Buscar Comprobante" at bounding box center [318, 519] width 191 height 32
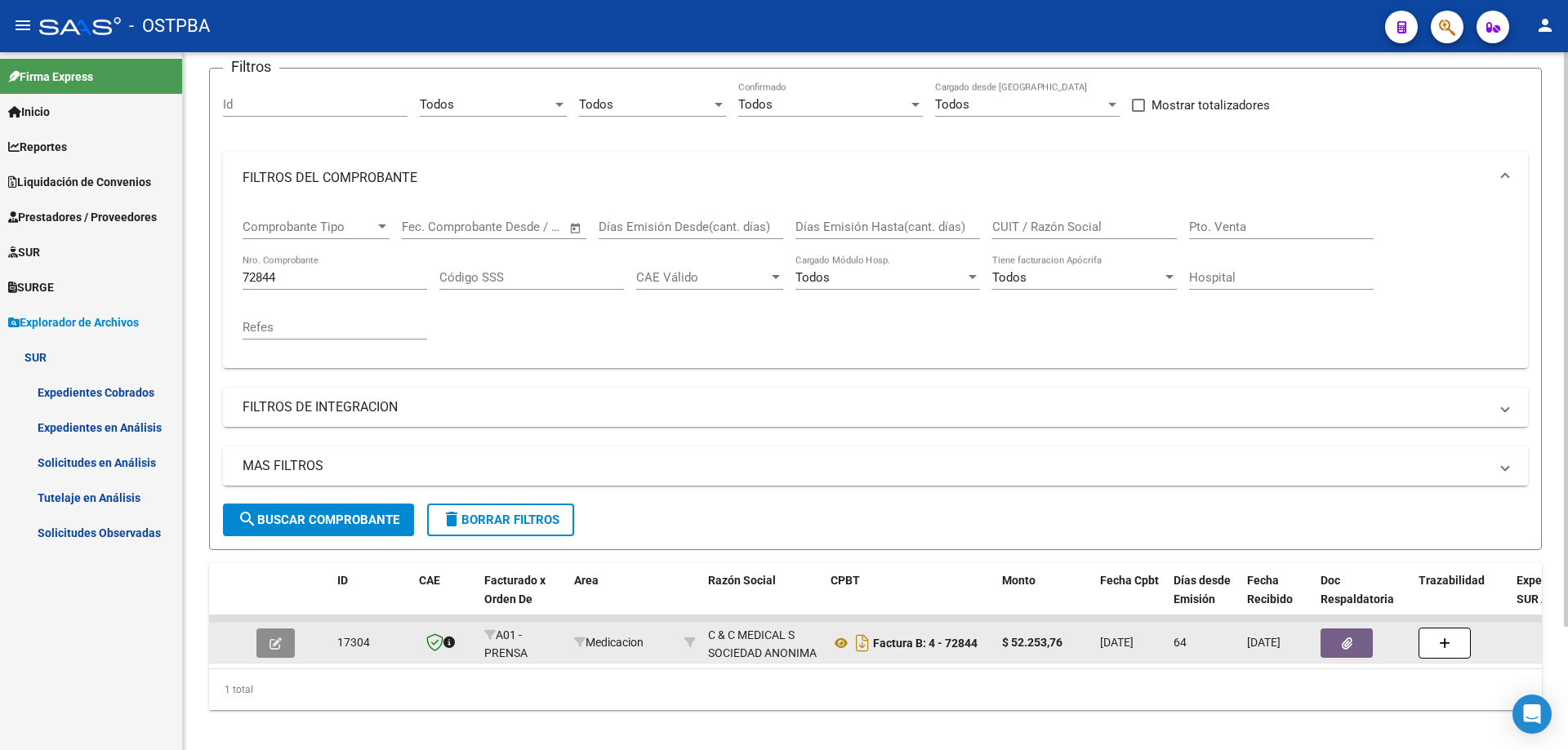
click at [277, 640] on icon "button" at bounding box center [276, 644] width 12 height 12
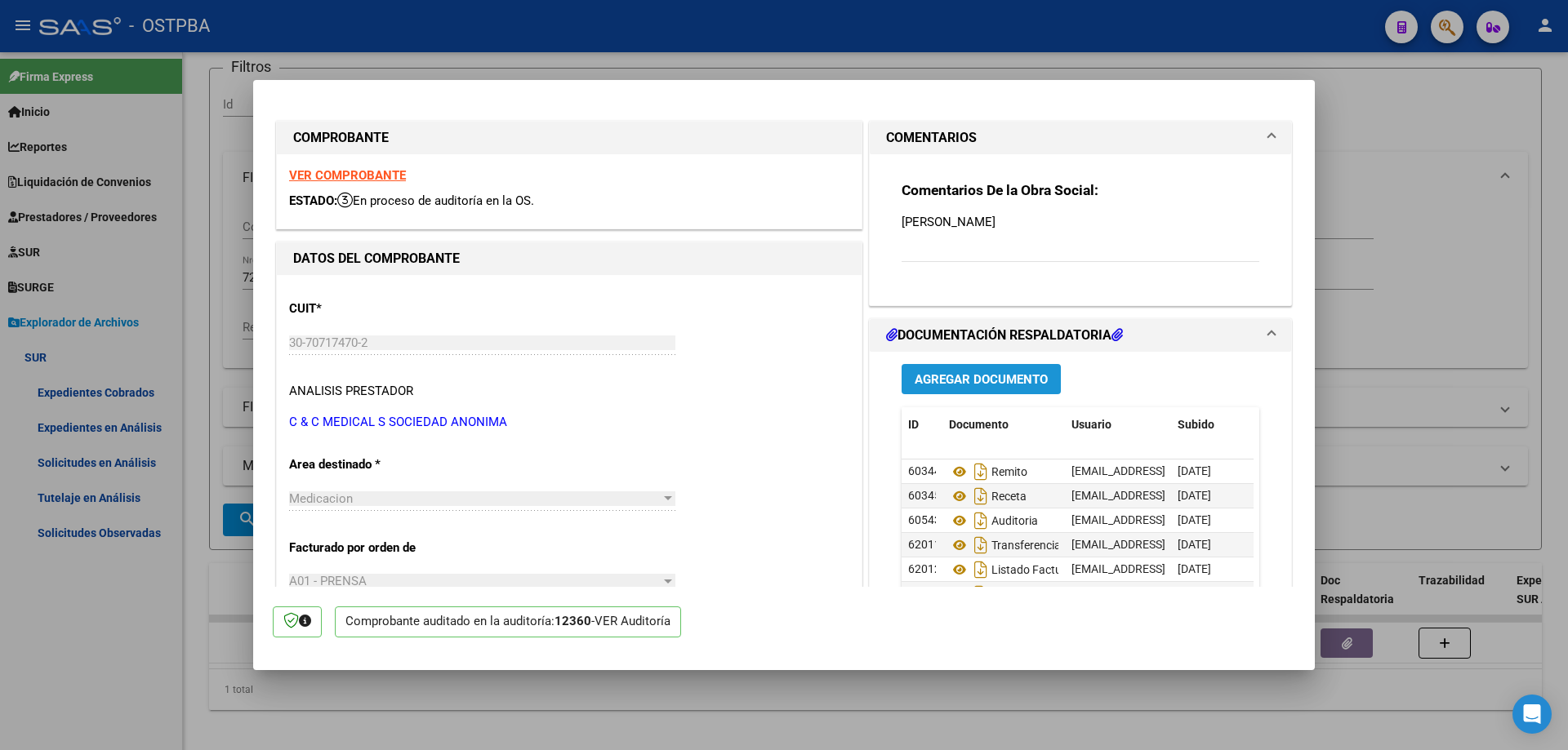
click at [979, 373] on span "Agregar Documento" at bounding box center [981, 379] width 134 height 15
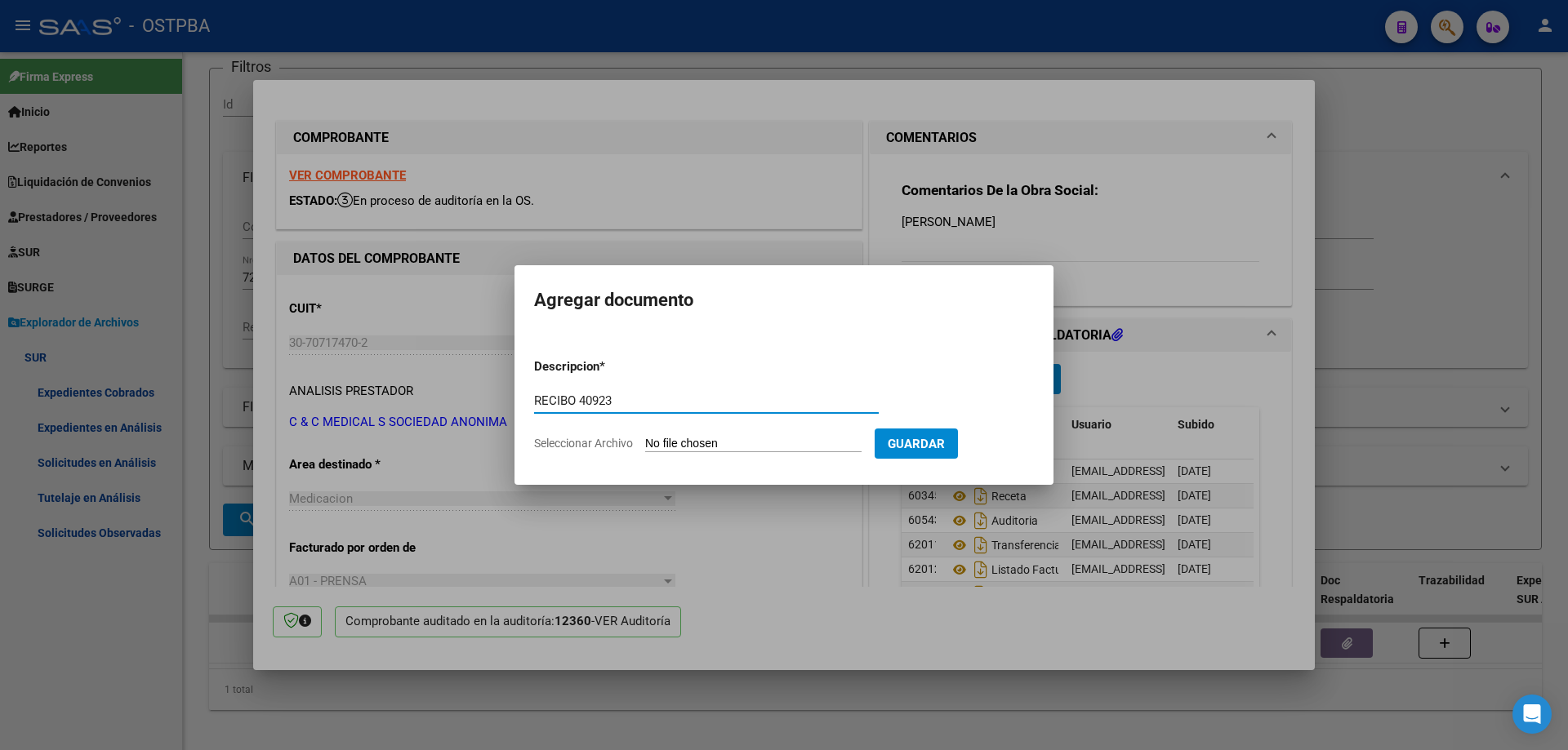
type input "RECIBO 40923"
click at [681, 438] on input "Seleccionar Archivo" at bounding box center [753, 445] width 216 height 16
type input "C:\fakepath\IMG_20250917_0001.pdf"
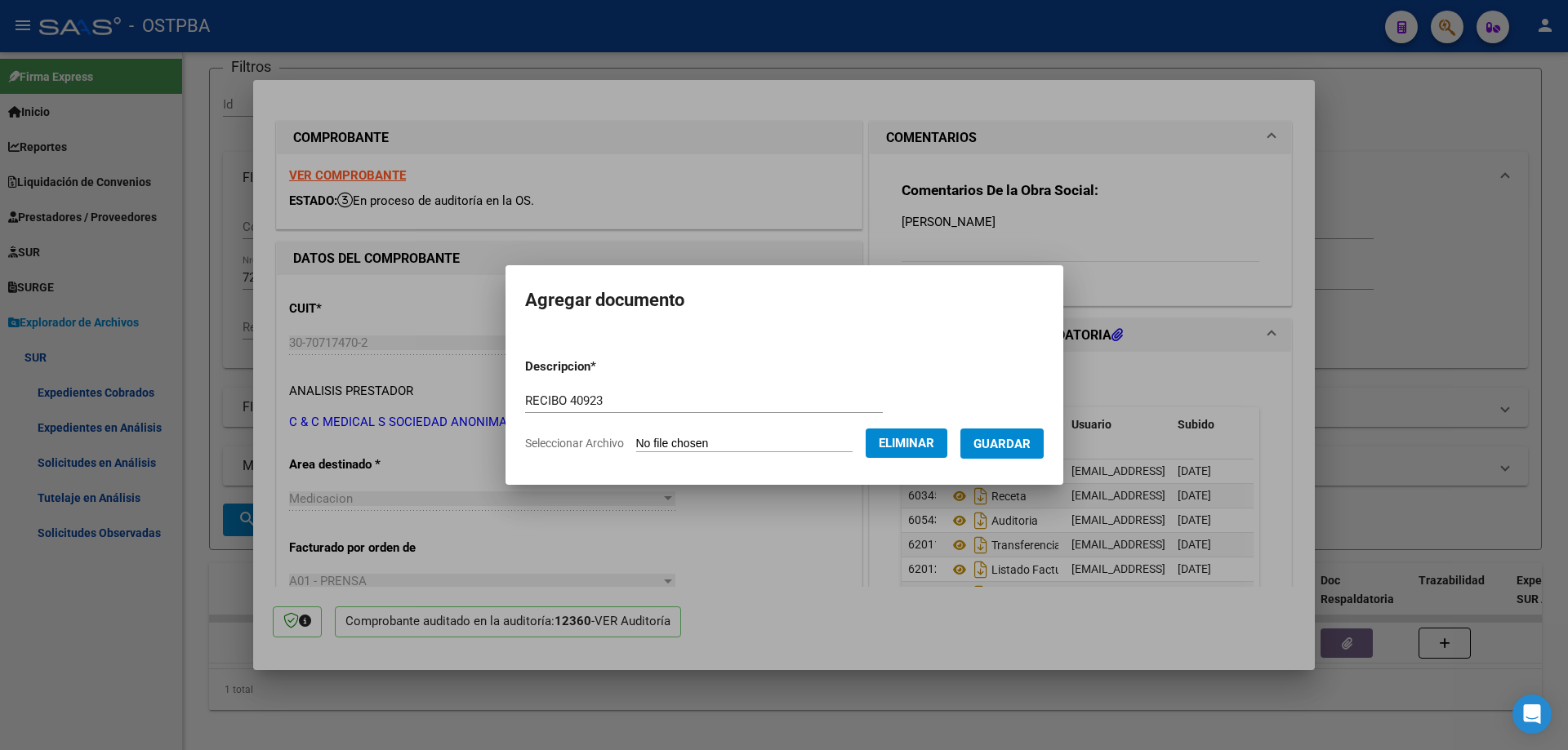
click at [1024, 438] on span "Guardar" at bounding box center [1002, 444] width 58 height 15
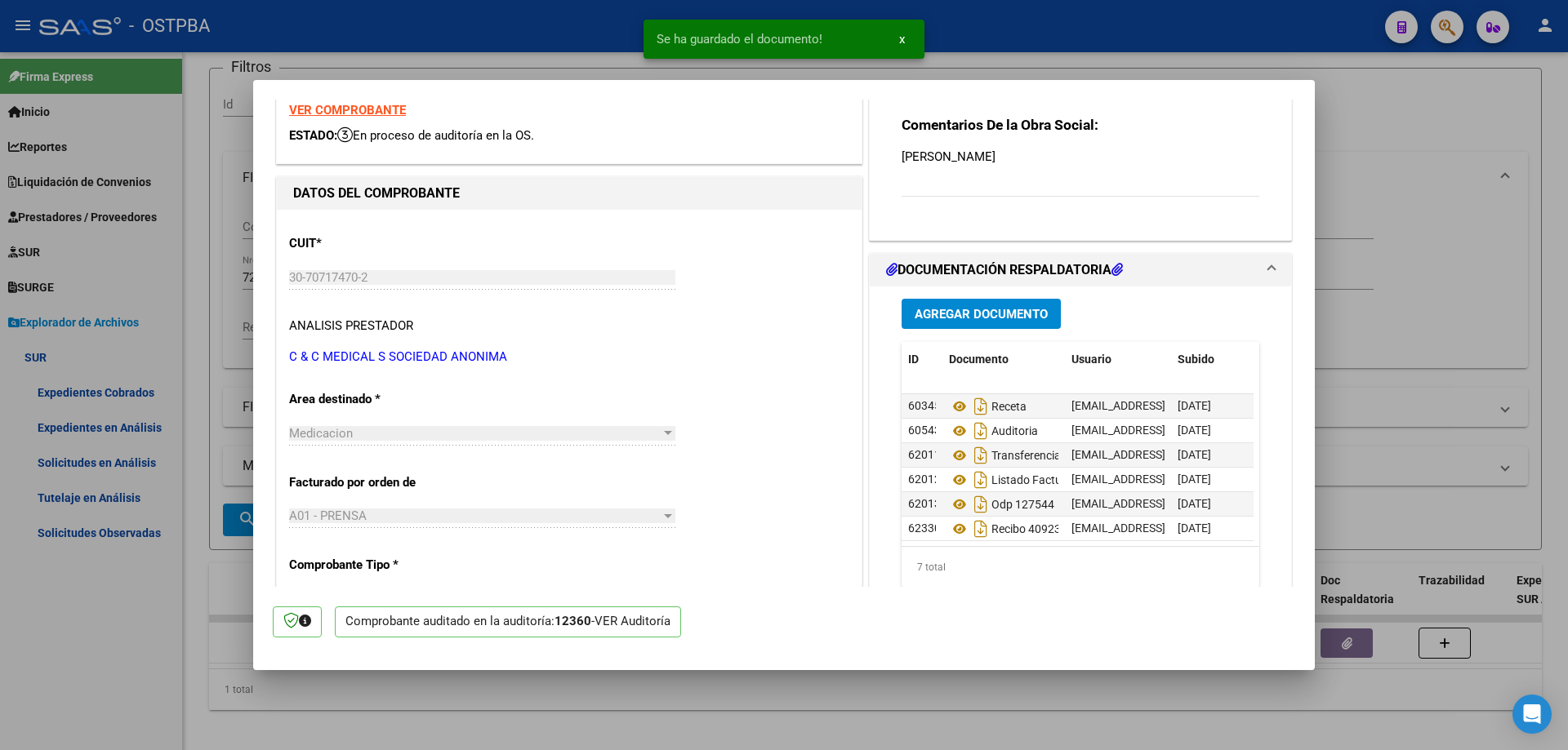
scroll to position [37, 0]
click at [731, 705] on div at bounding box center [784, 375] width 1568 height 750
type input "$ 0,00"
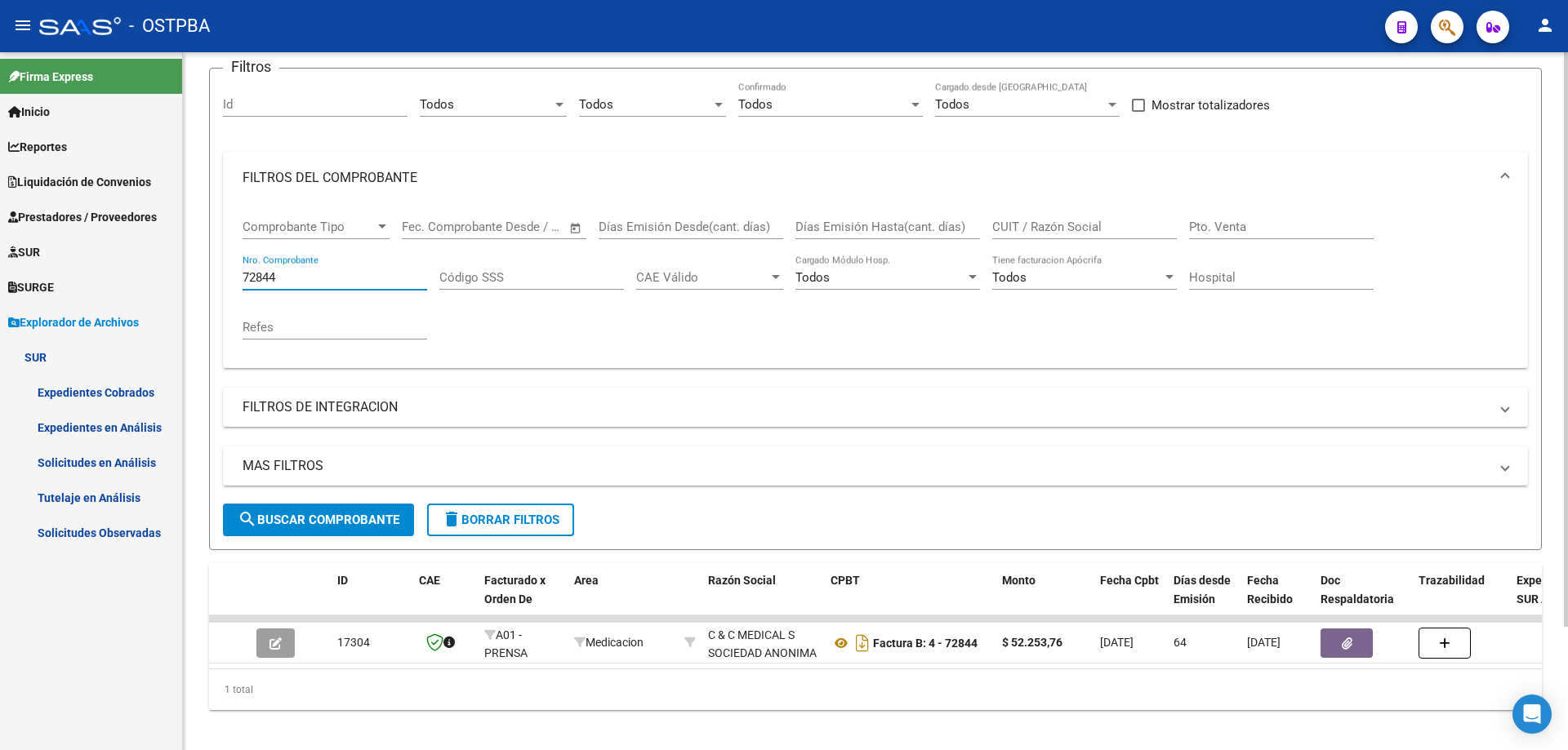
click at [312, 280] on input "72844" at bounding box center [334, 277] width 184 height 15
type input "72841"
click at [298, 513] on span "search Buscar Comprobante" at bounding box center [318, 520] width 161 height 15
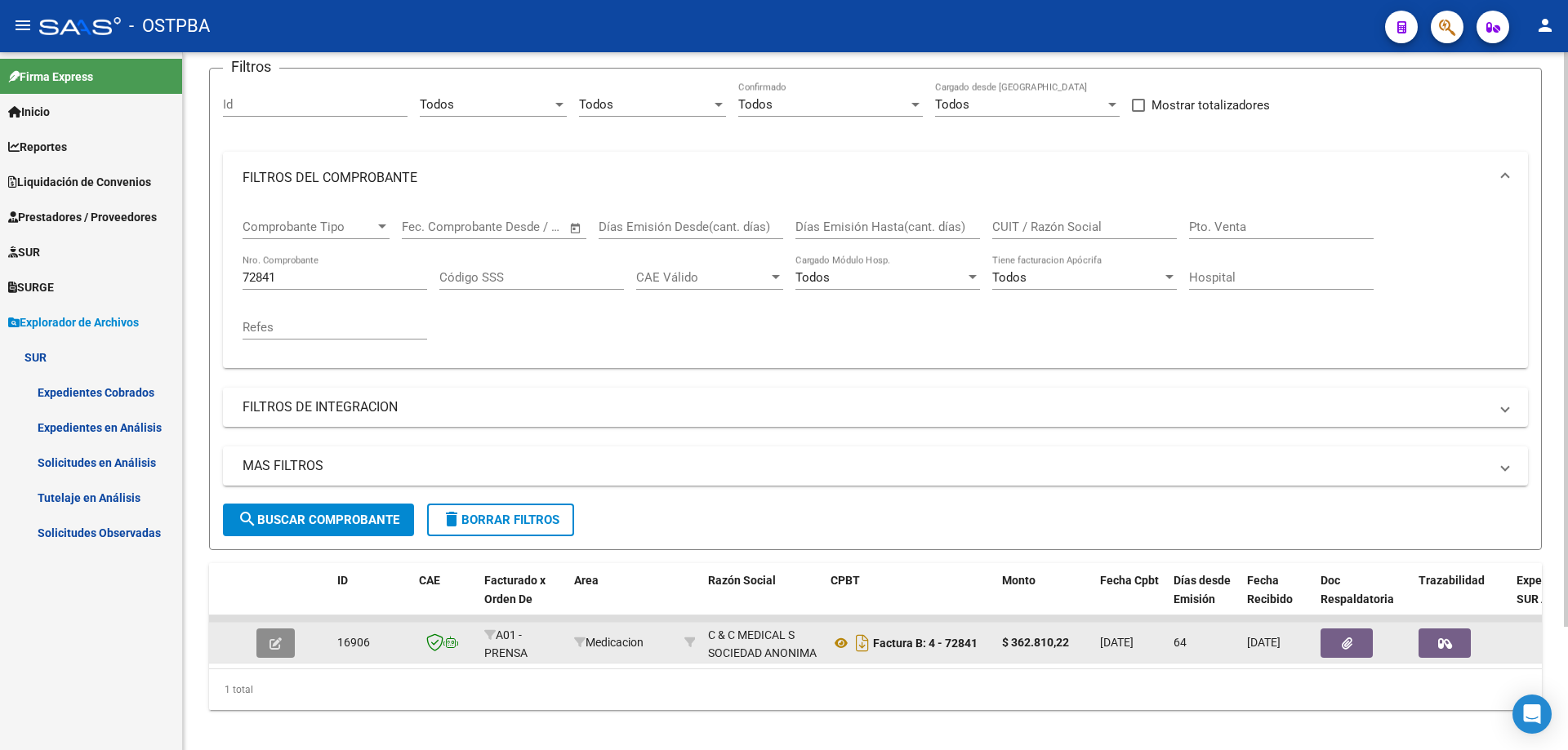
click at [277, 643] on icon "button" at bounding box center [276, 644] width 12 height 12
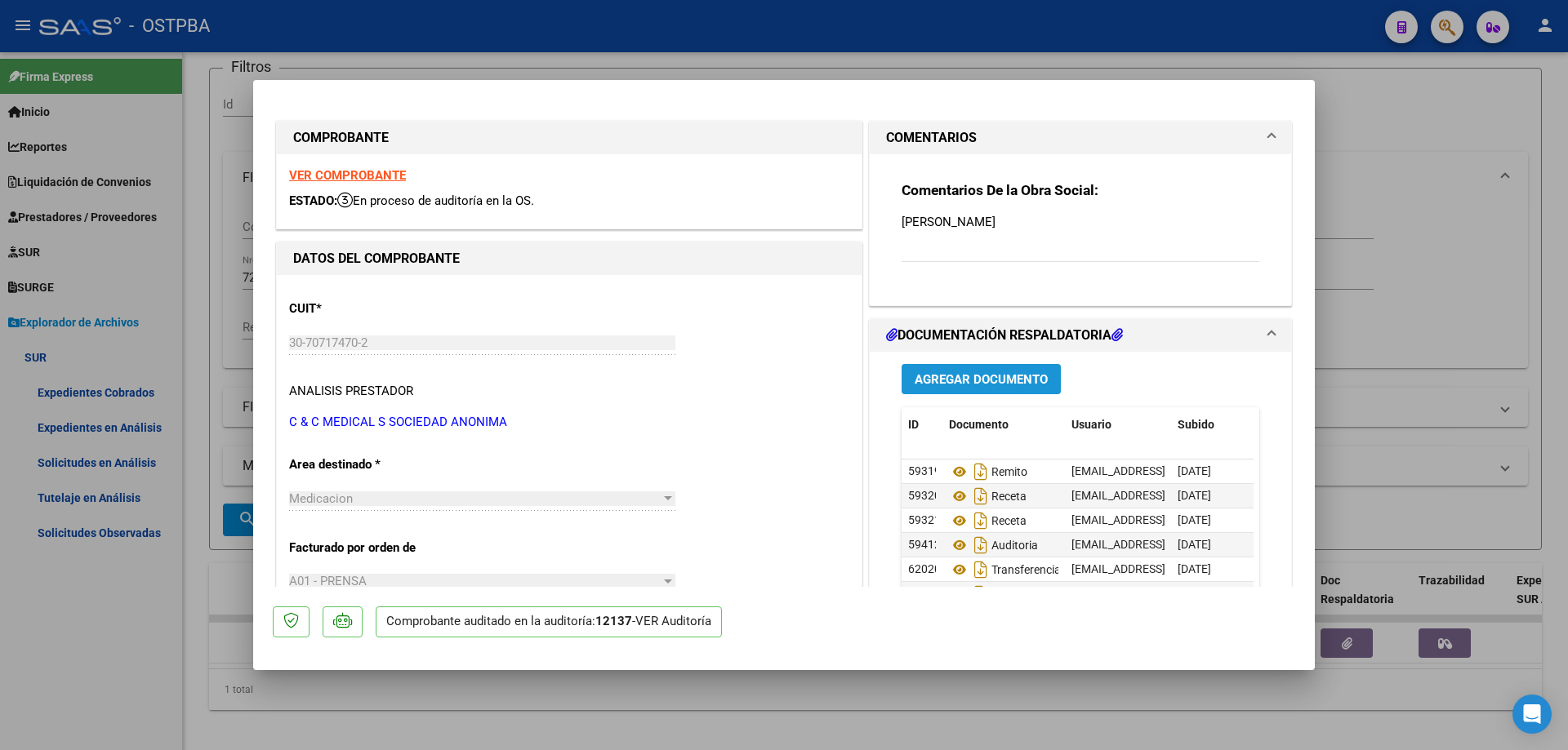
click at [933, 378] on span "Agregar Documento" at bounding box center [981, 379] width 134 height 15
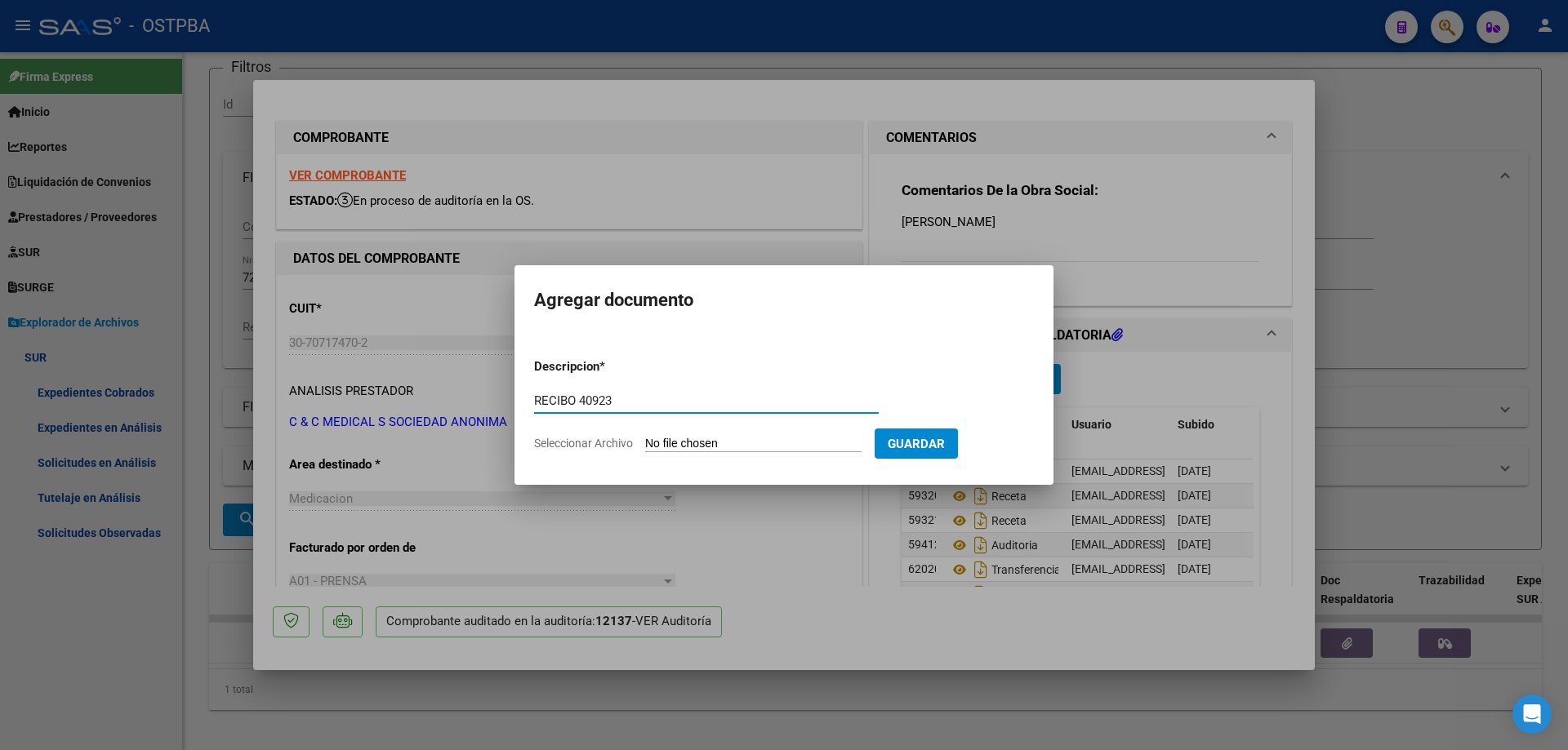
type input "RECIBO 40923"
click at [712, 441] on input "Seleccionar Archivo" at bounding box center [753, 445] width 216 height 16
type input "C:\fakepath\IMG_20250917_0001.pdf"
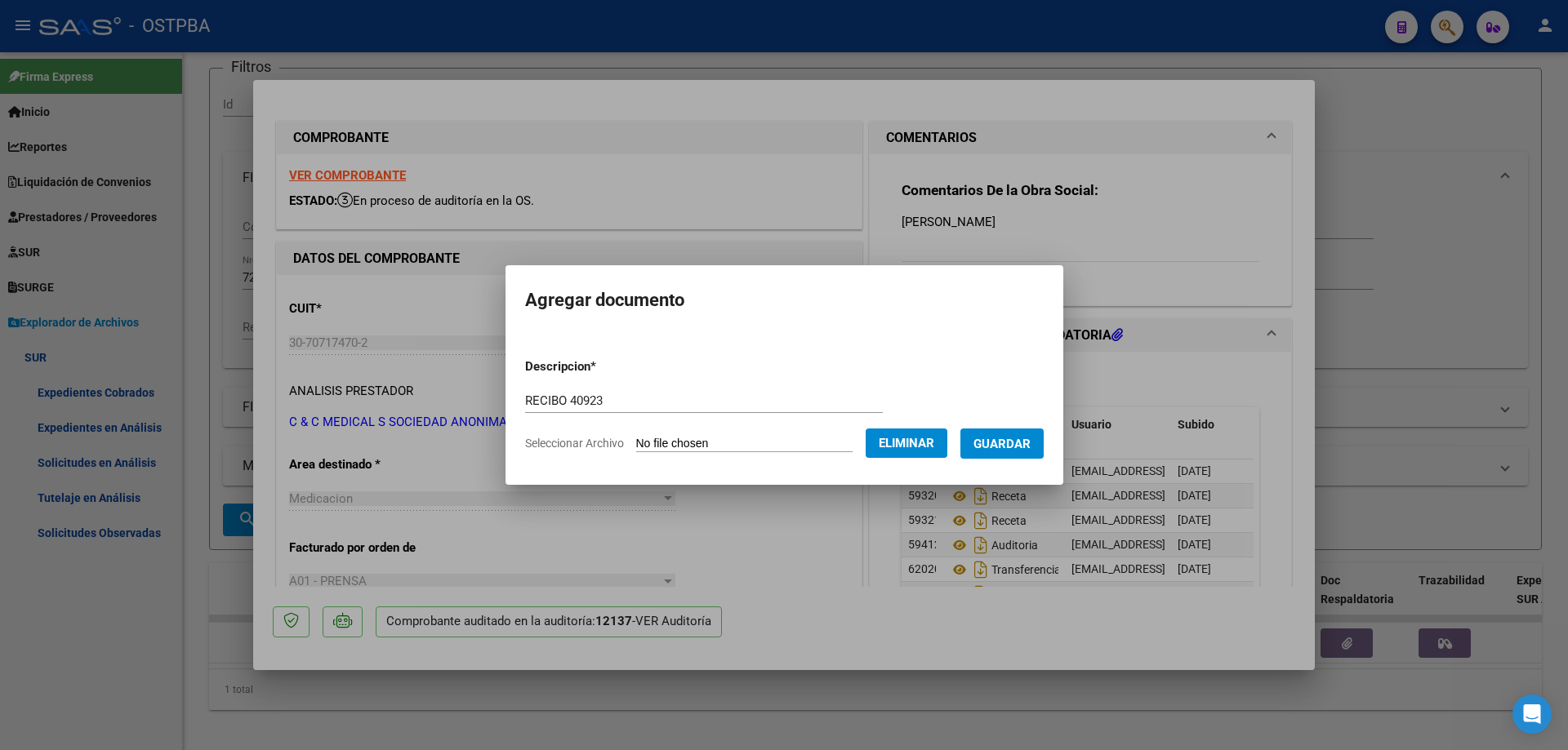
click at [1019, 442] on span "Guardar" at bounding box center [1002, 444] width 58 height 15
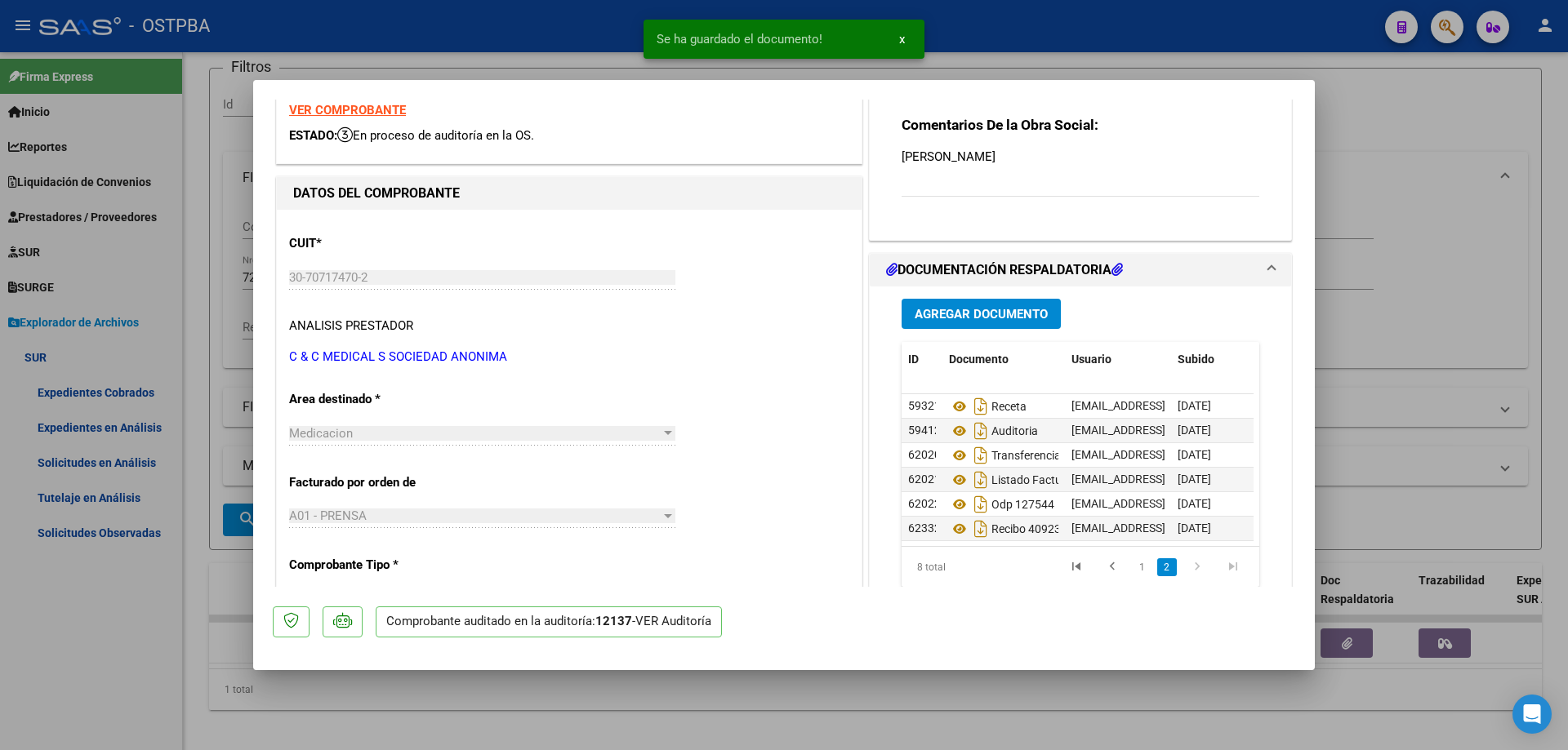
scroll to position [61, 0]
click at [880, 686] on div at bounding box center [784, 375] width 1568 height 750
type input "$ 0,00"
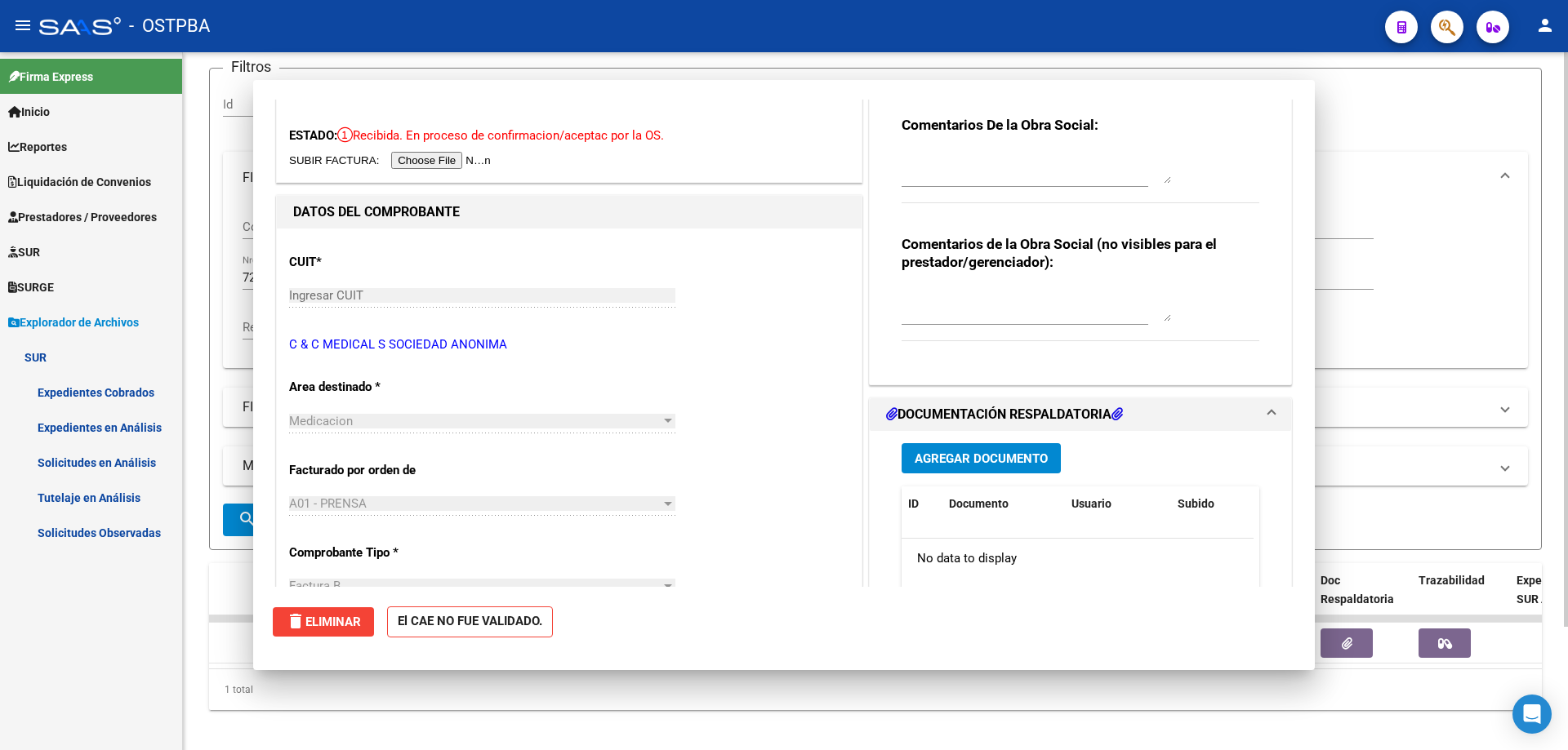
scroll to position [0, 0]
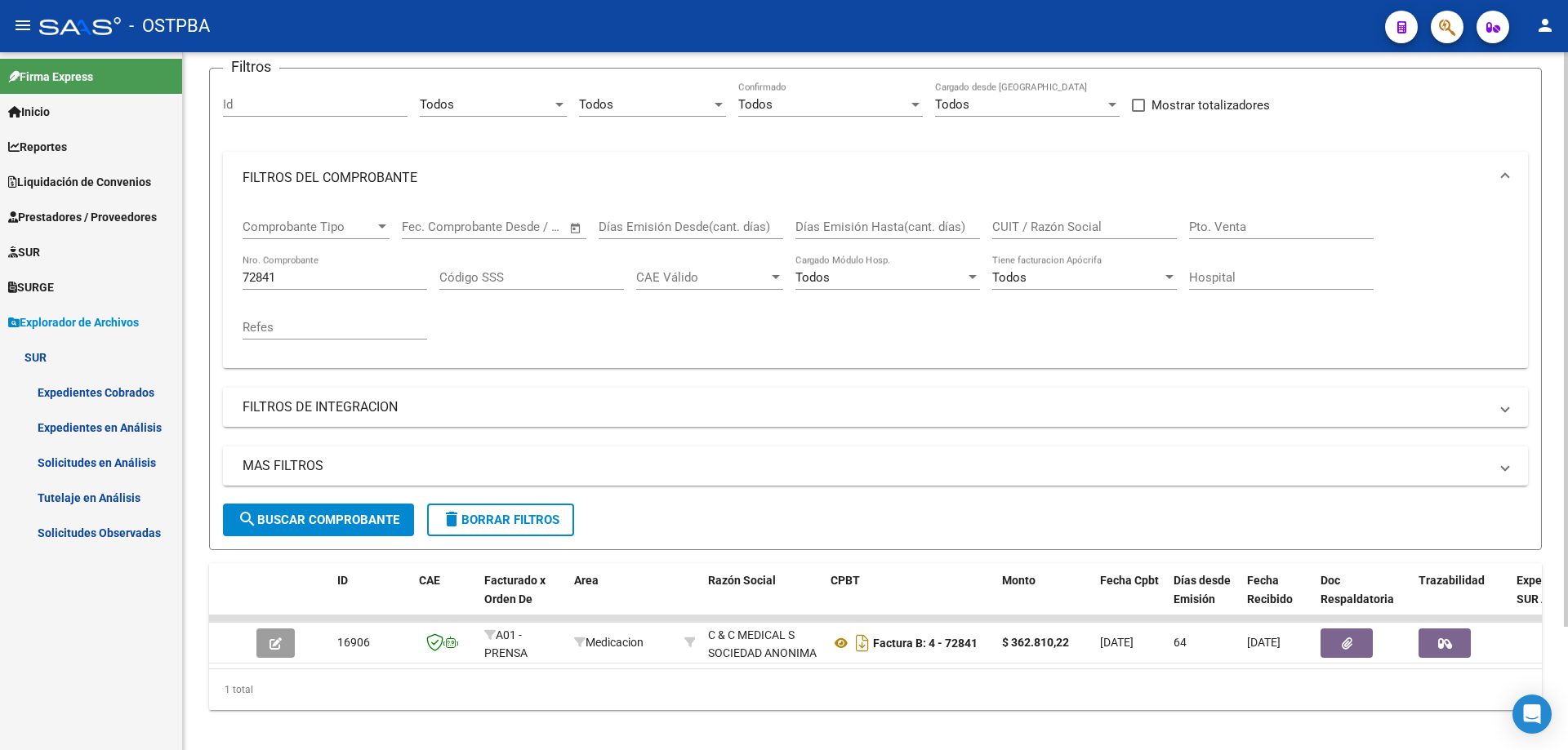
click at [361, 263] on div "72841 Nro. Comprobante" at bounding box center [334, 272] width 184 height 35
type input "72840"
click at [320, 522] on span "search Buscar Comprobante" at bounding box center [318, 520] width 161 height 15
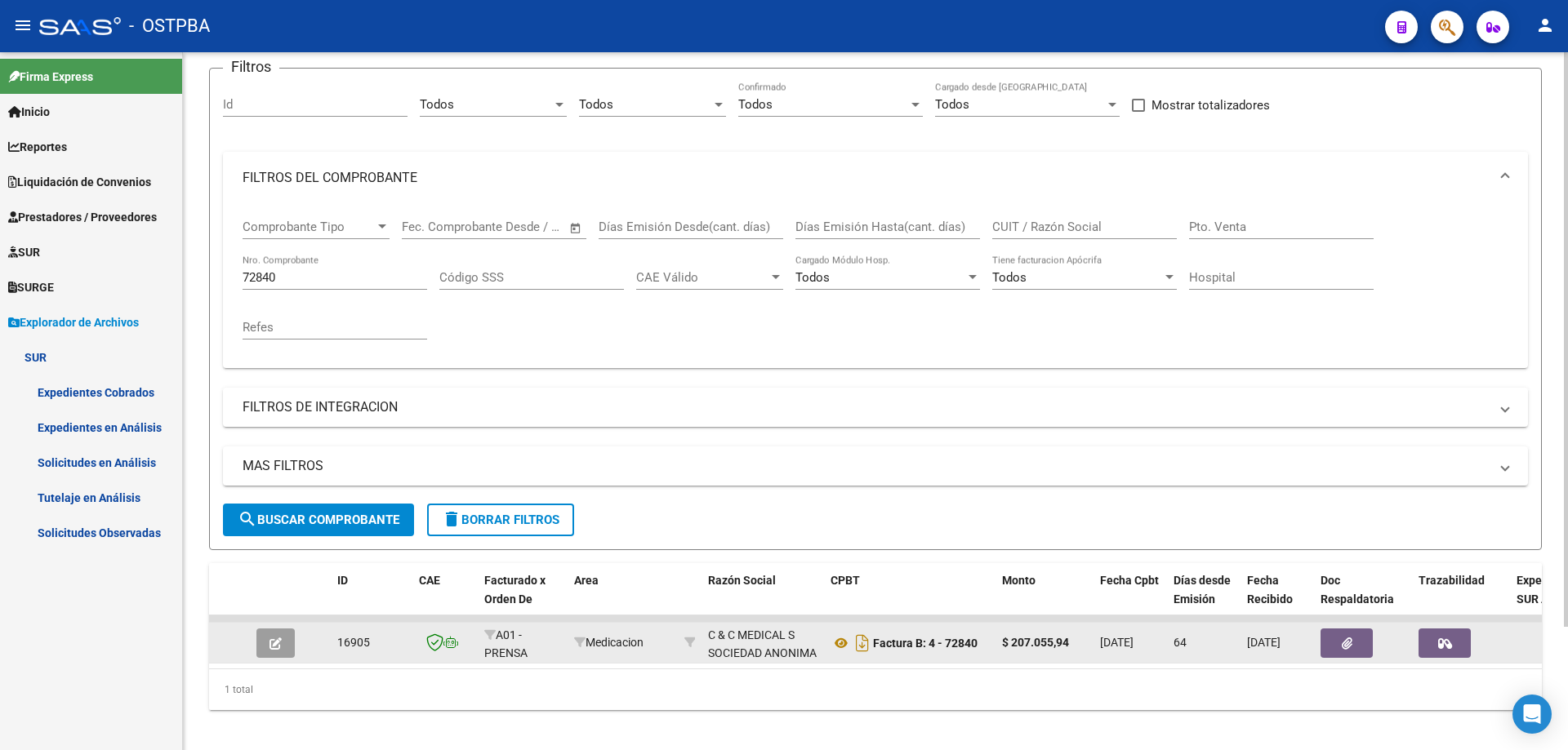
click at [282, 644] on button "button" at bounding box center [276, 644] width 38 height 30
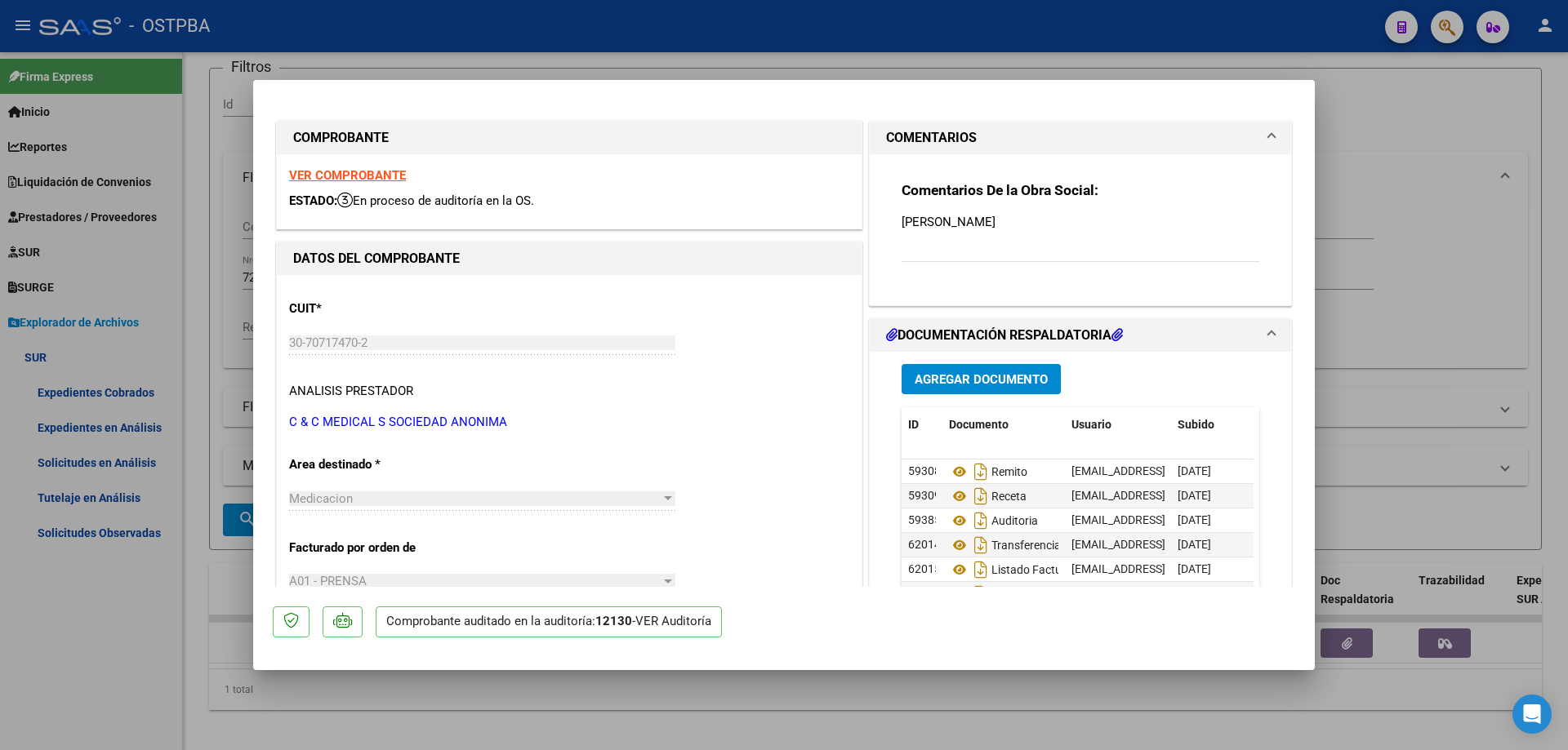
click at [970, 376] on span "Agregar Documento" at bounding box center [981, 379] width 134 height 15
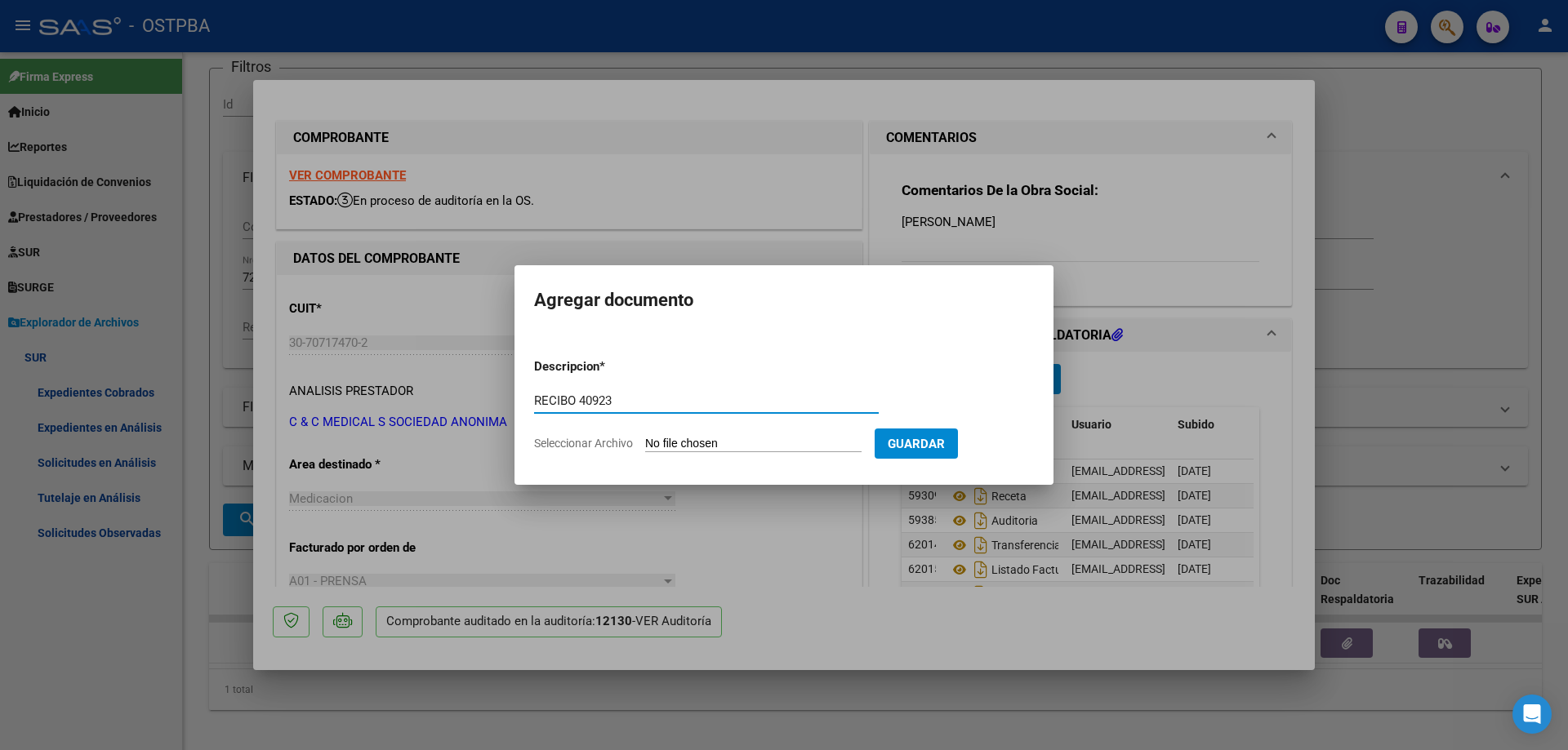
type input "RECIBO 40923"
click at [716, 445] on input "Seleccionar Archivo" at bounding box center [753, 445] width 216 height 16
type input "C:\fakepath\IMG_20250917_0001.pdf"
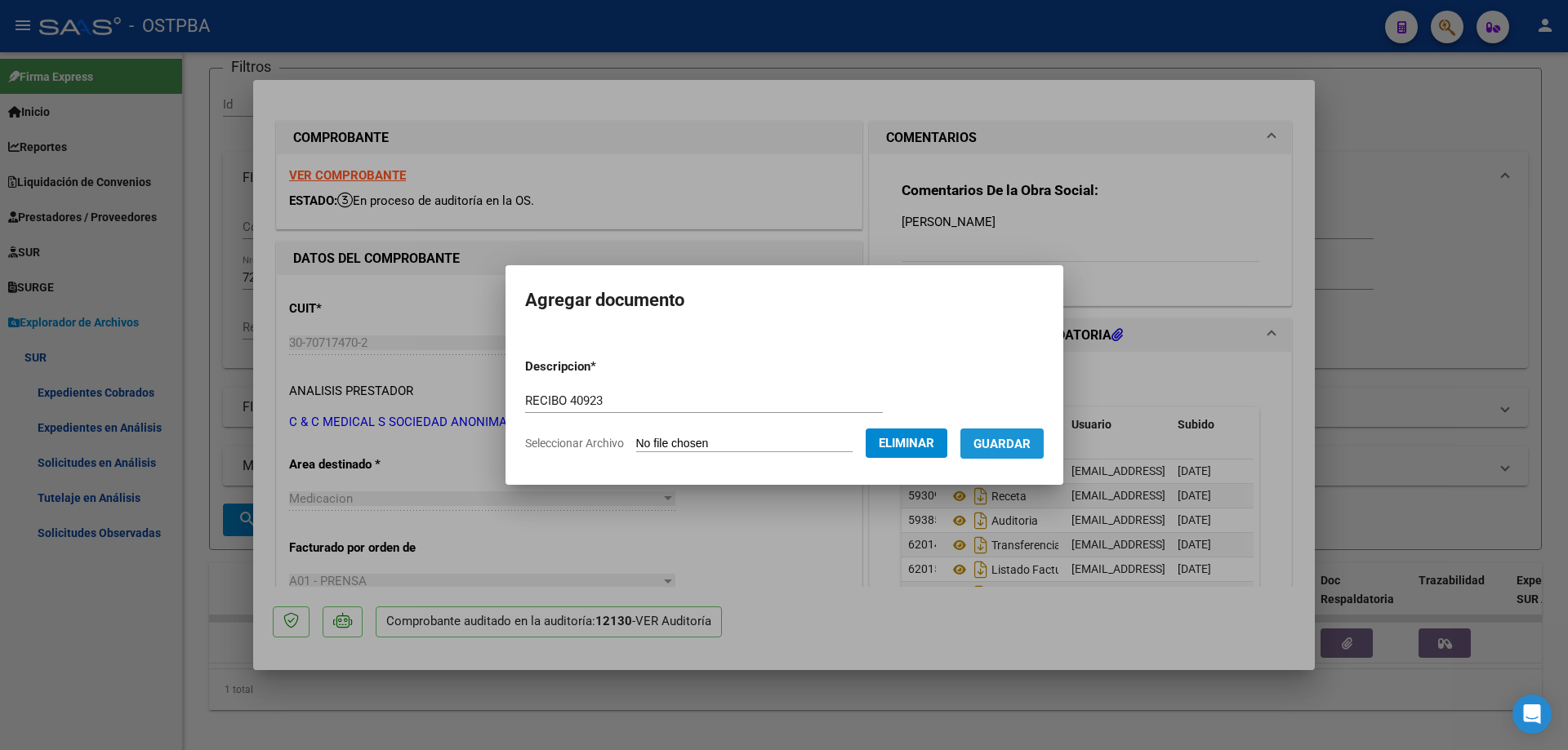
click at [1020, 440] on span "Guardar" at bounding box center [1002, 444] width 58 height 15
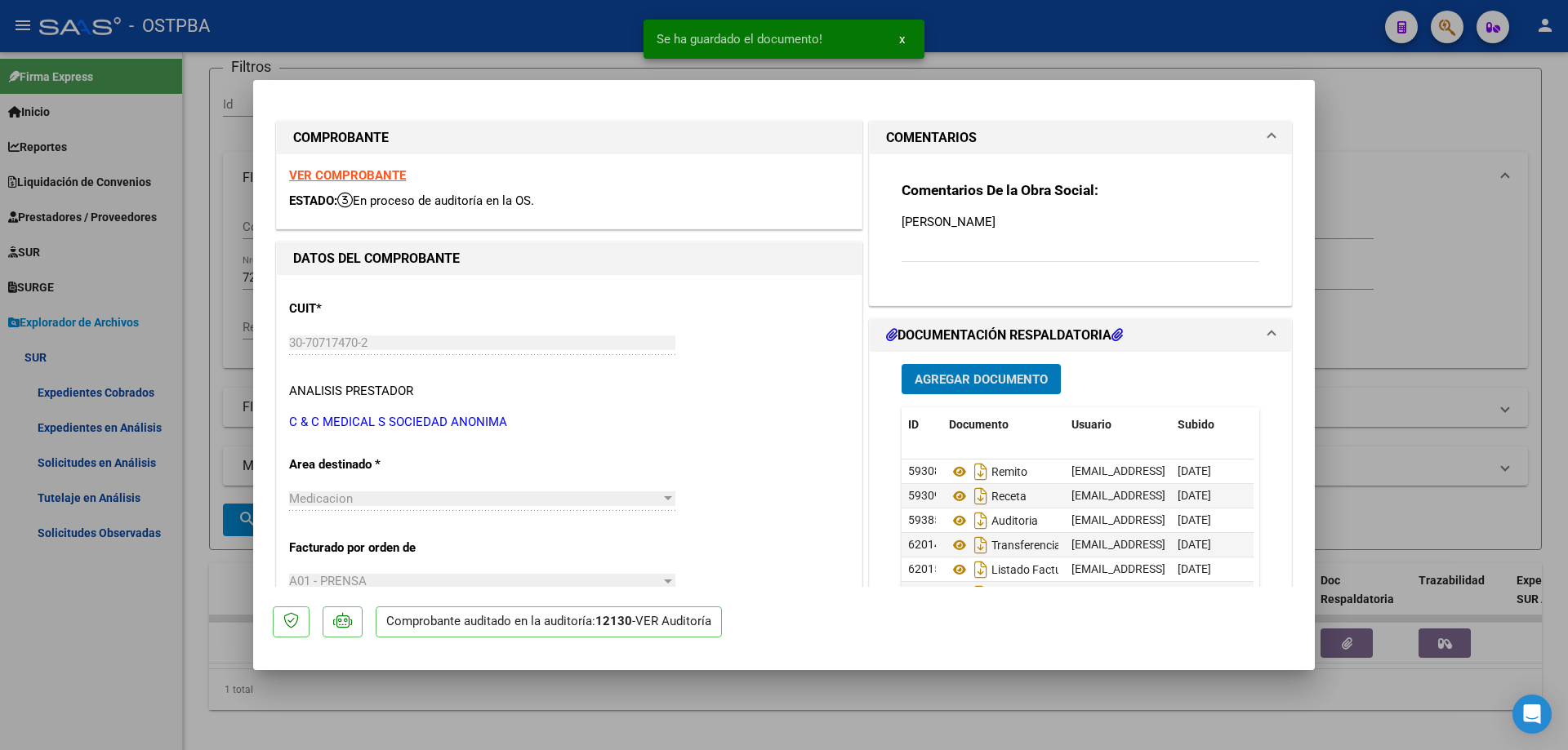
click at [816, 725] on div at bounding box center [784, 375] width 1568 height 750
type input "$ 0,00"
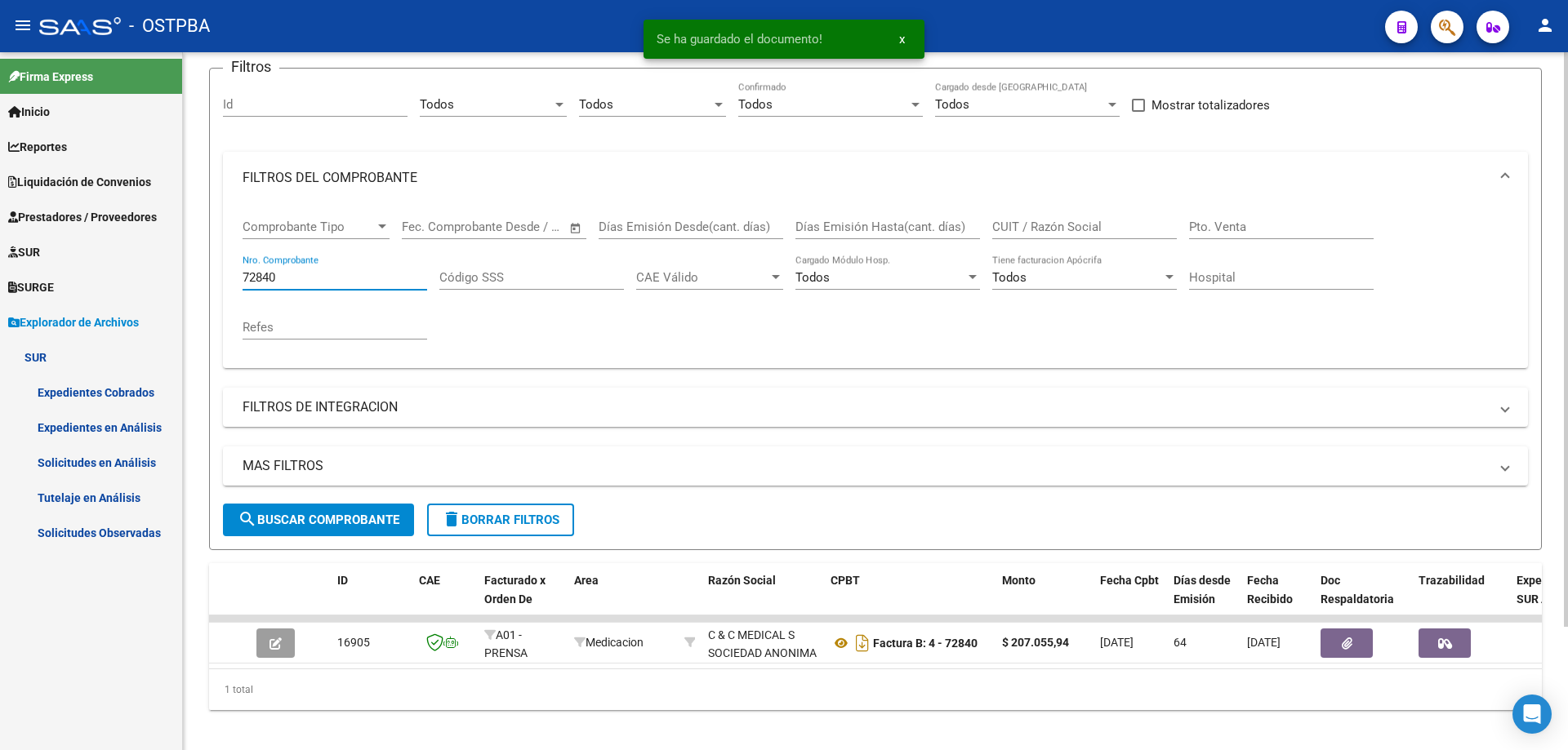
click at [359, 277] on input "72840" at bounding box center [334, 277] width 184 height 15
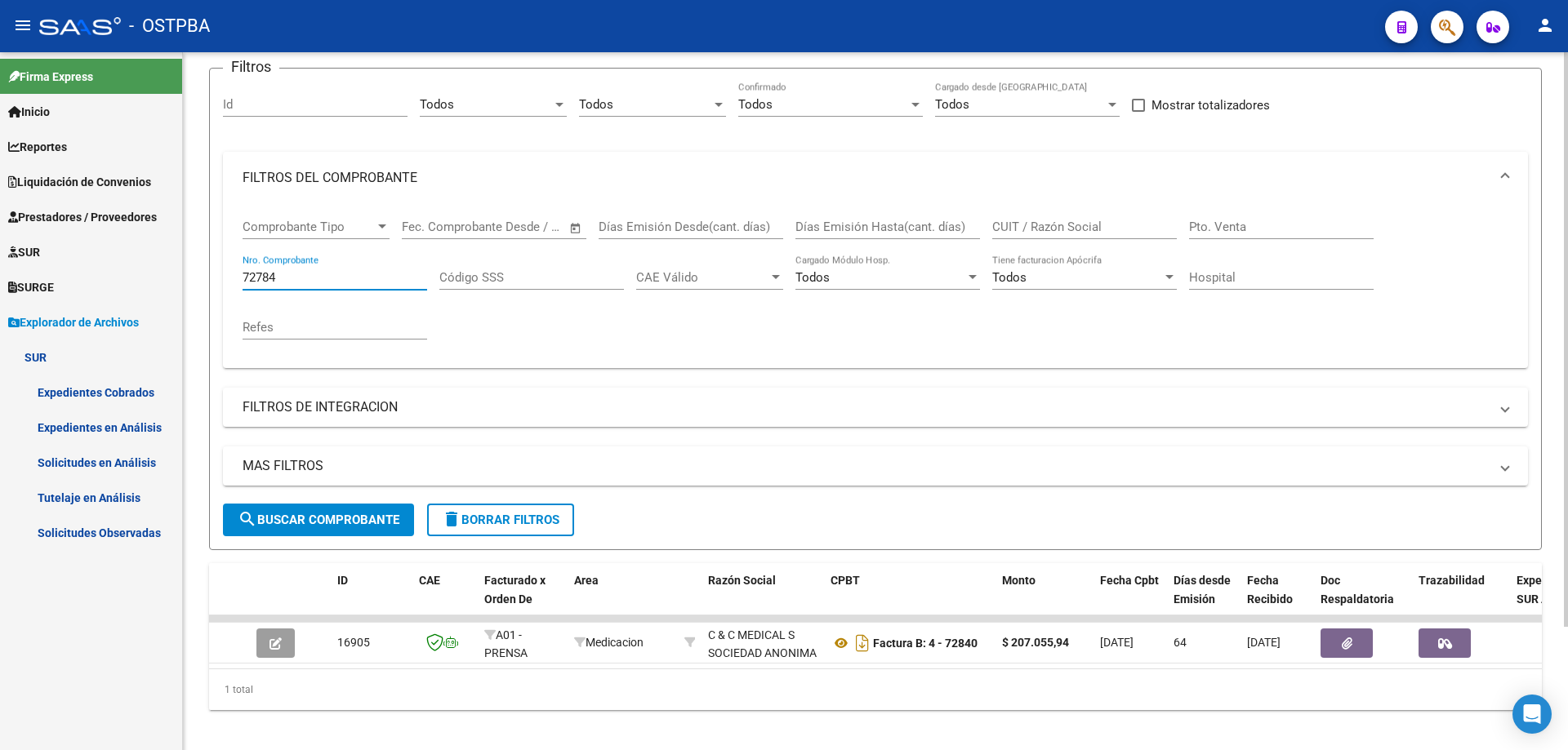
type input "72784"
click at [288, 515] on span "search Buscar Comprobante" at bounding box center [318, 520] width 161 height 15
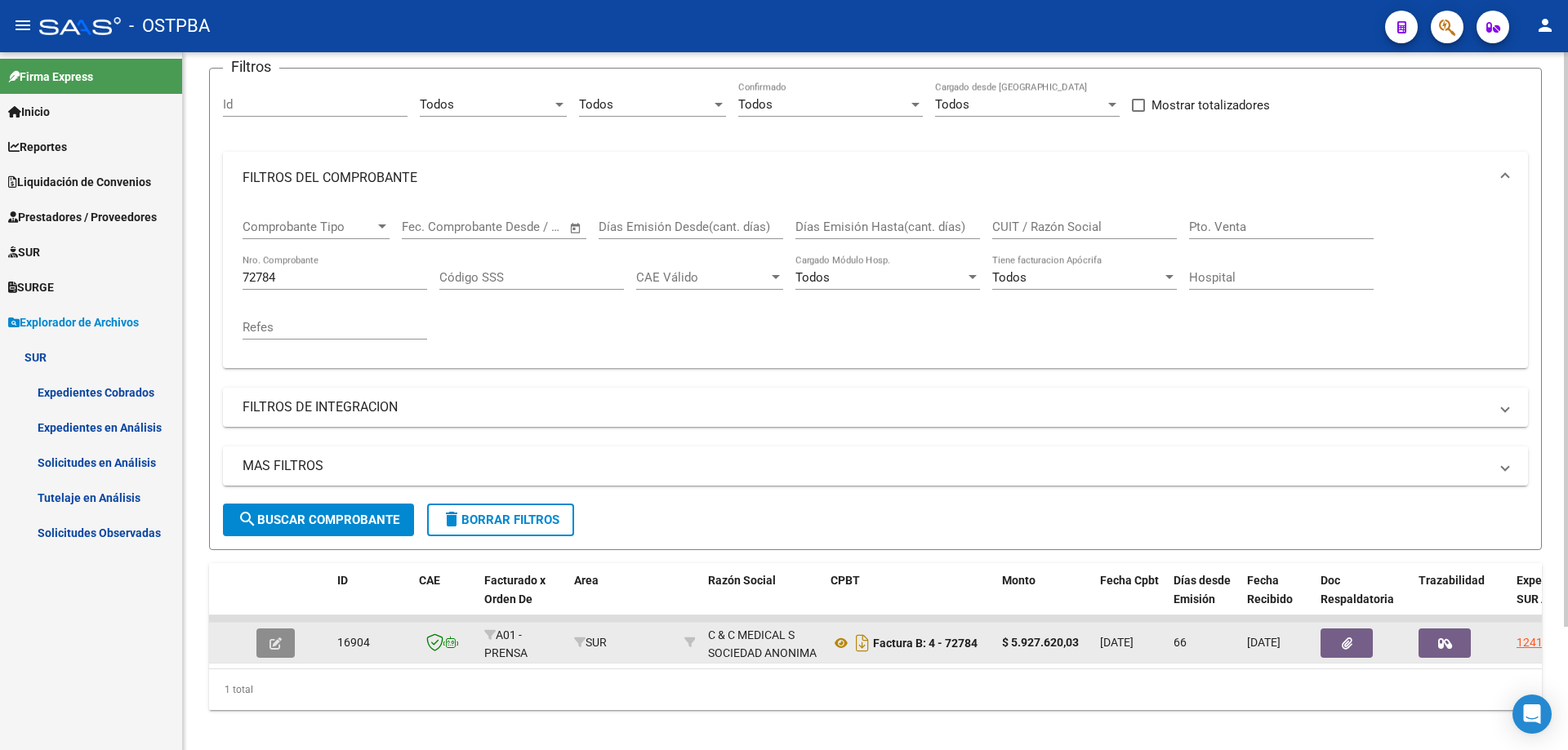
click at [277, 643] on icon "button" at bounding box center [276, 644] width 12 height 12
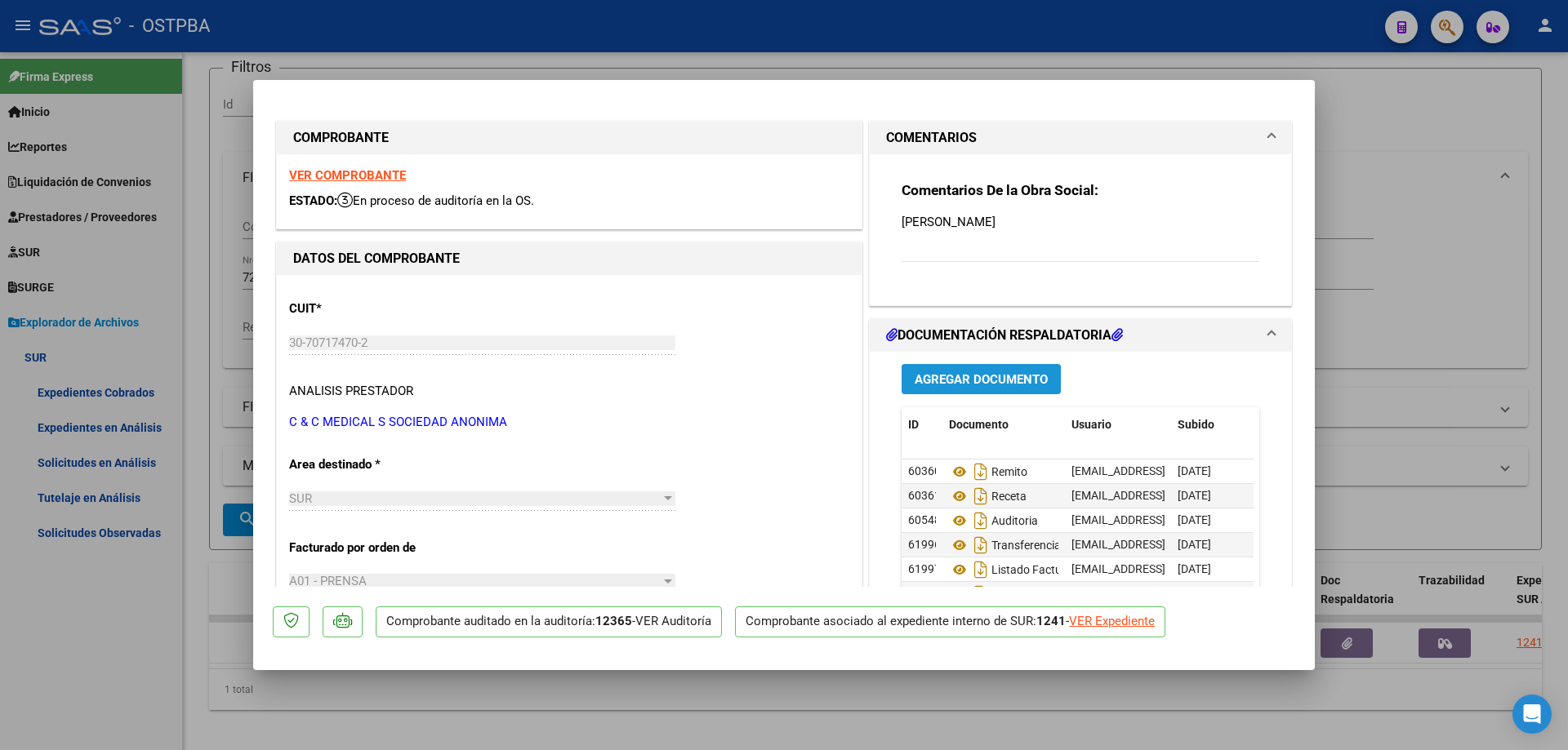
click at [935, 371] on button "Agregar Documento" at bounding box center [981, 378] width 159 height 31
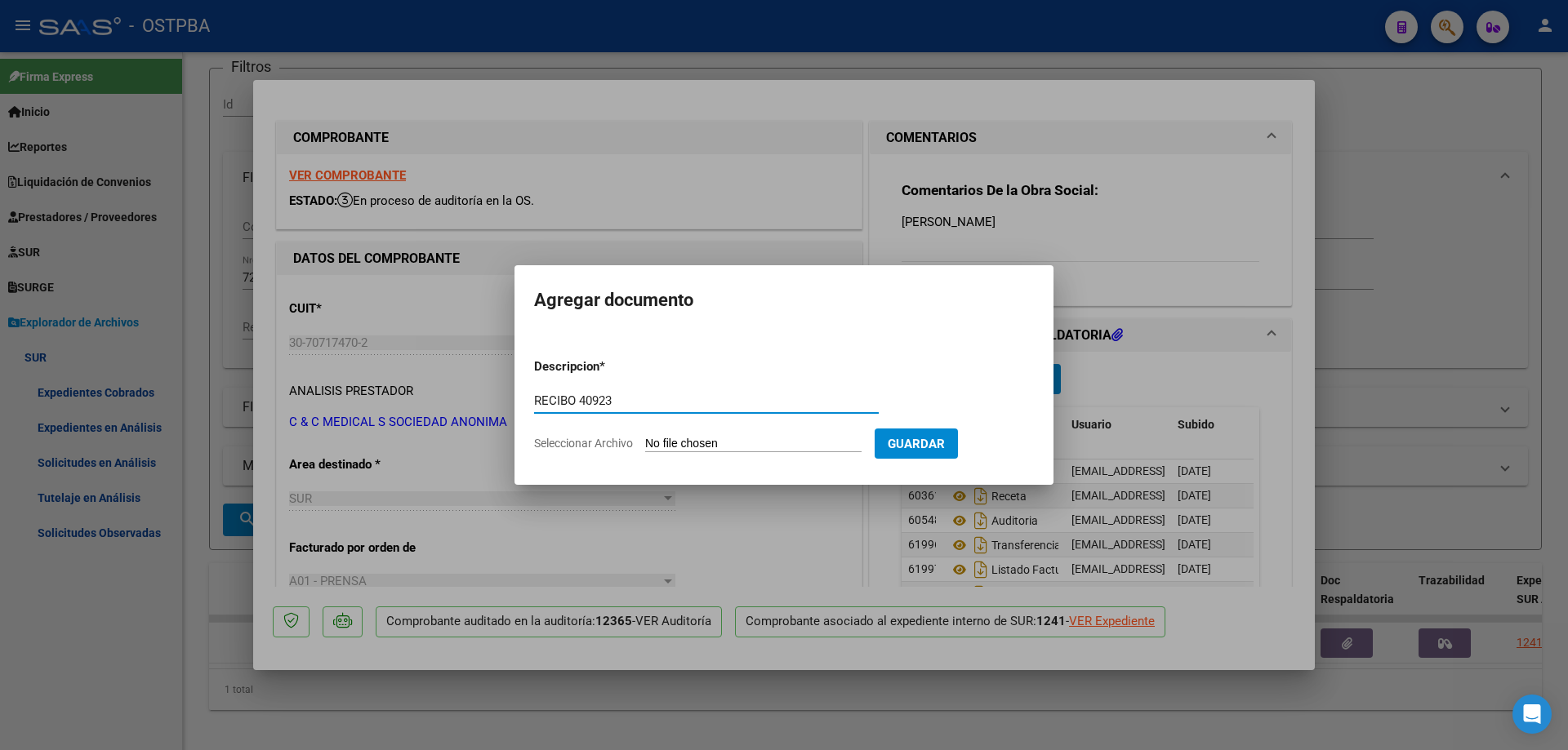
type input "RECIBO 40923"
click at [718, 446] on input "Seleccionar Archivo" at bounding box center [753, 445] width 216 height 16
type input "C:\fakepath\IMG_20250917_0001.pdf"
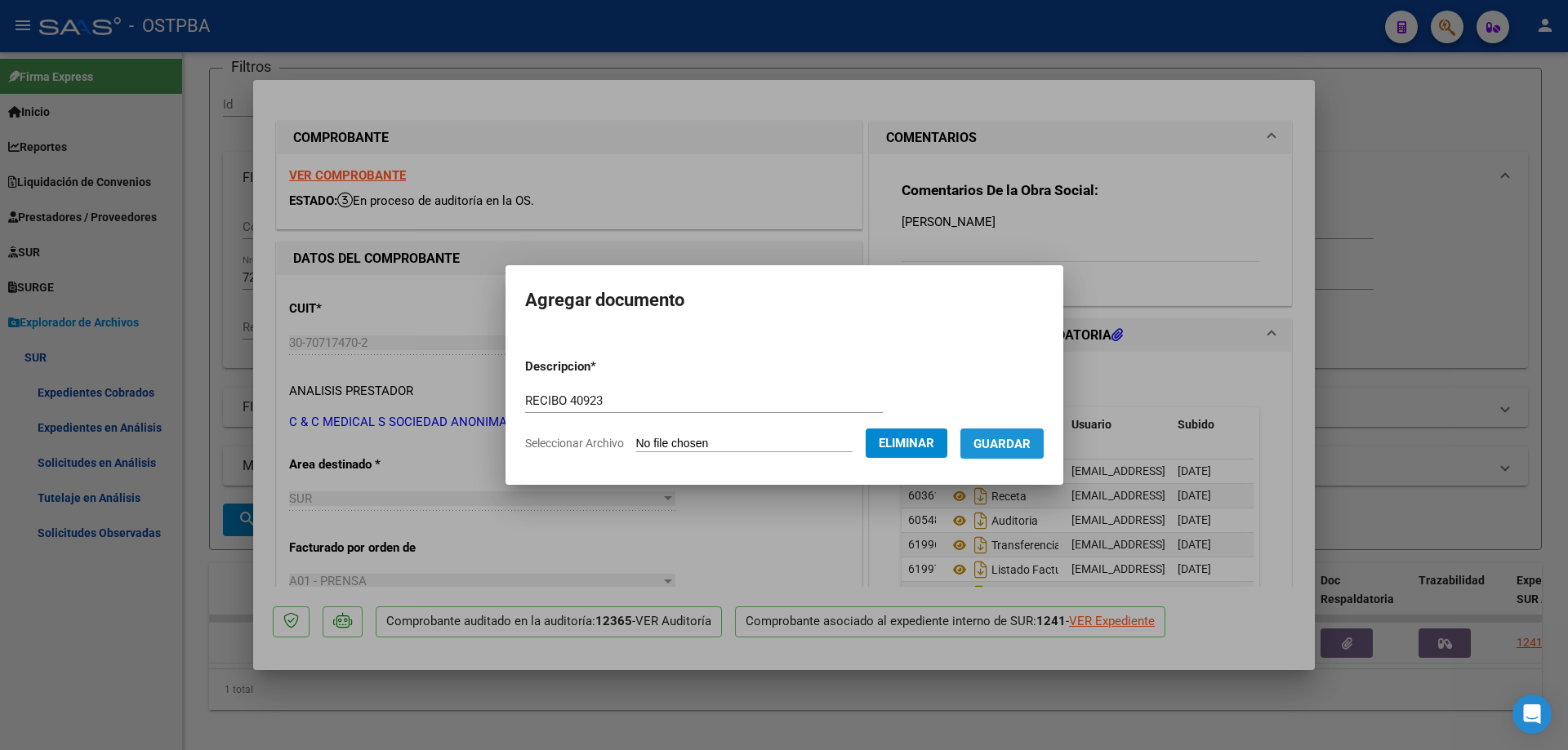
click at [1006, 440] on span "Guardar" at bounding box center [1002, 444] width 58 height 15
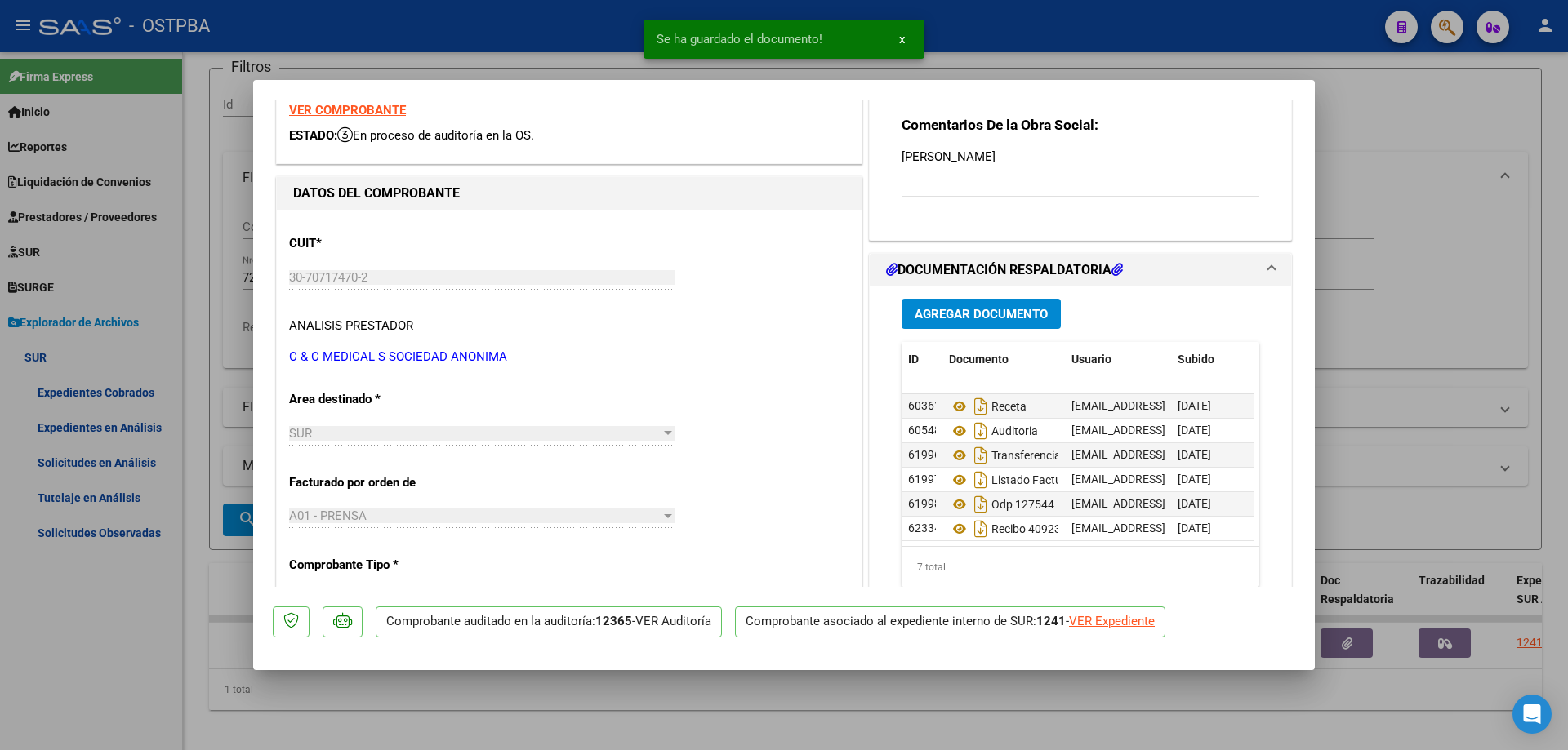
scroll to position [37, 0]
click at [778, 718] on div at bounding box center [784, 375] width 1568 height 750
type input "$ 0,00"
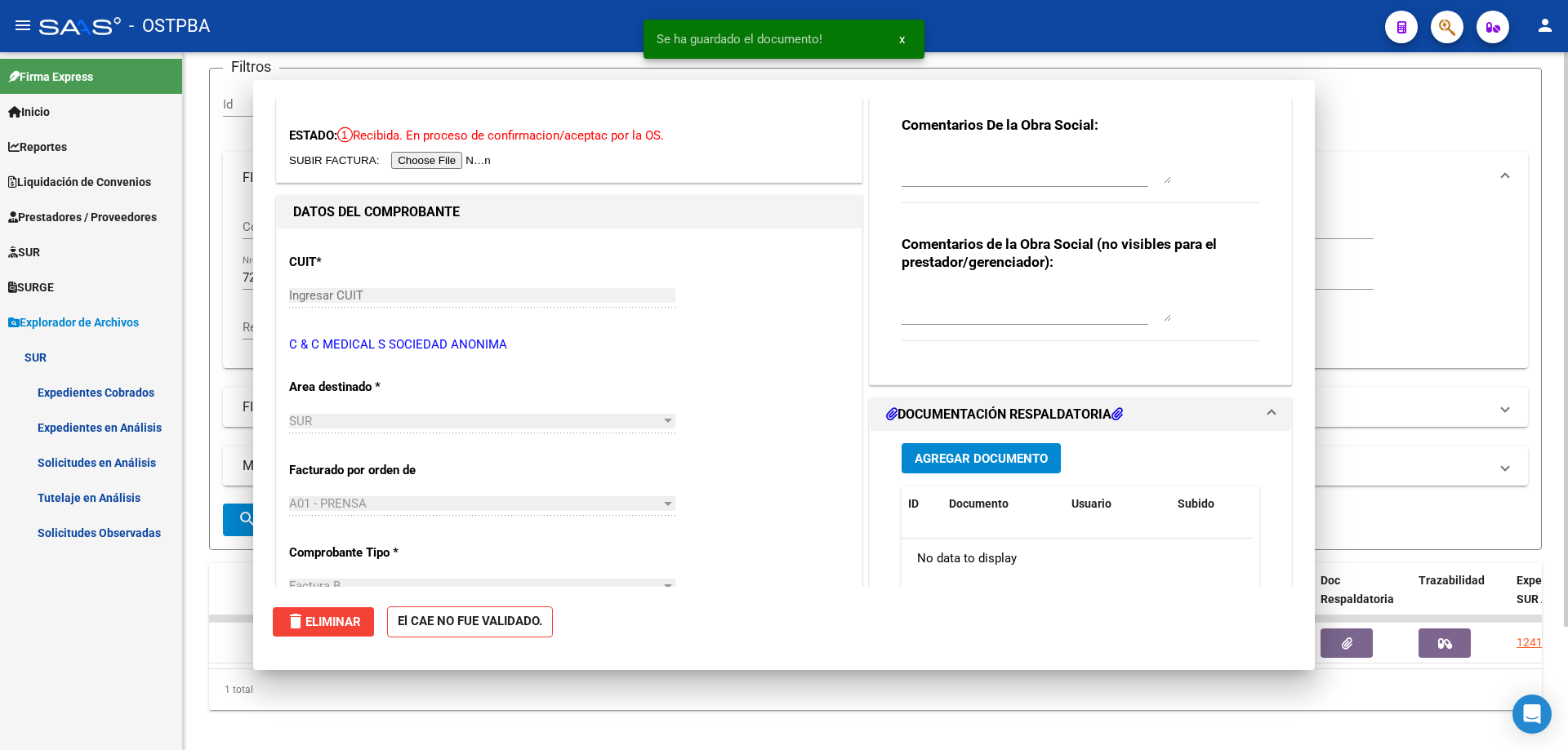
scroll to position [0, 0]
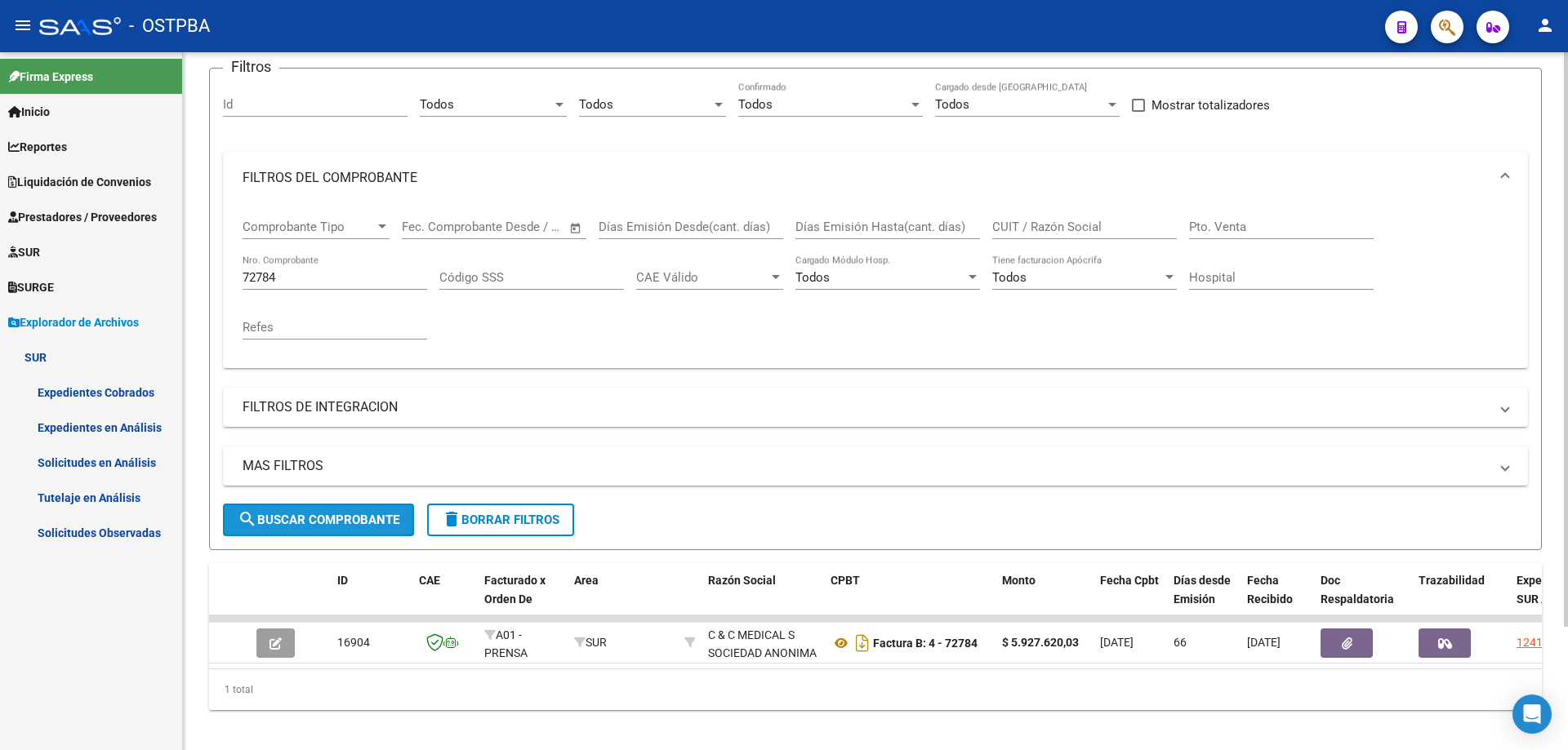
click at [280, 515] on span "search Buscar Comprobante" at bounding box center [318, 520] width 161 height 15
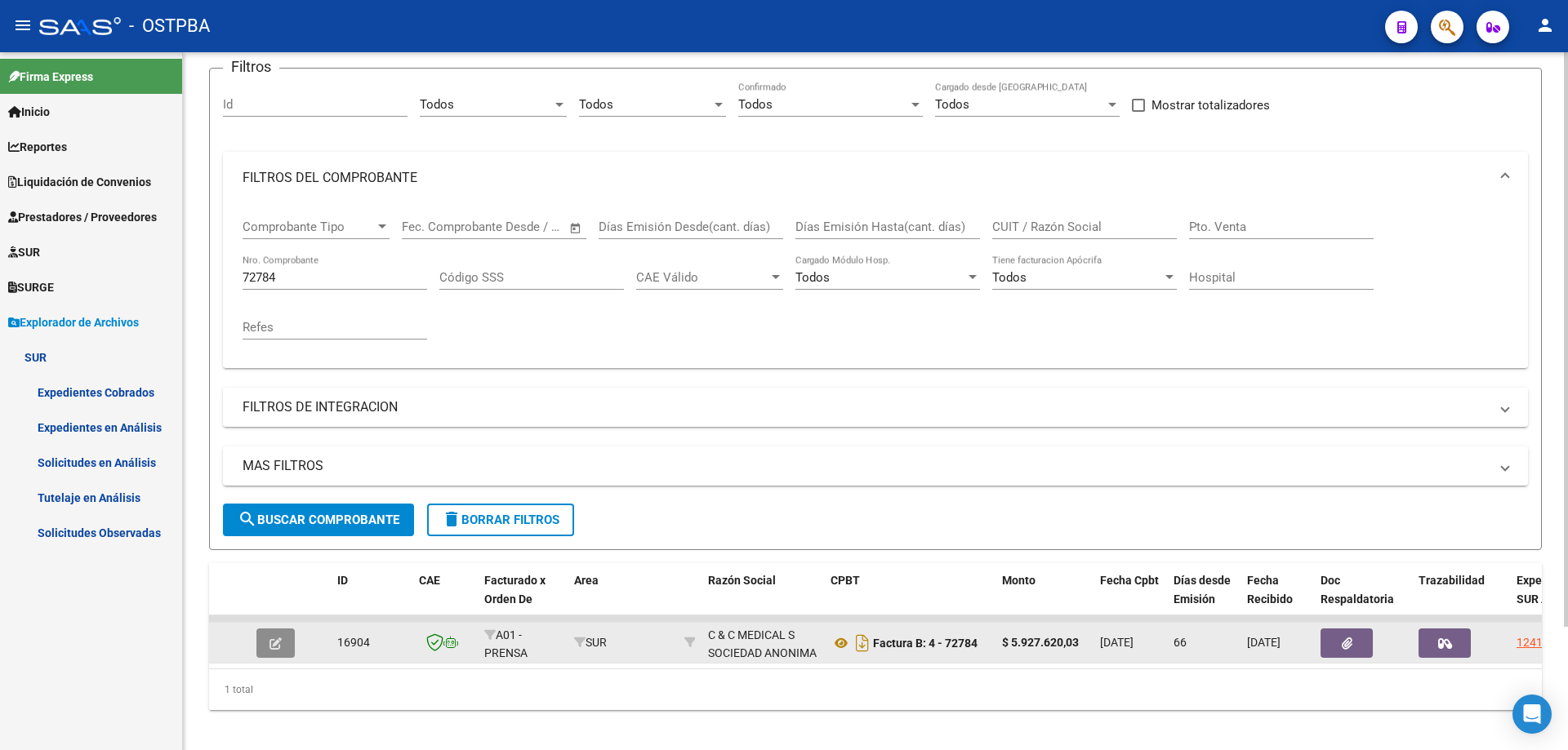
click at [287, 642] on button "button" at bounding box center [276, 644] width 38 height 30
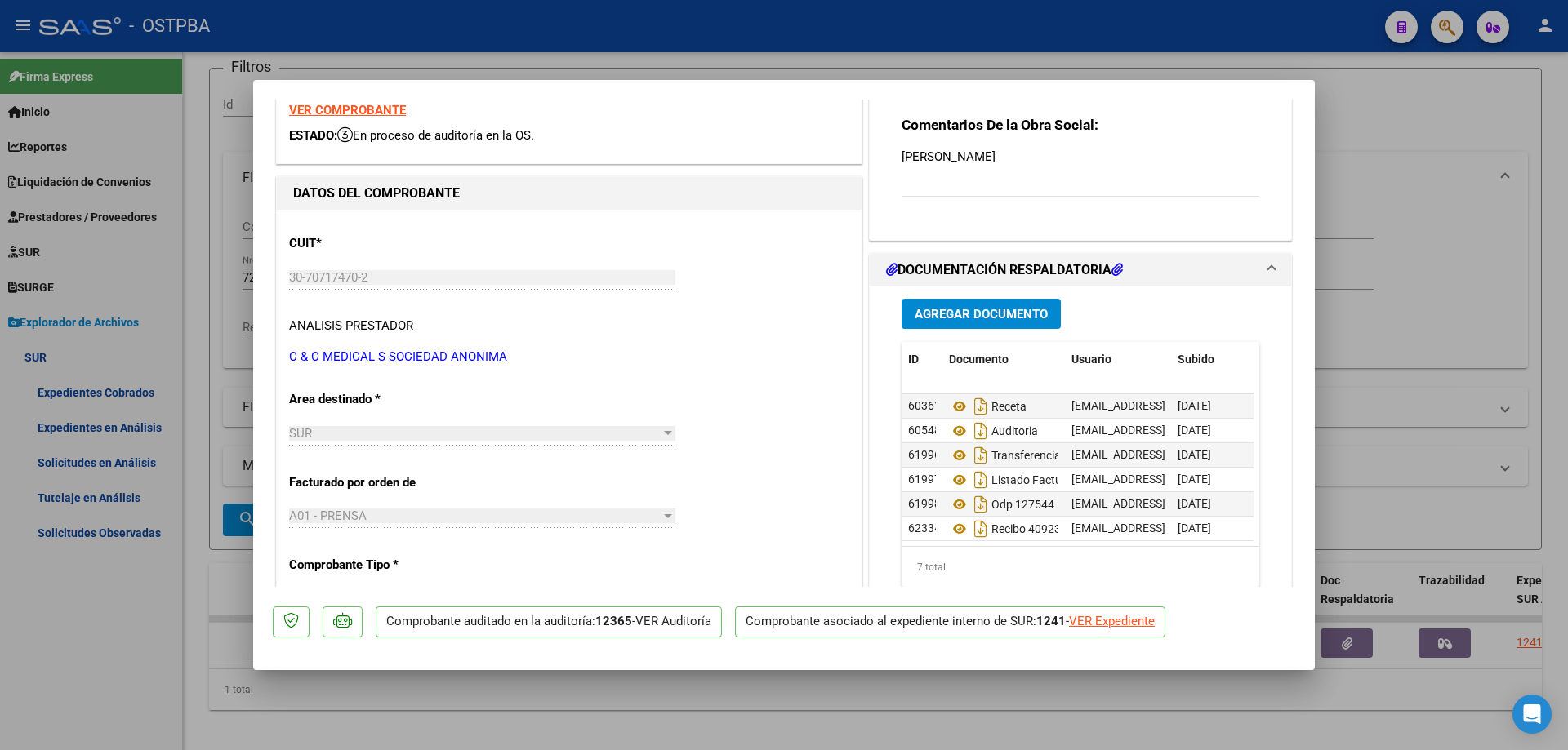
scroll to position [37, 0]
drag, startPoint x: 658, startPoint y: 705, endPoint x: 678, endPoint y: 682, distance: 30.5
click at [661, 703] on div at bounding box center [784, 375] width 1568 height 750
type input "$ 0,00"
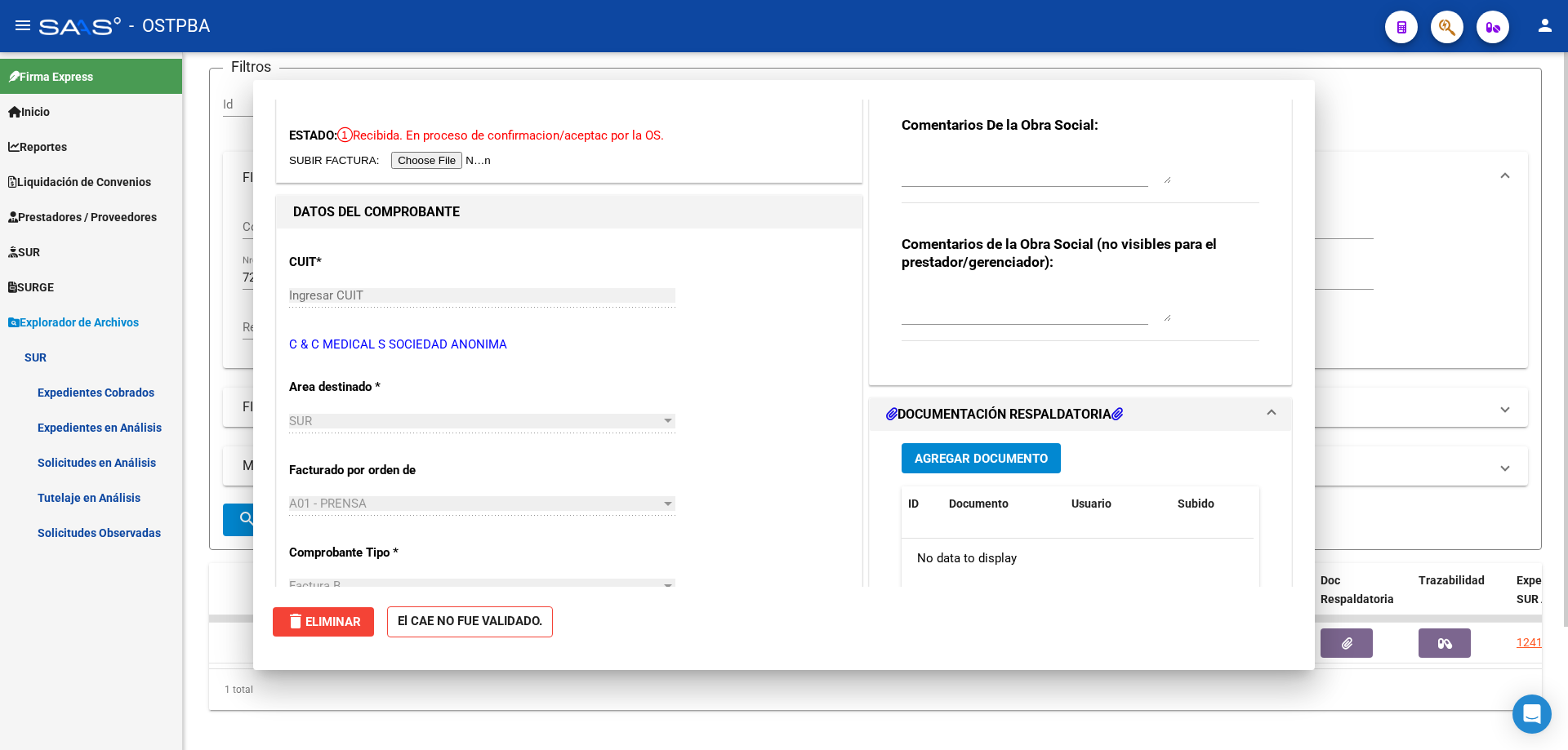
scroll to position [0, 0]
